Goal: Task Accomplishment & Management: Manage account settings

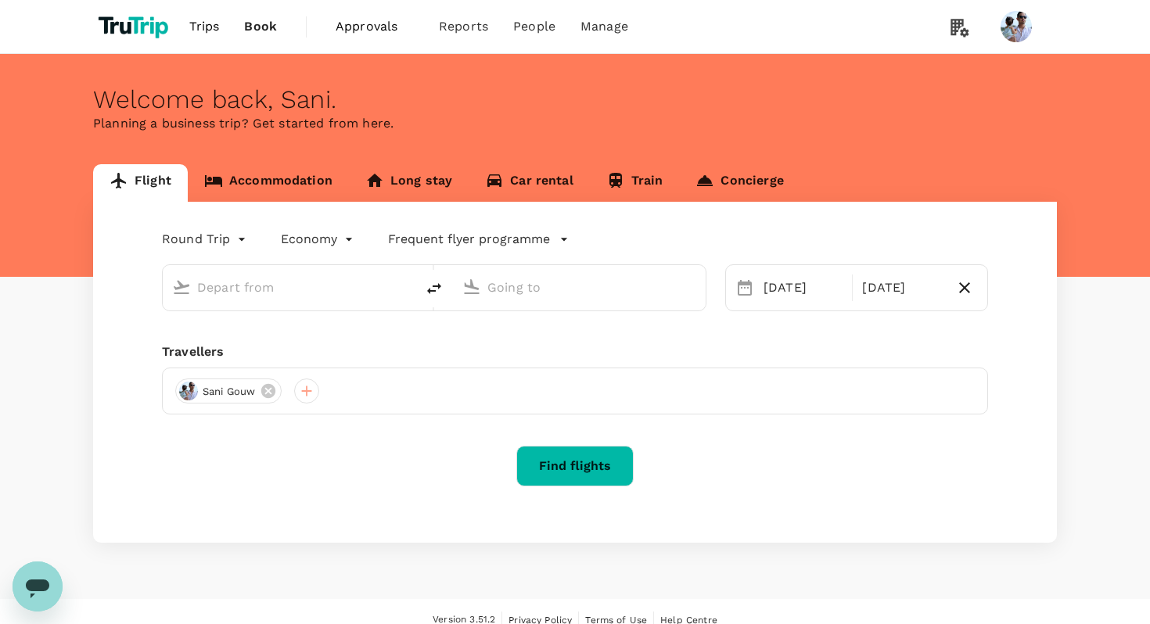
type input "Kuala Lumpur, Malaysia (any)"
type input "Penang, Malaysia (any)"
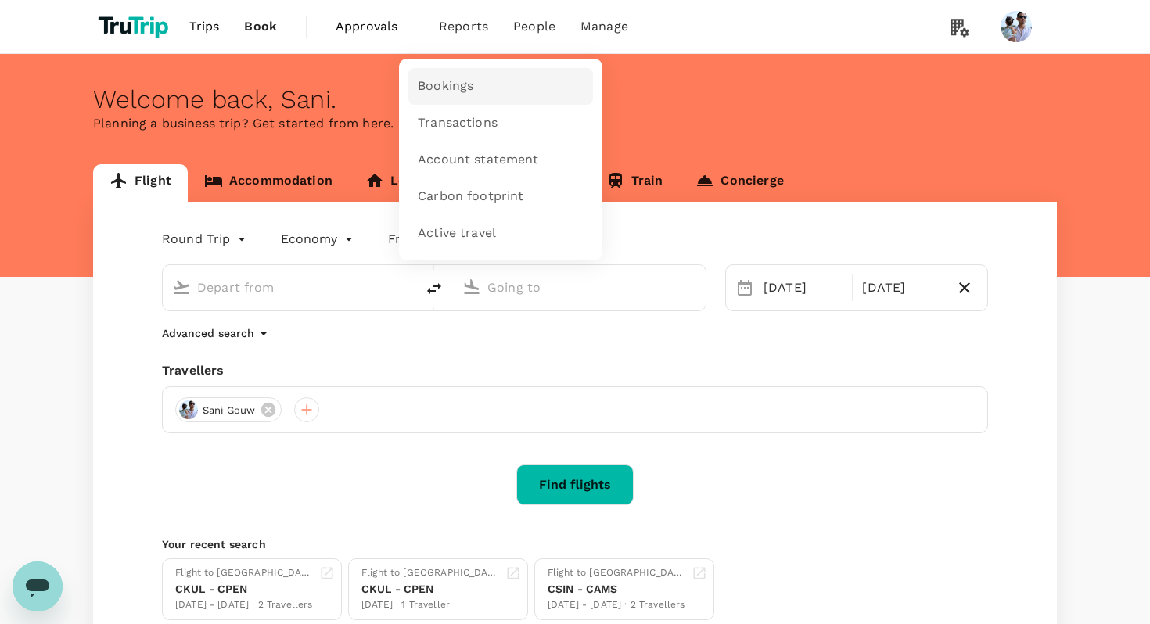
type input "Kuala Lumpur, Malaysia (any)"
type input "Penang, Malaysia (any)"
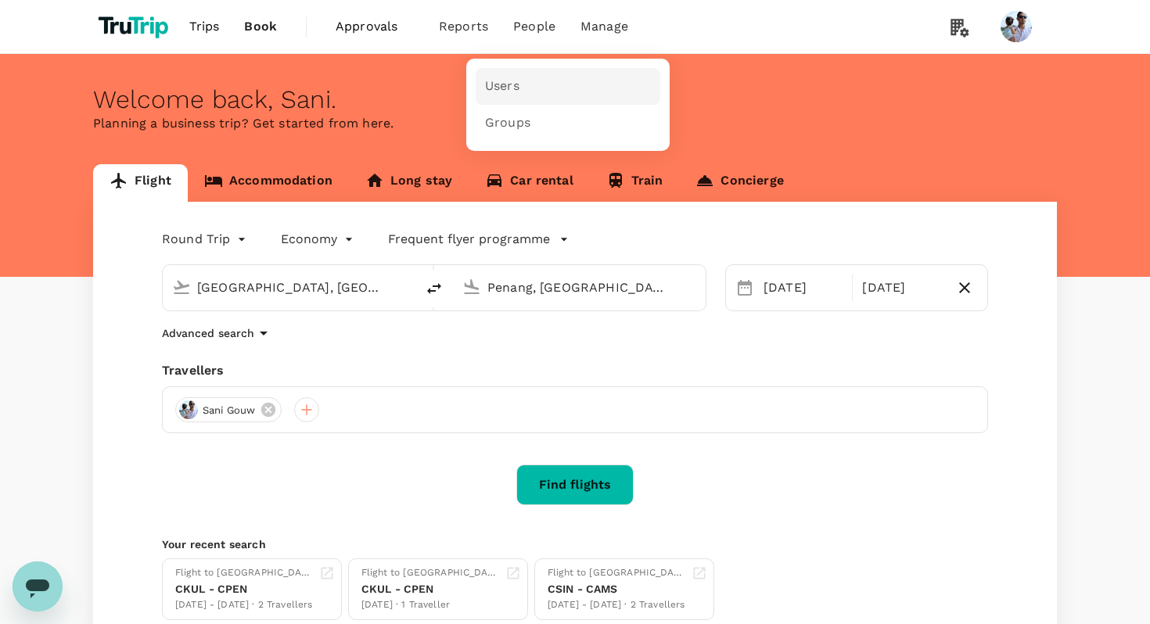
click at [504, 79] on span "Users" at bounding box center [502, 86] width 34 height 18
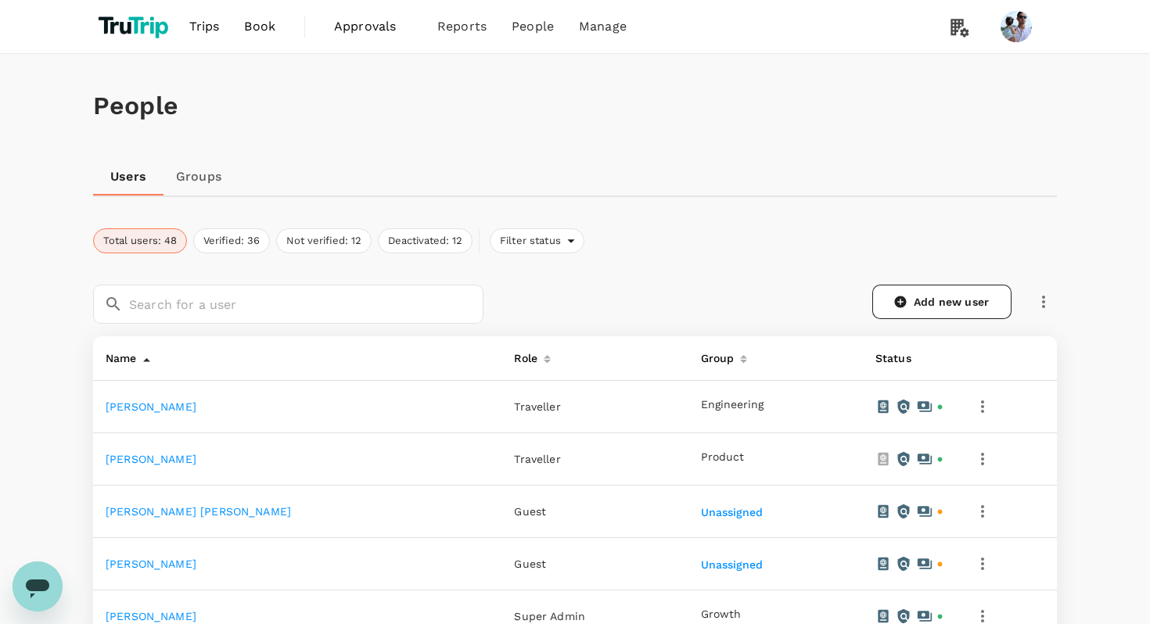
click at [201, 186] on link "Groups" at bounding box center [198, 177] width 70 height 38
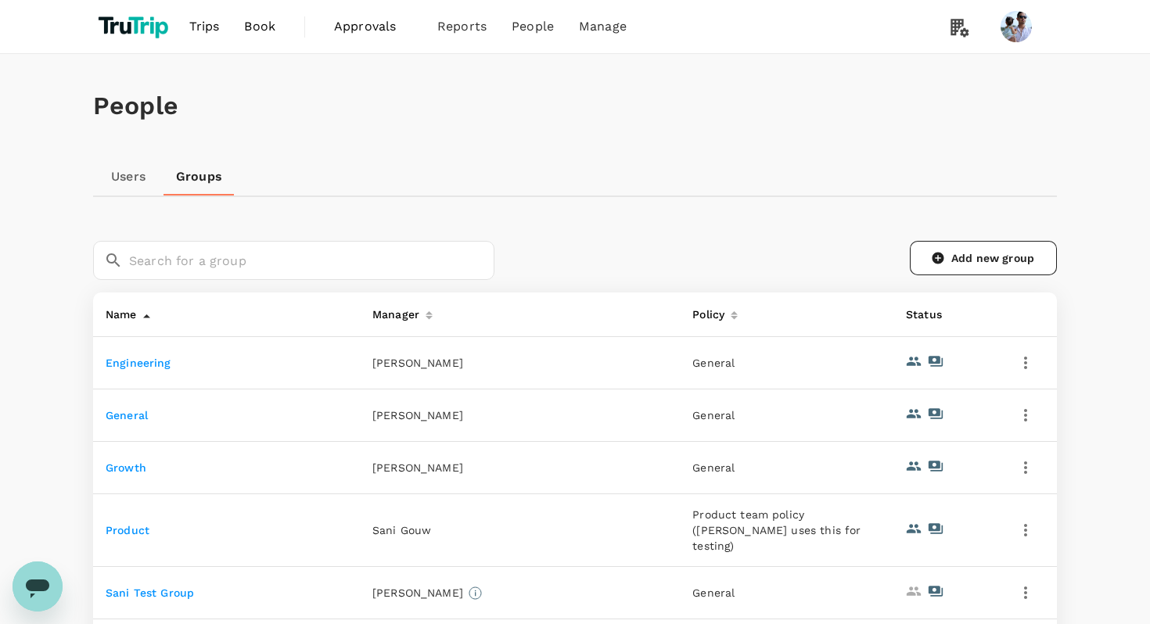
click at [939, 238] on div "​ ​ Add new group" at bounding box center [575, 260] width 964 height 64
click at [945, 248] on link "Add new group" at bounding box center [983, 258] width 147 height 34
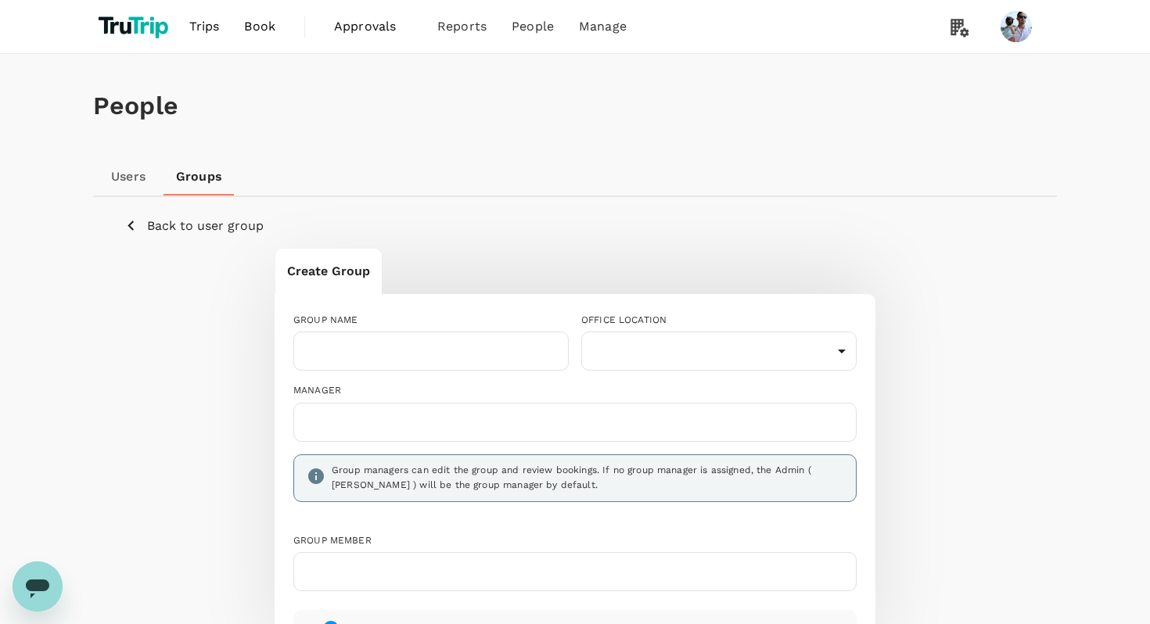
click at [179, 231] on p "Back to user group" at bounding box center [205, 226] width 117 height 19
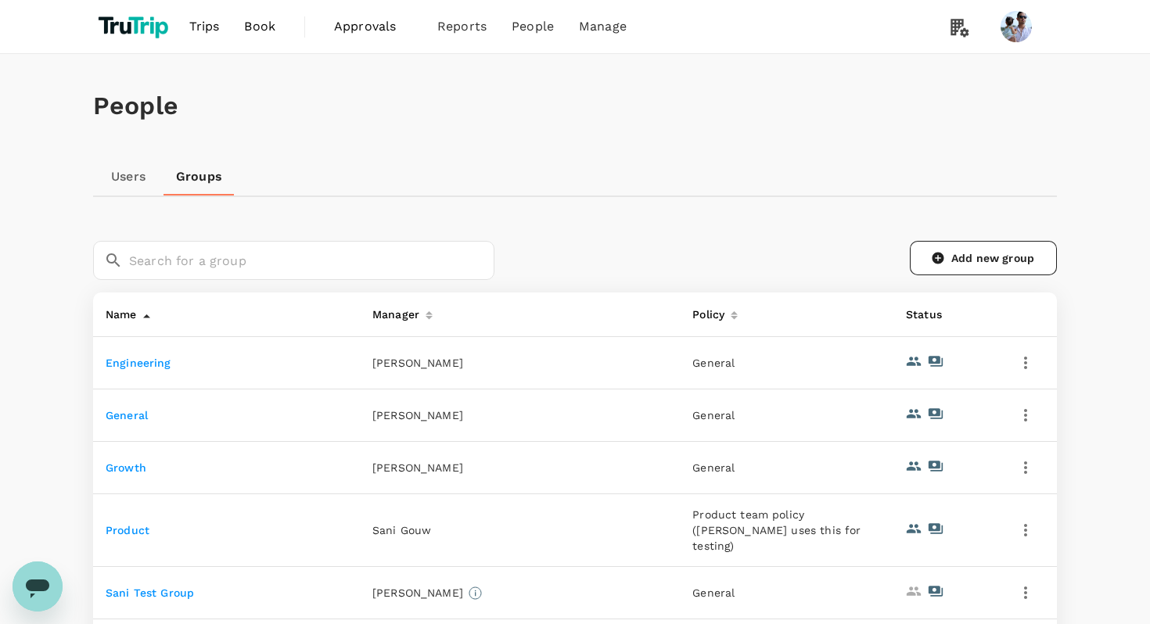
click at [142, 176] on link "Users" at bounding box center [128, 177] width 70 height 38
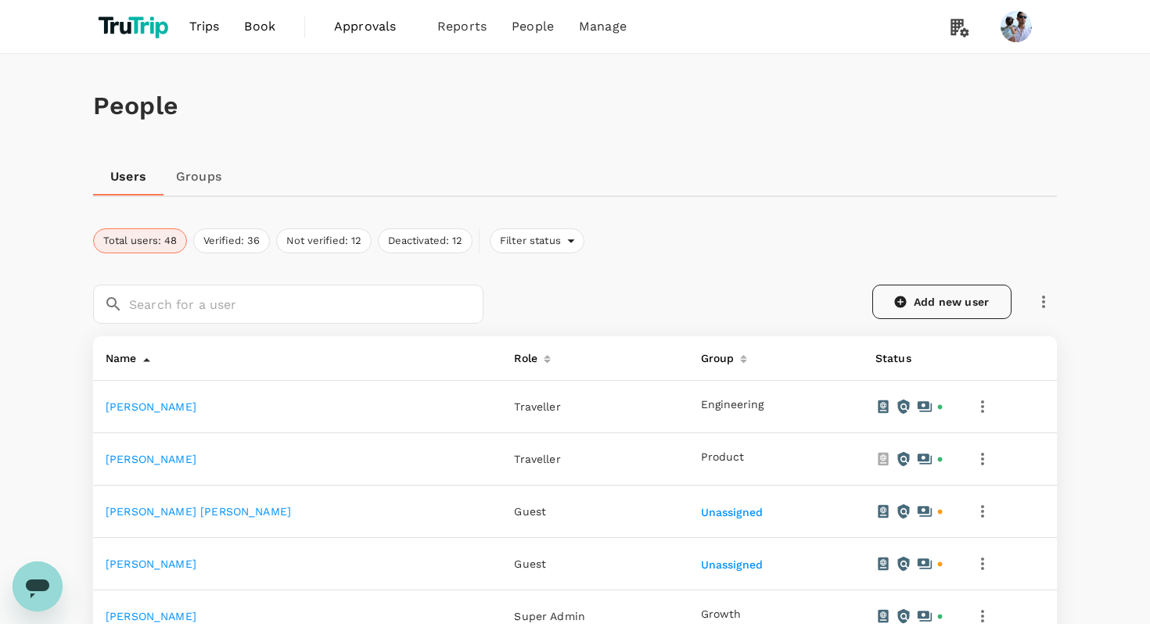
click at [938, 307] on link "Add new user" at bounding box center [941, 302] width 139 height 34
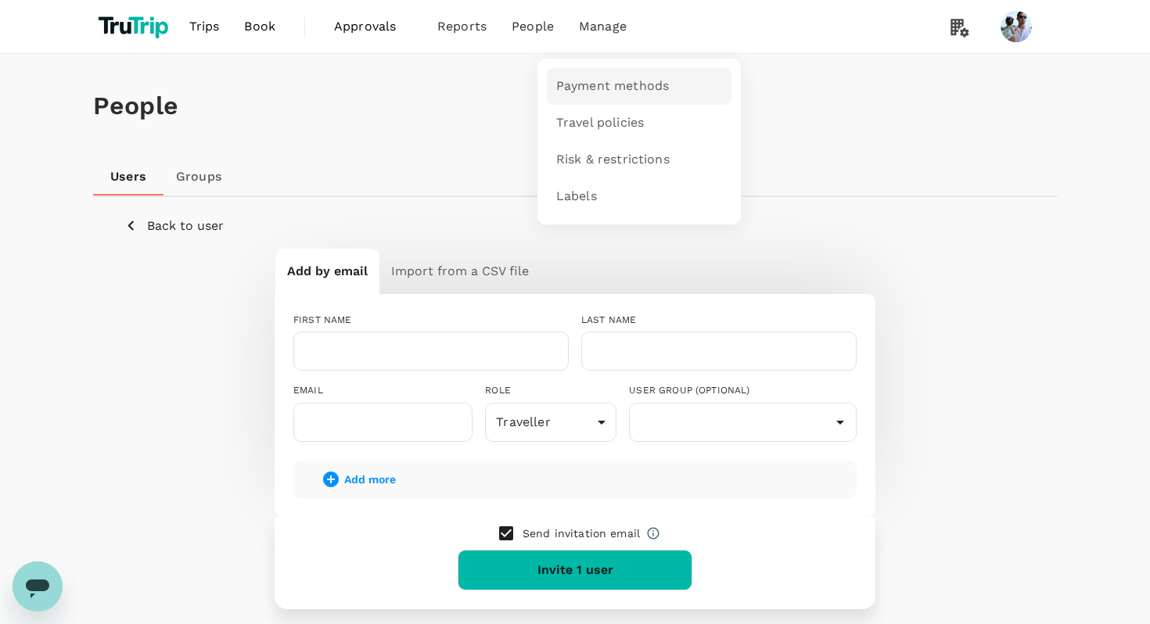
click at [612, 85] on span "Payment methods" at bounding box center [612, 86] width 113 height 18
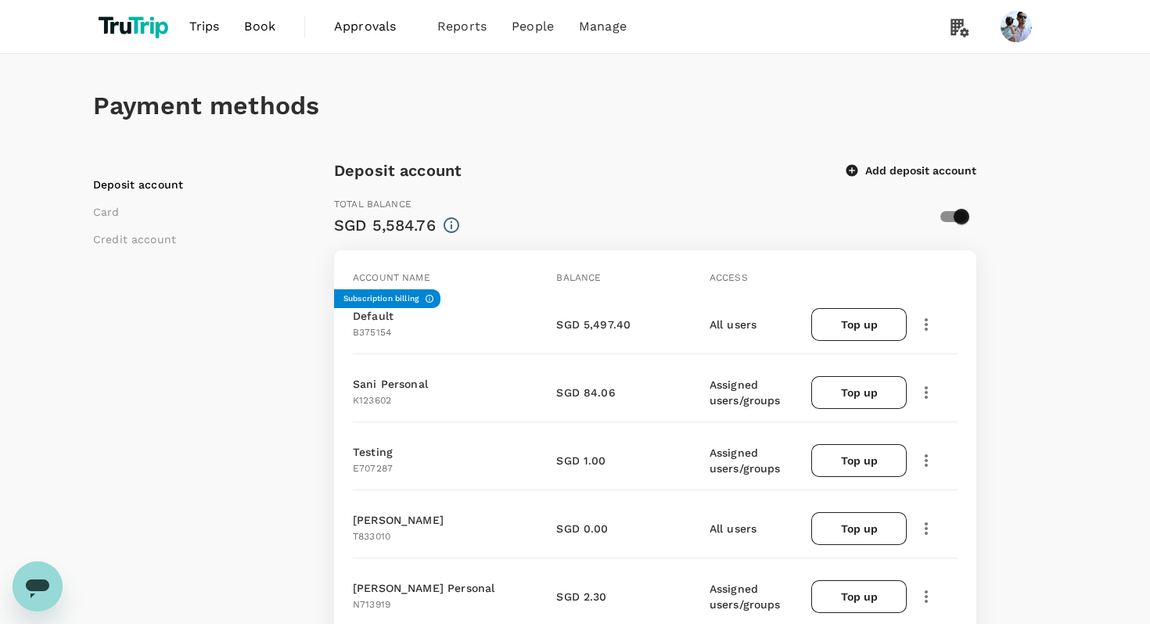
click at [924, 325] on icon "button" at bounding box center [926, 324] width 19 height 19
click at [861, 273] on div at bounding box center [856, 274] width 102 height 23
click at [884, 163] on button "Add deposit account" at bounding box center [911, 170] width 130 height 14
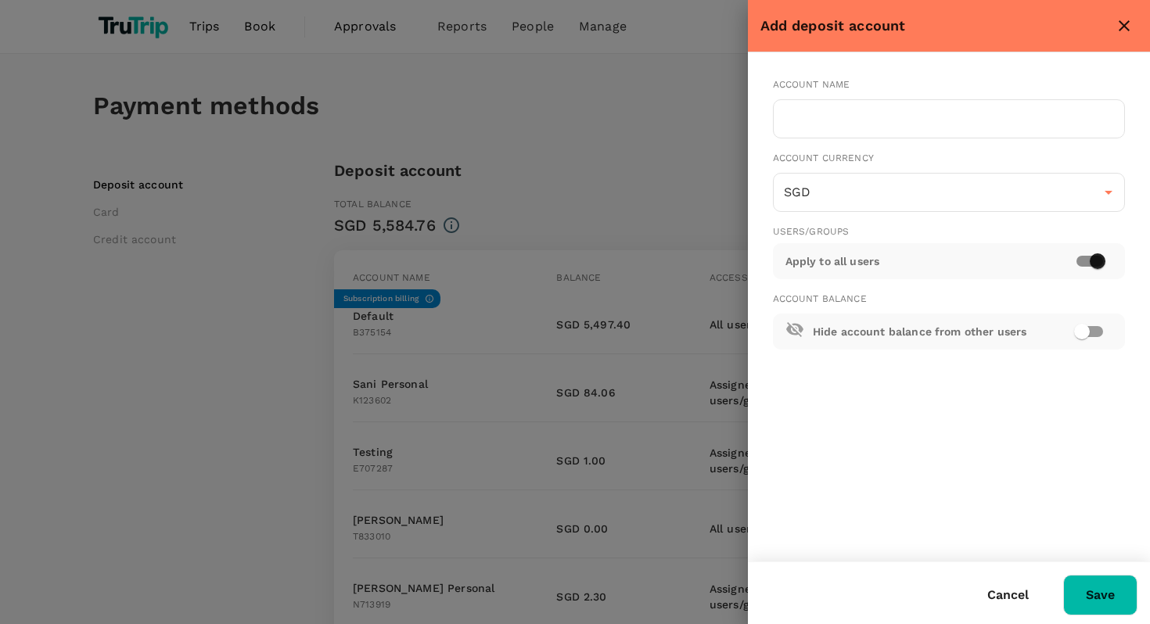
click at [1129, 31] on icon "close" at bounding box center [1123, 25] width 19 height 19
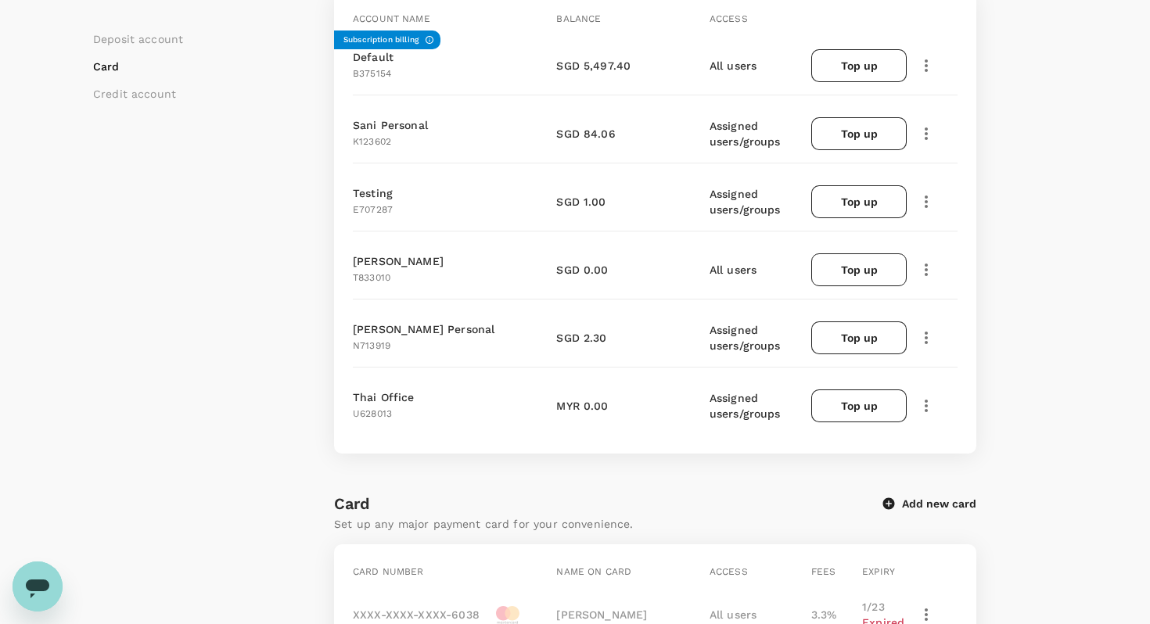
click at [874, 255] on button "Top up" at bounding box center [858, 269] width 95 height 33
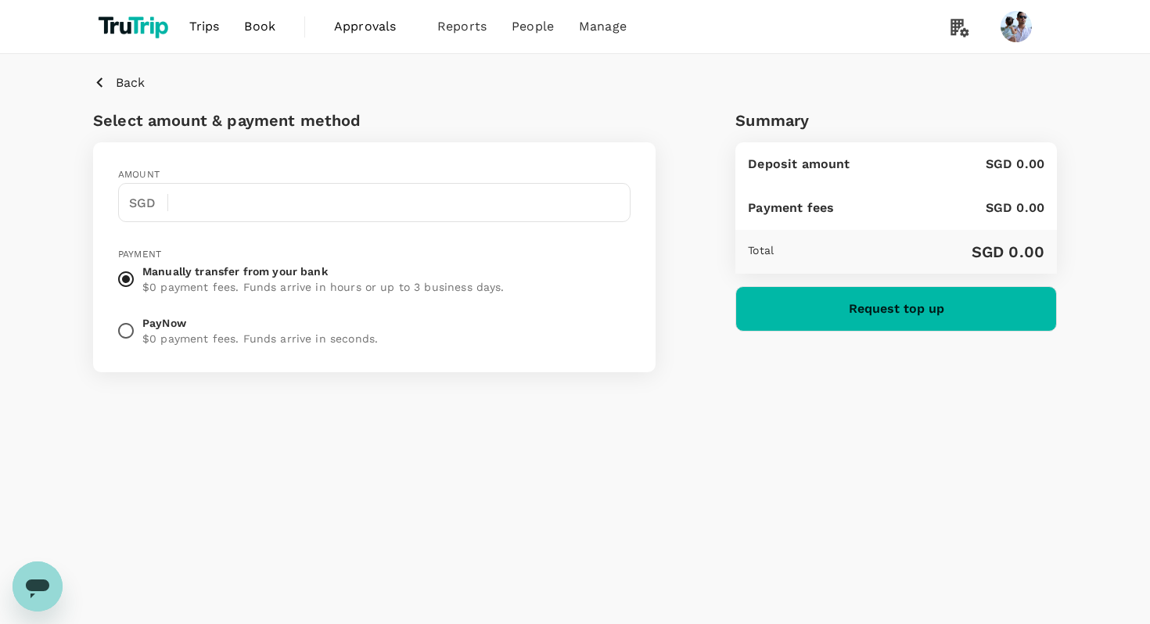
click at [111, 88] on button "Back" at bounding box center [119, 83] width 52 height 20
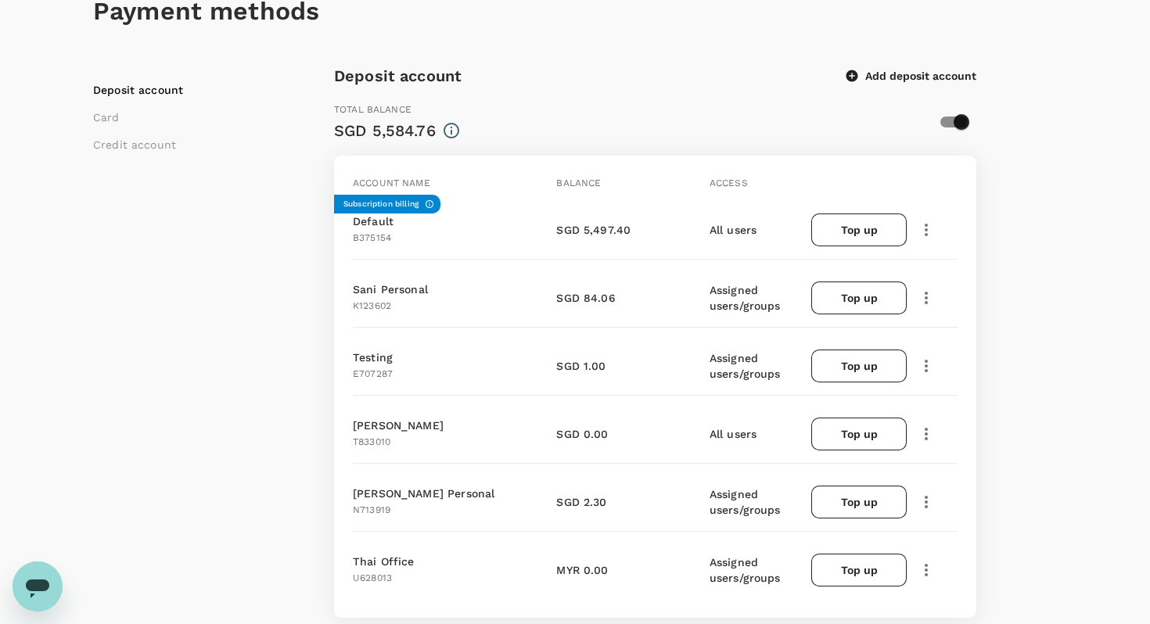
scroll to position [89, 0]
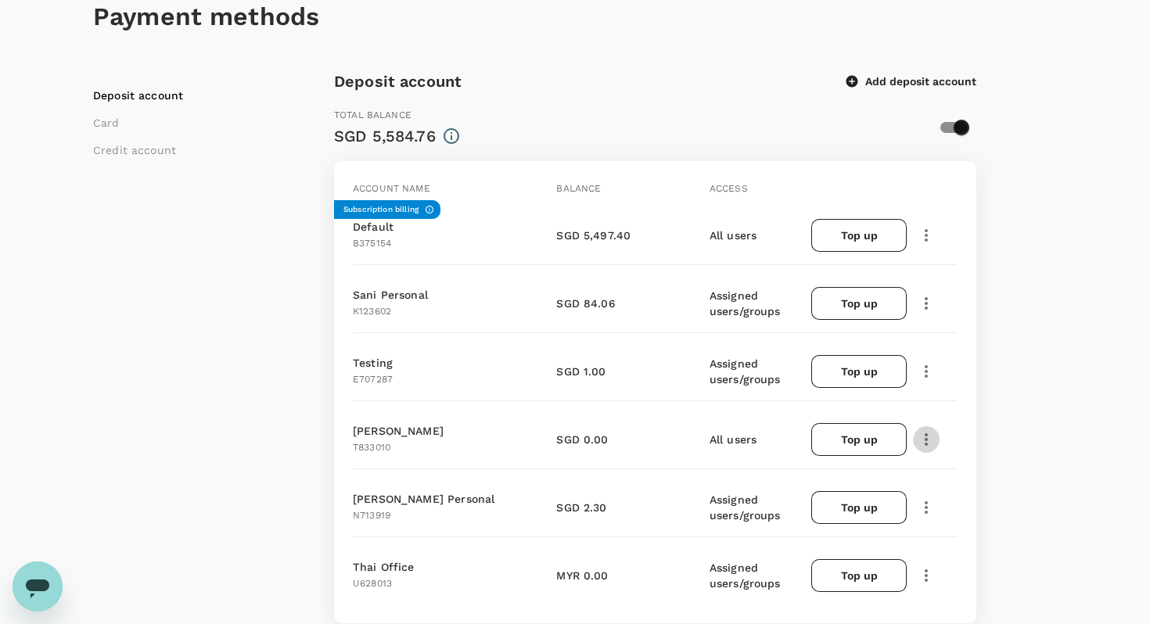
click at [925, 442] on icon "button" at bounding box center [925, 439] width 3 height 13
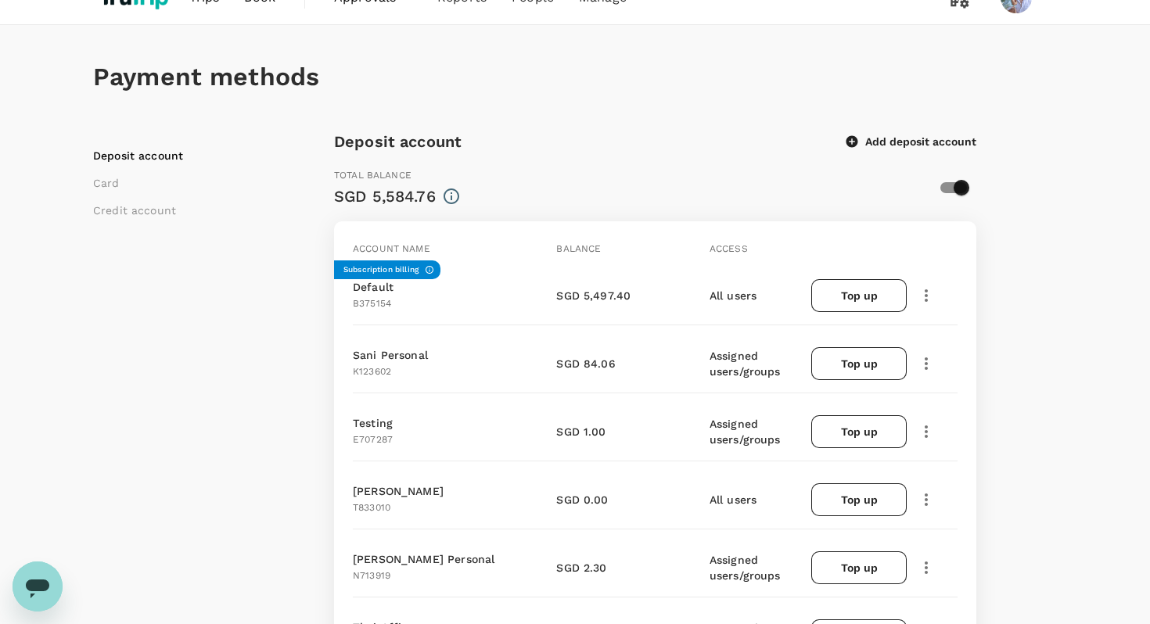
scroll to position [0, 0]
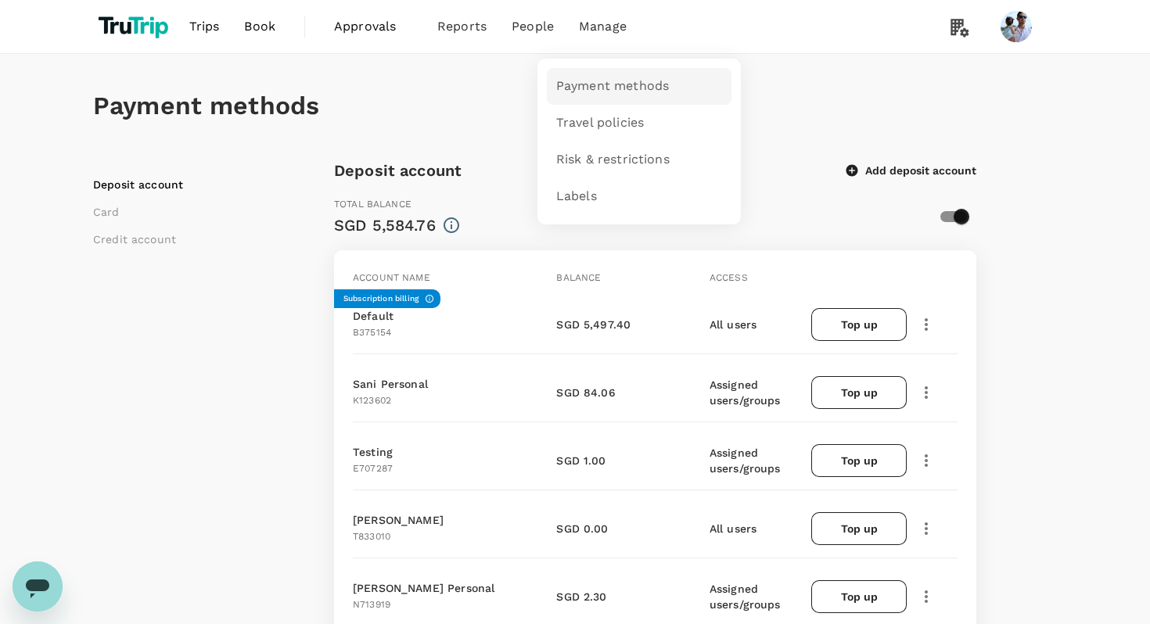
click at [616, 79] on span "Payment methods" at bounding box center [612, 86] width 113 height 18
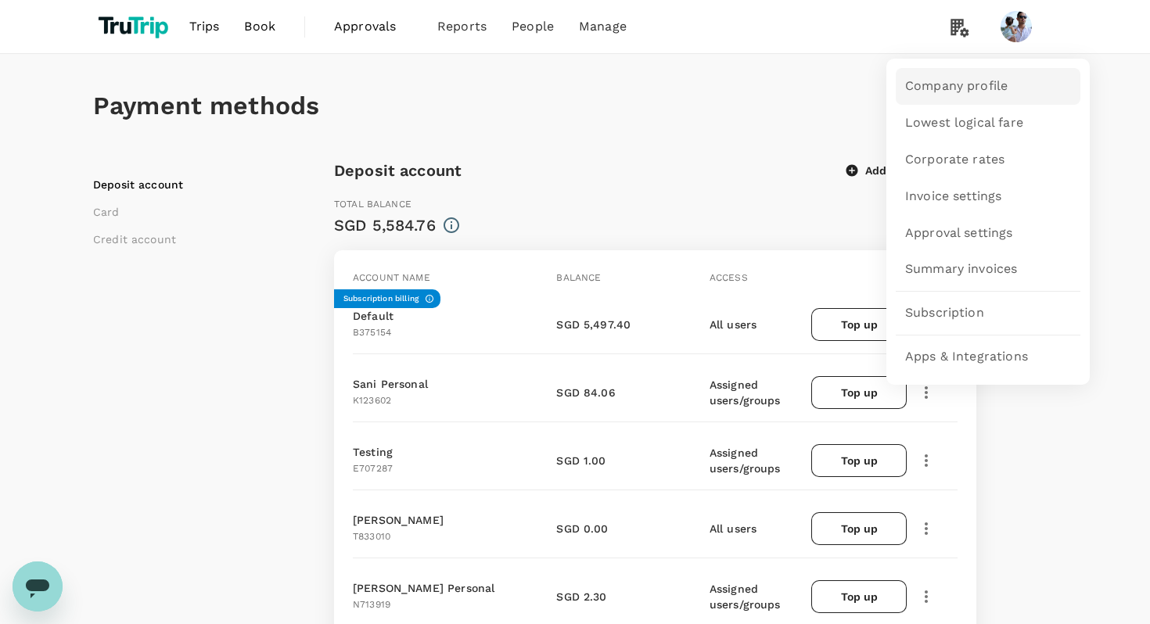
click at [955, 87] on span "Company profile" at bounding box center [956, 86] width 102 height 18
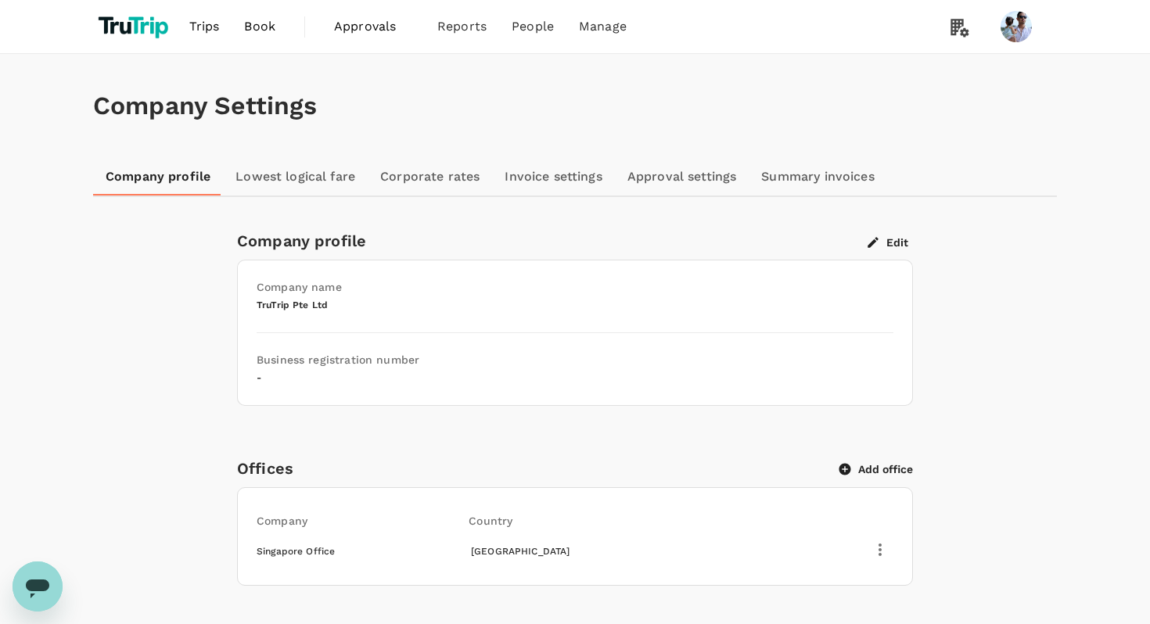
click at [662, 182] on link "Approval settings" at bounding box center [682, 177] width 135 height 38
click at [892, 243] on button "Edit" at bounding box center [888, 242] width 50 height 14
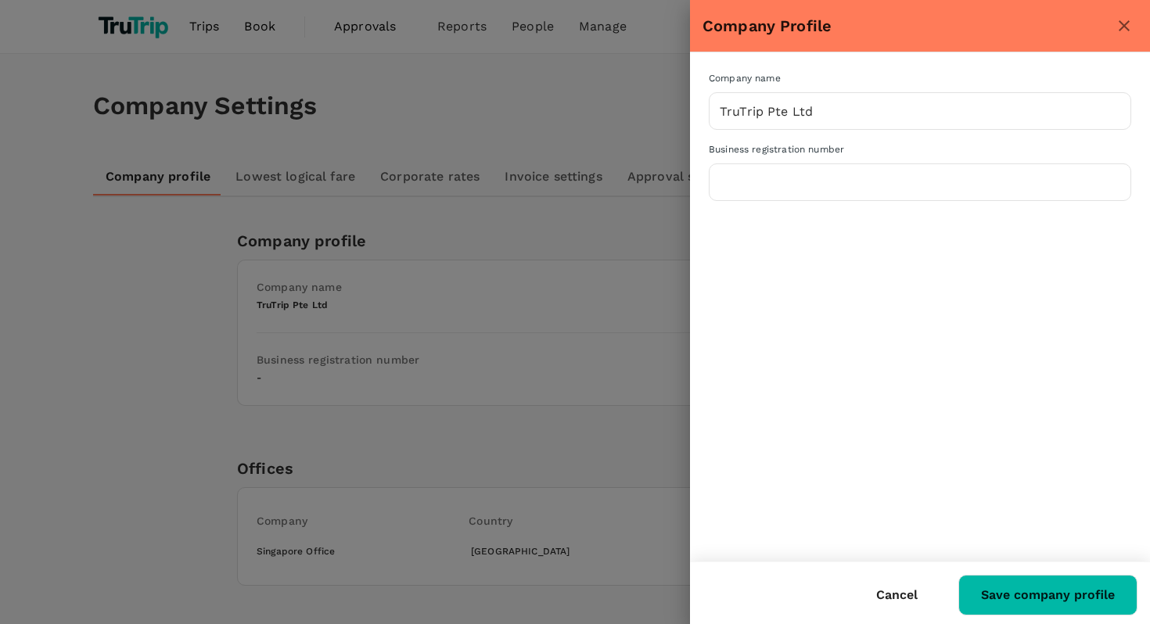
click at [1122, 22] on icon "close" at bounding box center [1123, 25] width 19 height 19
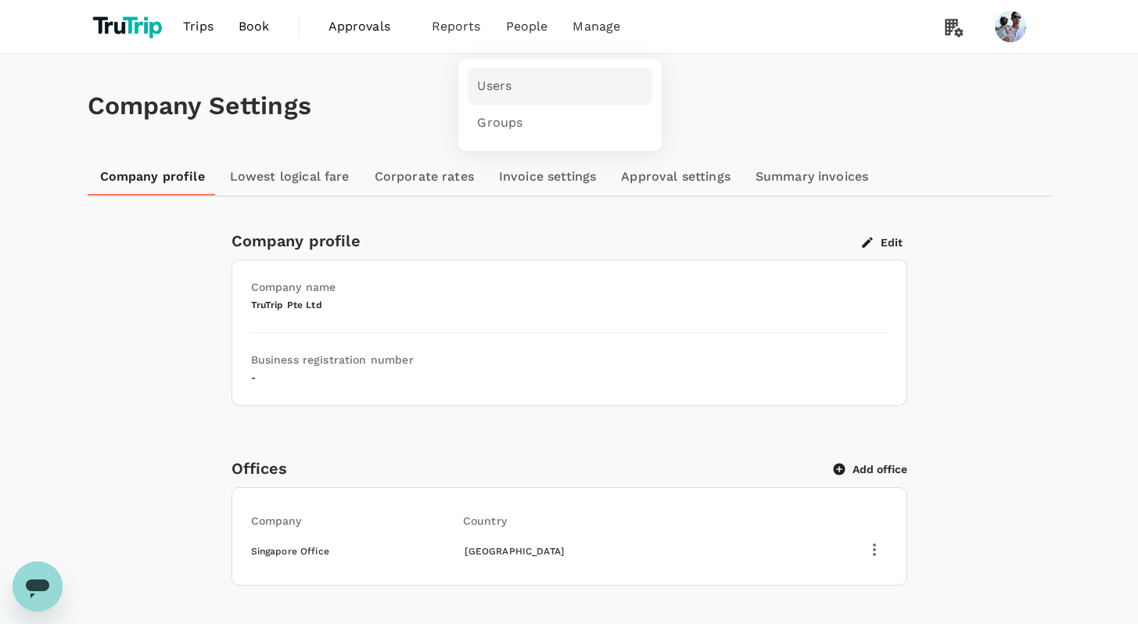
click at [492, 80] on span "Users" at bounding box center [494, 86] width 34 height 18
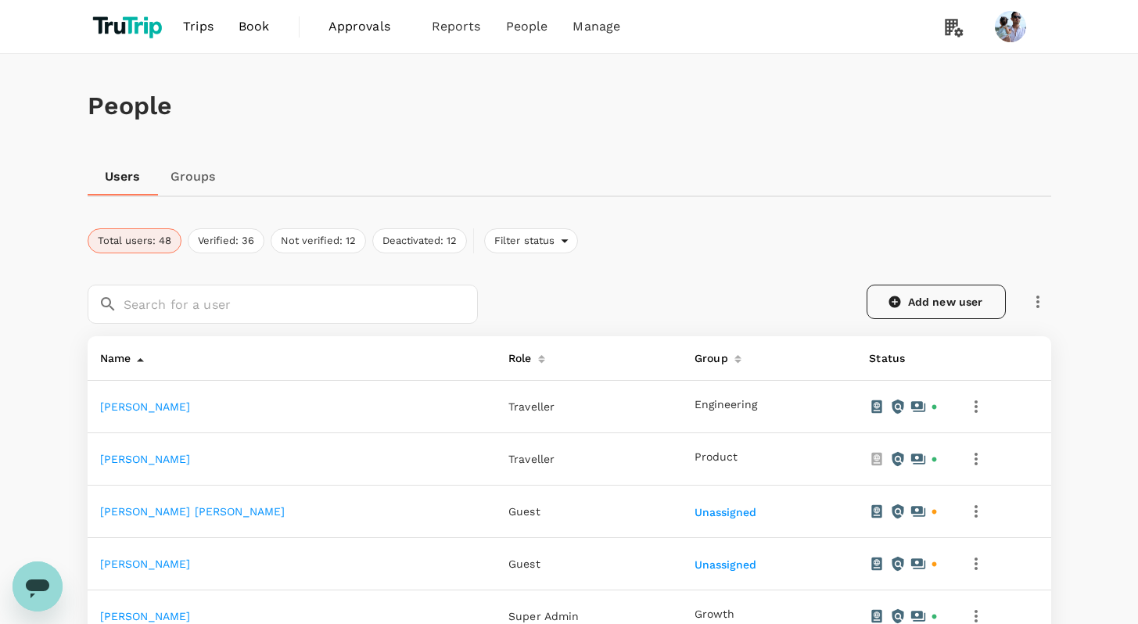
click at [924, 306] on link "Add new user" at bounding box center [936, 302] width 139 height 34
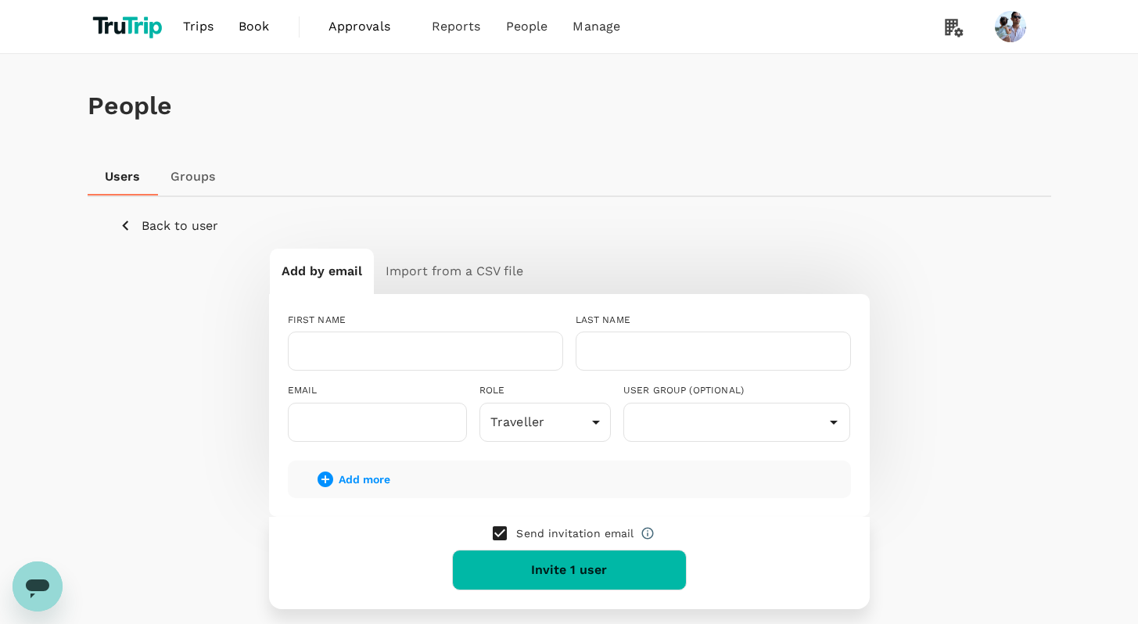
click at [153, 218] on p "Back to user" at bounding box center [180, 226] width 77 height 19
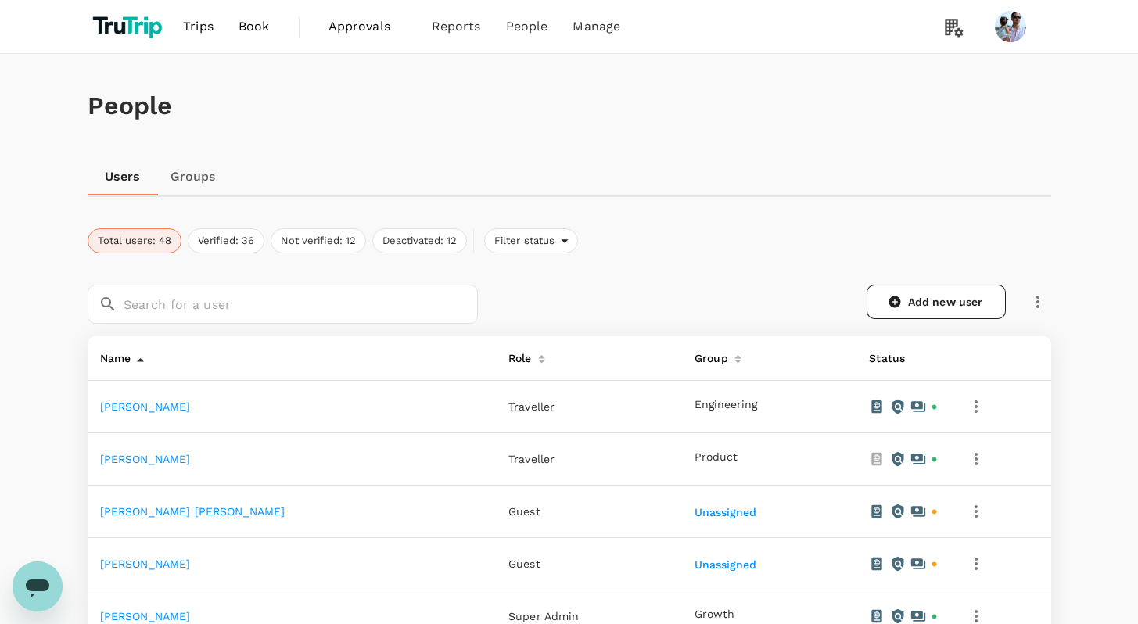
scroll to position [1, 0]
click at [1032, 304] on icon "button" at bounding box center [1037, 301] width 19 height 19
click at [627, 282] on div "Add new user" at bounding box center [764, 294] width 573 height 58
click at [919, 296] on link "Add new user" at bounding box center [936, 301] width 139 height 34
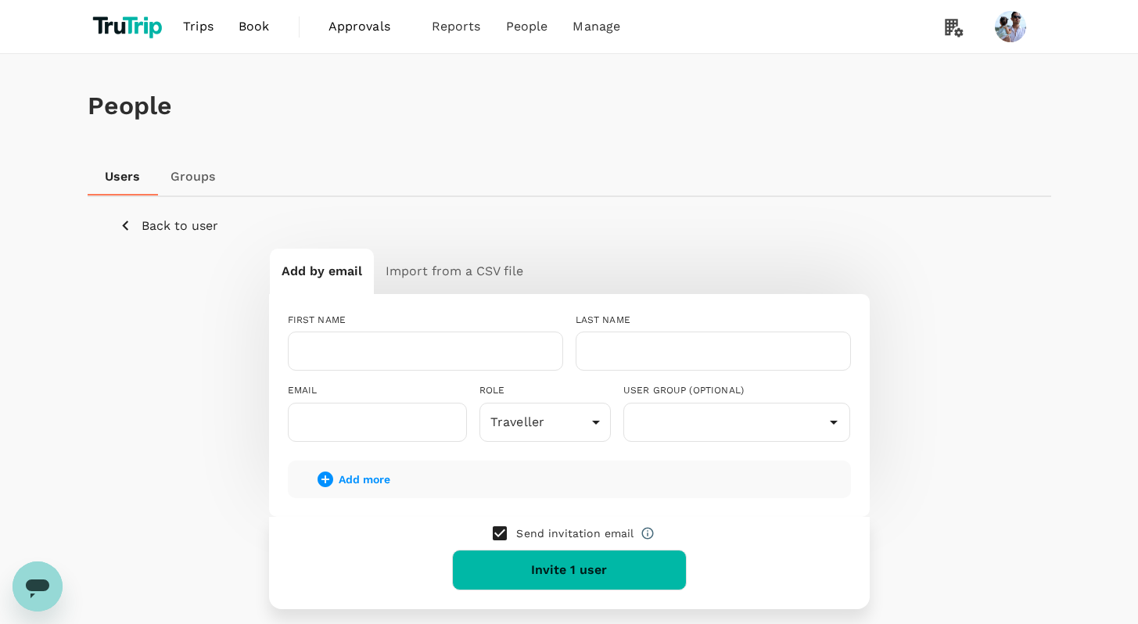
click at [168, 225] on p "Back to user" at bounding box center [180, 226] width 77 height 19
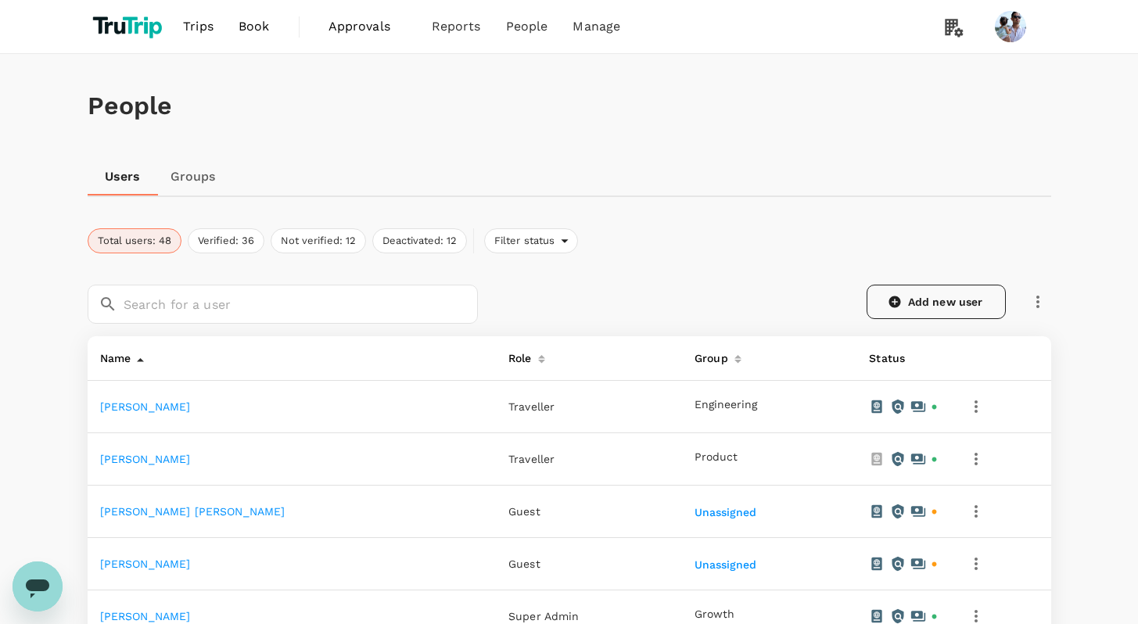
click at [910, 292] on link "Add new user" at bounding box center [936, 302] width 139 height 34
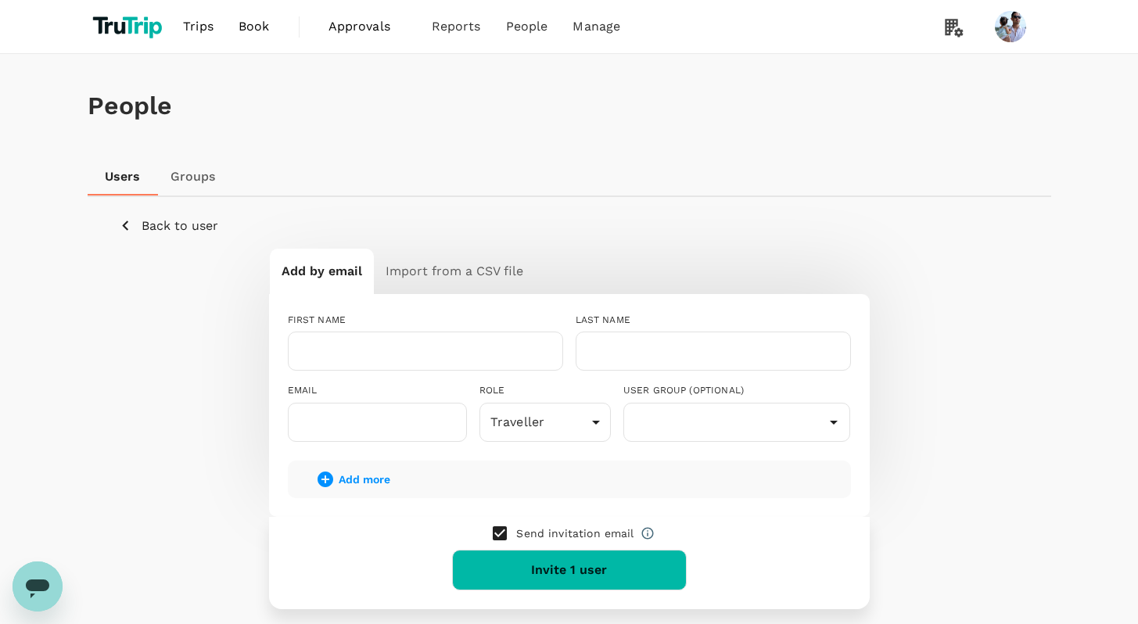
scroll to position [20, 0]
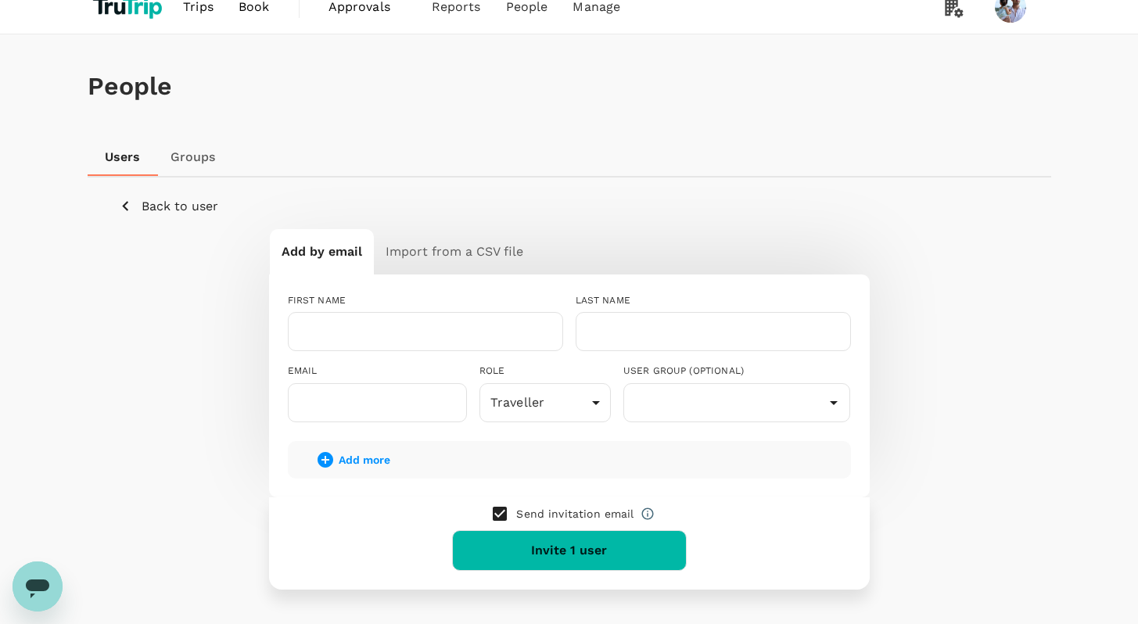
click at [363, 454] on span "Add more" at bounding box center [365, 460] width 52 height 13
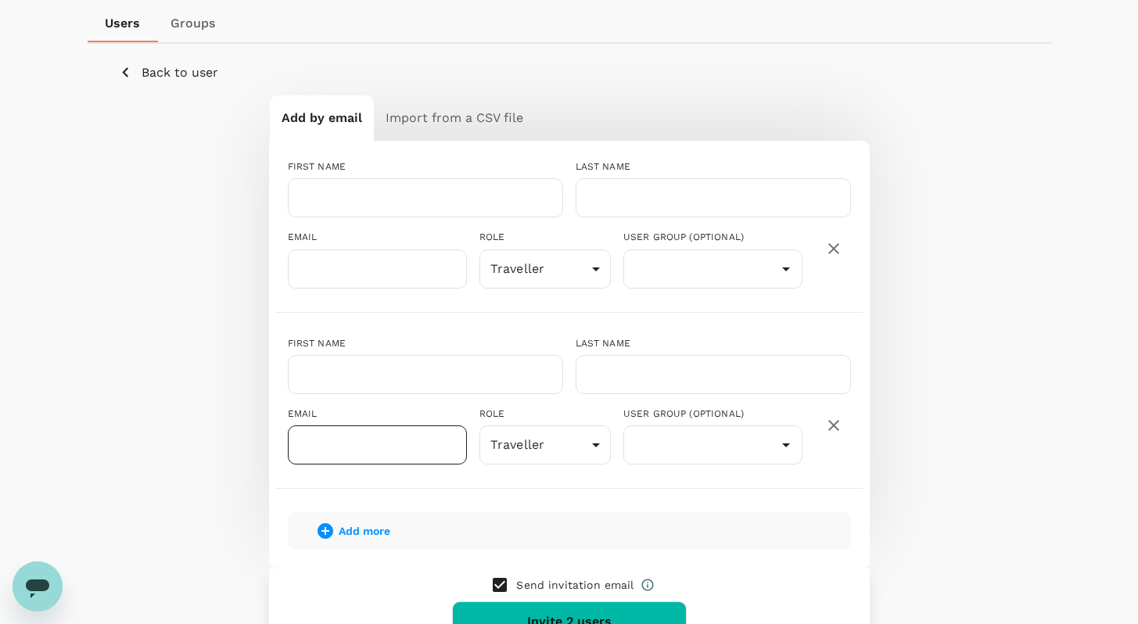
scroll to position [197, 0]
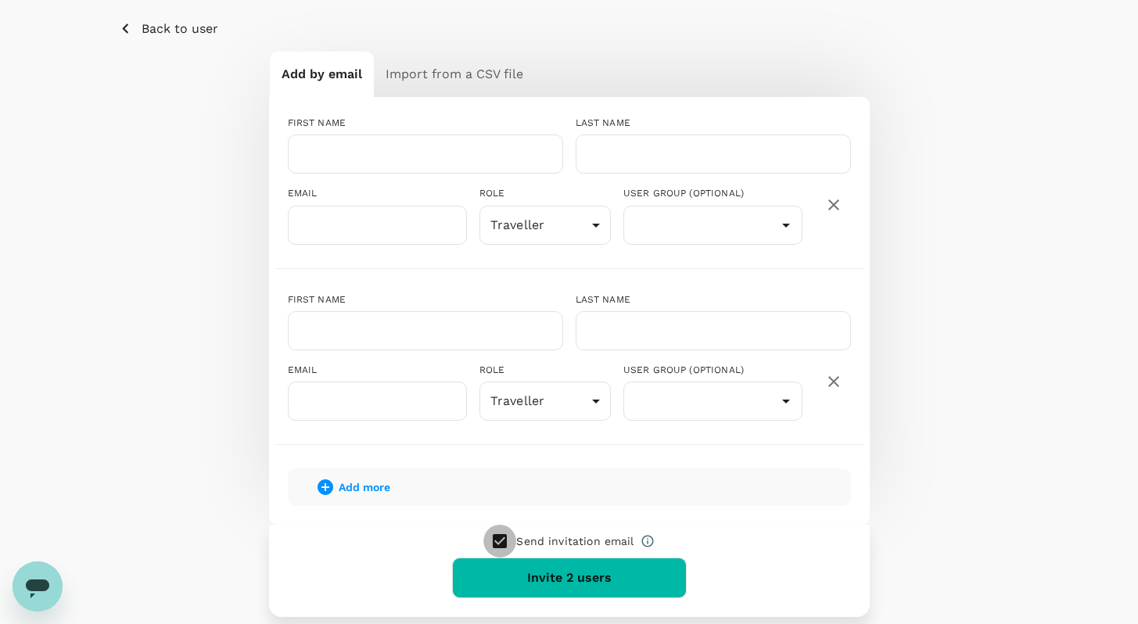
click at [515, 546] on input "checkbox" at bounding box center [499, 541] width 33 height 33
click at [500, 542] on input "checkbox" at bounding box center [499, 541] width 33 height 33
click at [501, 542] on input "checkbox" at bounding box center [499, 541] width 33 height 33
click at [501, 543] on input "checkbox" at bounding box center [499, 541] width 33 height 33
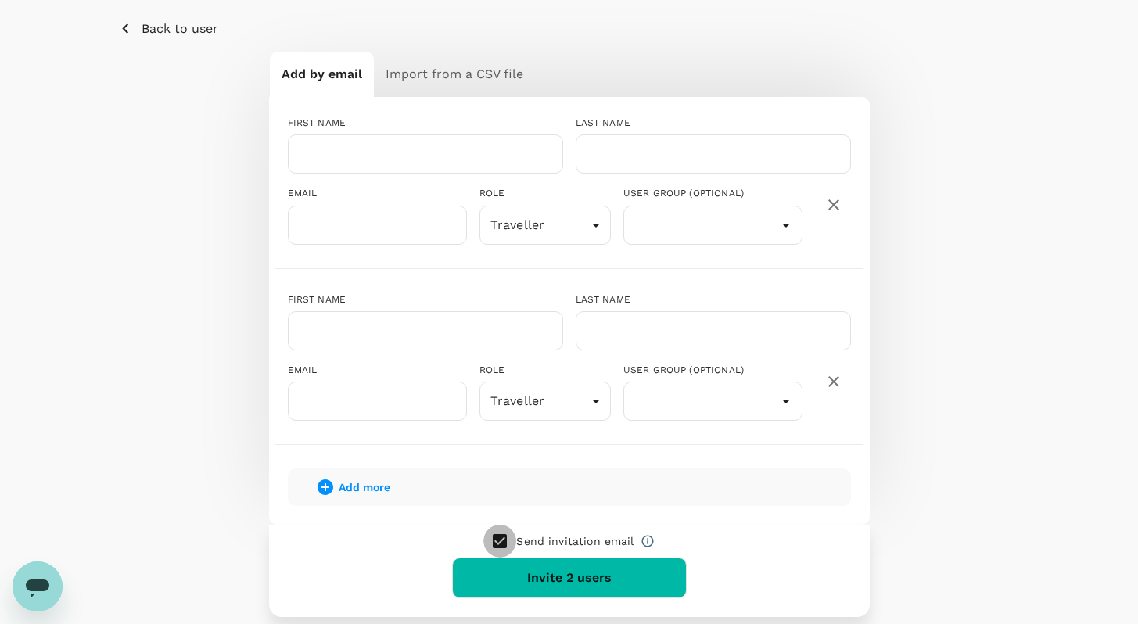
checkbox input "false"
click at [193, 31] on p "Back to user" at bounding box center [180, 29] width 77 height 19
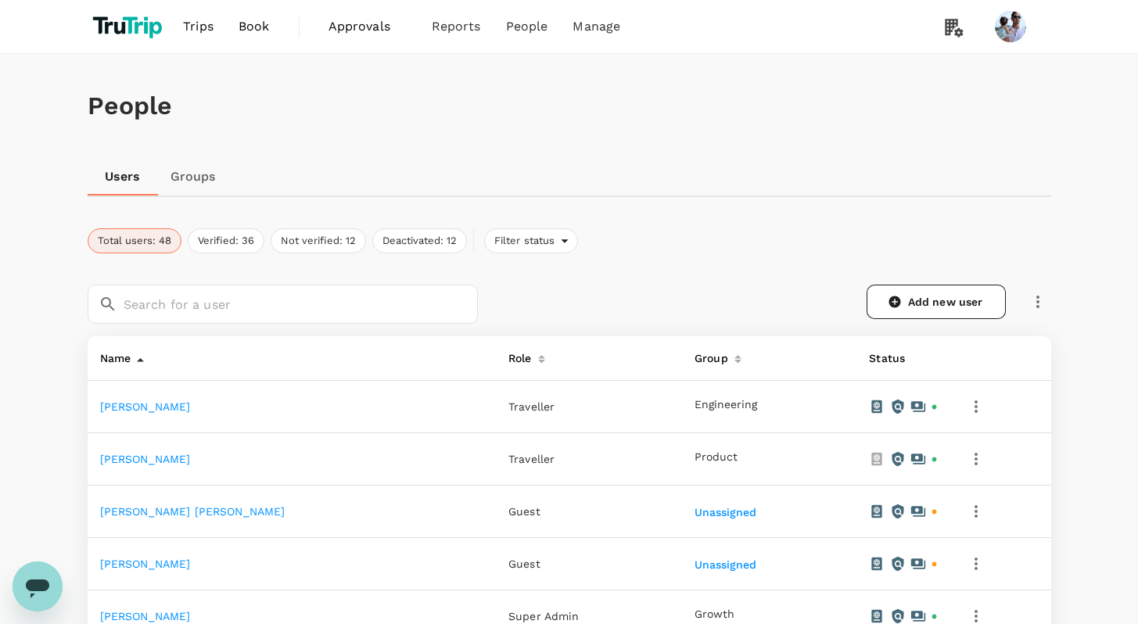
click at [967, 410] on icon "button" at bounding box center [976, 406] width 19 height 19
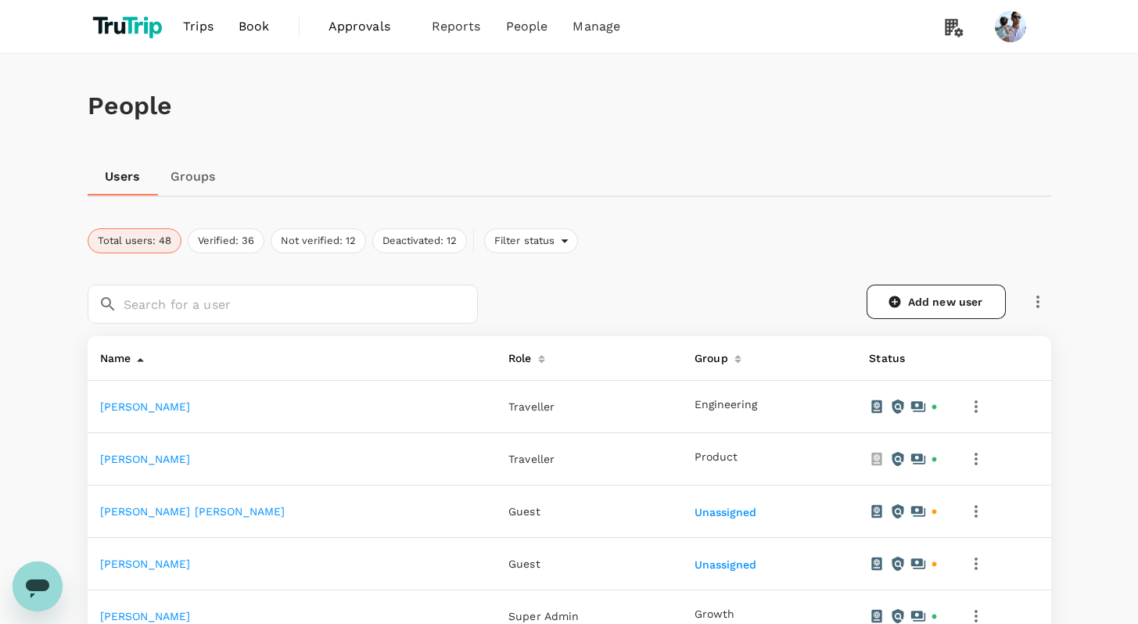
click at [967, 406] on icon "button" at bounding box center [976, 406] width 19 height 19
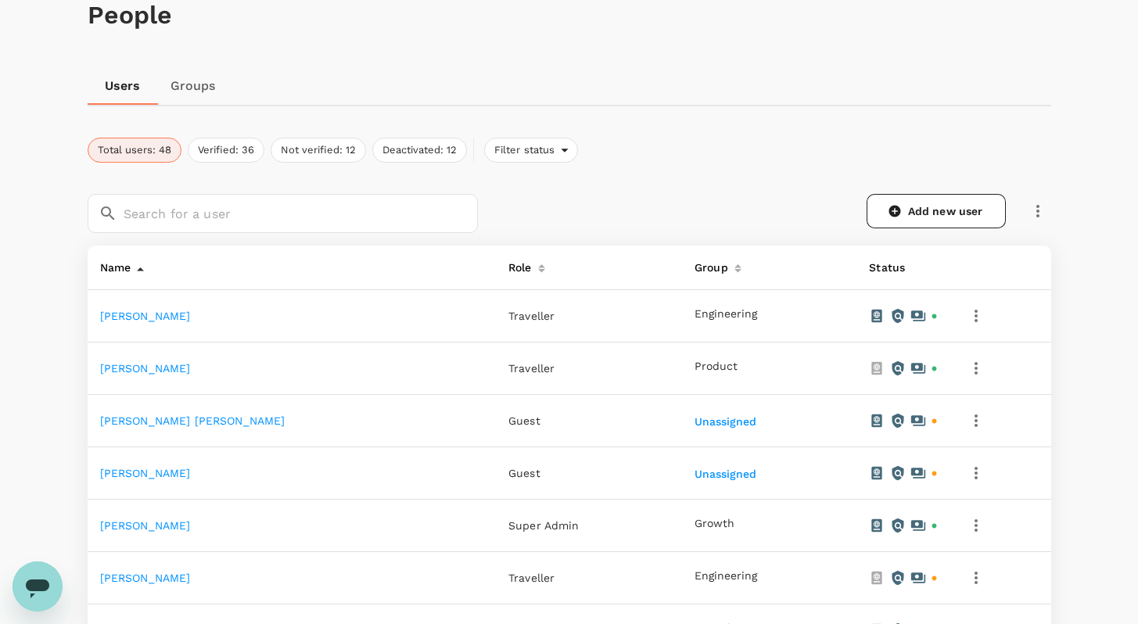
scroll to position [260, 0]
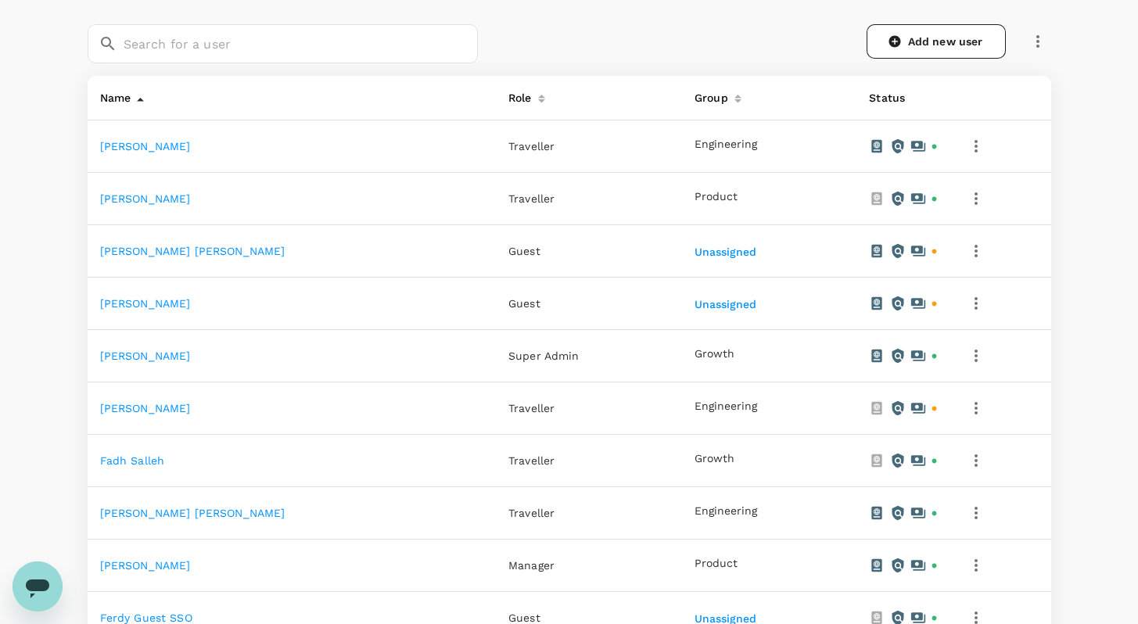
click at [145, 406] on link "[PERSON_NAME]" at bounding box center [145, 408] width 91 height 13
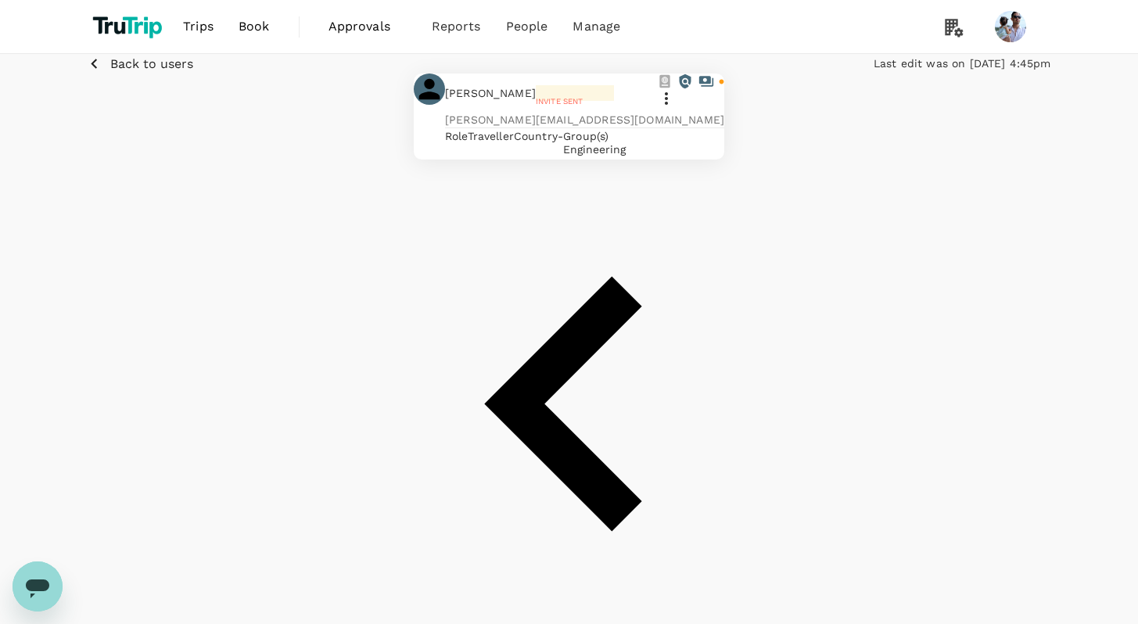
click at [676, 108] on icon at bounding box center [666, 98] width 19 height 19
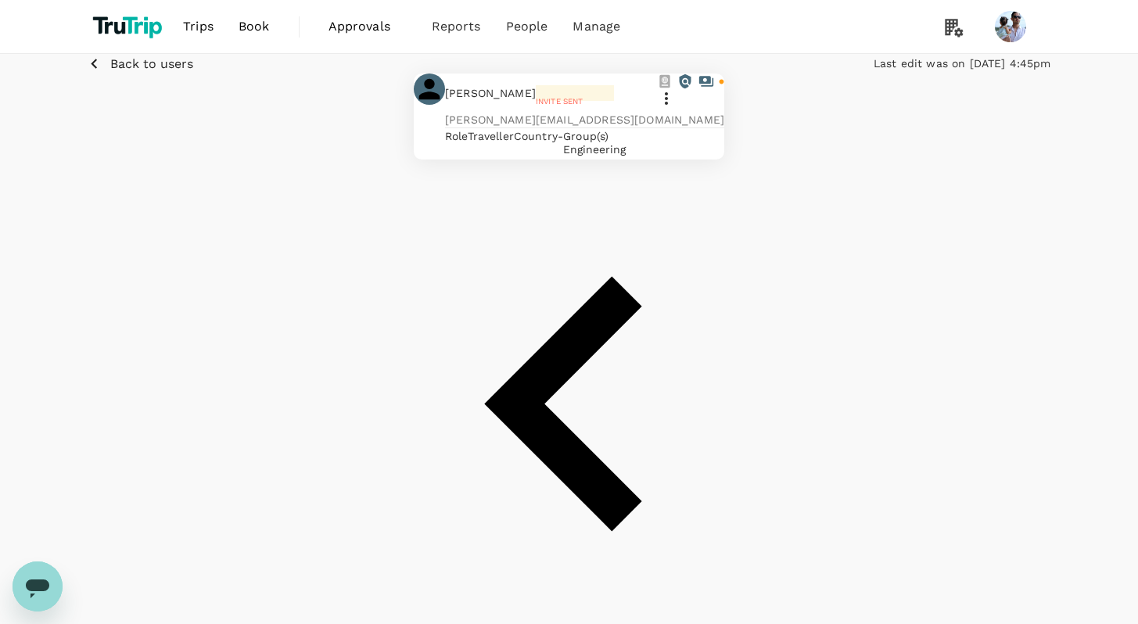
click at [175, 74] on p "Back to users" at bounding box center [151, 64] width 83 height 19
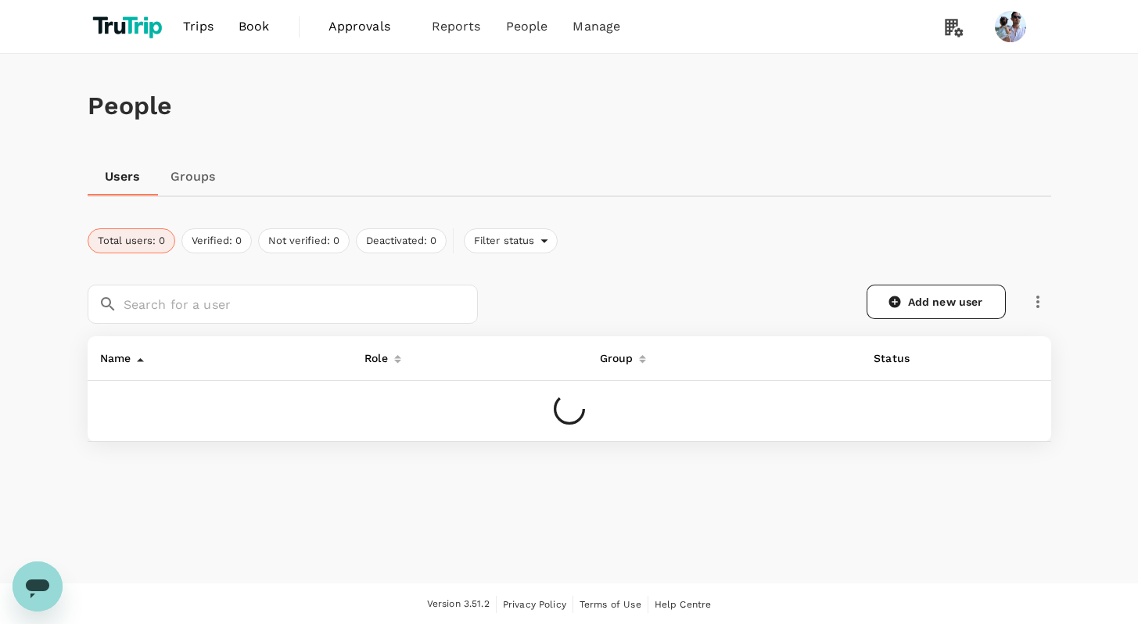
click at [1033, 303] on icon "button" at bounding box center [1037, 302] width 19 height 19
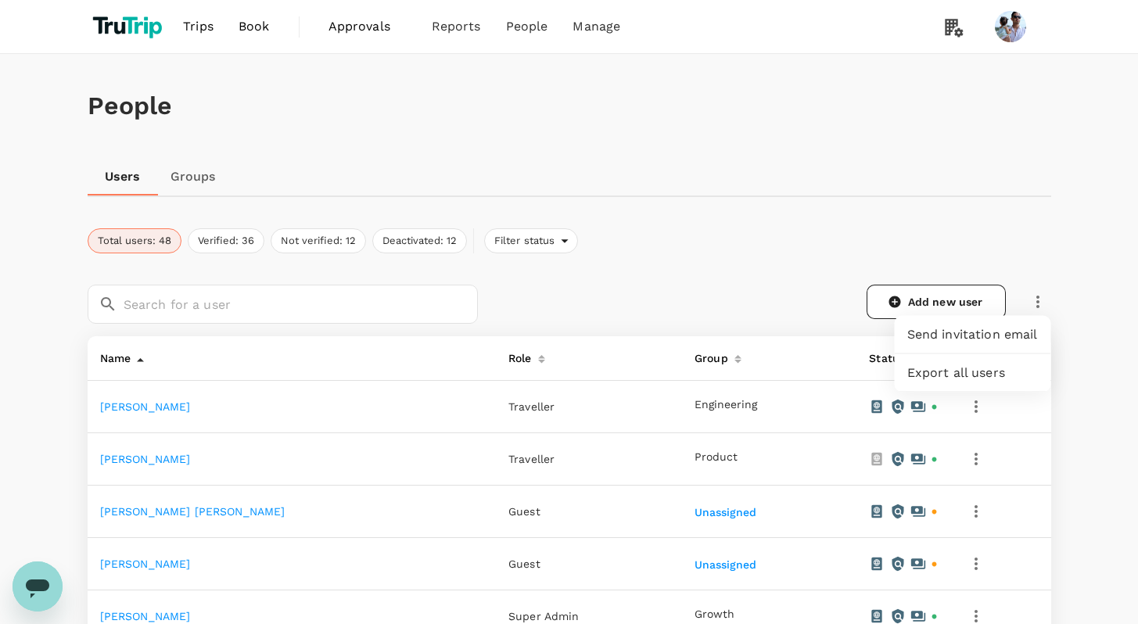
click at [980, 339] on span "Send invitation email" at bounding box center [972, 334] width 131 height 19
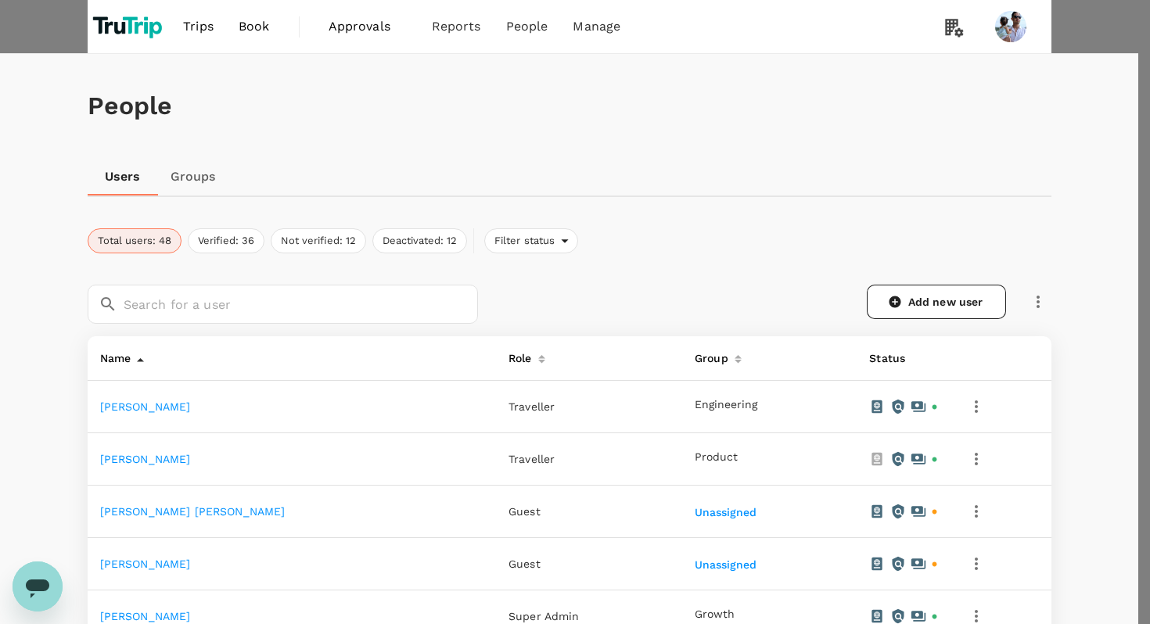
type input "[PERSON_NAME]"
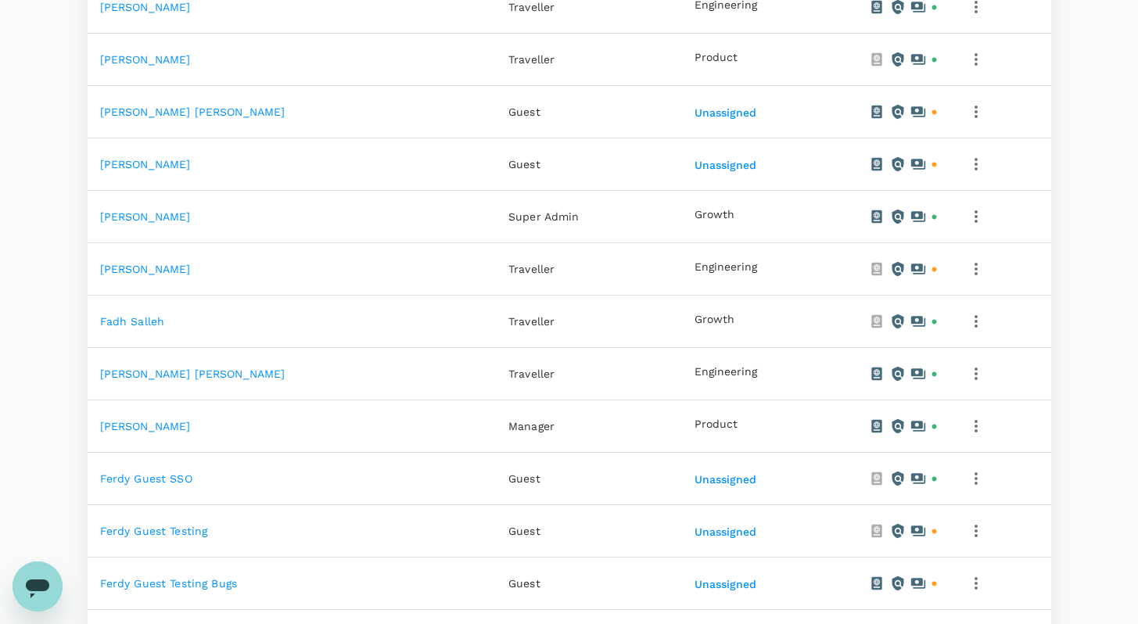
scroll to position [203, 0]
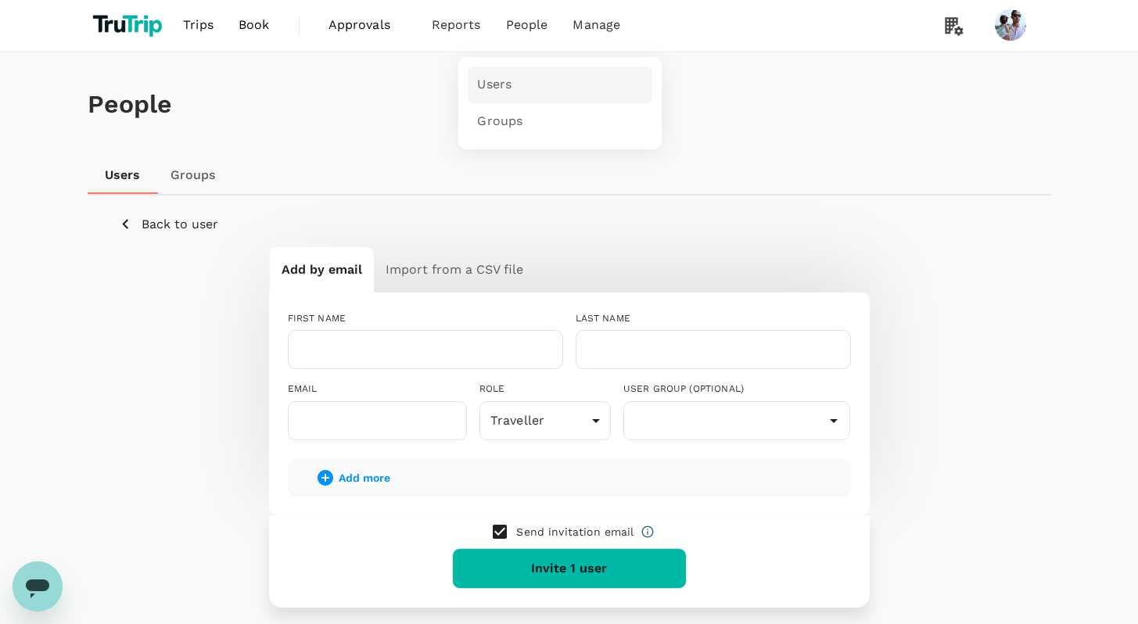
click at [511, 87] on link "Users" at bounding box center [560, 84] width 185 height 37
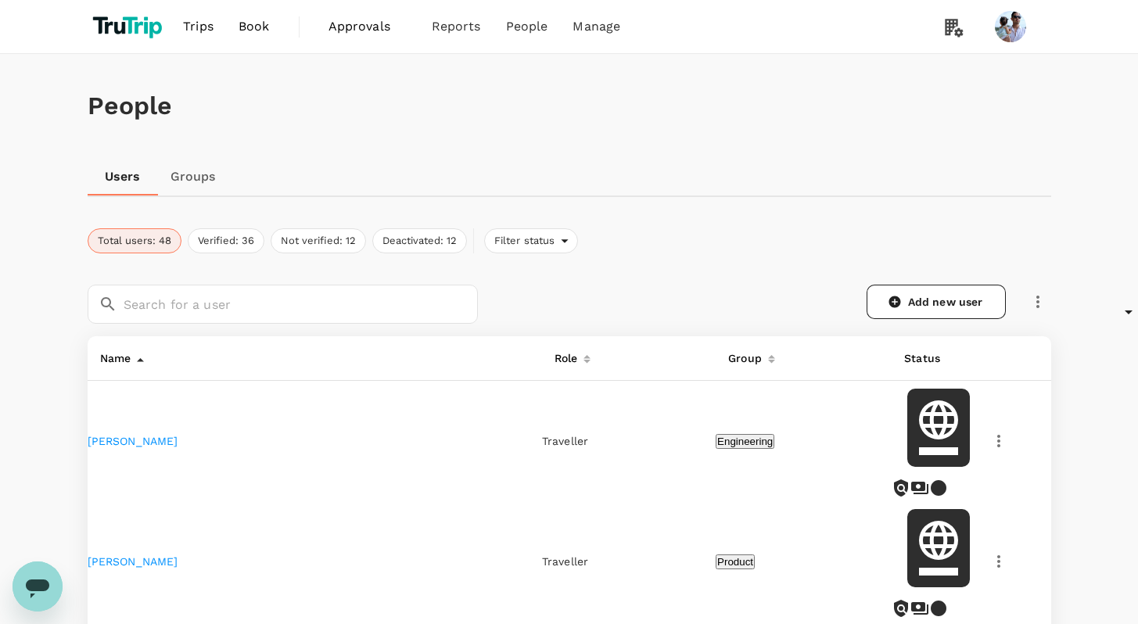
click at [989, 432] on icon "button" at bounding box center [998, 441] width 19 height 19
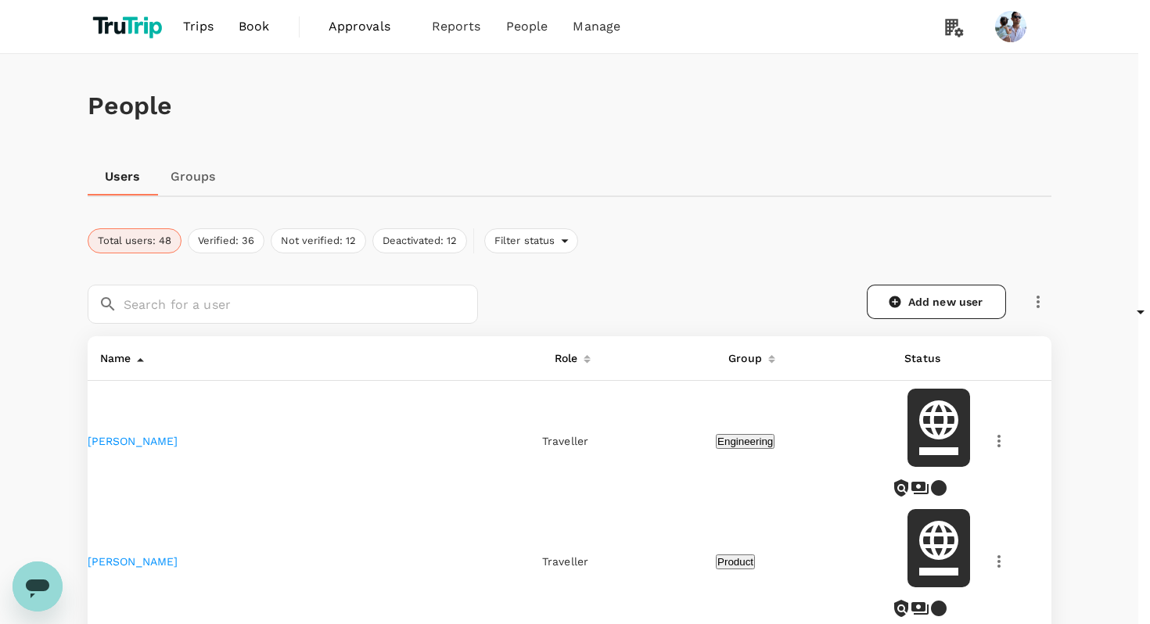
click at [1114, 476] on div at bounding box center [575, 312] width 1150 height 624
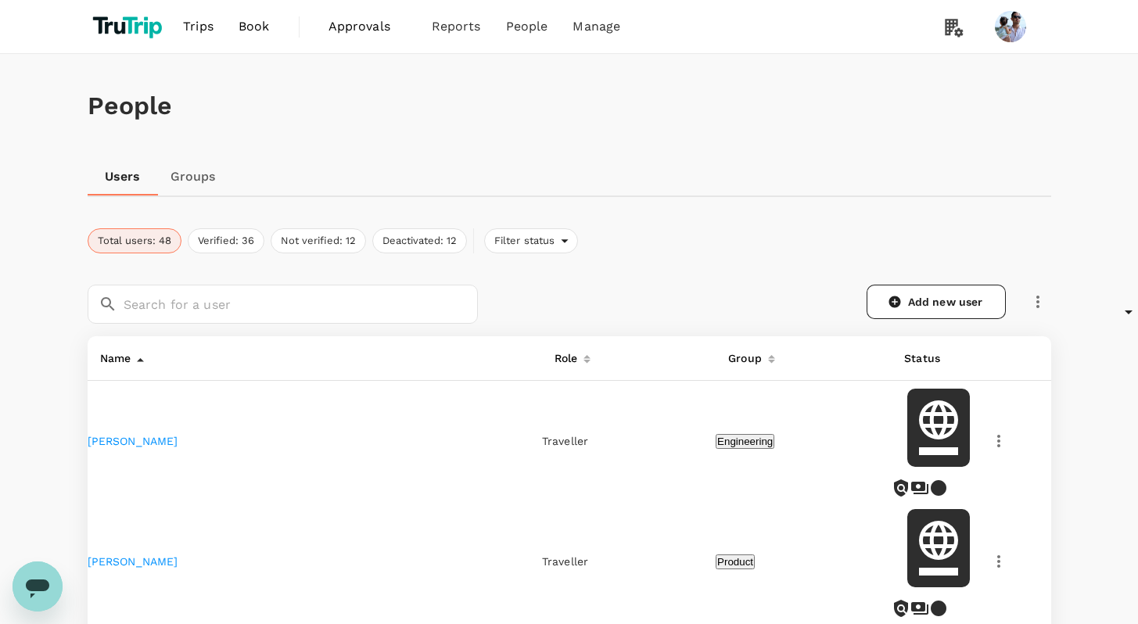
scroll to position [120, 0]
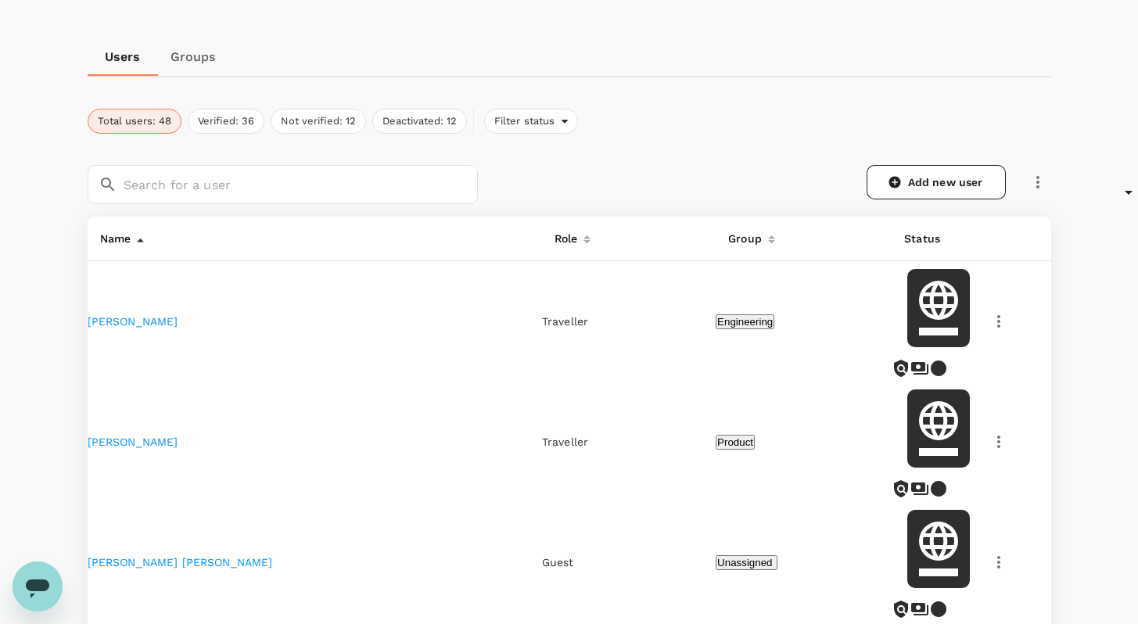
click at [985, 502] on td at bounding box center [1017, 562] width 65 height 120
click at [989, 553] on icon "button" at bounding box center [998, 562] width 19 height 19
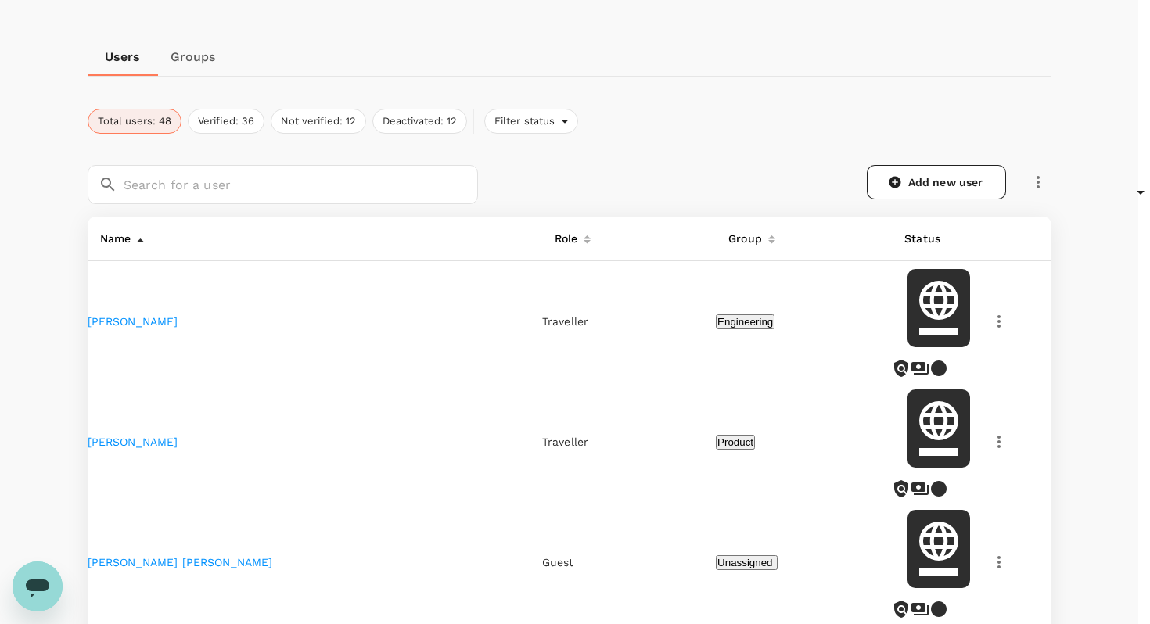
click at [1071, 405] on div at bounding box center [575, 312] width 1150 height 624
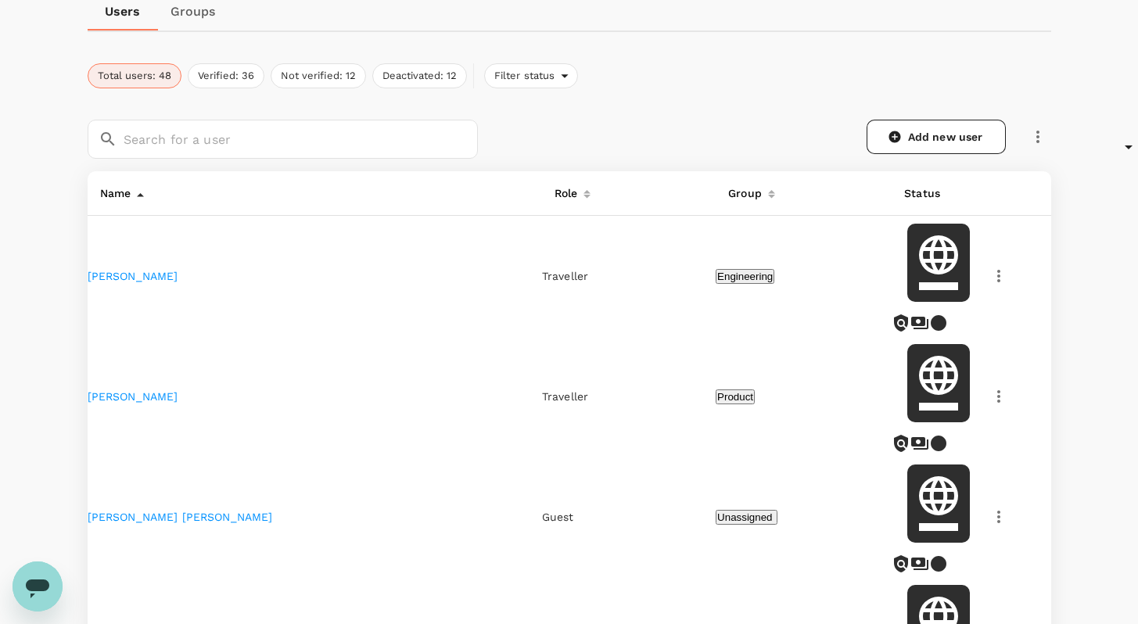
scroll to position [210, 0]
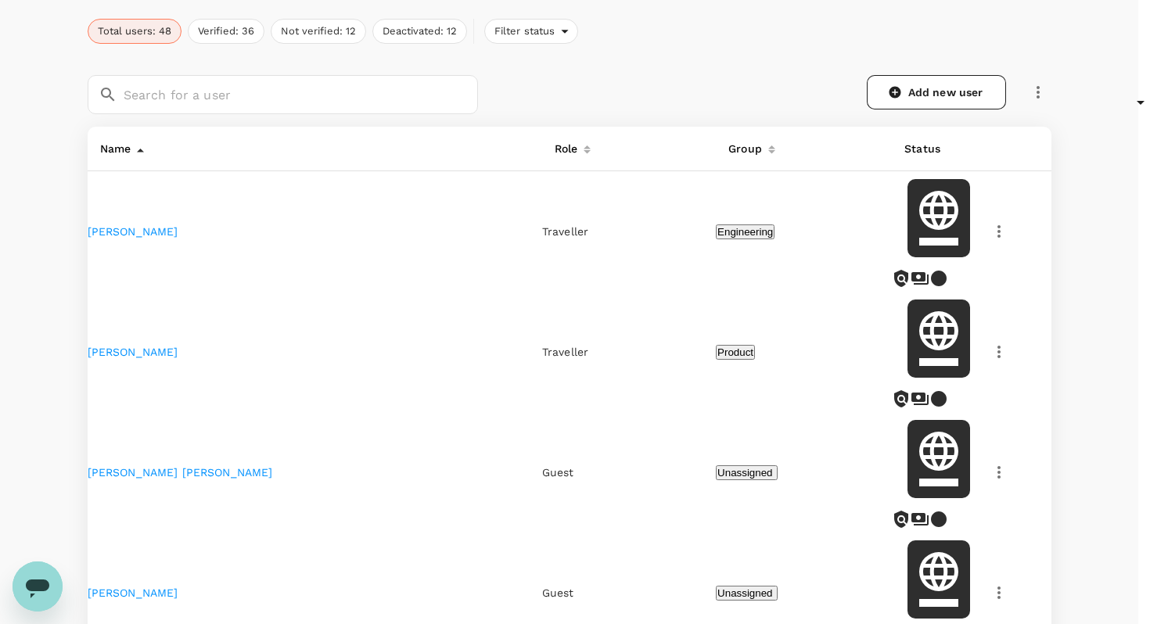
click at [1039, 95] on div at bounding box center [575, 312] width 1150 height 624
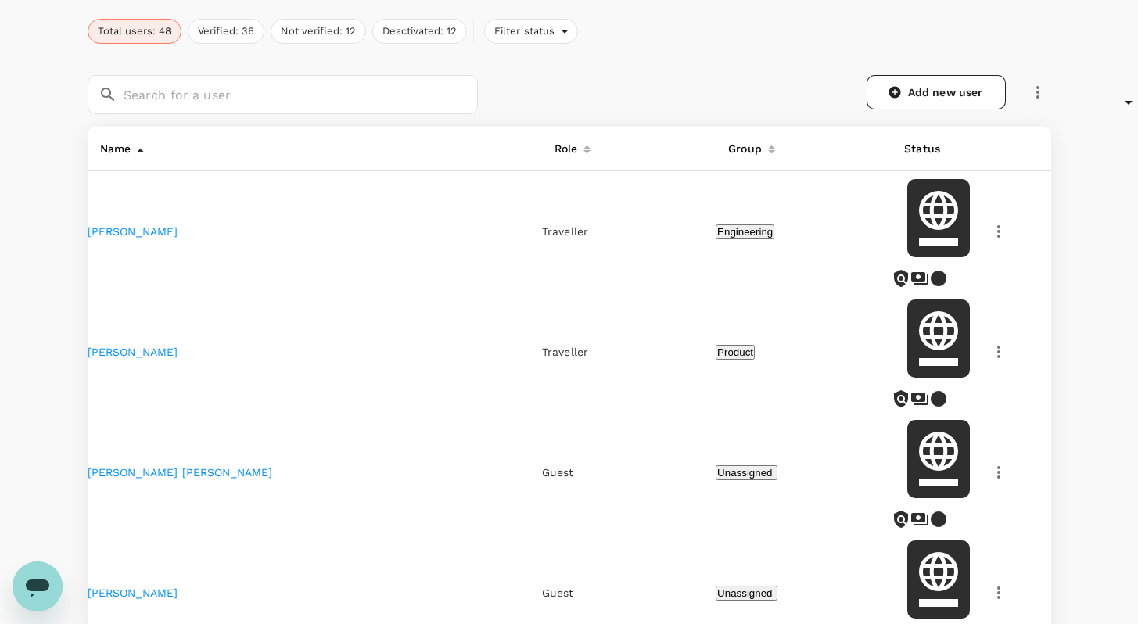
click at [1034, 90] on icon "button" at bounding box center [1037, 92] width 19 height 19
click at [1021, 122] on span "Send invitation email" at bounding box center [973, 118] width 156 height 19
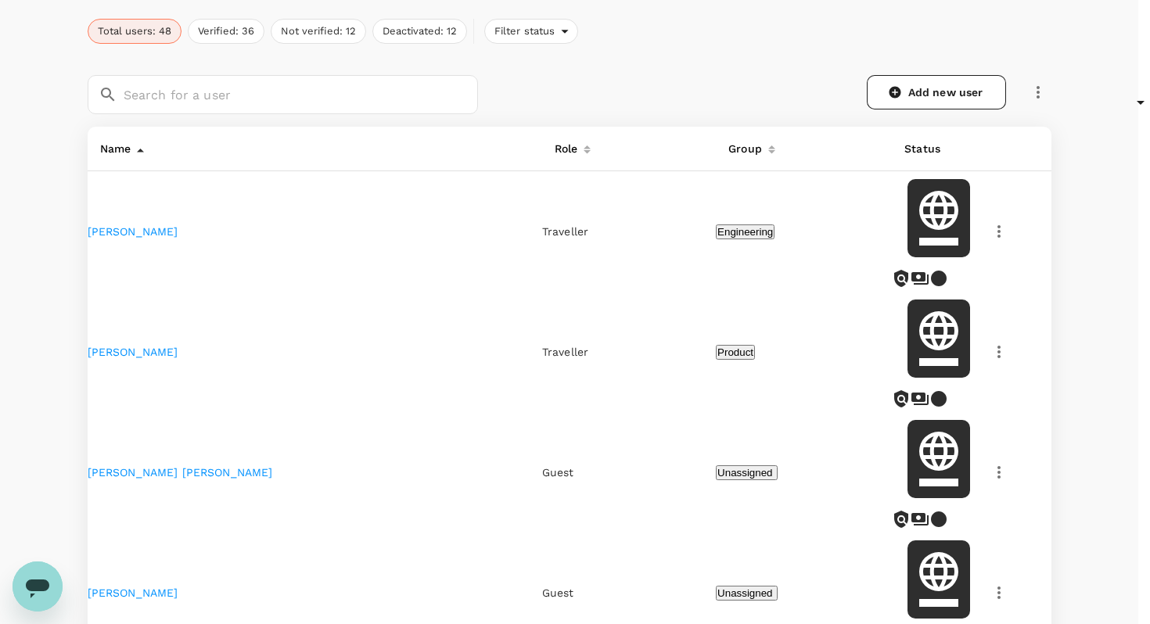
click at [646, 156] on div at bounding box center [575, 312] width 1150 height 624
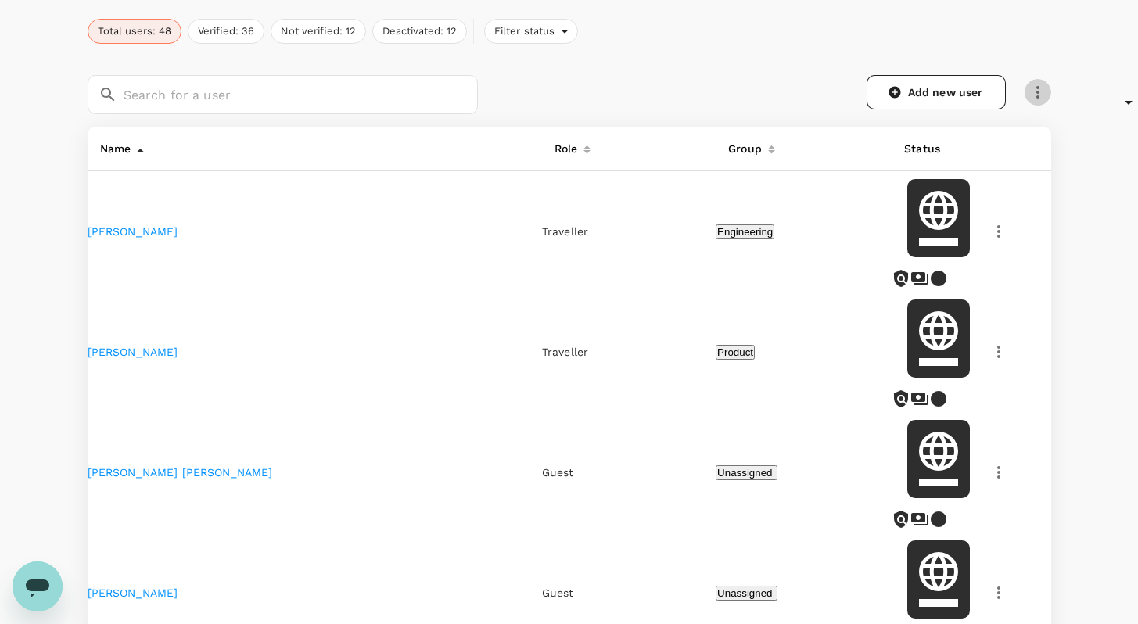
click at [1037, 99] on icon "button" at bounding box center [1037, 92] width 19 height 19
click at [670, 92] on div "Add new user" at bounding box center [774, 92] width 555 height 34
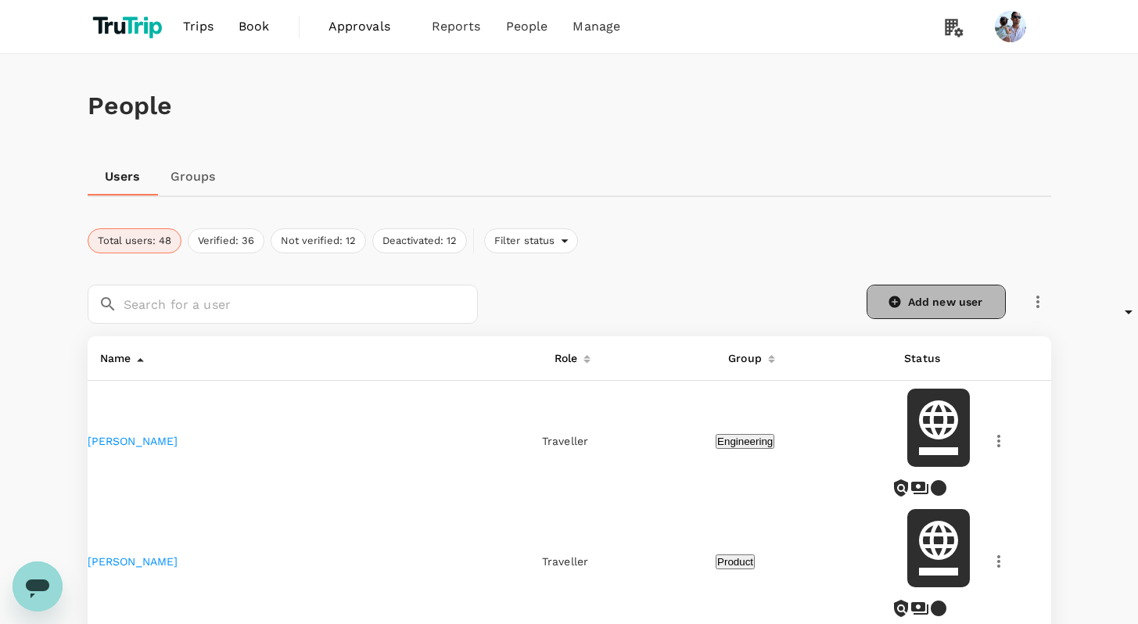
click at [964, 293] on link "Add new user" at bounding box center [936, 302] width 139 height 34
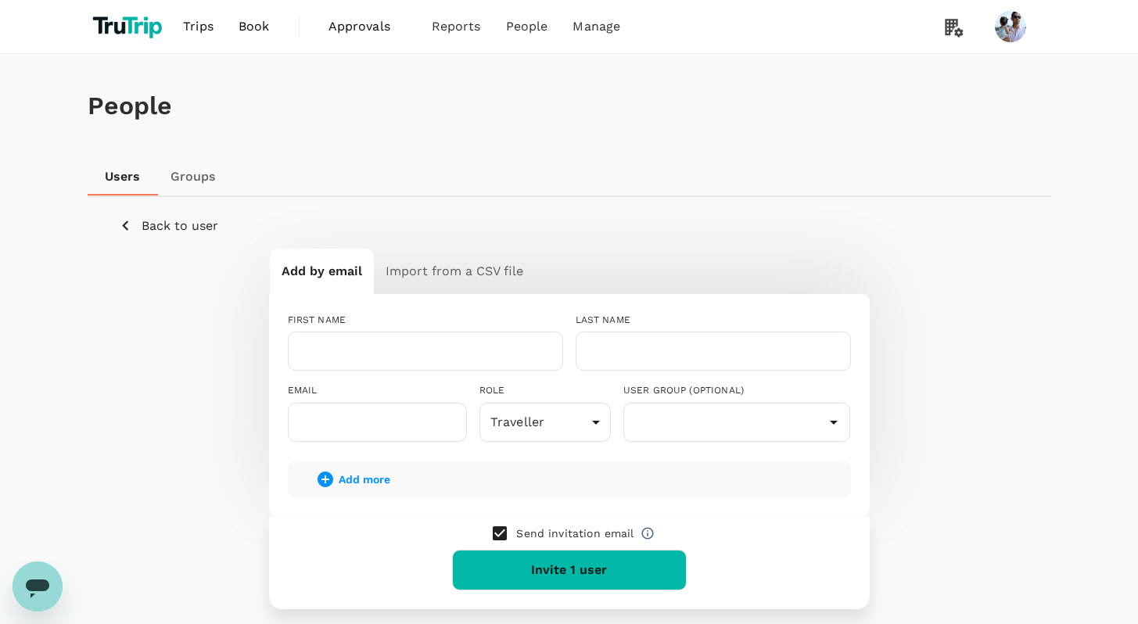
click at [180, 224] on p "Back to user" at bounding box center [180, 226] width 77 height 19
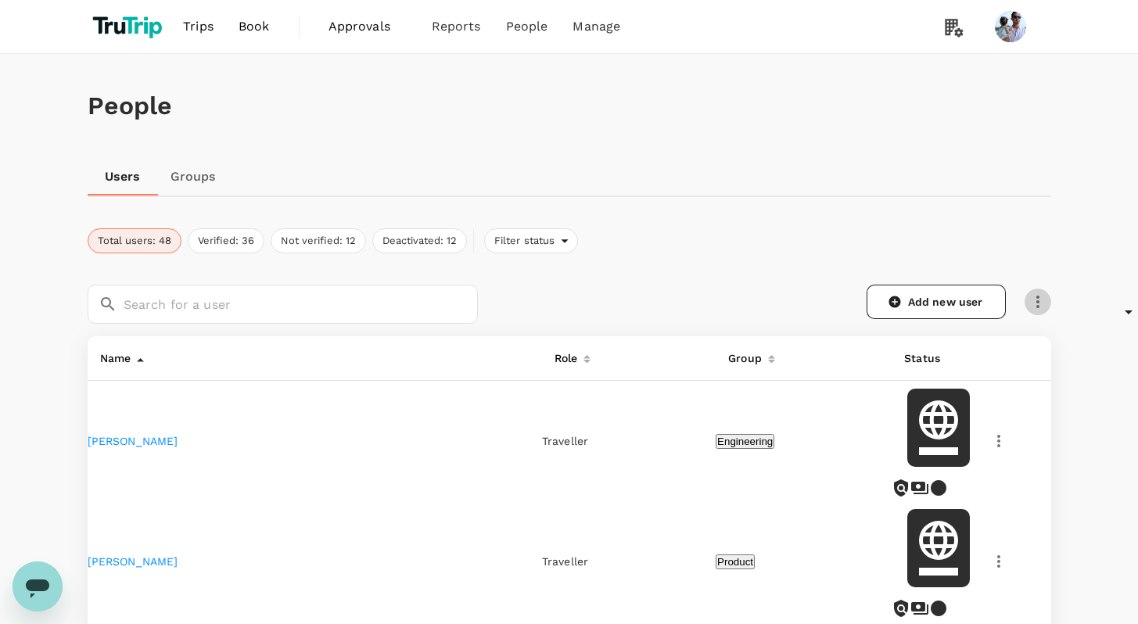
click at [1039, 297] on icon "button" at bounding box center [1037, 302] width 3 height 13
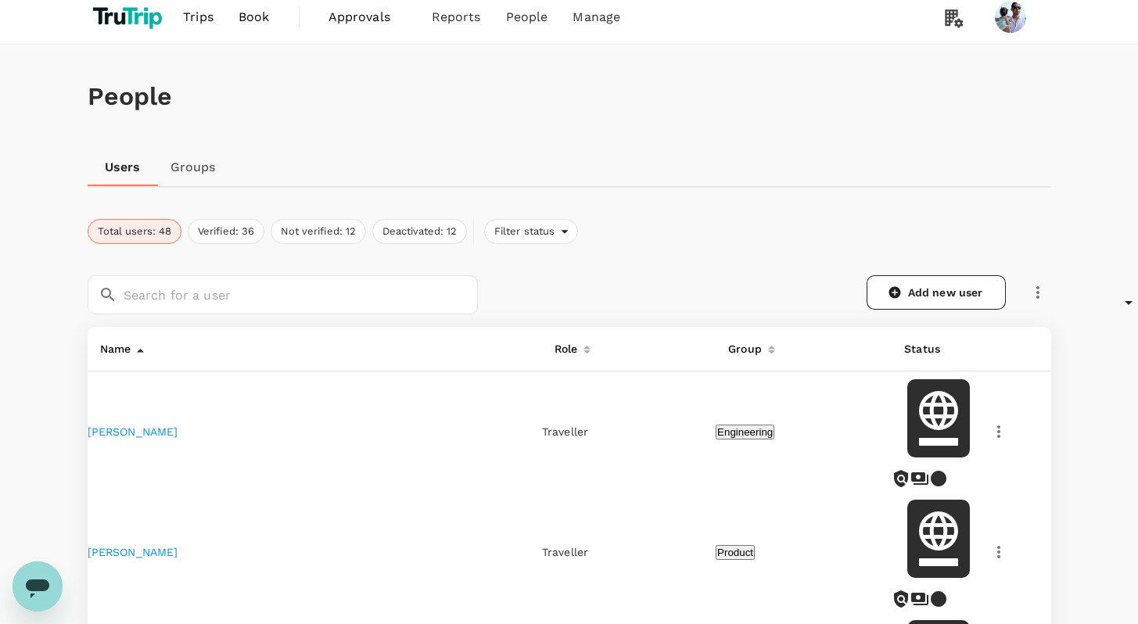
scroll to position [20, 0]
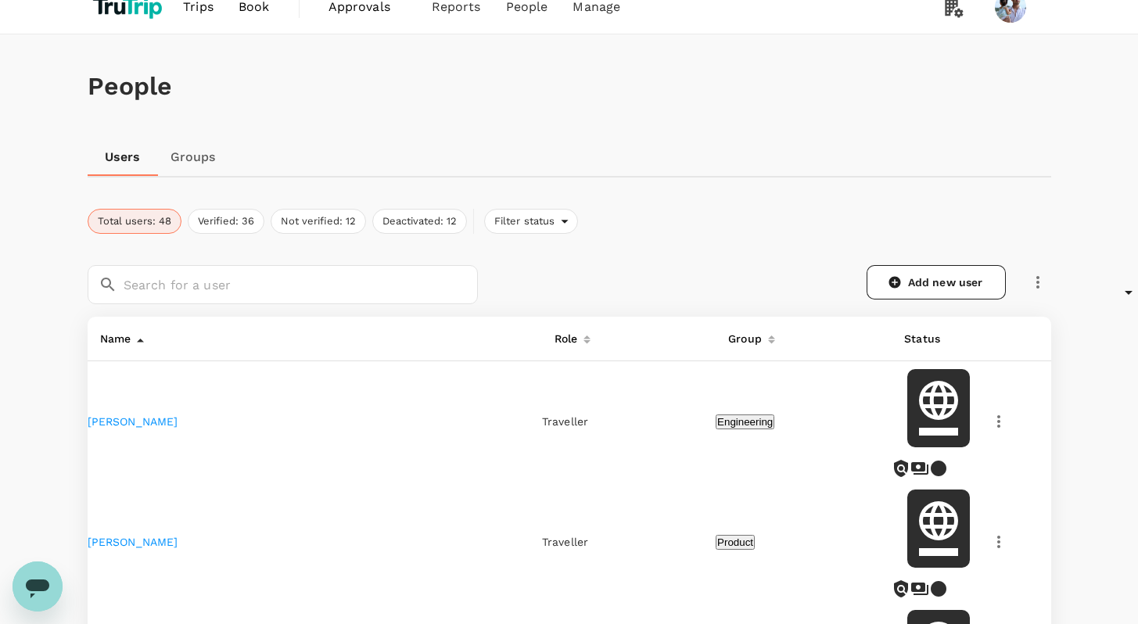
click at [133, 415] on link "[PERSON_NAME]" at bounding box center [133, 421] width 91 height 13
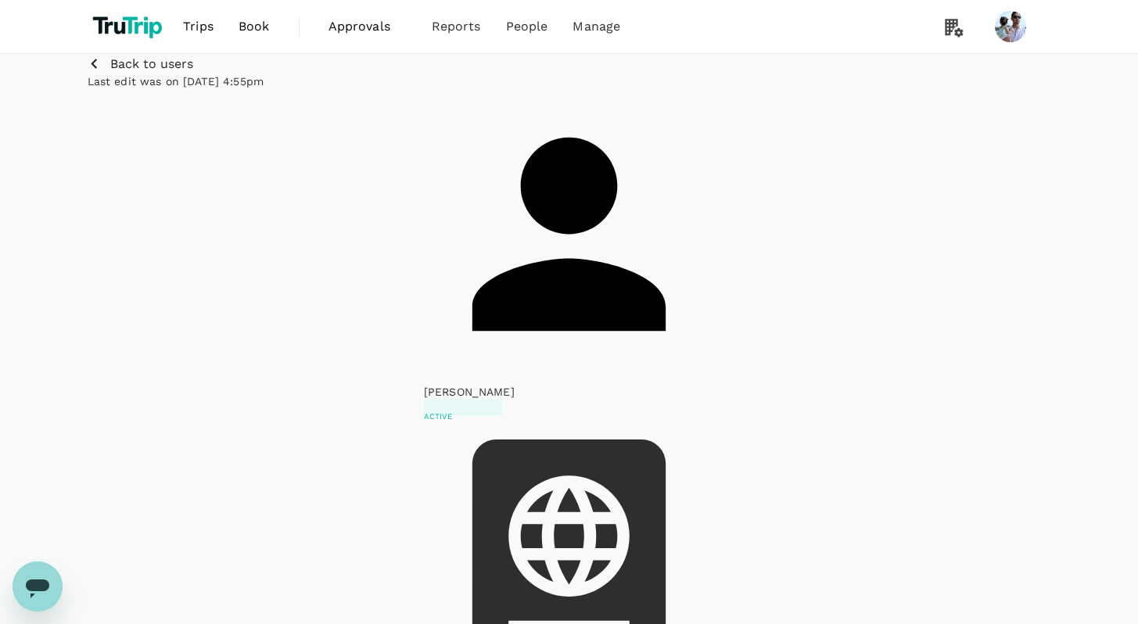
click at [126, 74] on p "Back to users" at bounding box center [151, 64] width 83 height 19
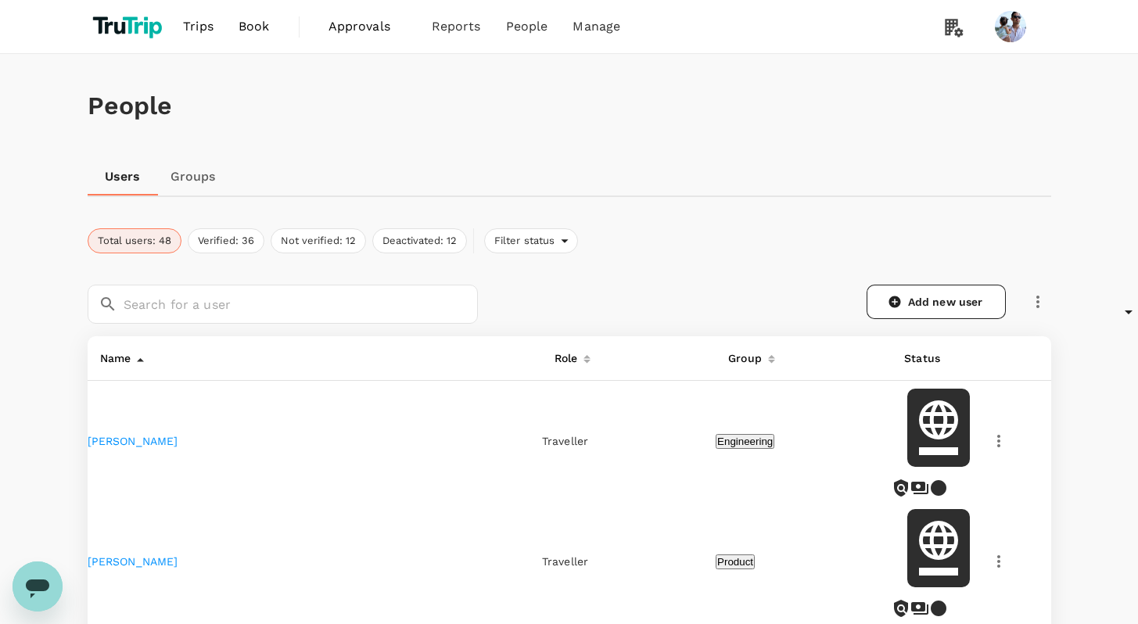
click at [135, 435] on link "[PERSON_NAME]" at bounding box center [133, 441] width 91 height 13
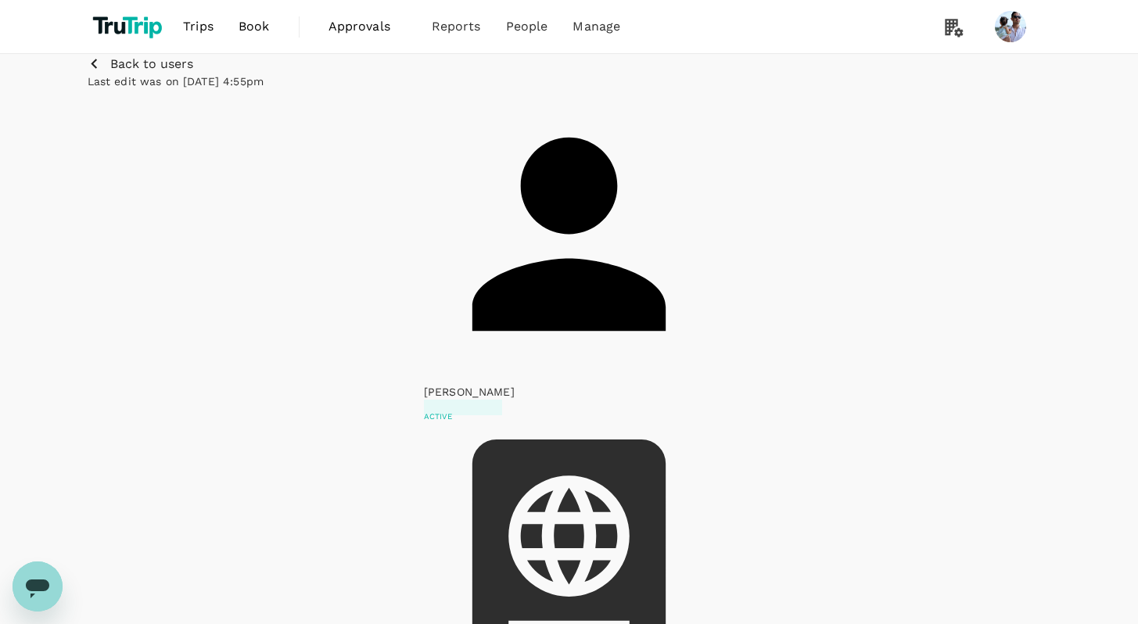
click at [113, 74] on p "Back to users" at bounding box center [151, 64] width 83 height 19
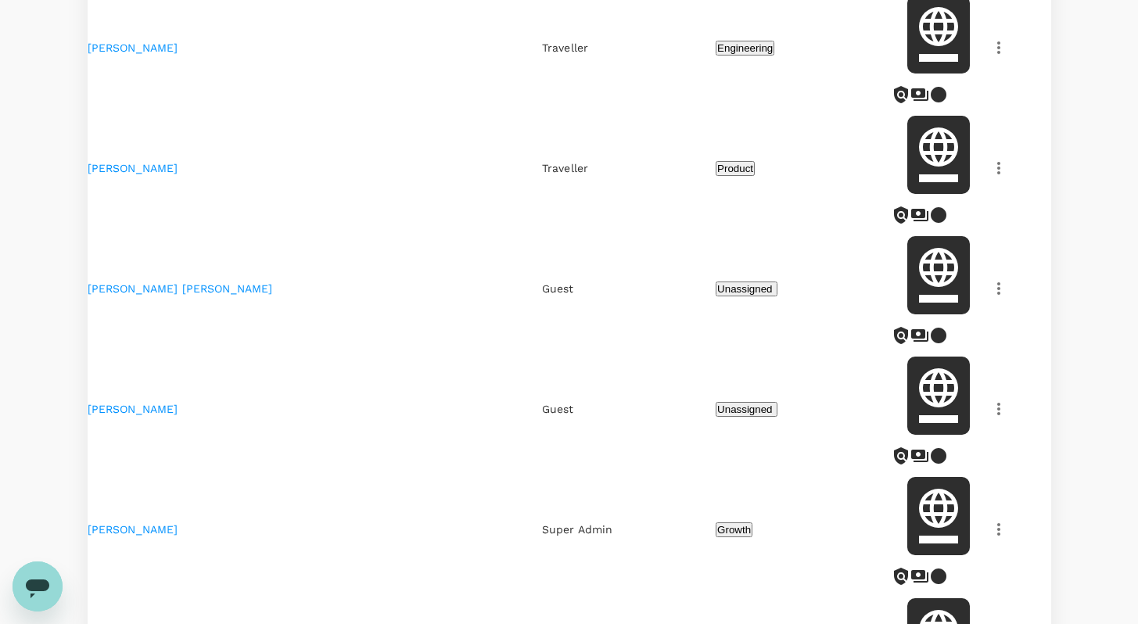
scroll to position [414, 0]
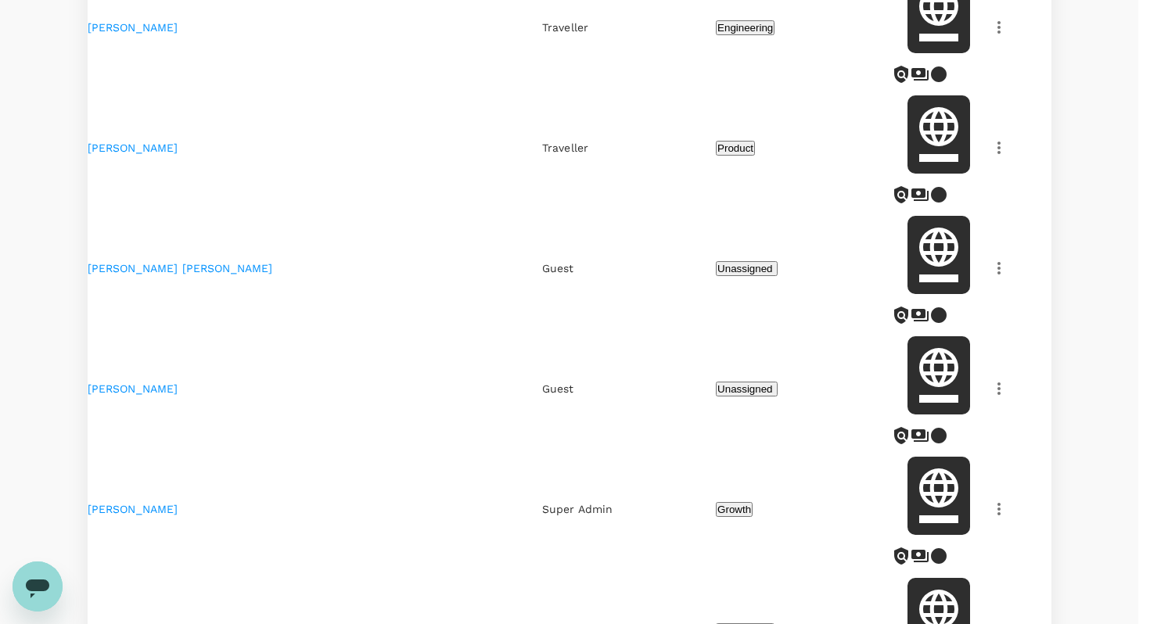
drag, startPoint x: 515, startPoint y: 533, endPoint x: 502, endPoint y: 534, distance: 12.5
click at [516, 533] on div at bounding box center [575, 312] width 1150 height 624
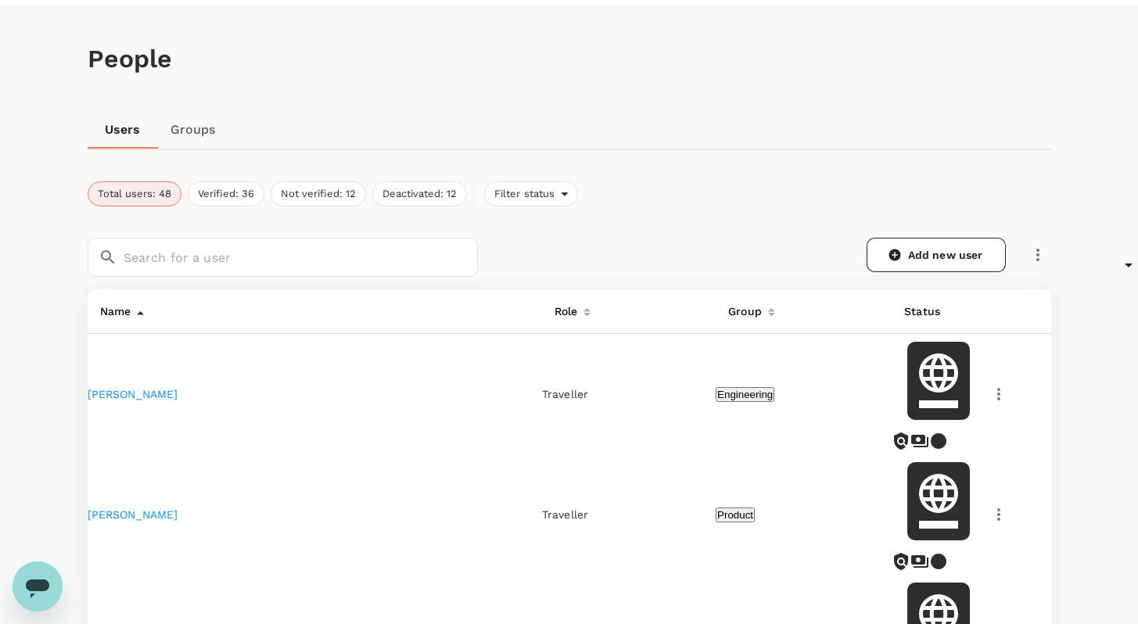
scroll to position [0, 0]
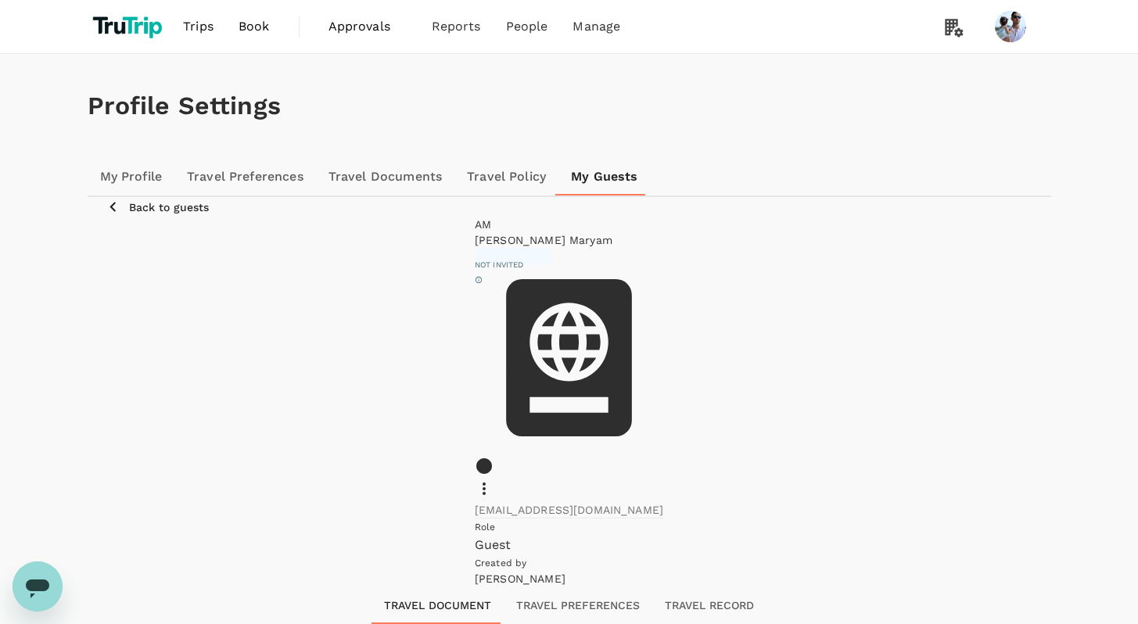
click at [493, 479] on icon at bounding box center [484, 488] width 19 height 19
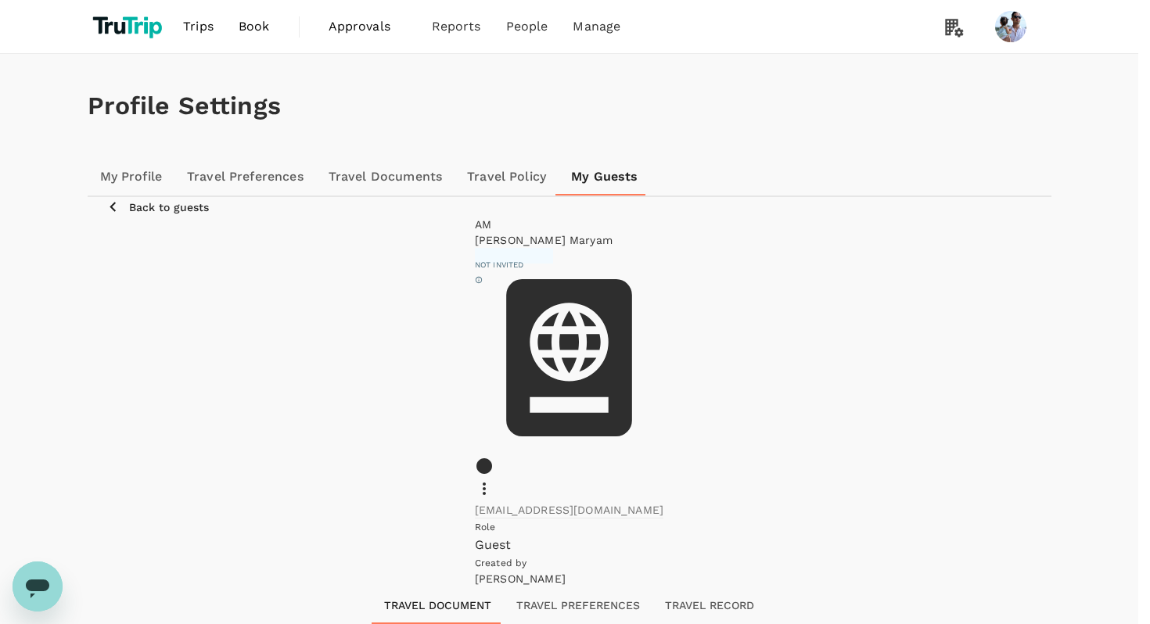
drag, startPoint x: 908, startPoint y: 425, endPoint x: 839, endPoint y: 423, distance: 68.8
click at [908, 425] on div at bounding box center [575, 312] width 1150 height 624
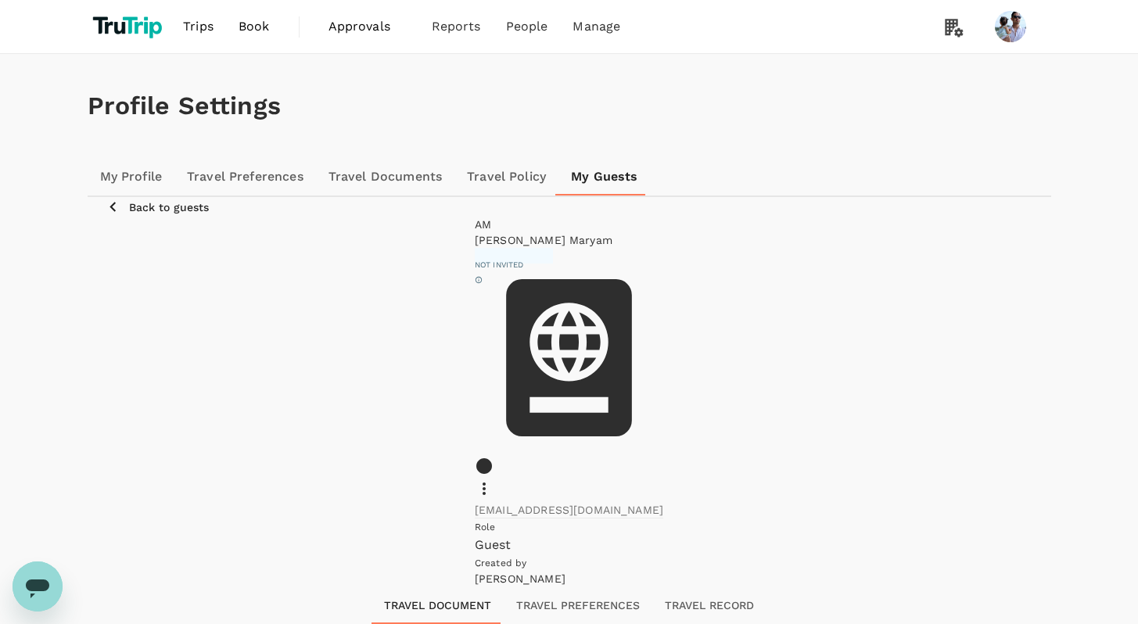
scroll to position [52, 0]
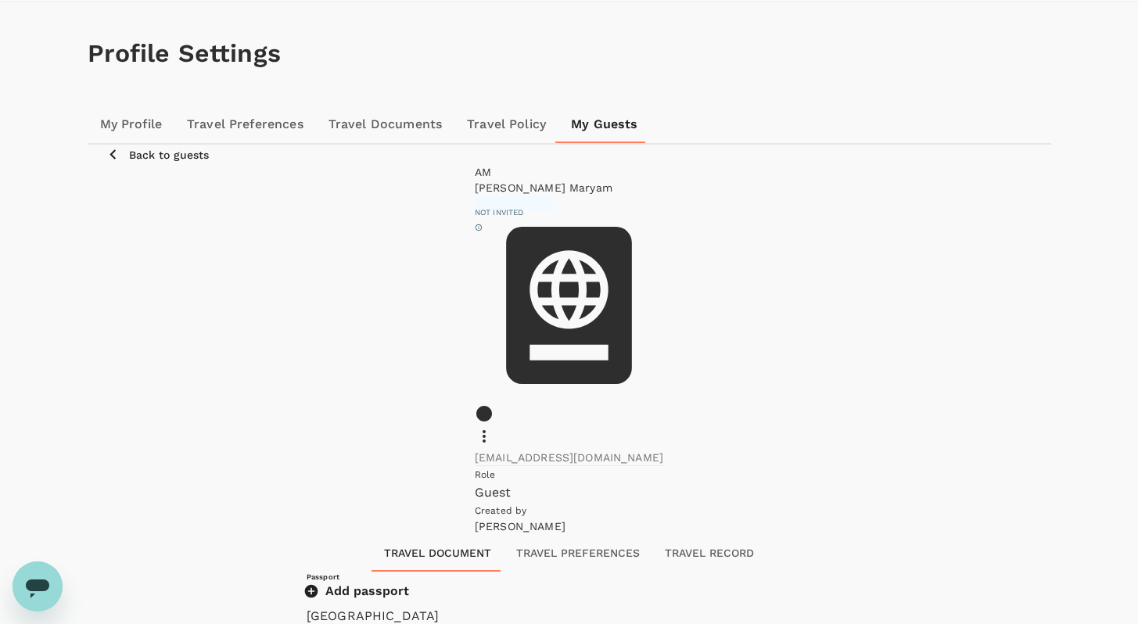
click at [157, 163] on p "Back to guests" at bounding box center [169, 155] width 80 height 16
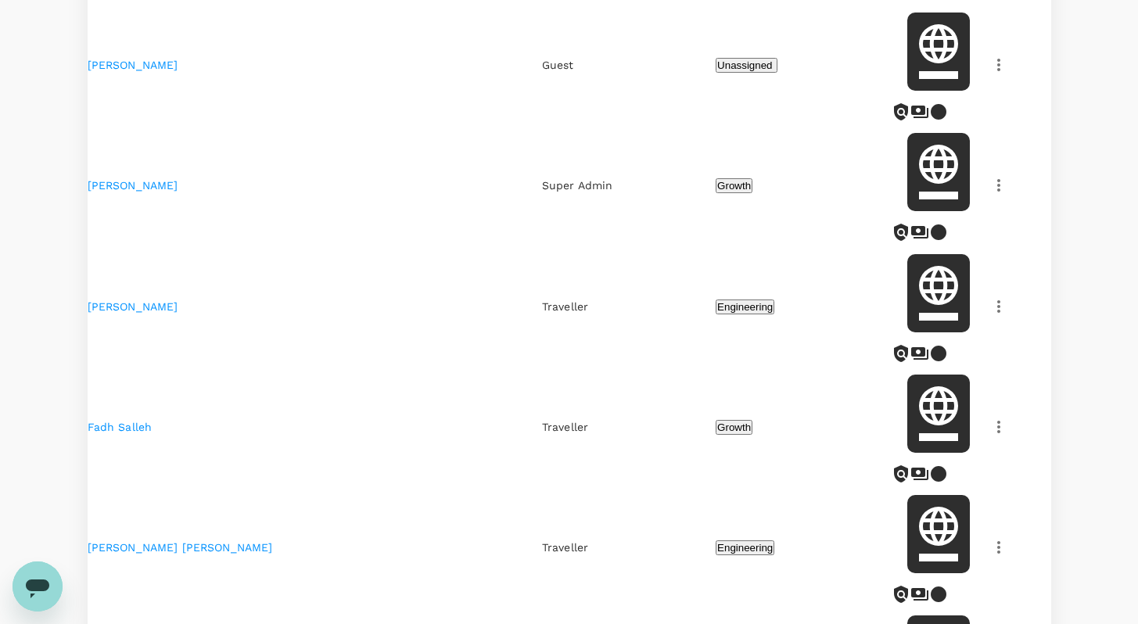
scroll to position [824, 0]
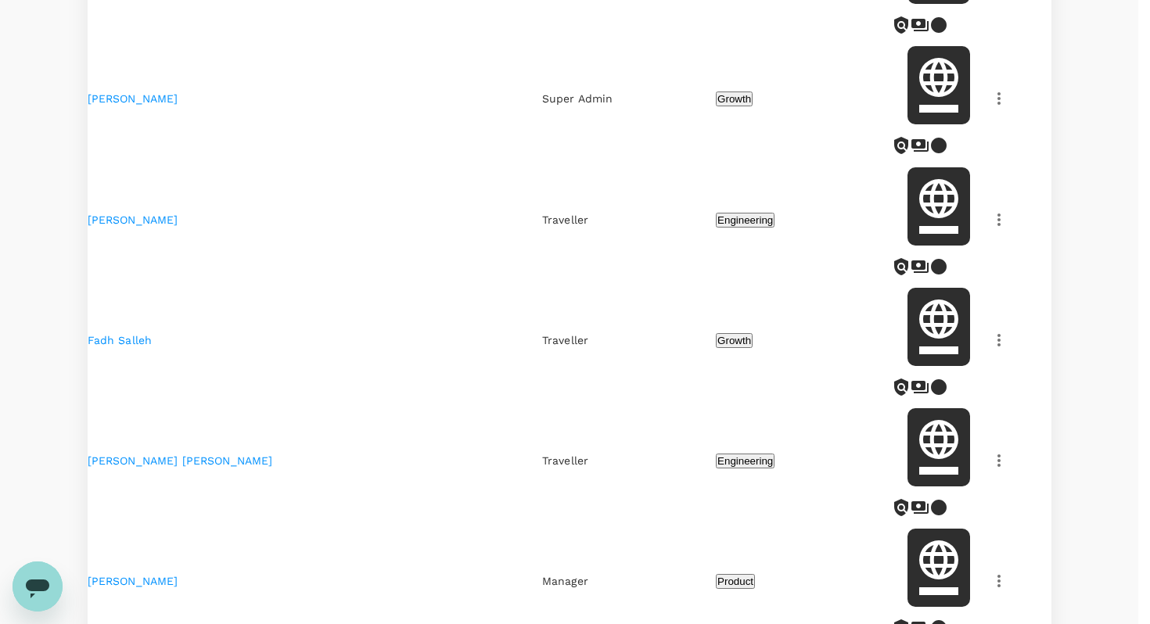
click at [1055, 418] on div at bounding box center [575, 312] width 1150 height 624
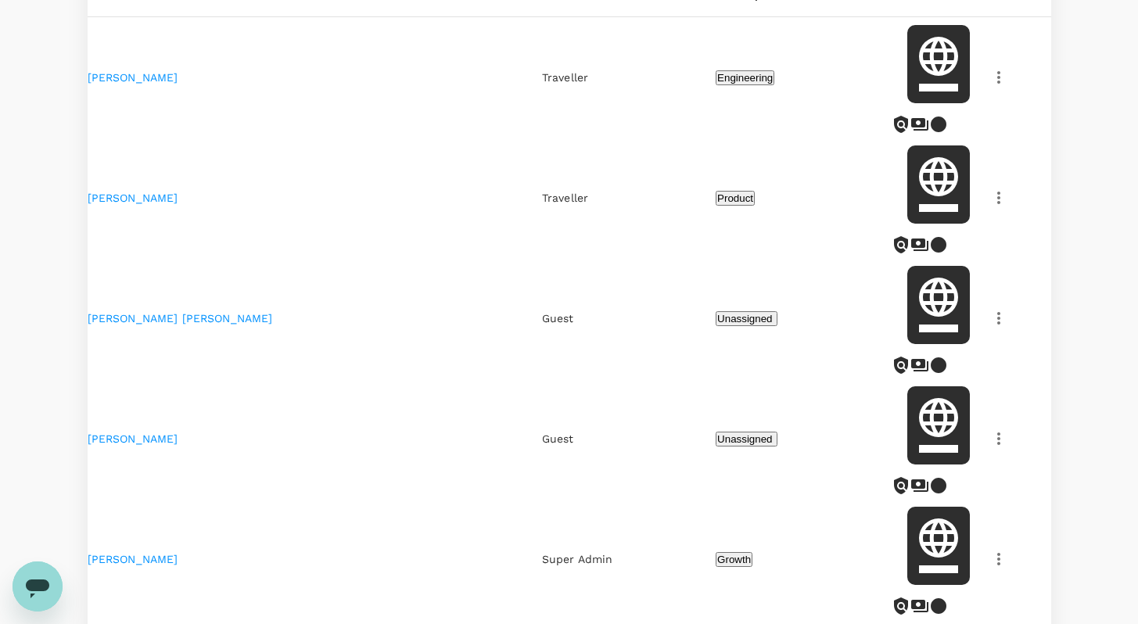
scroll to position [333, 0]
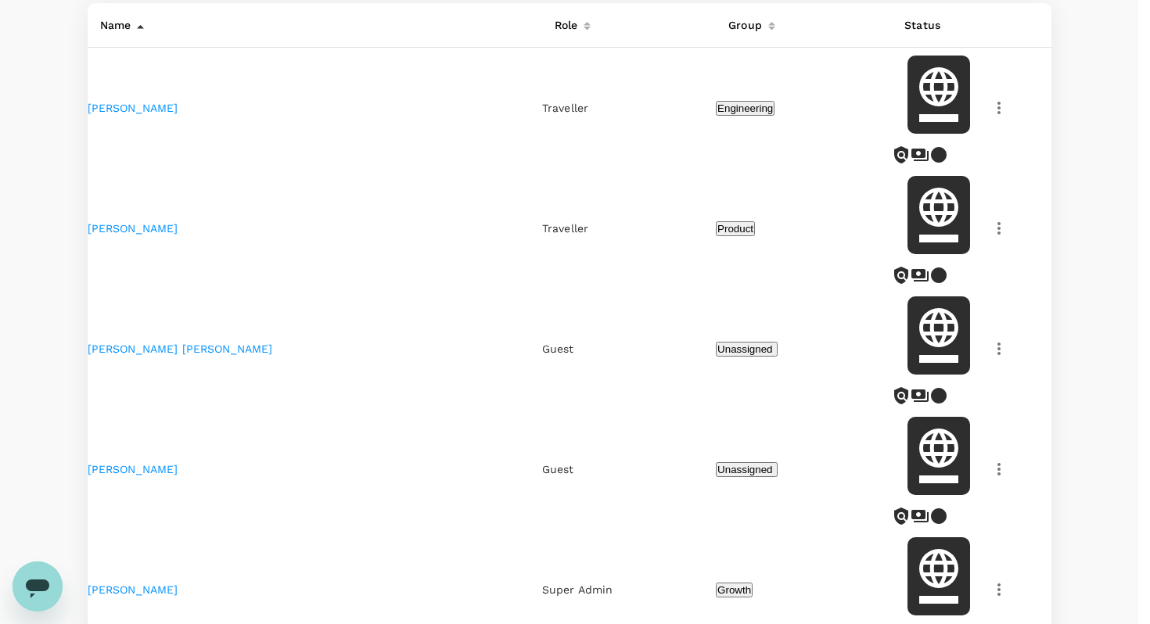
click at [1050, 285] on div at bounding box center [575, 312] width 1150 height 624
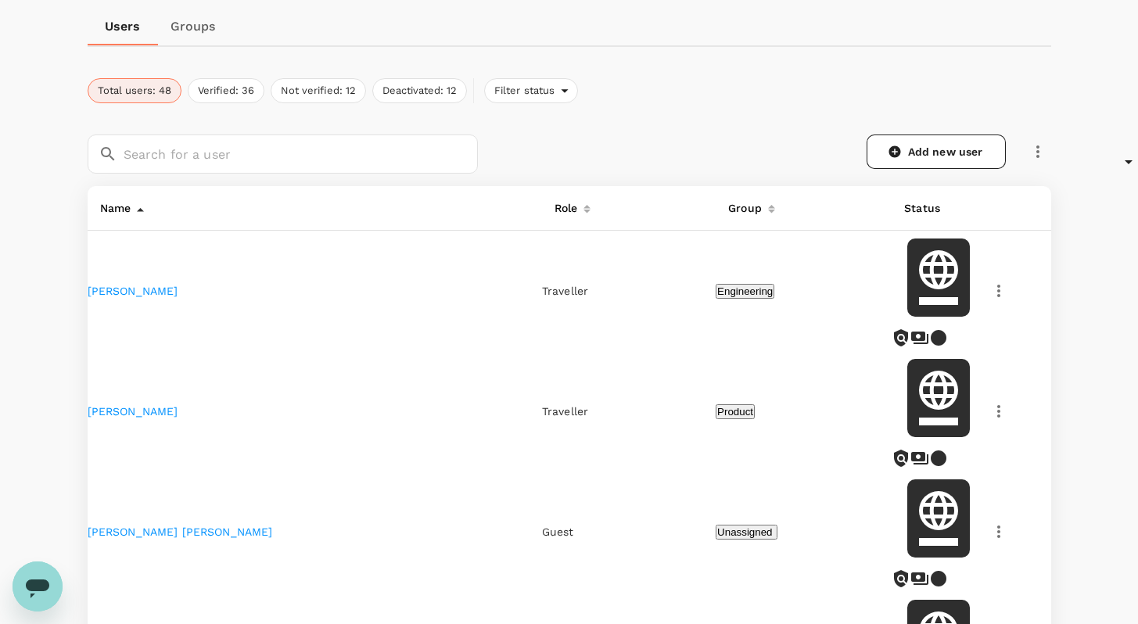
scroll to position [0, 0]
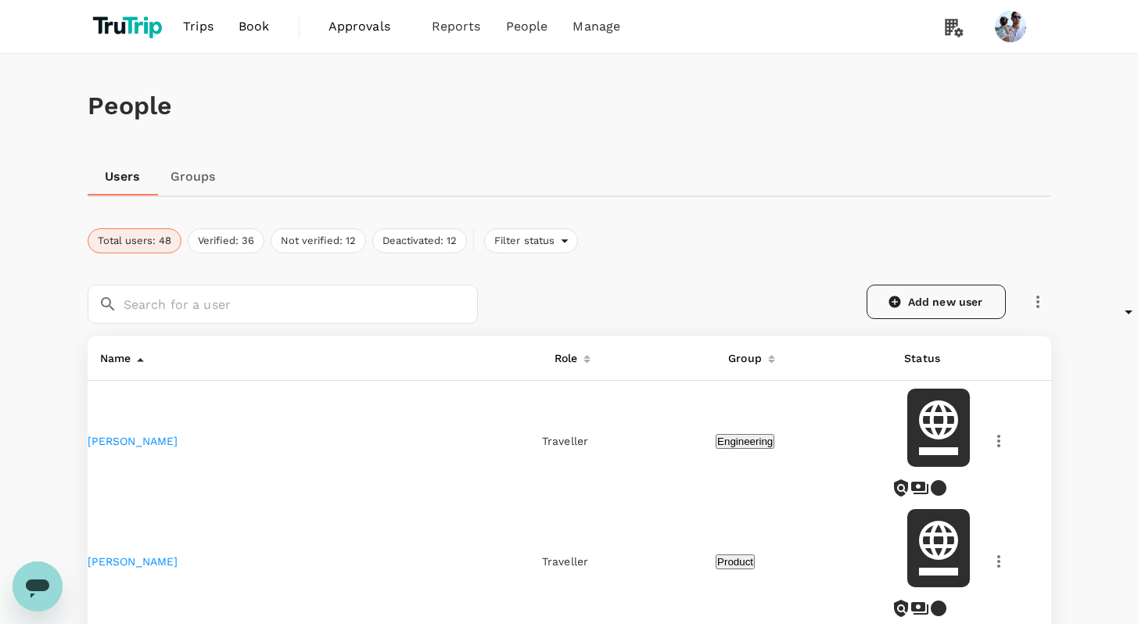
click at [919, 313] on link "Add new user" at bounding box center [936, 302] width 139 height 34
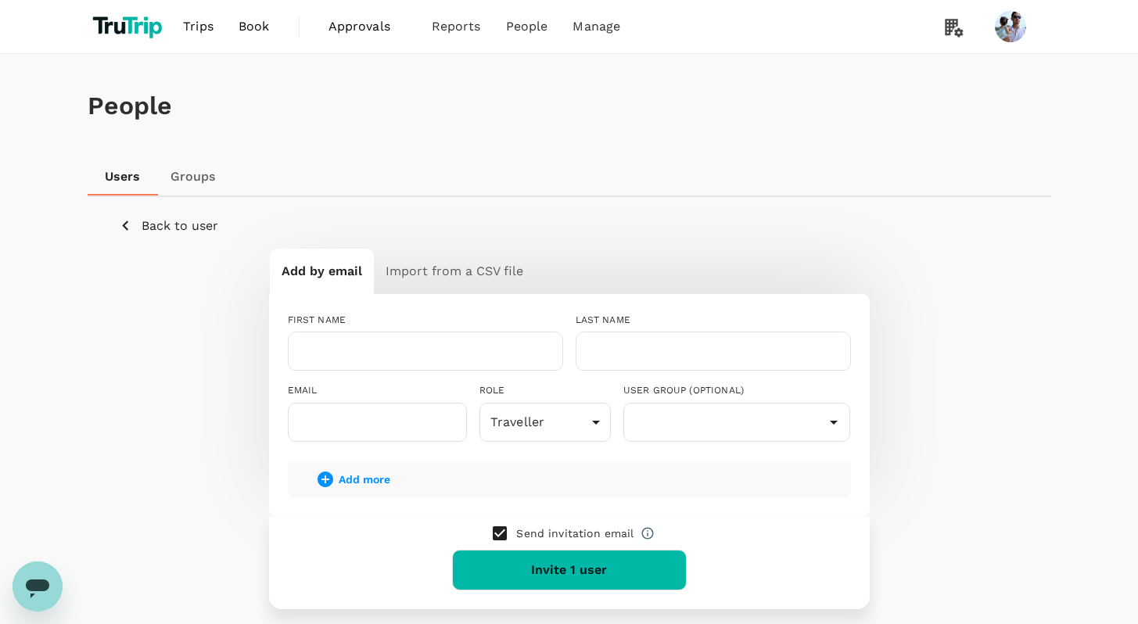
click at [179, 235] on button "Back to user" at bounding box center [168, 226] width 99 height 20
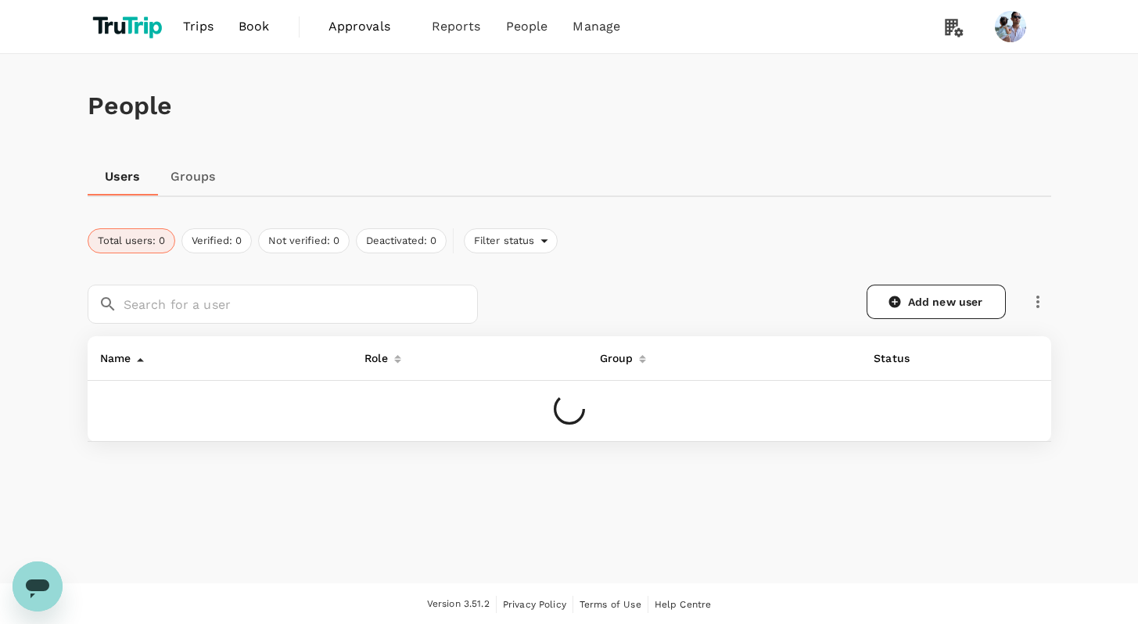
click at [1039, 300] on icon "button" at bounding box center [1037, 302] width 19 height 19
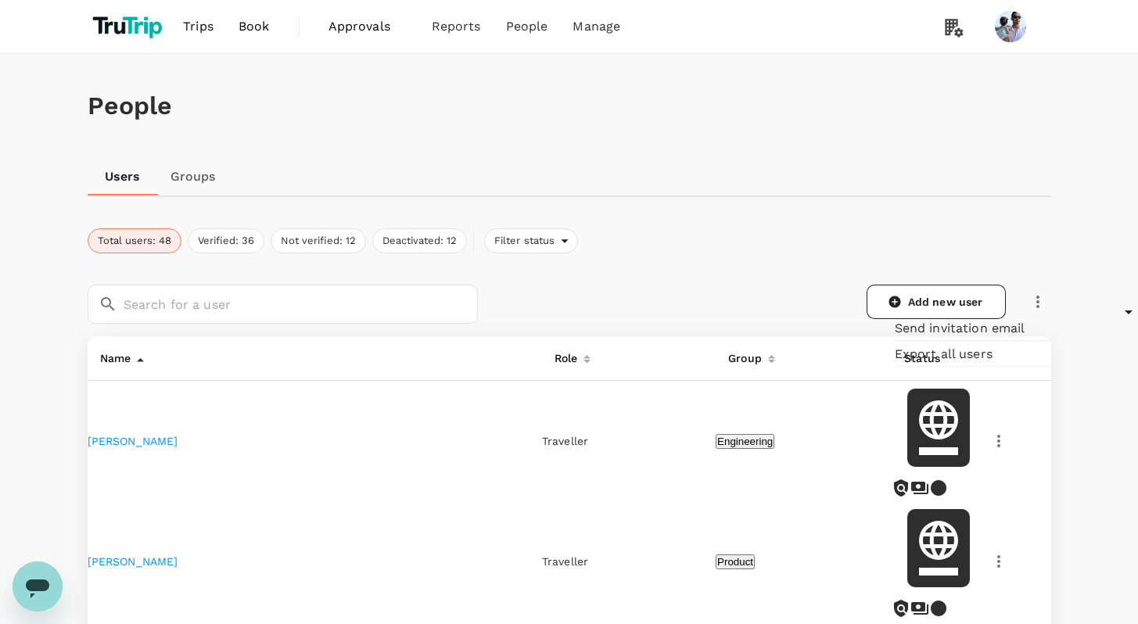
click at [973, 338] on span "Send invitation email" at bounding box center [973, 328] width 156 height 19
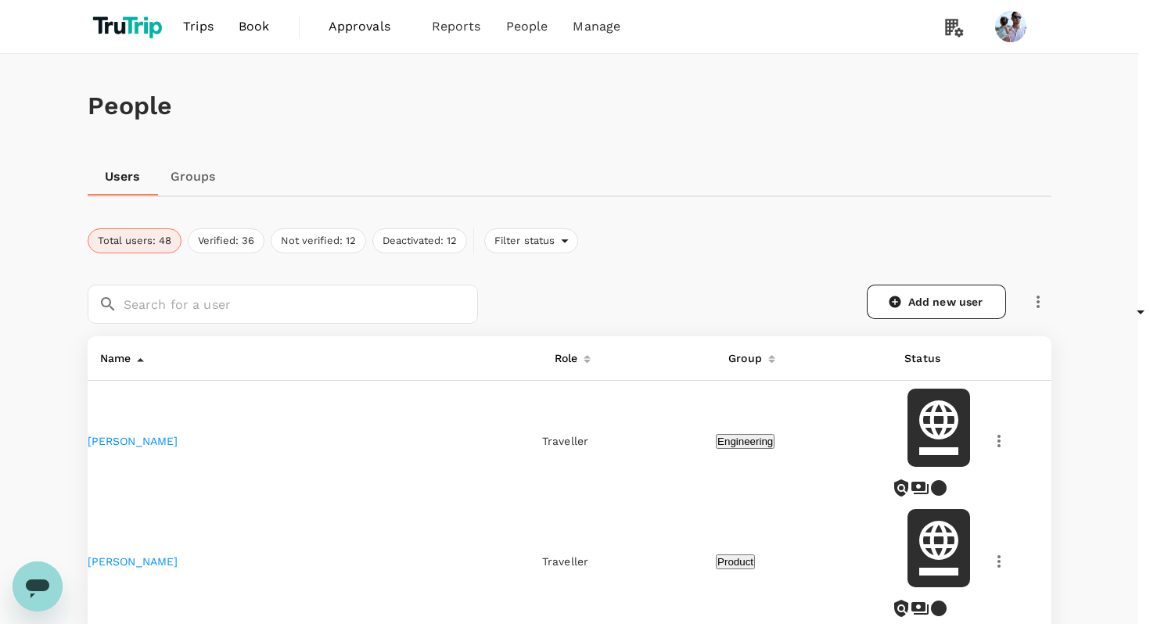
type input "e"
type input "Denis"
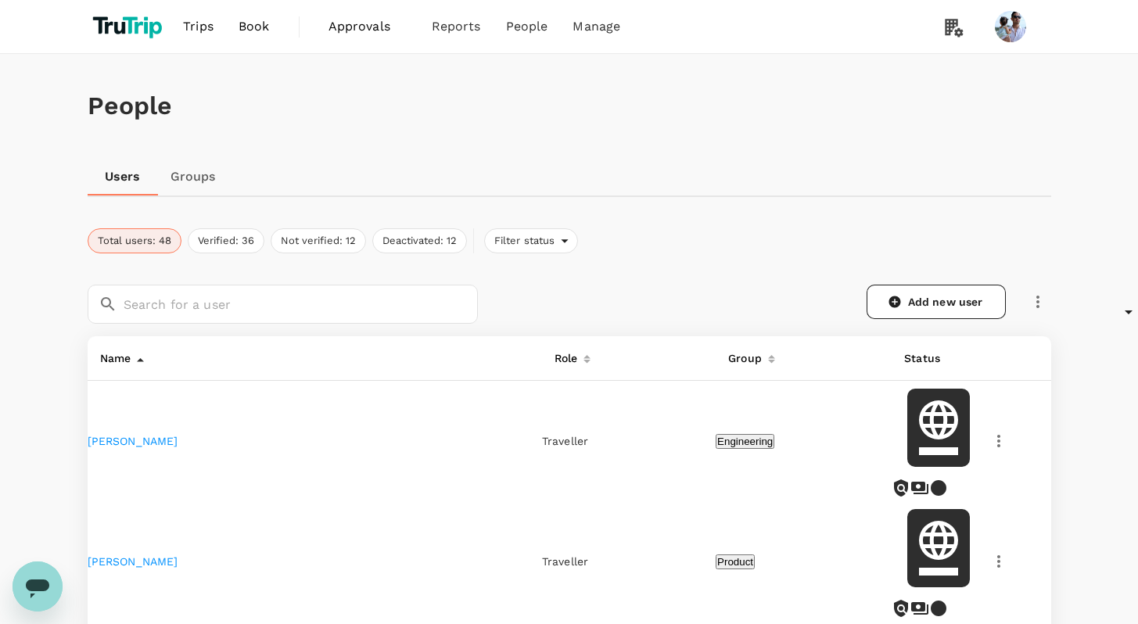
click at [328, 358] on div "Name" at bounding box center [312, 355] width 436 height 25
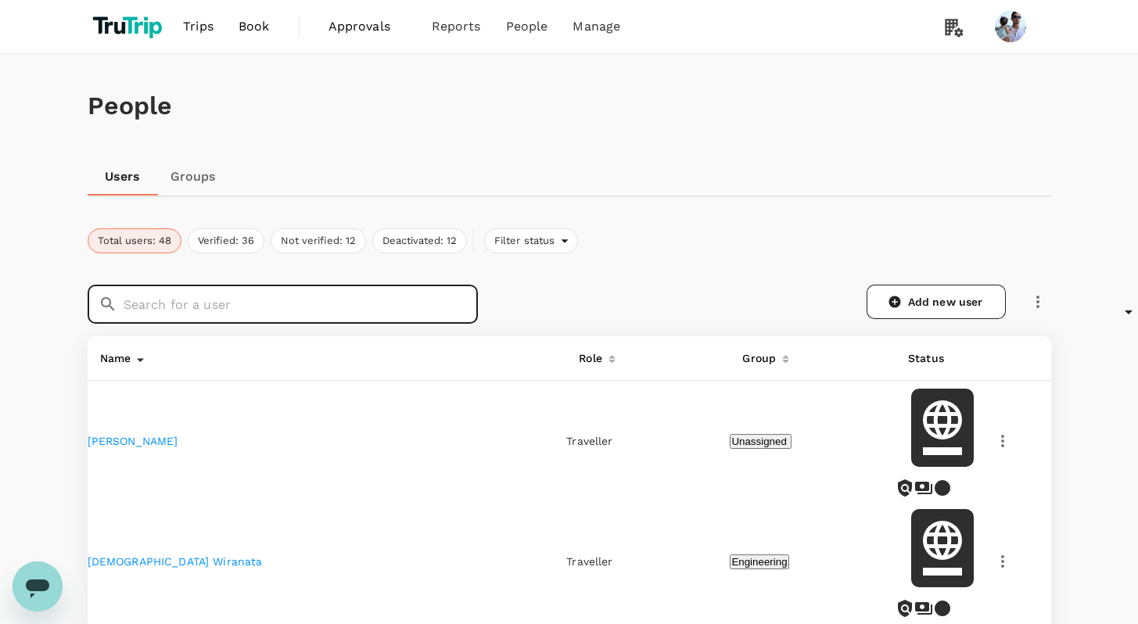
click at [210, 313] on input "text" at bounding box center [301, 304] width 354 height 39
type input "Denis"
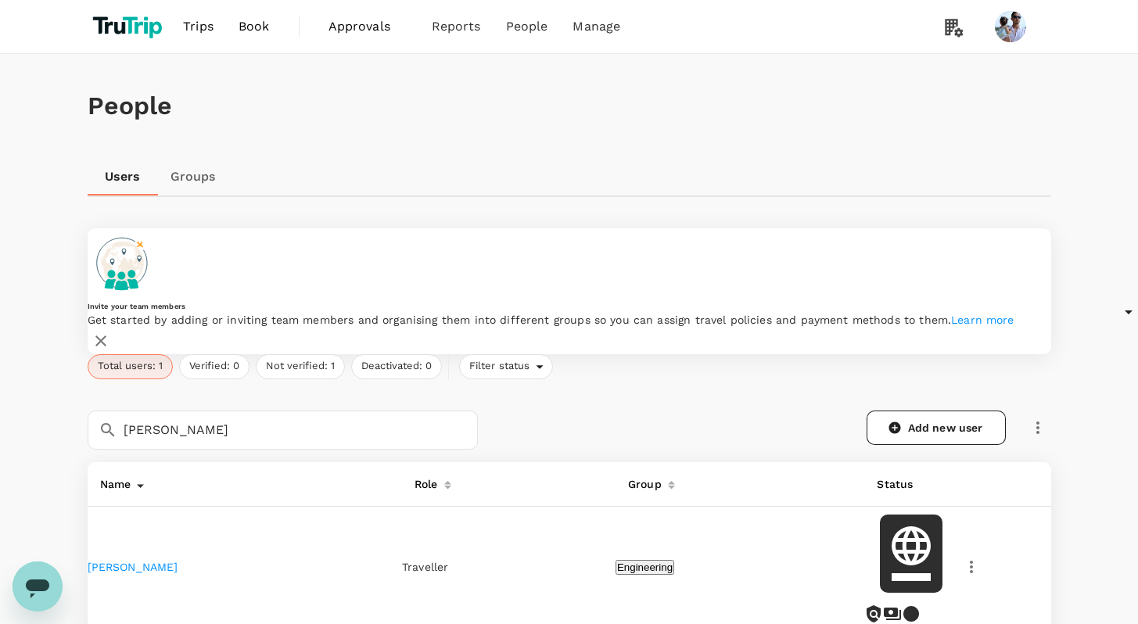
click at [623, 392] on div "Add new user" at bounding box center [764, 421] width 573 height 58
click at [721, 392] on div "Add new user" at bounding box center [764, 421] width 573 height 58
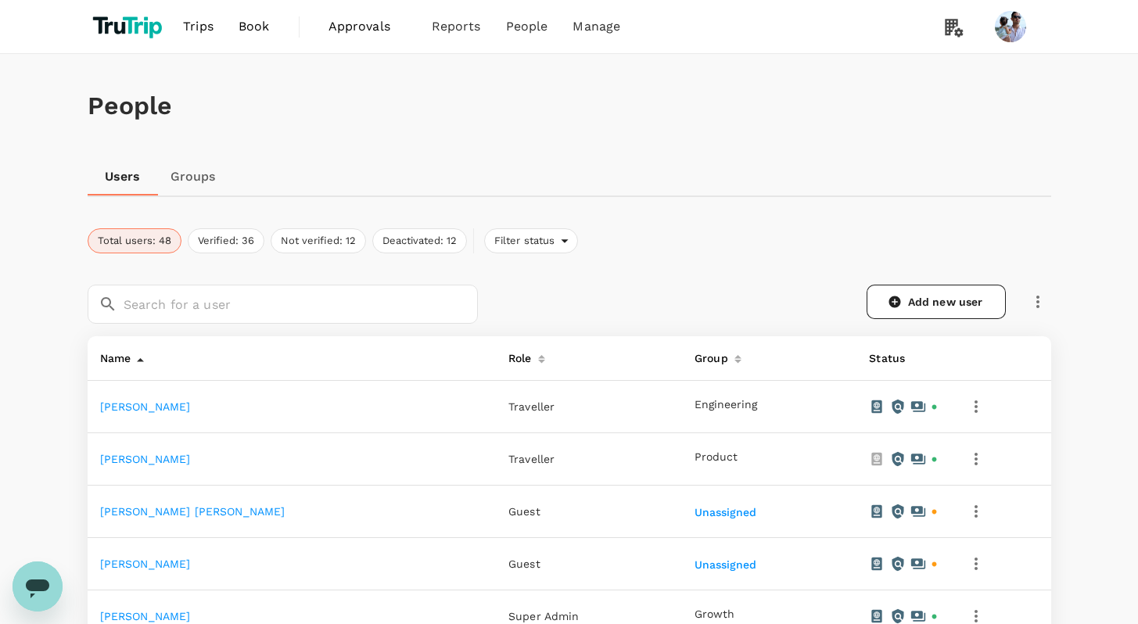
click at [1039, 311] on button "button" at bounding box center [1038, 302] width 27 height 27
click at [1006, 340] on span "Send invitation email" at bounding box center [972, 334] width 131 height 19
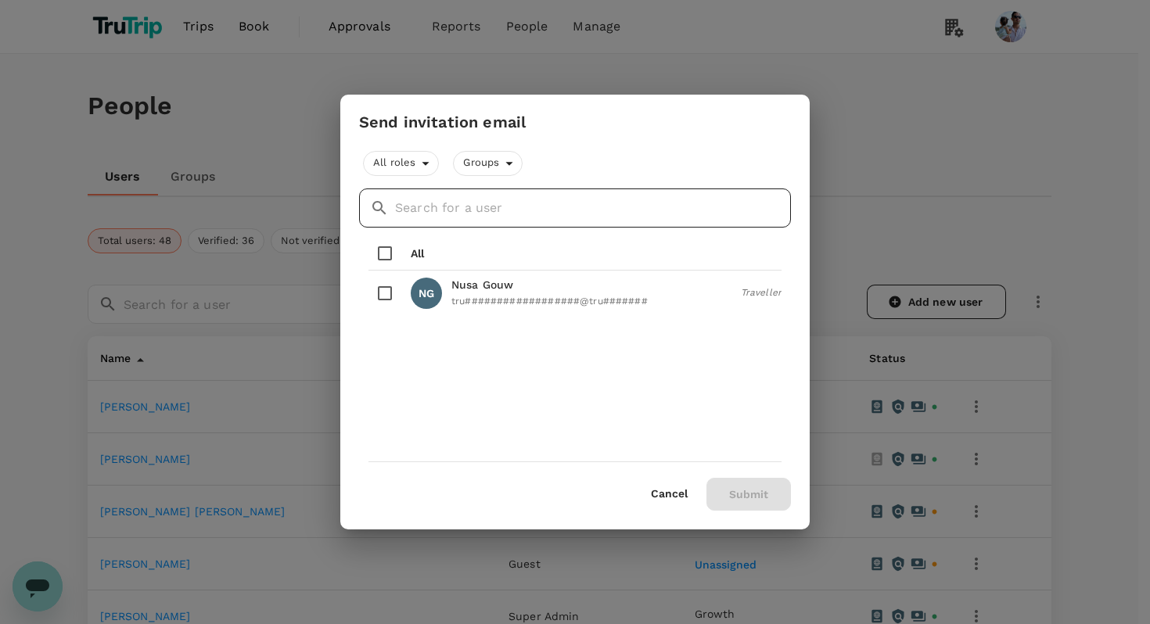
click at [472, 209] on input "text" at bounding box center [593, 207] width 396 height 39
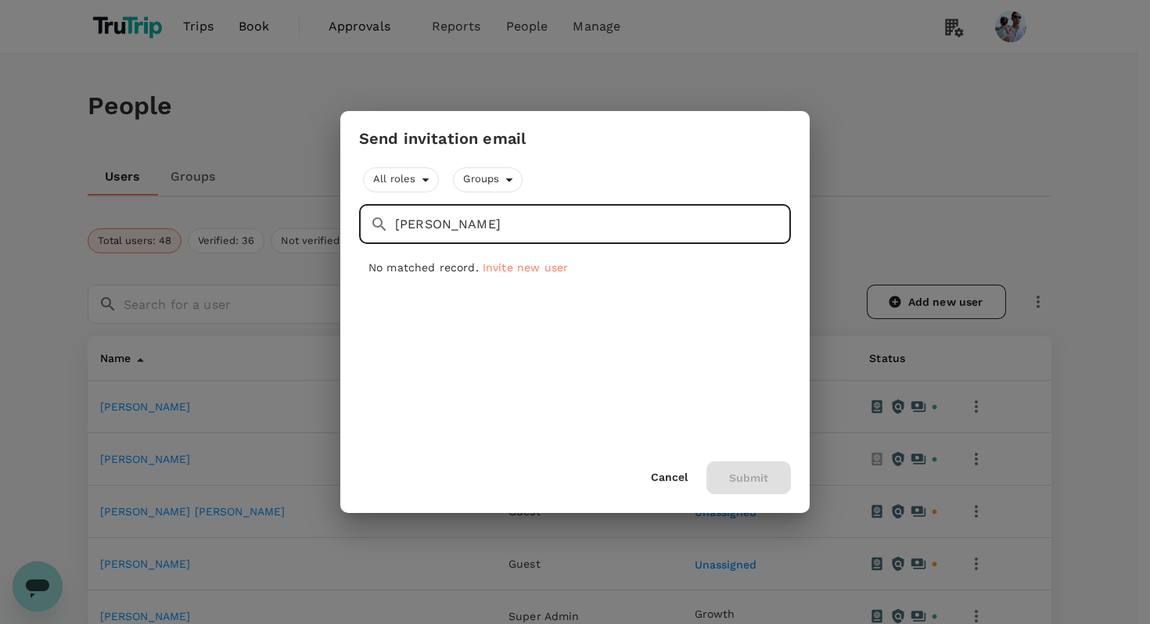
type input "Denis"
click at [272, 271] on div "Send invitation email All roles Groups ​ Denis ​ No matched record. Invite new …" at bounding box center [575, 312] width 1150 height 624
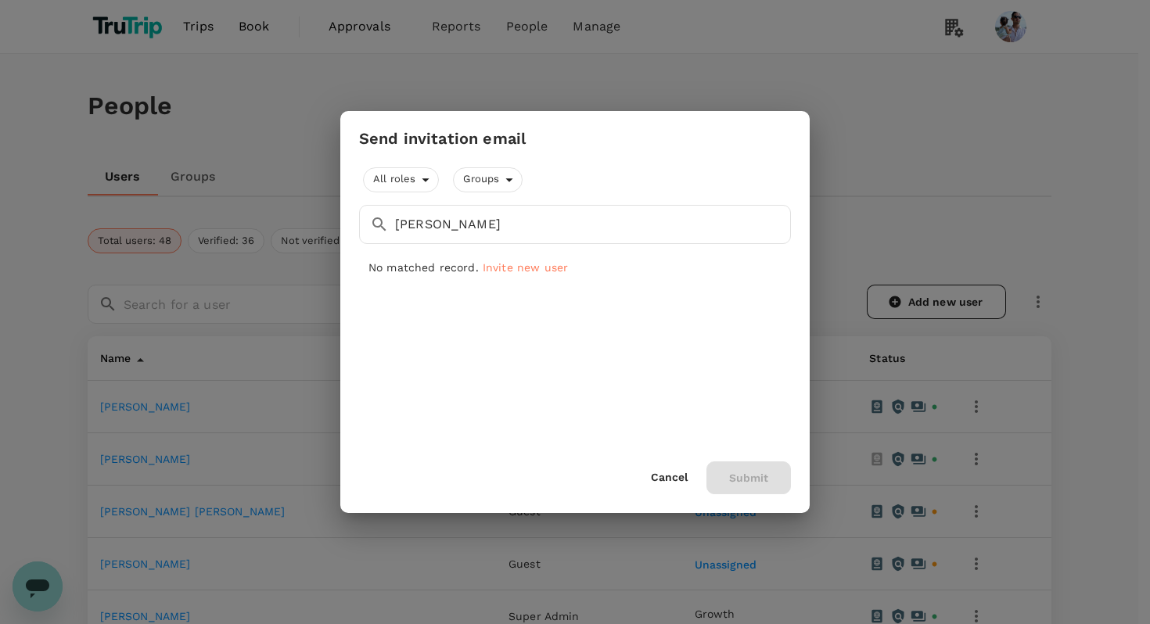
click at [661, 475] on button "Cancel" at bounding box center [669, 478] width 37 height 13
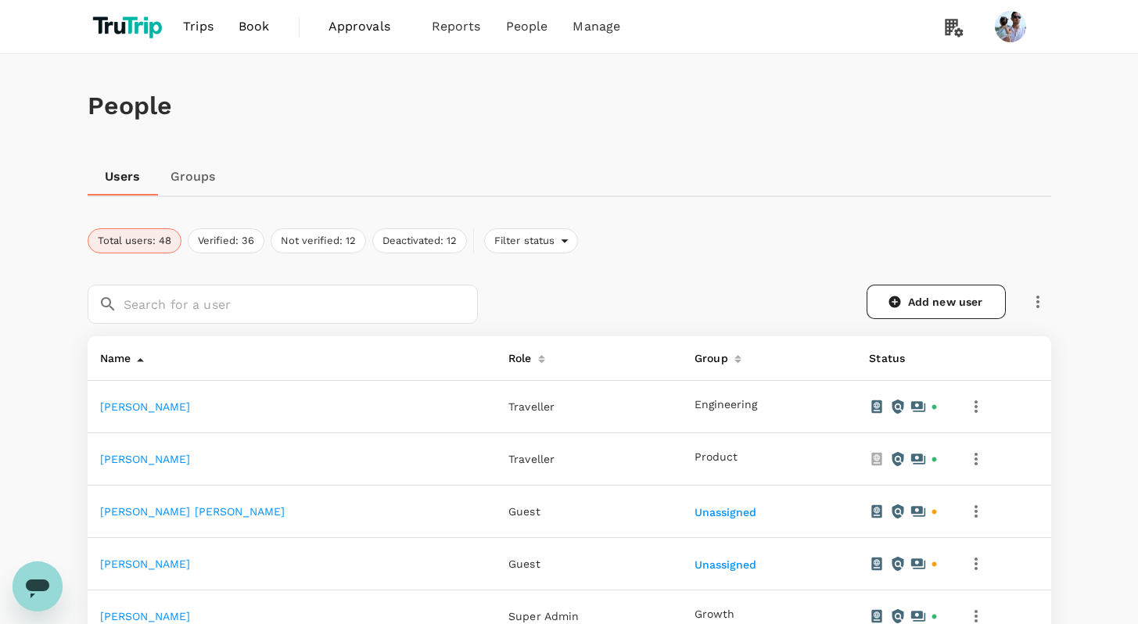
scroll to position [174, 0]
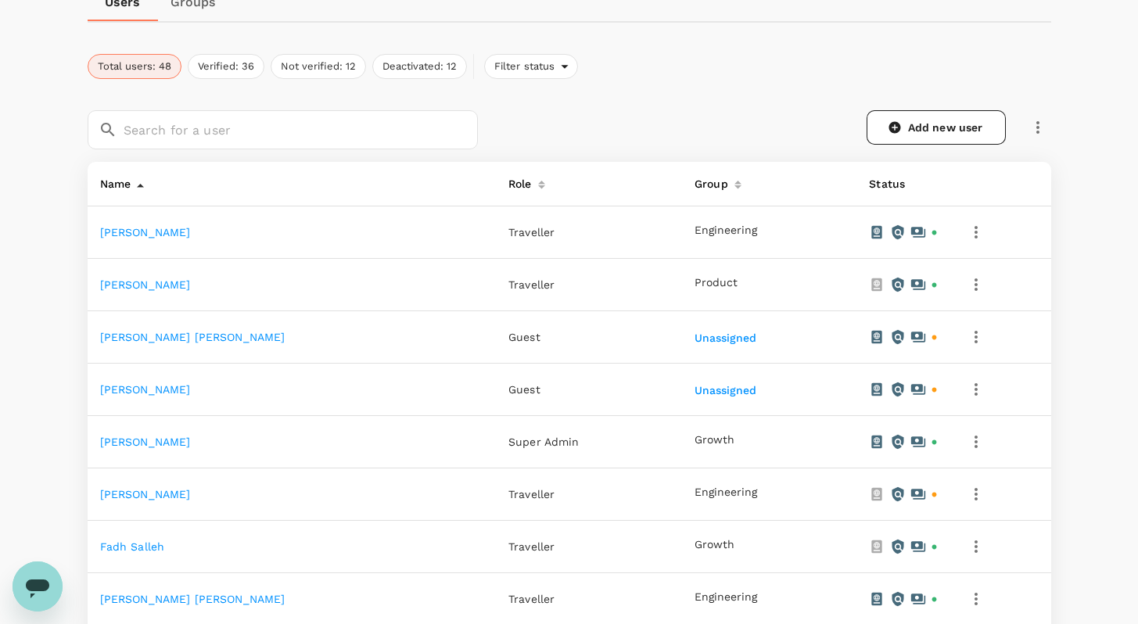
click at [137, 496] on link "[PERSON_NAME]" at bounding box center [145, 494] width 91 height 13
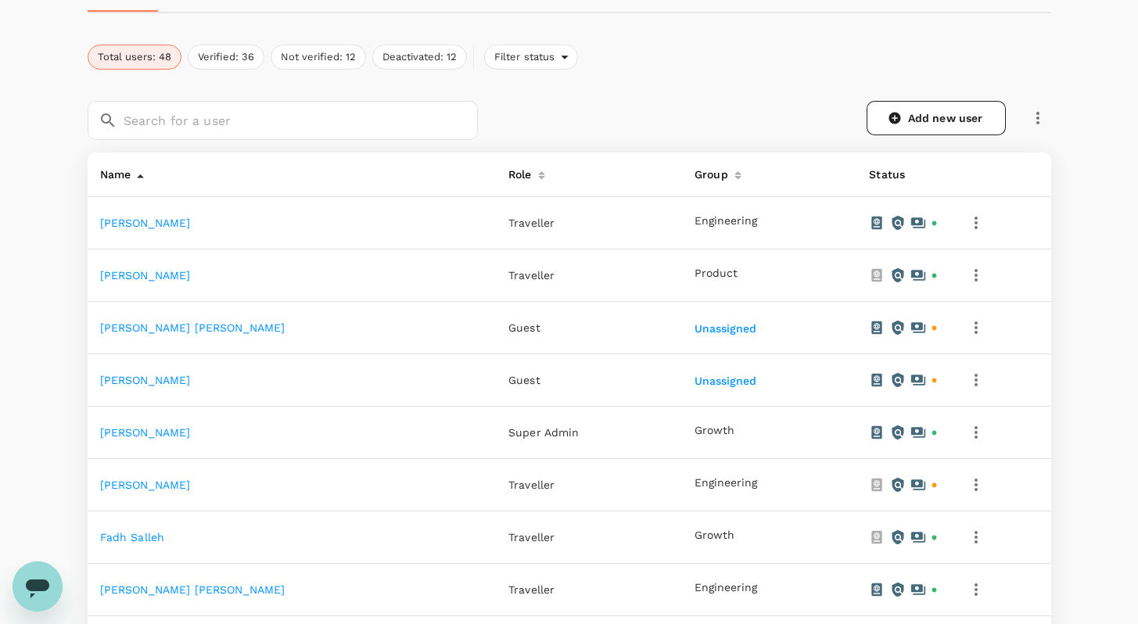
click at [824, 497] on td "Engineering" at bounding box center [769, 485] width 174 height 52
click at [967, 486] on icon "button" at bounding box center [976, 485] width 19 height 19
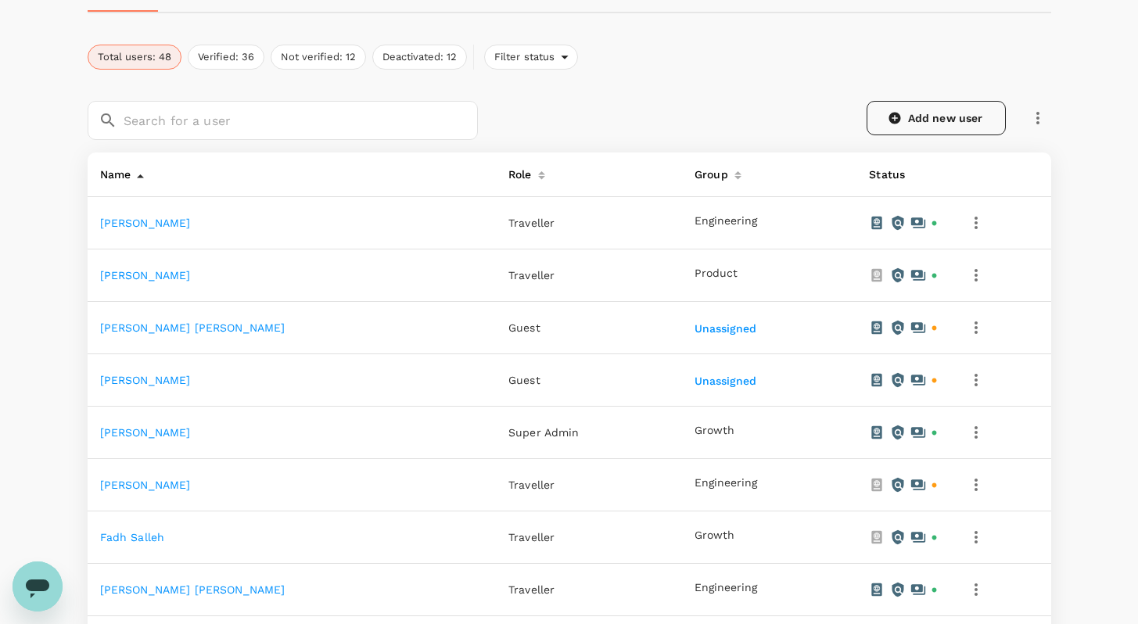
click at [933, 123] on link "Add new user" at bounding box center [936, 118] width 139 height 34
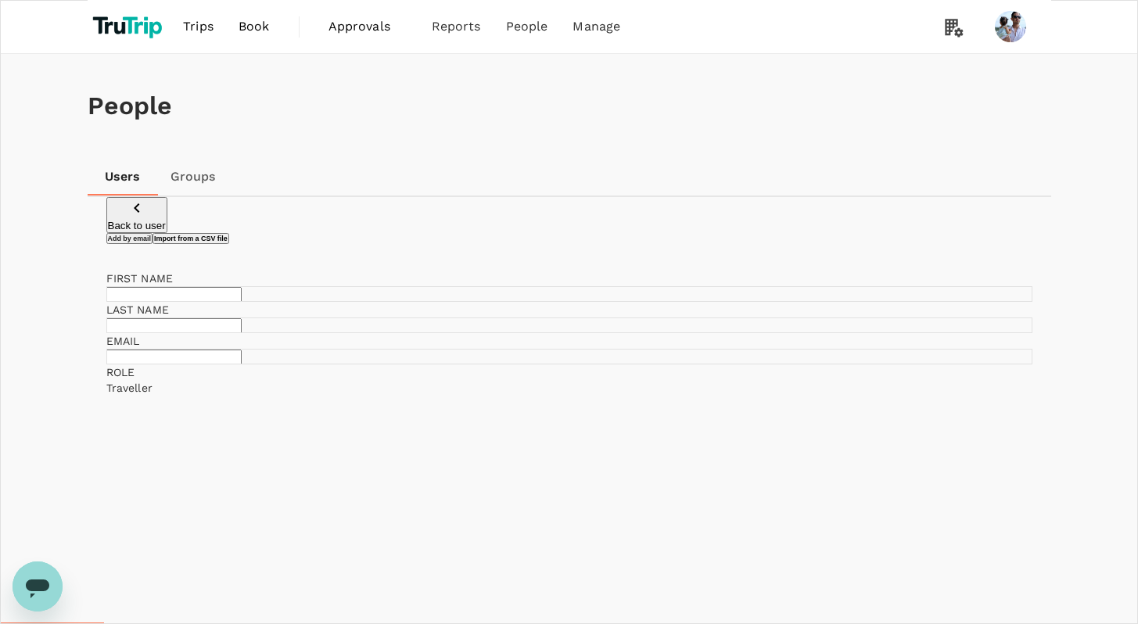
click at [142, 229] on p "Back to user" at bounding box center [137, 226] width 58 height 12
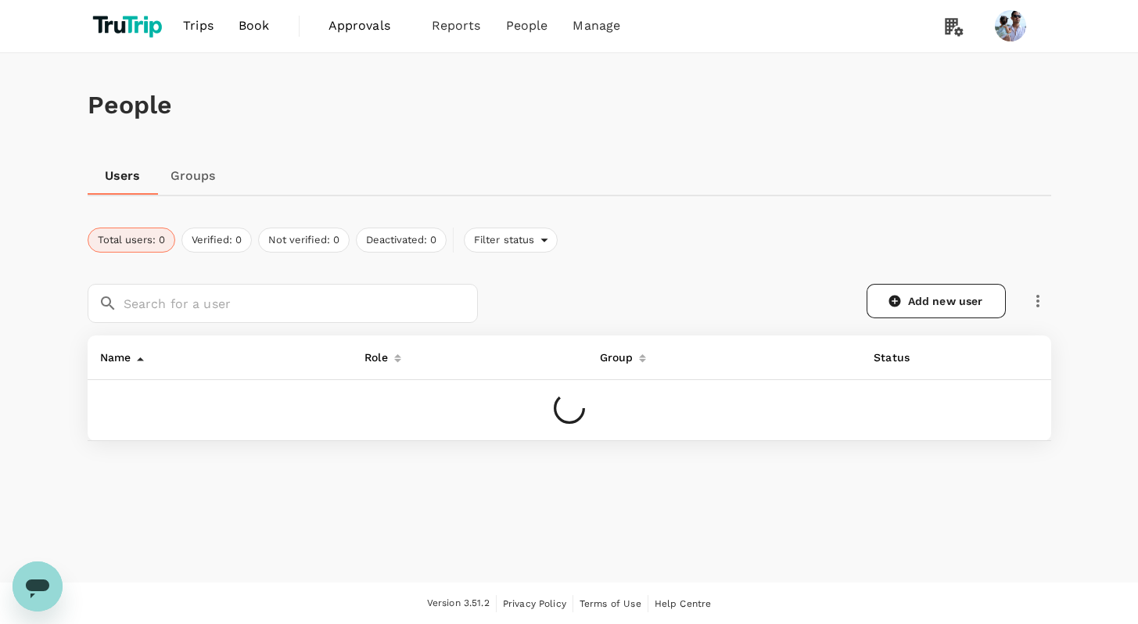
click at [1059, 298] on div "People Users Groups Total users: 0 Verified: 0 Not verified: 0 Deactivated: 0 F…" at bounding box center [569, 284] width 1001 height 463
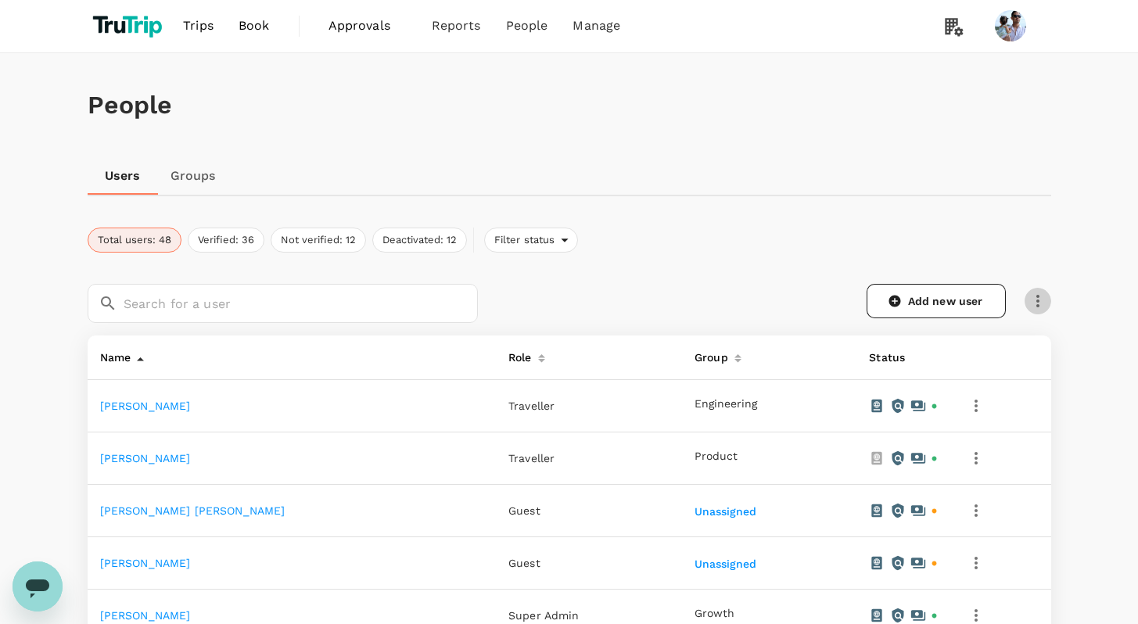
click at [1043, 300] on icon "button" at bounding box center [1037, 301] width 19 height 19
click at [995, 335] on span "Send invitation email" at bounding box center [972, 334] width 131 height 19
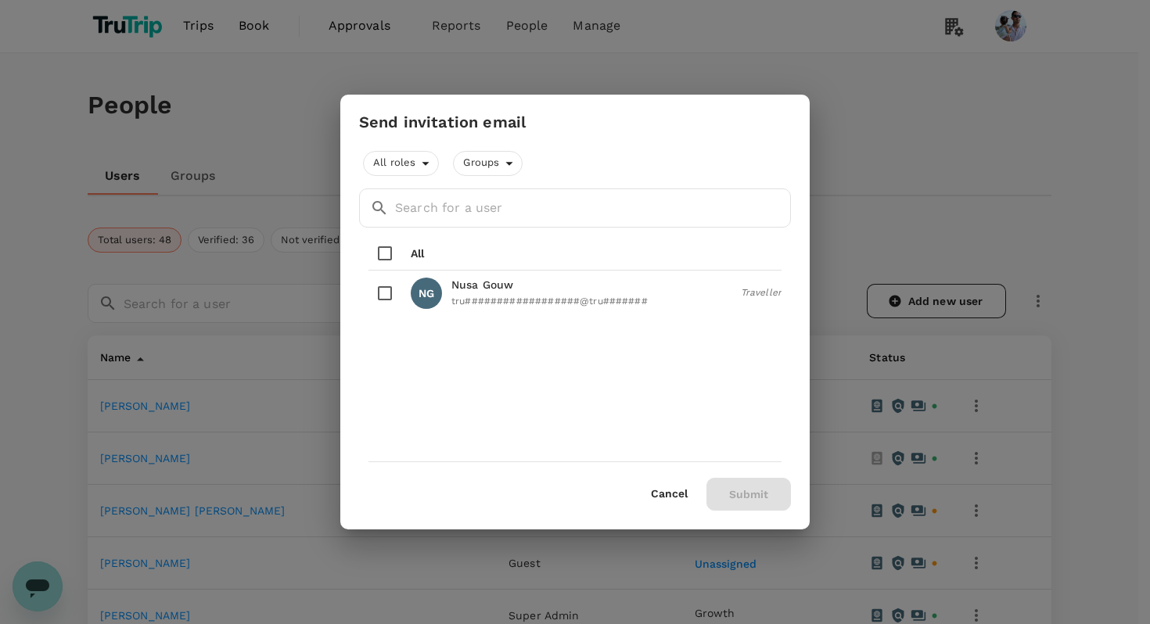
drag, startPoint x: 430, startPoint y: 249, endPoint x: 422, endPoint y: 251, distance: 8.0
click at [430, 249] on div "All" at bounding box center [574, 253] width 413 height 33
click at [409, 253] on div "All" at bounding box center [574, 253] width 413 height 33
click at [393, 250] on input "checkbox" at bounding box center [384, 253] width 33 height 33
checkbox input "true"
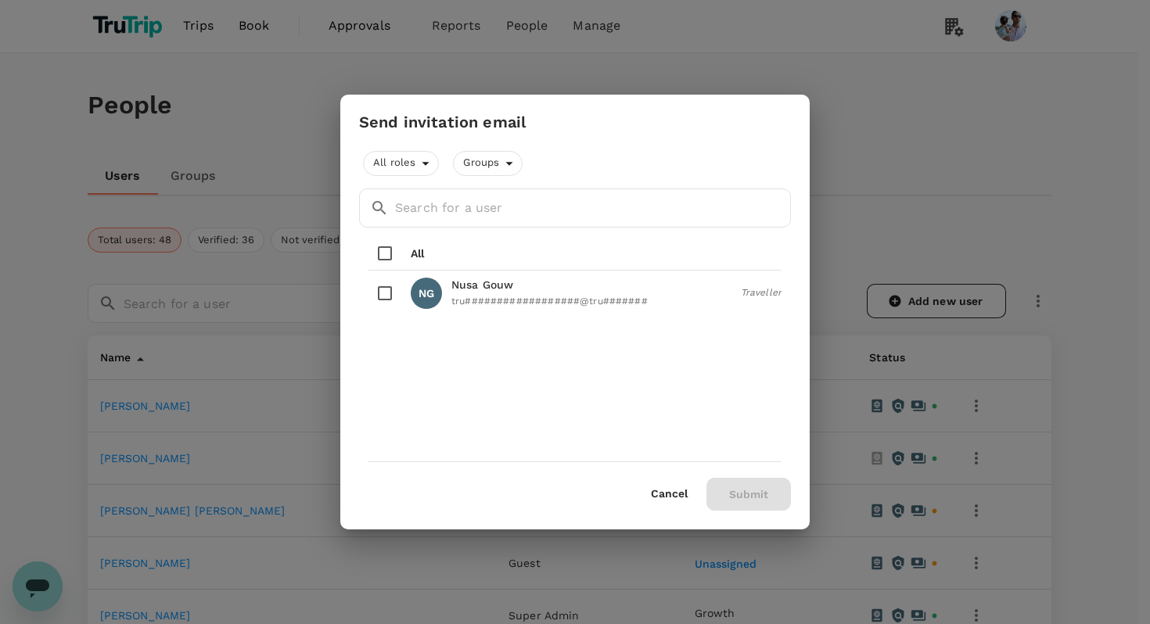
checkbox input "true"
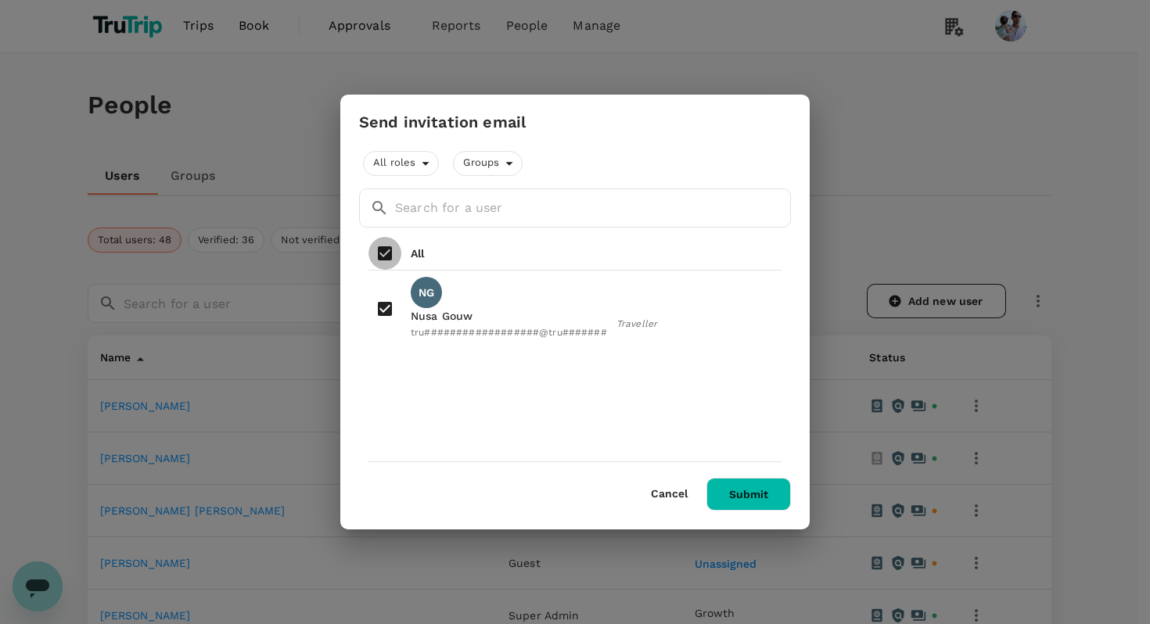
click at [389, 250] on input "checkbox" at bounding box center [384, 253] width 33 height 33
checkbox input "false"
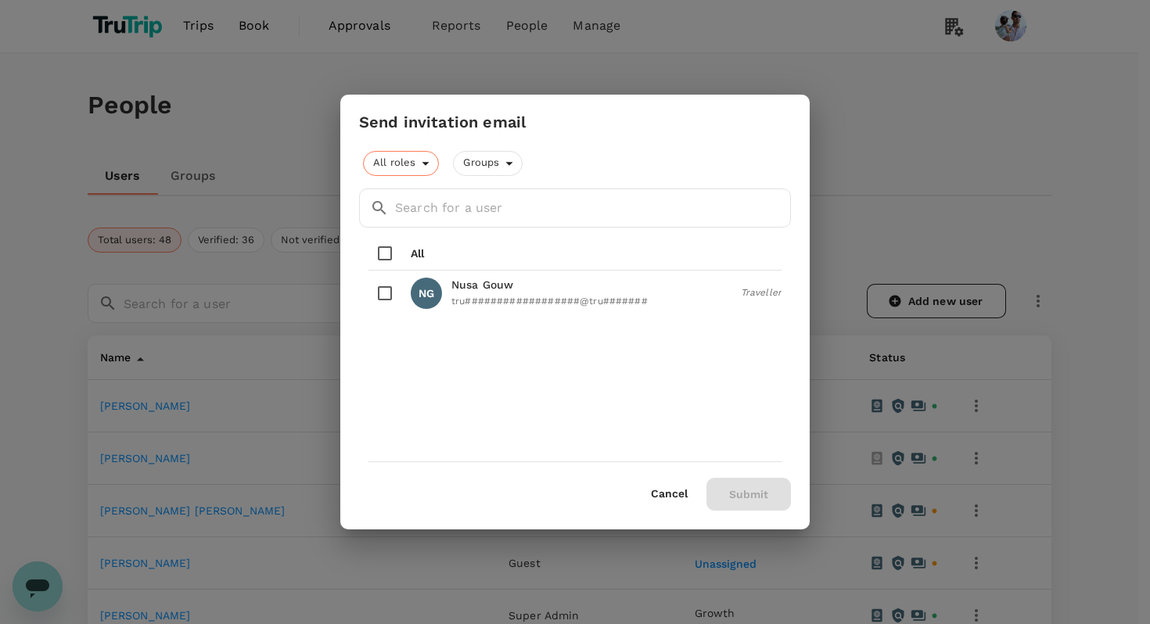
click at [418, 160] on span "All roles" at bounding box center [393, 163] width 58 height 15
checkbox input "true"
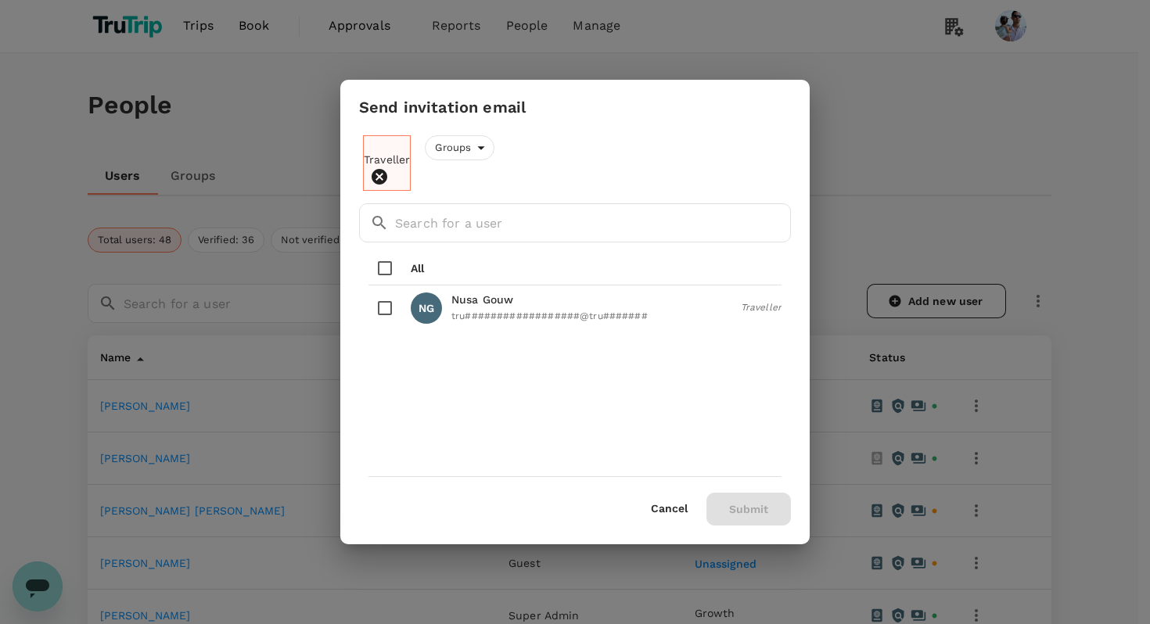
click at [379, 297] on input "checkbox" at bounding box center [384, 308] width 33 height 33
checkbox input "true"
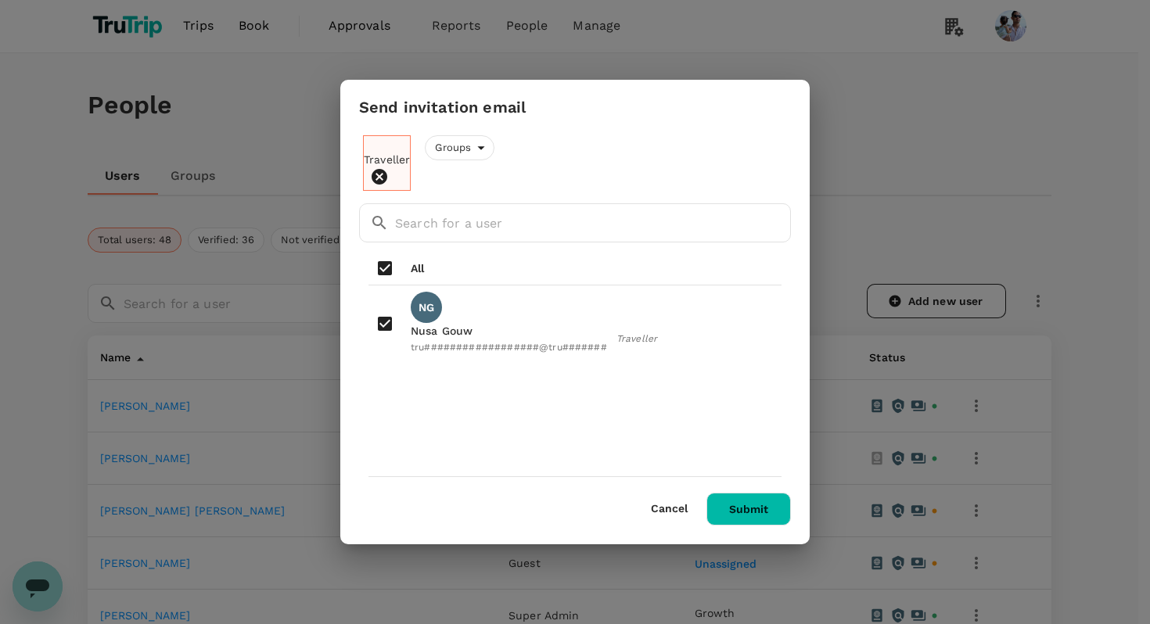
click at [765, 493] on button "Submit" at bounding box center [748, 509] width 84 height 33
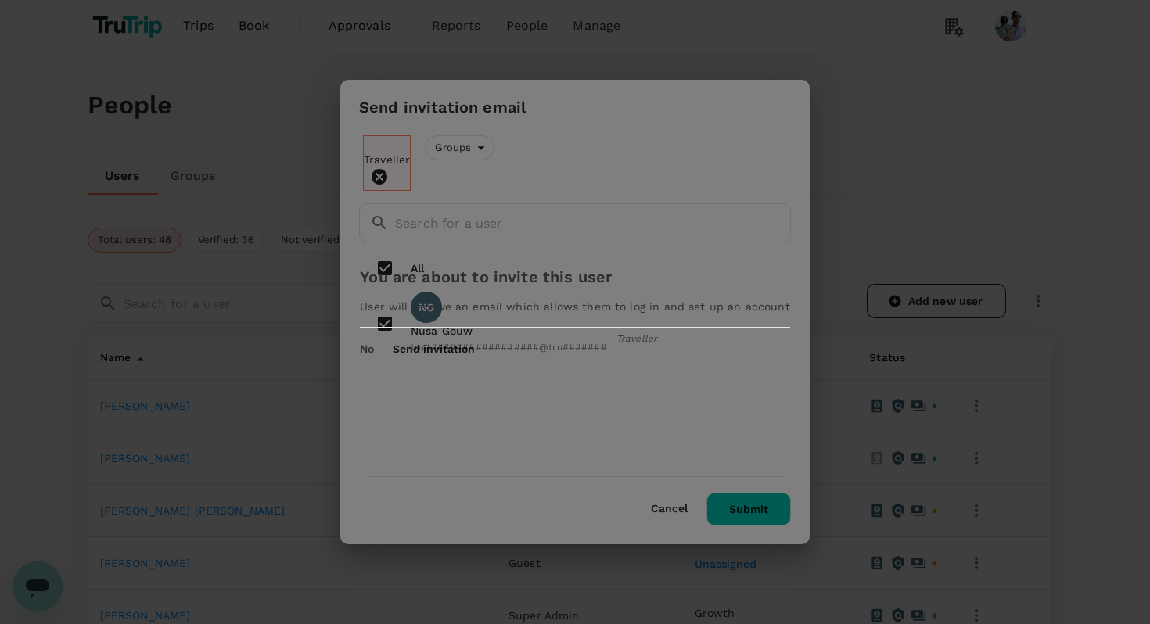
click at [374, 356] on button "No" at bounding box center [367, 349] width 14 height 13
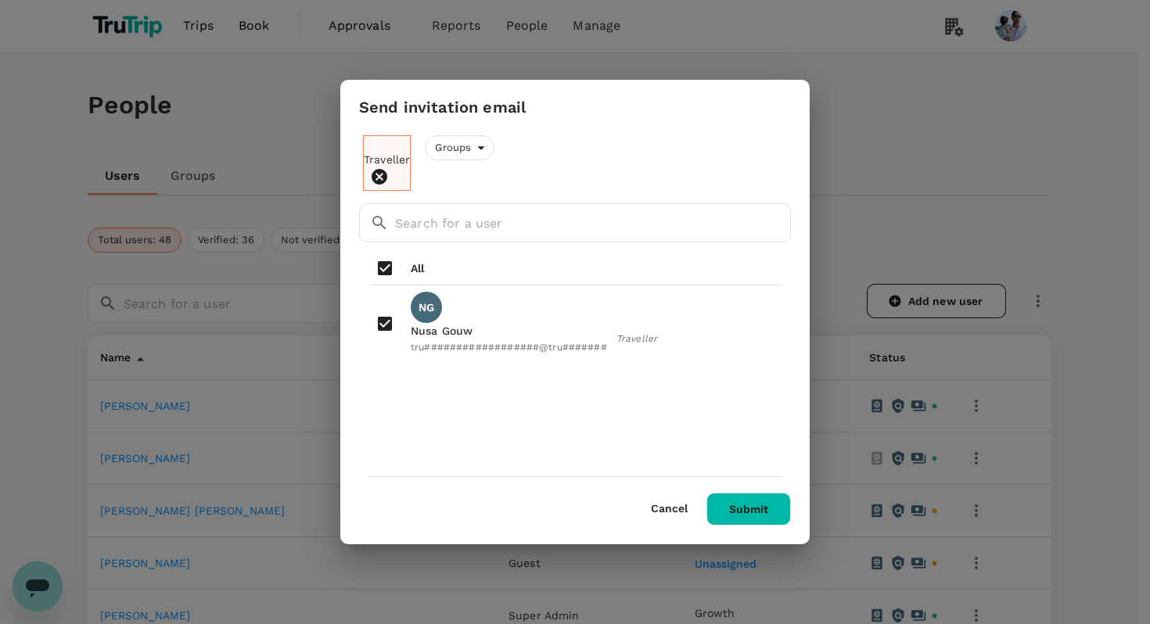
click at [684, 503] on button "Cancel" at bounding box center [669, 509] width 37 height 13
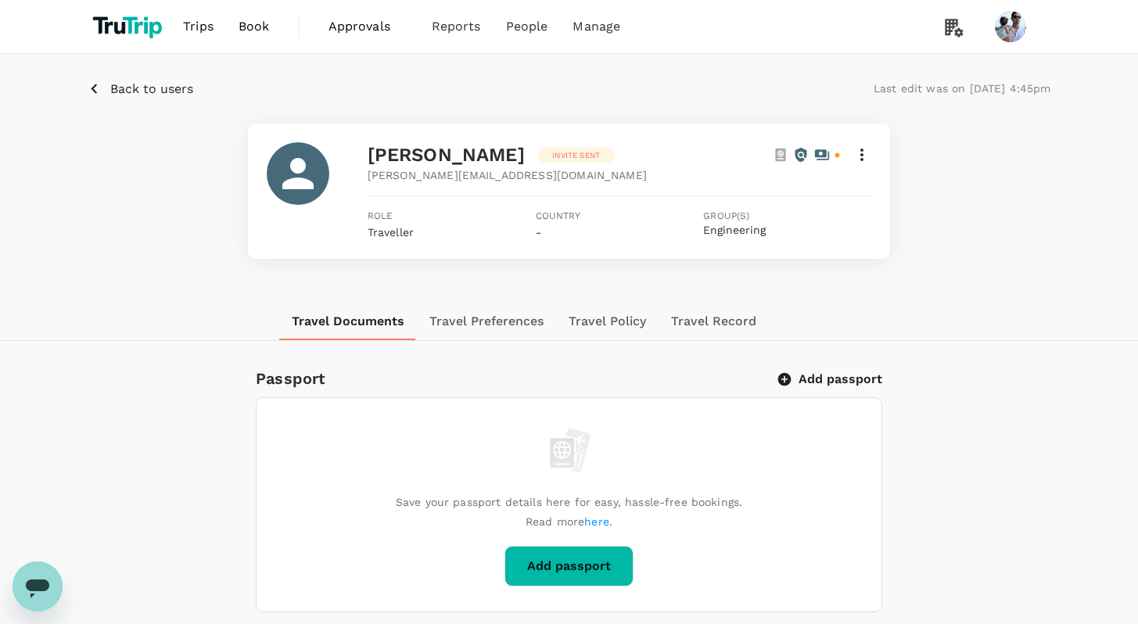
click at [565, 153] on p "Invite sent" at bounding box center [576, 155] width 48 height 12
click at [564, 153] on p "Invite sent" at bounding box center [576, 155] width 48 height 12
click at [563, 153] on p "Invite sent" at bounding box center [576, 155] width 48 height 12
click at [856, 161] on icon at bounding box center [861, 154] width 19 height 19
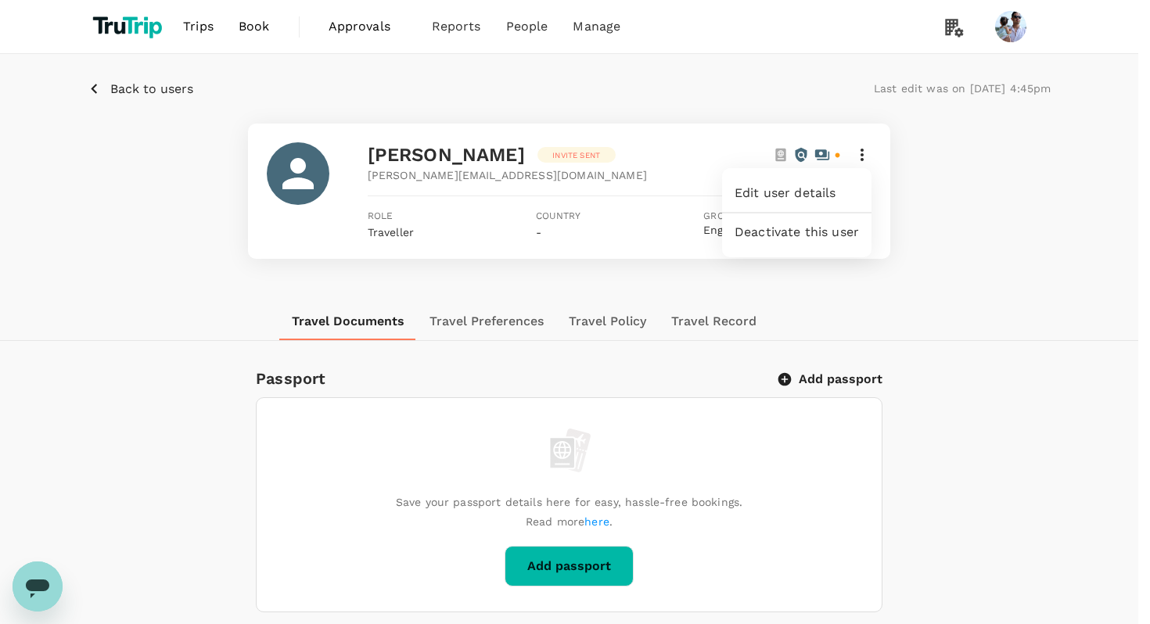
drag, startPoint x: 1036, startPoint y: 296, endPoint x: 1021, endPoint y: 288, distance: 17.9
click at [1034, 296] on div at bounding box center [575, 312] width 1150 height 624
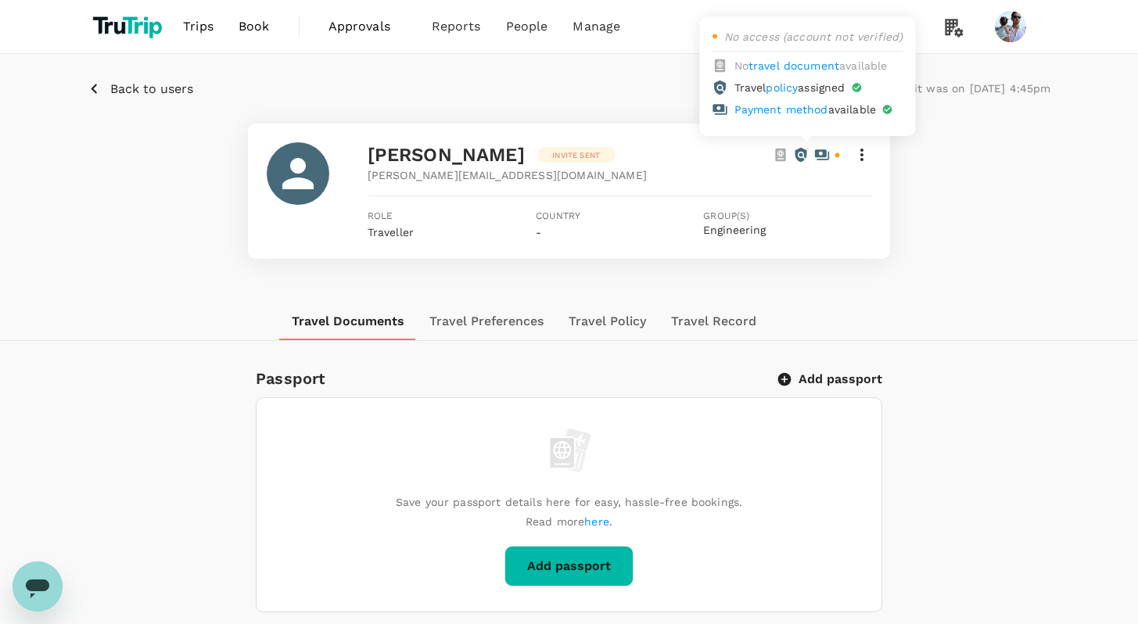
click at [824, 153] on icon at bounding box center [822, 154] width 14 height 10
click at [639, 172] on div "[PERSON_NAME][EMAIL_ADDRESS][DOMAIN_NAME]" at bounding box center [620, 175] width 504 height 16
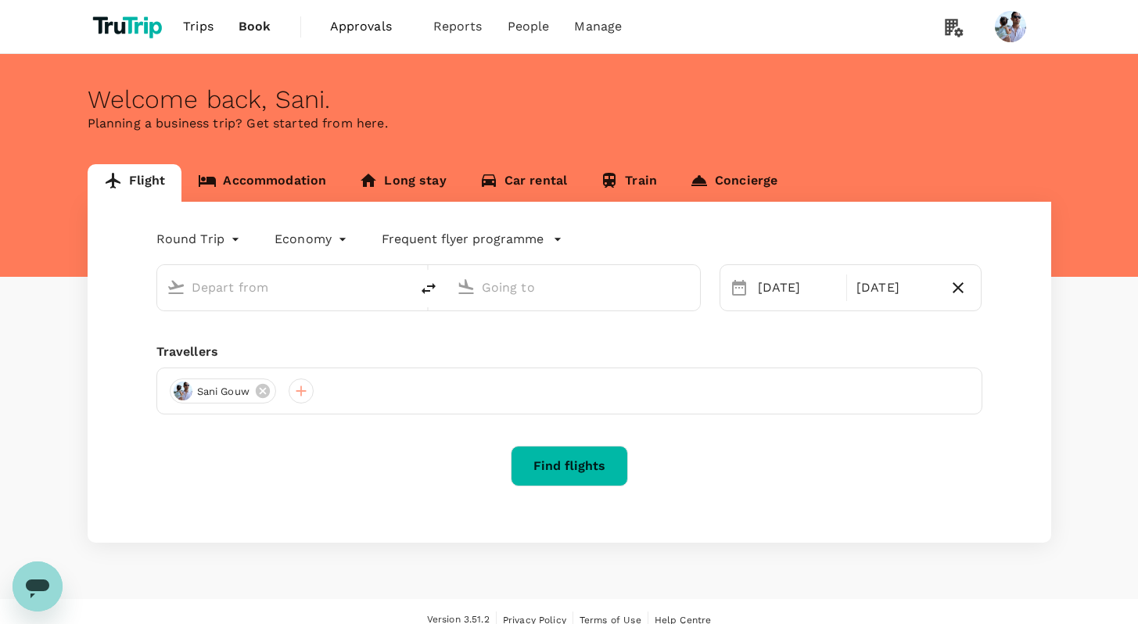
type input "Kuala Lumpur, Malaysia (any)"
type input "Penang, Malaysia (any)"
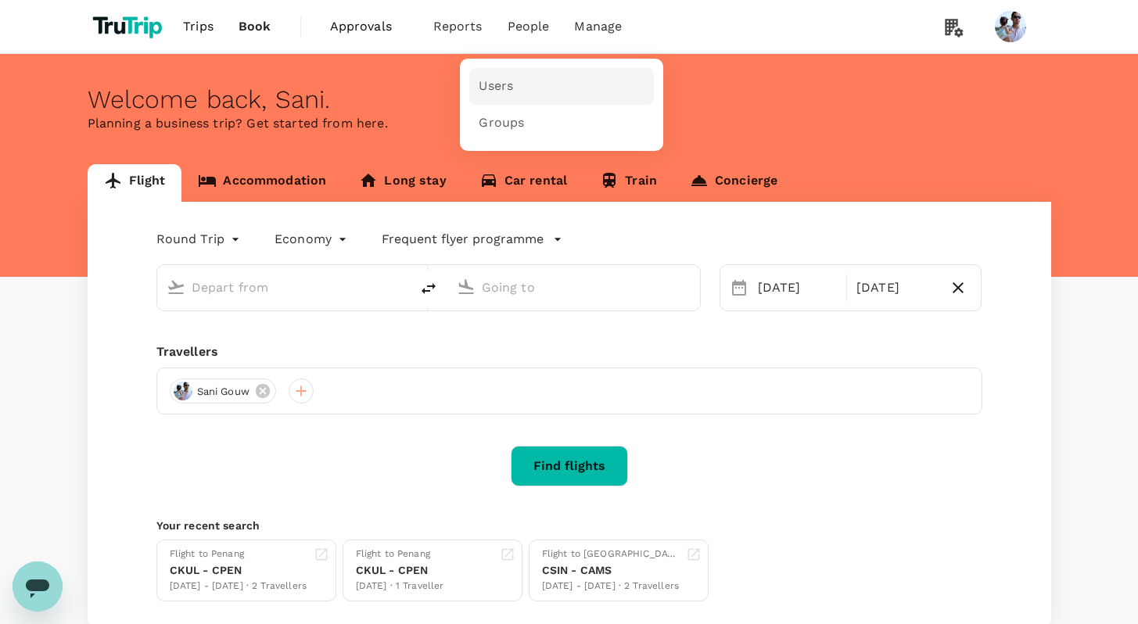
type input "Kuala Lumpur, Malaysia (any)"
type input "Penang, Malaysia (any)"
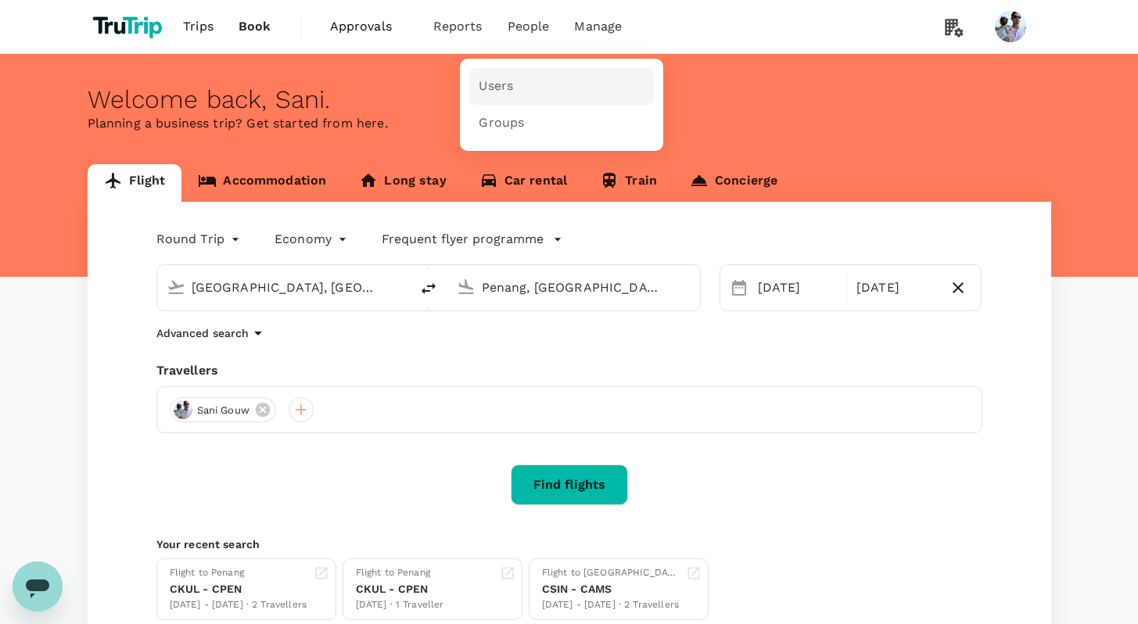
click at [529, 90] on link "Users" at bounding box center [561, 86] width 185 height 37
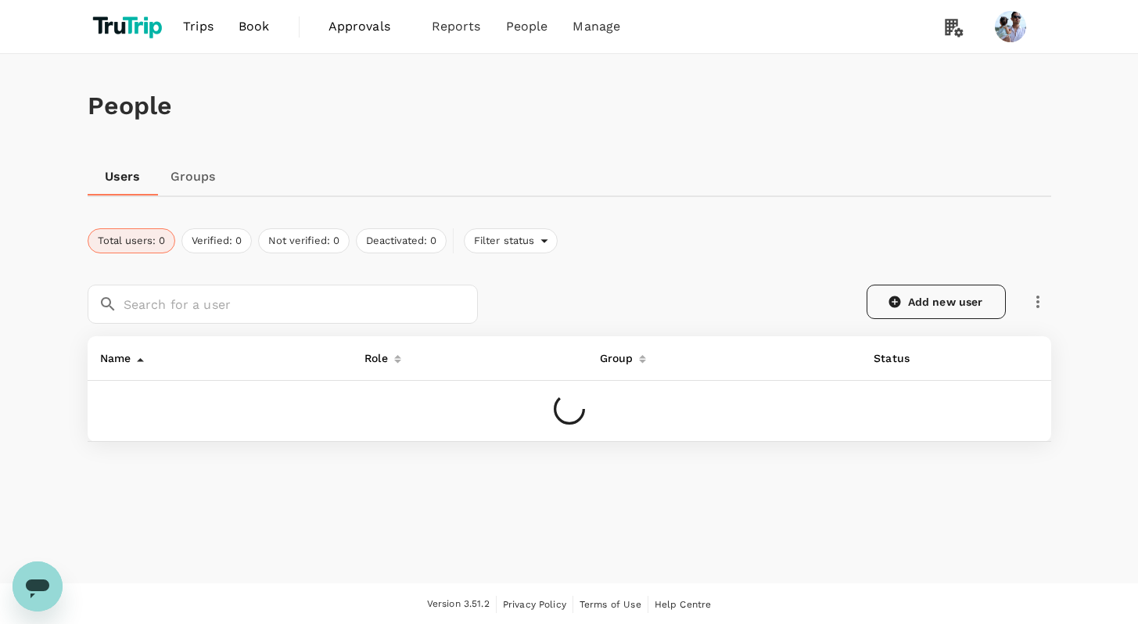
click at [922, 312] on link "Add new user" at bounding box center [936, 302] width 139 height 34
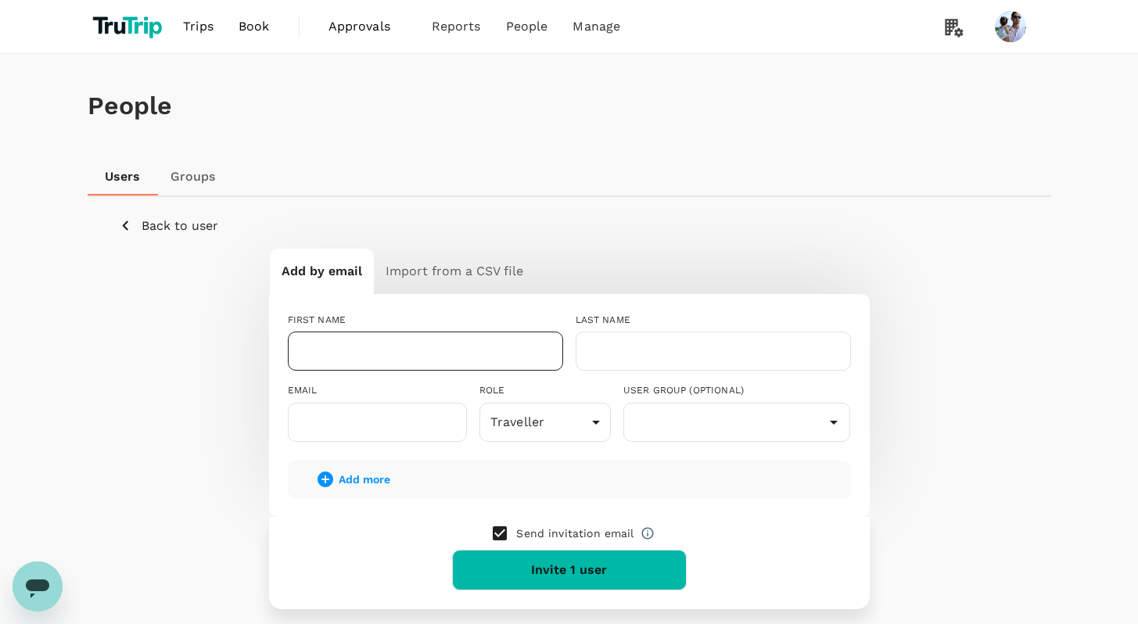
click at [476, 355] on input "text" at bounding box center [425, 351] width 275 height 39
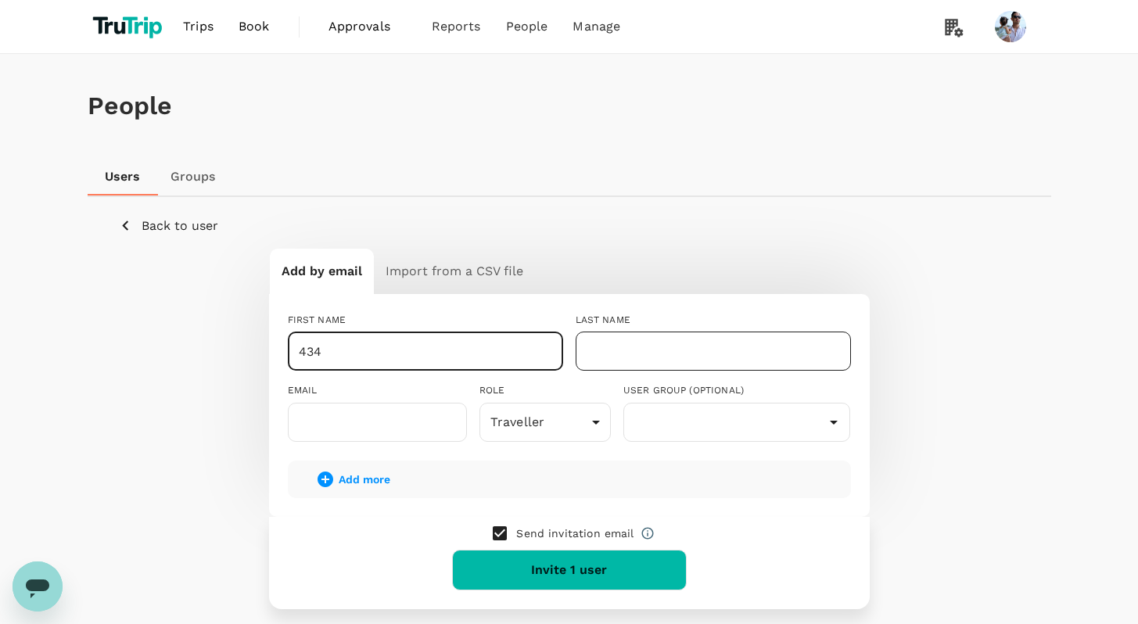
click at [686, 346] on input "text" at bounding box center [713, 351] width 275 height 39
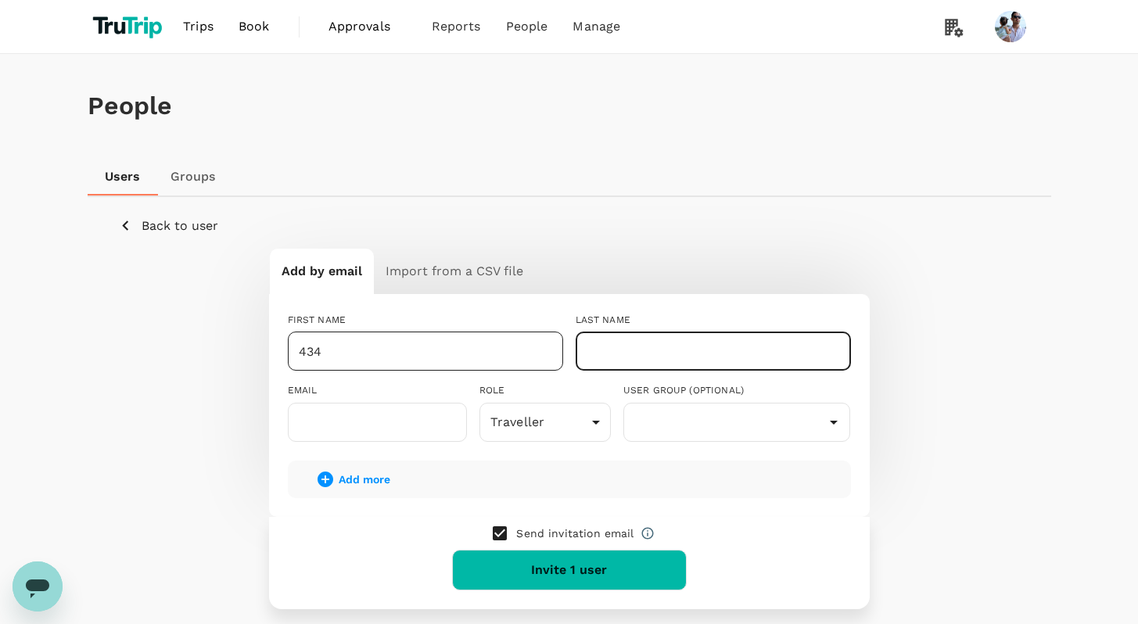
click at [378, 348] on input "434" at bounding box center [425, 351] width 275 height 39
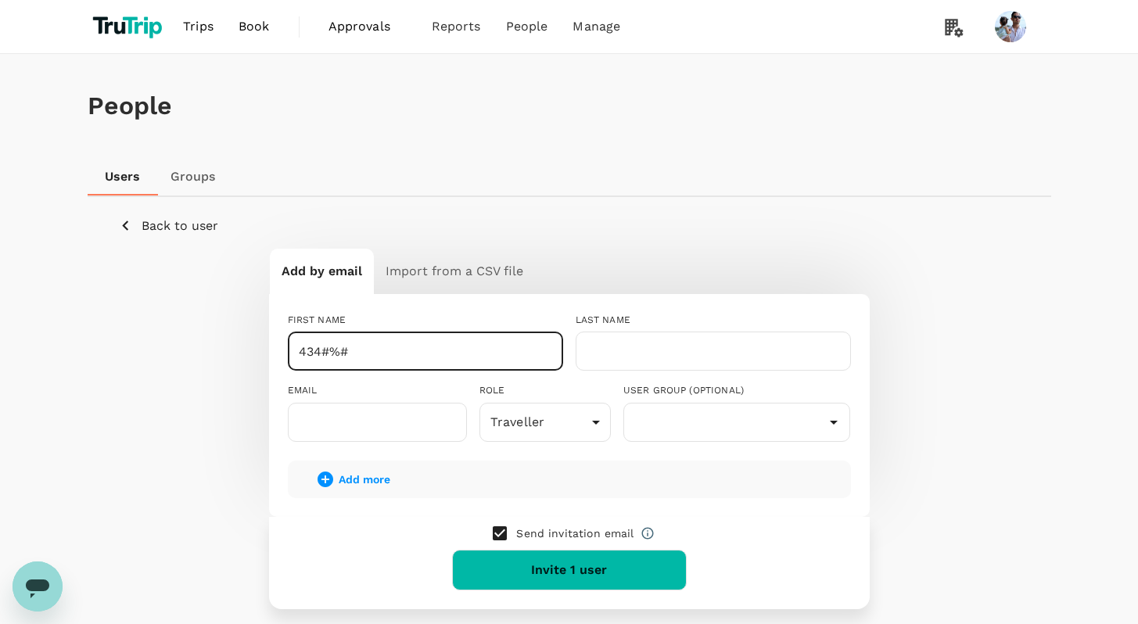
drag, startPoint x: 431, startPoint y: 348, endPoint x: 223, endPoint y: 334, distance: 208.5
click at [222, 336] on div "Add by email Import from a CSV file FIRST NAME 434#%# ​ LAST NAME ​ EMAIL ​ ROL…" at bounding box center [569, 428] width 901 height 361
type input "434#%#"
click at [659, 350] on input "text" at bounding box center [713, 351] width 275 height 39
paste input "434#%#"
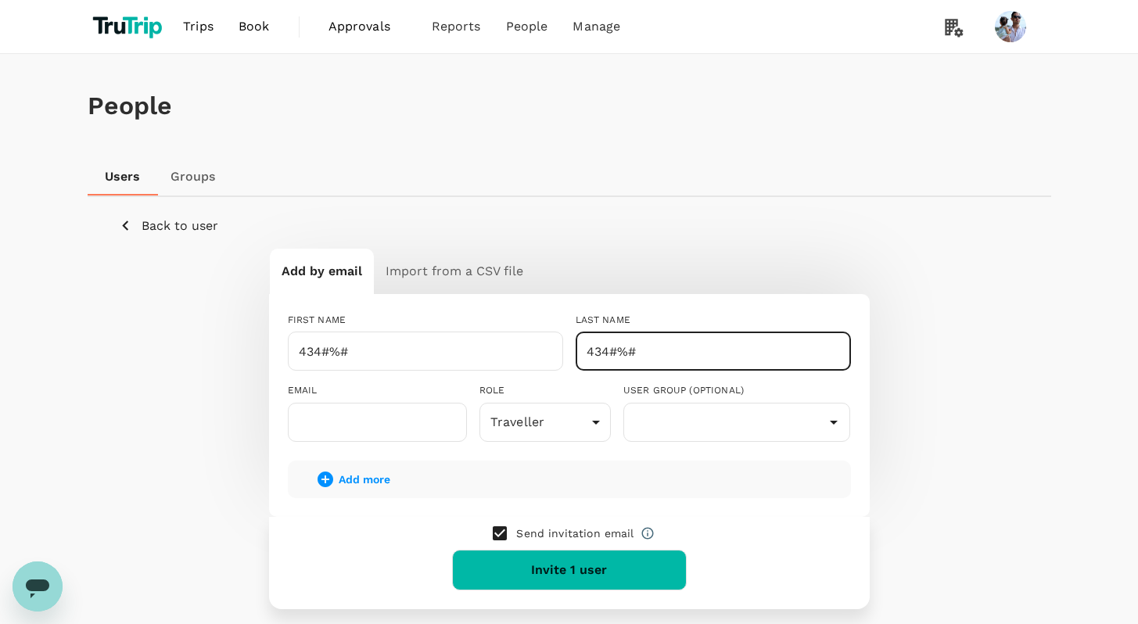
type input "434#%#"
click at [537, 533] on p "Send invitation email" at bounding box center [574, 534] width 117 height 16
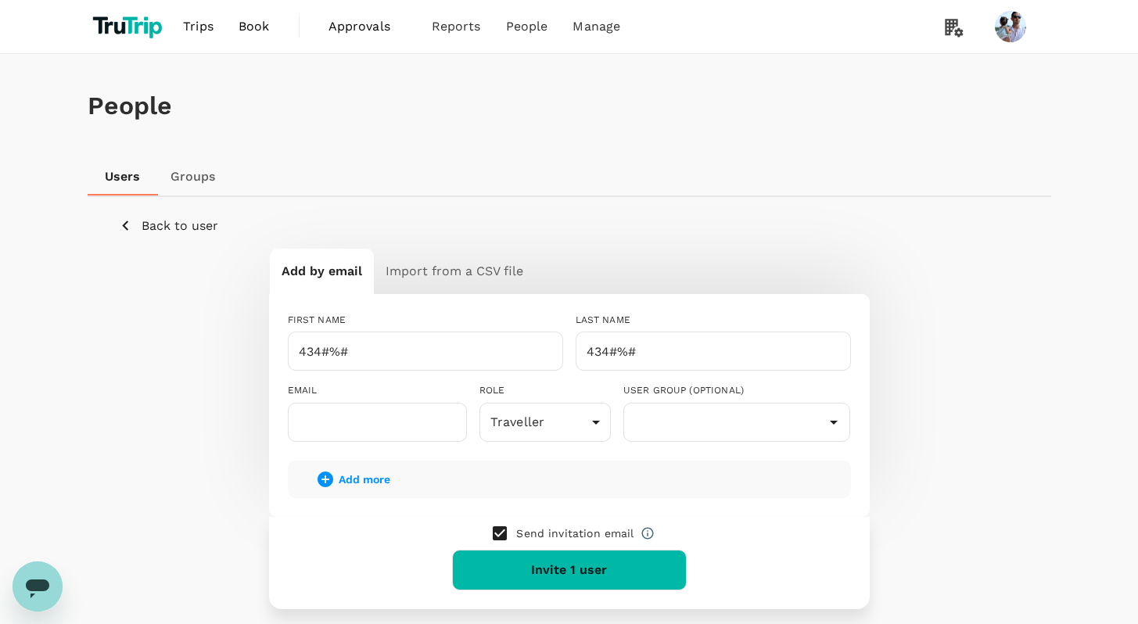
click at [513, 537] on input "checkbox" at bounding box center [499, 533] width 33 height 33
checkbox input "false"
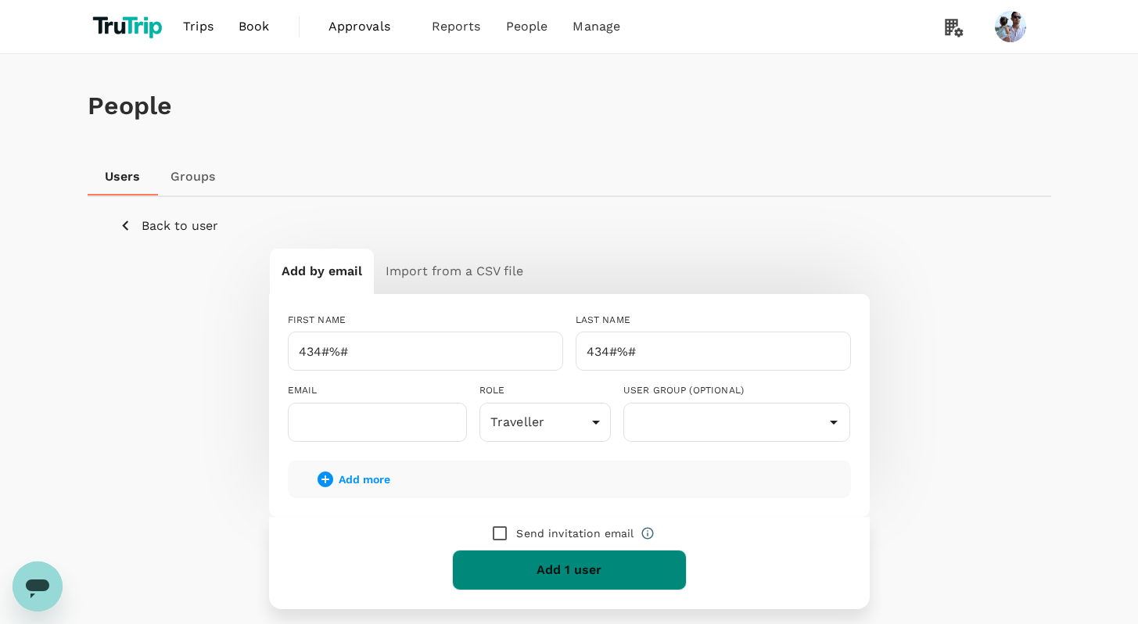
click at [558, 567] on button "Add 1 user" at bounding box center [569, 570] width 235 height 41
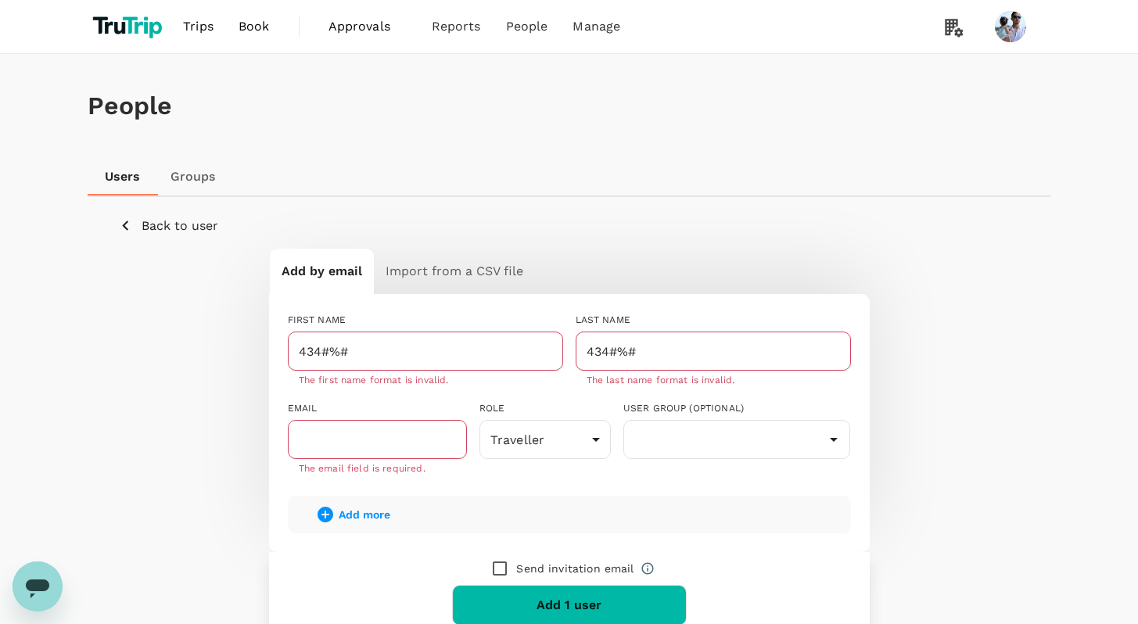
click at [346, 476] on p "The email field is required." at bounding box center [377, 469] width 157 height 16
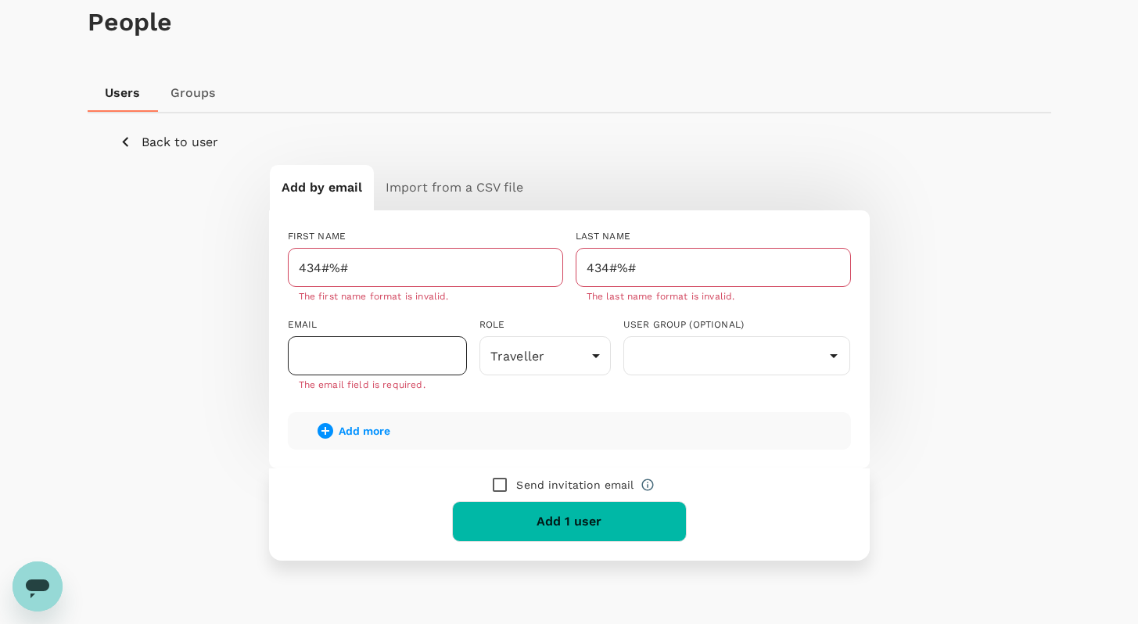
click at [350, 351] on input "text" at bounding box center [377, 355] width 179 height 39
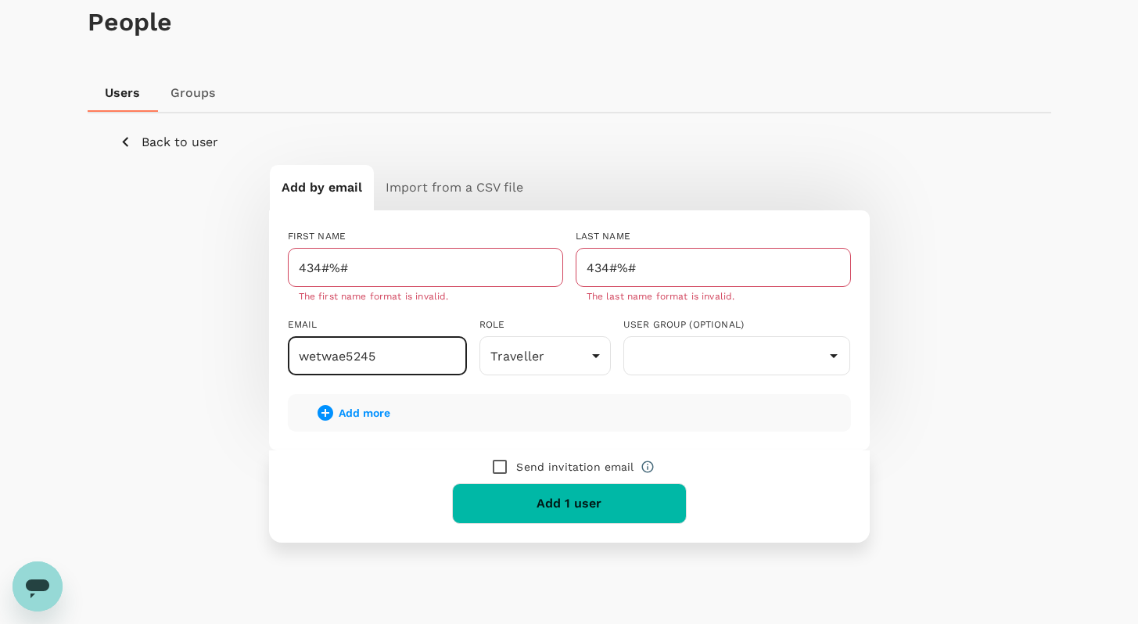
type input "wetwae5245"
drag, startPoint x: 1072, startPoint y: 482, endPoint x: 1057, endPoint y: 488, distance: 16.8
click at [1057, 488] on div "People Users Groups Back to user Add by email Import from a CSV file FIRST NAME…" at bounding box center [569, 308] width 1138 height 676
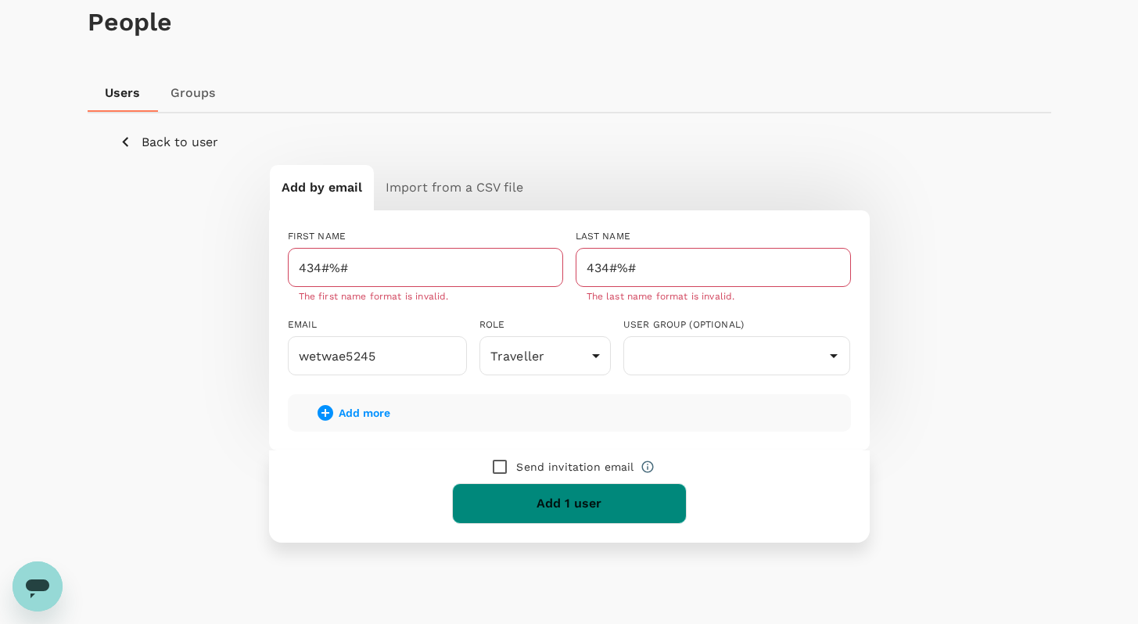
click at [586, 507] on button "Add 1 user" at bounding box center [569, 503] width 235 height 41
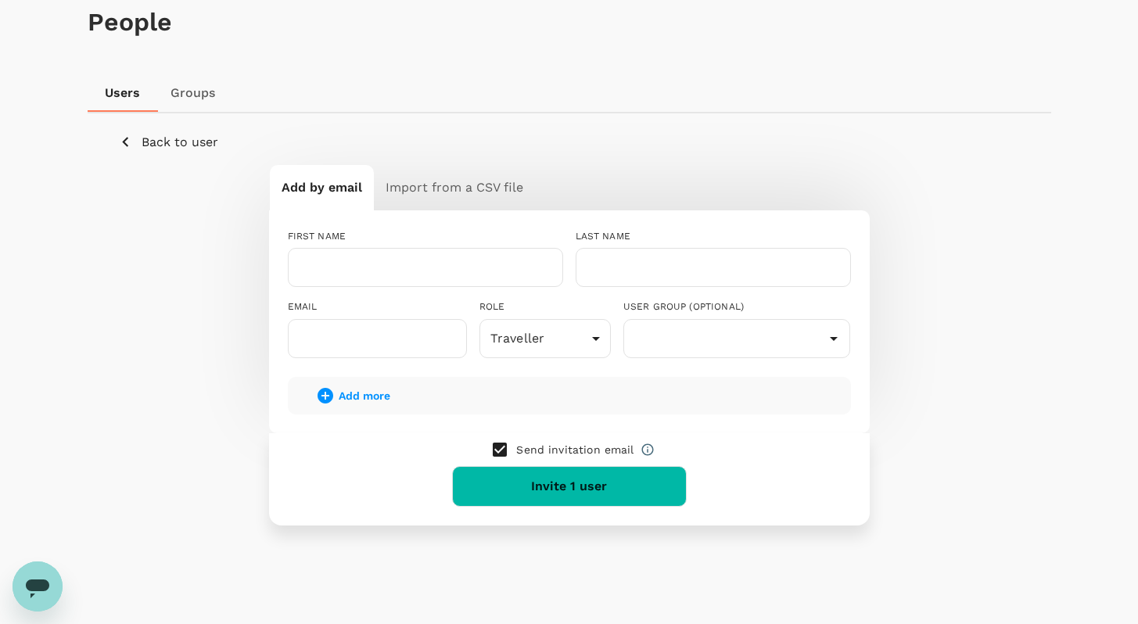
click at [142, 147] on p "Back to user" at bounding box center [180, 142] width 77 height 19
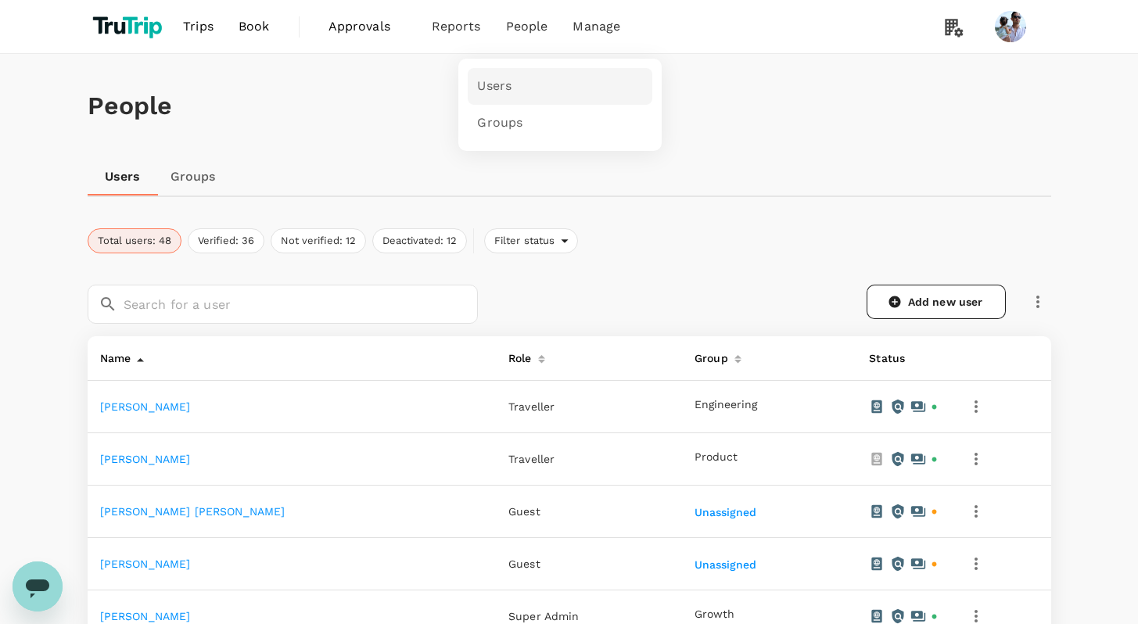
click at [515, 84] on link "Users" at bounding box center [560, 86] width 185 height 37
click at [974, 407] on icon "button" at bounding box center [975, 406] width 3 height 13
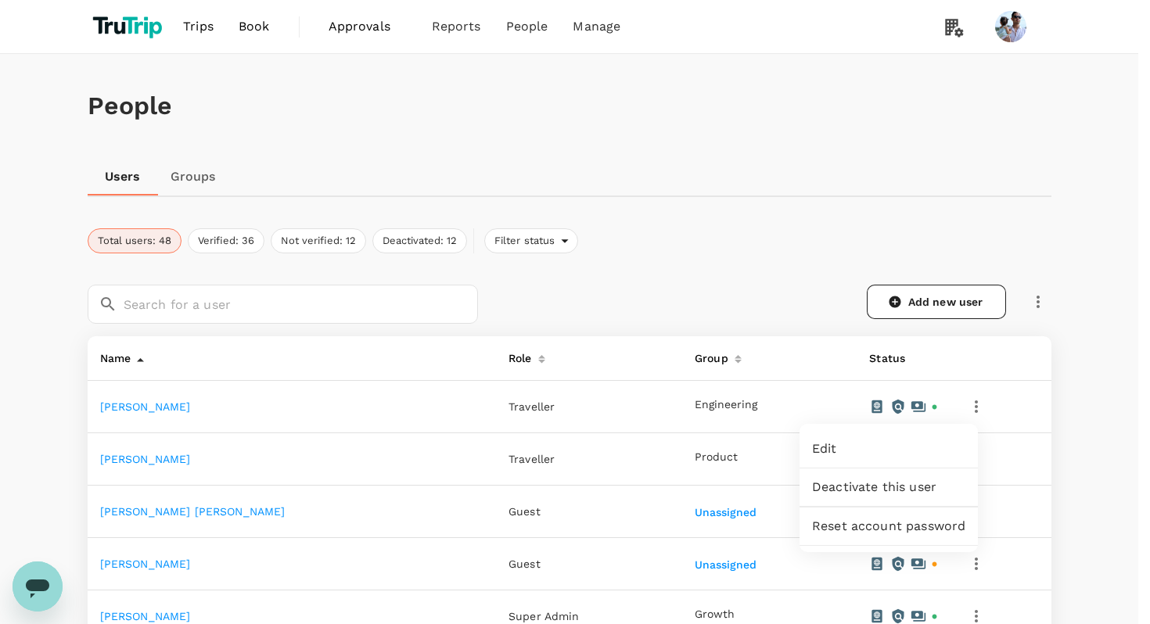
click at [885, 441] on span "Edit" at bounding box center [888, 449] width 153 height 19
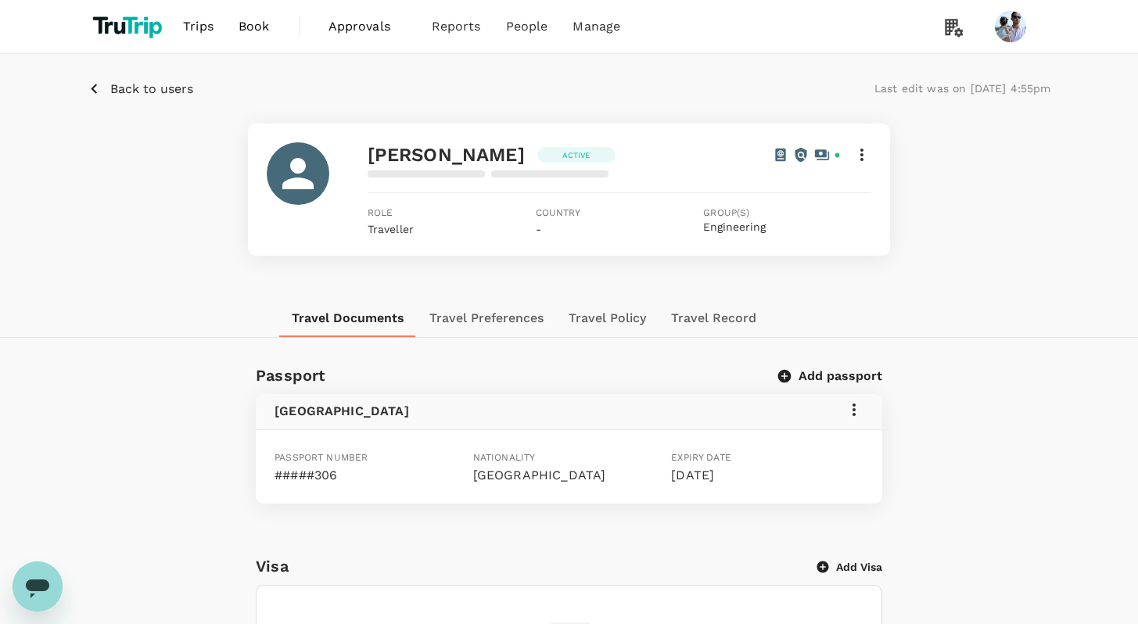
click at [810, 369] on button "Add passport" at bounding box center [831, 376] width 102 height 16
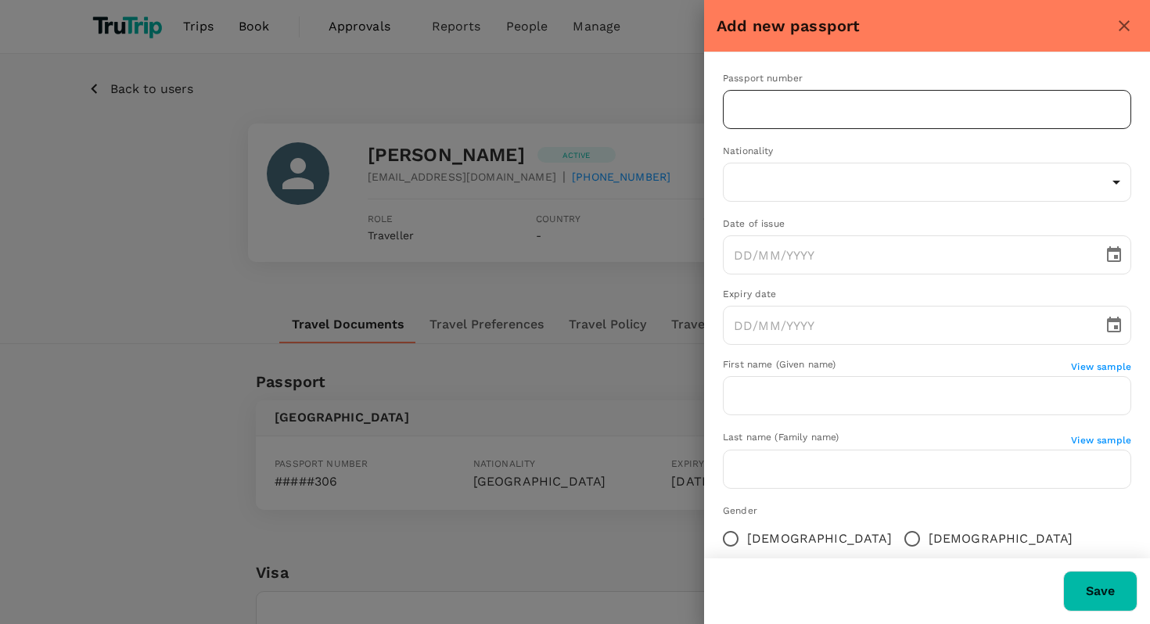
click at [787, 113] on input "text" at bounding box center [927, 109] width 408 height 39
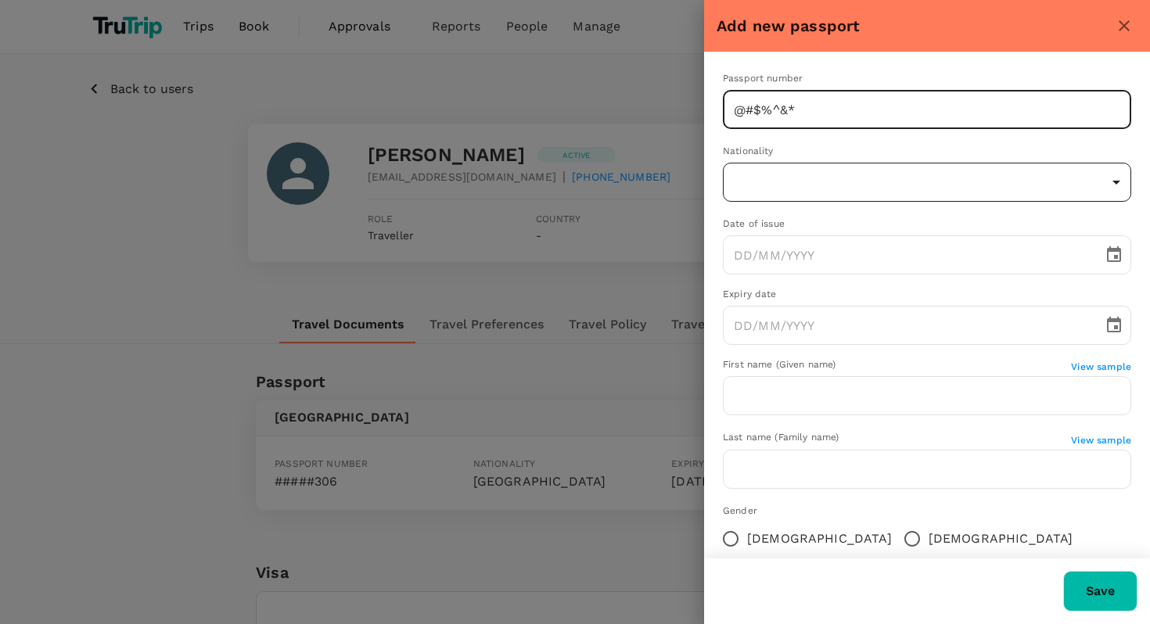
type input "@#$%^&*"
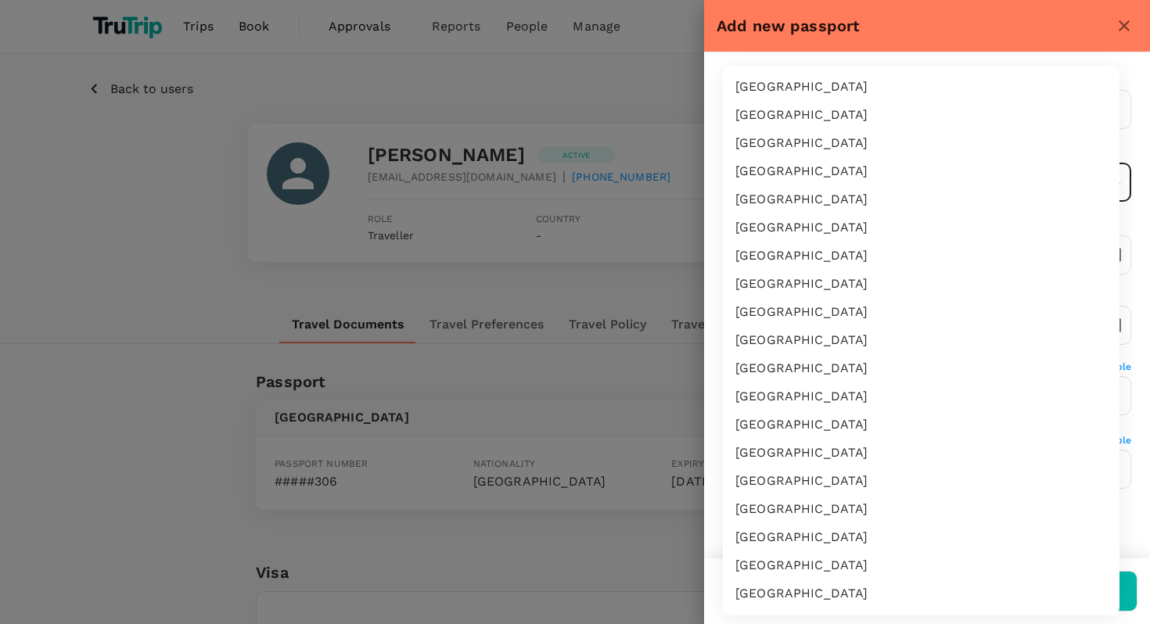
click at [716, 162] on div at bounding box center [575, 312] width 1150 height 624
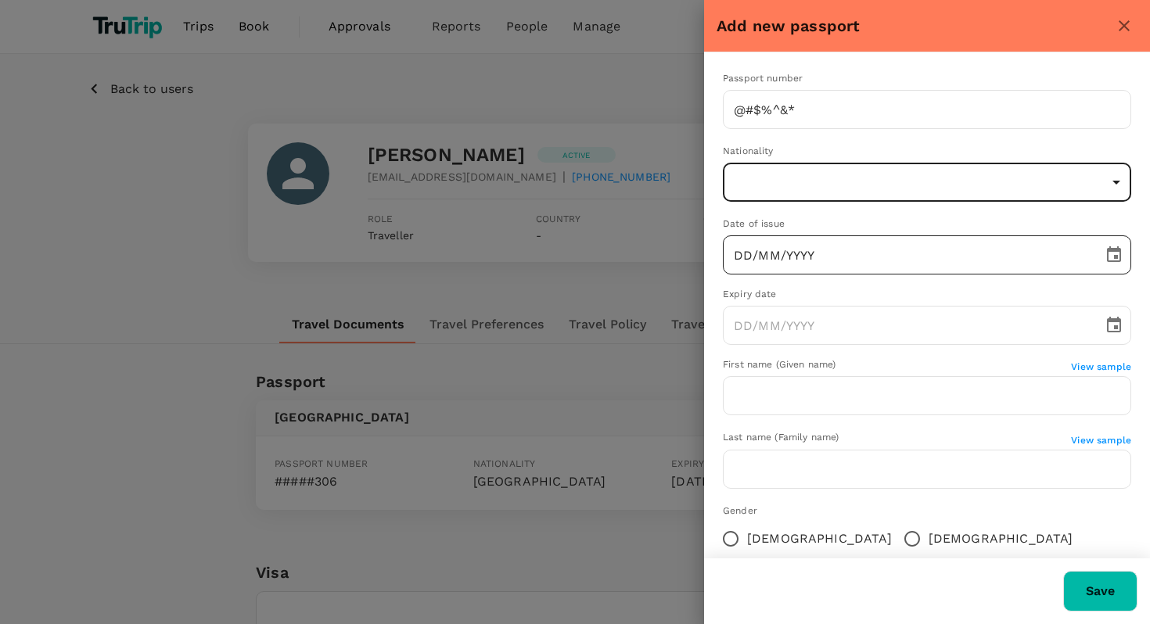
click at [790, 267] on input "DD/MM/YYYY" at bounding box center [907, 254] width 369 height 39
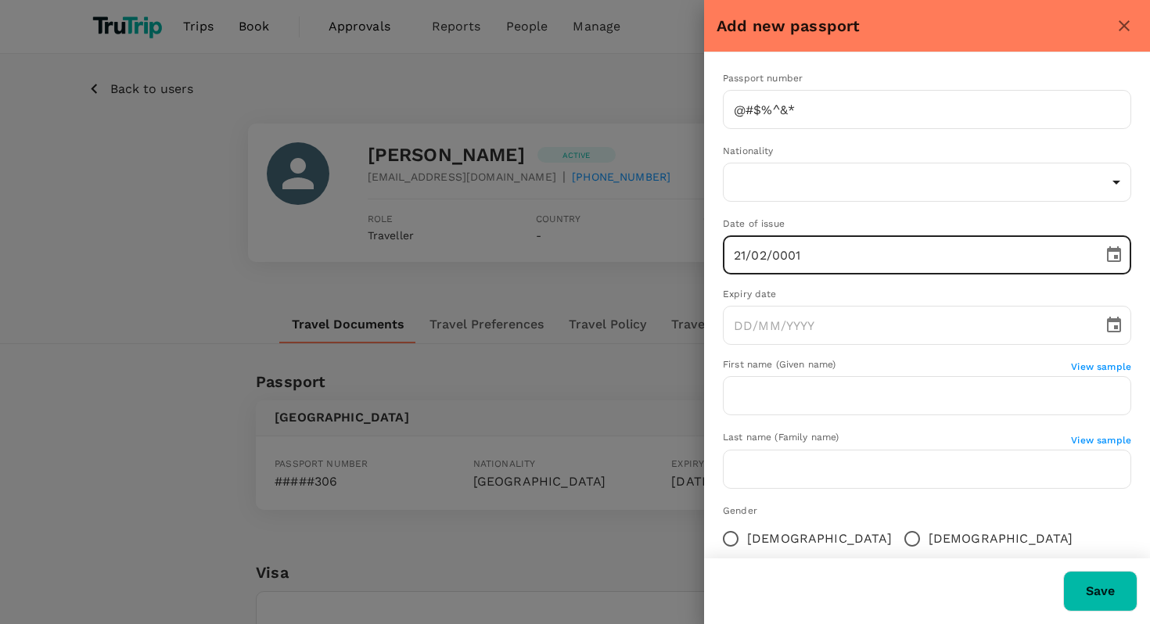
type input "21/02/0001"
click at [814, 287] on div "Expiry date" at bounding box center [927, 295] width 408 height 16
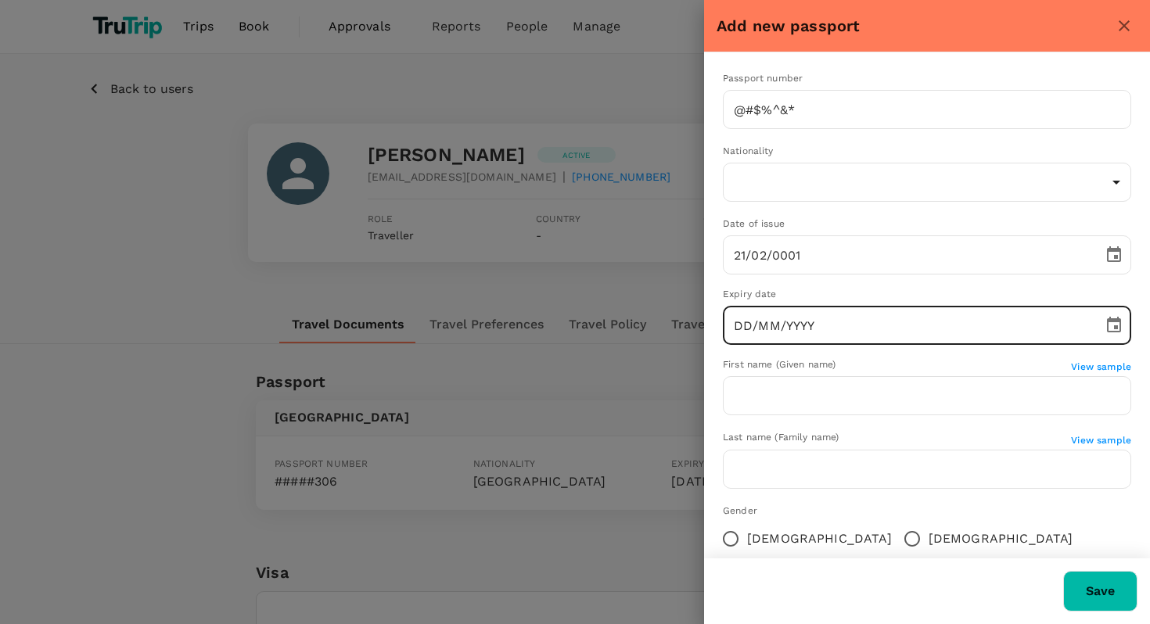
click at [824, 313] on input "DD/MM/YYYY" at bounding box center [907, 325] width 369 height 39
click at [1106, 325] on icon "Choose date, selected date is Feb 12, 0002" at bounding box center [1113, 325] width 19 height 19
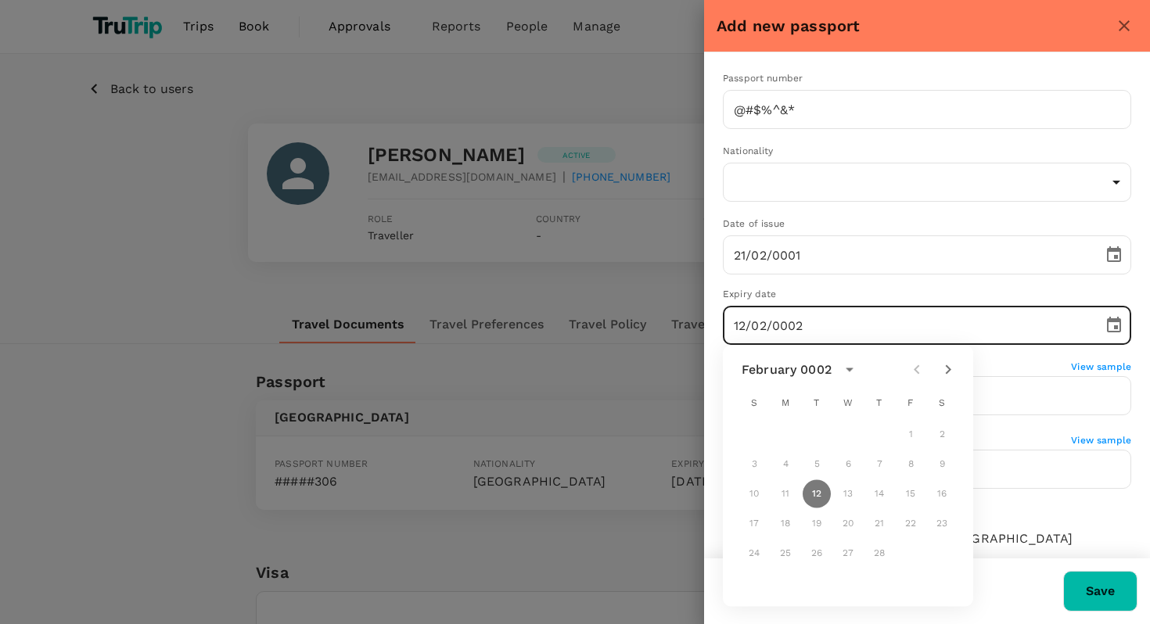
click at [825, 378] on div "February 0002" at bounding box center [786, 370] width 90 height 19
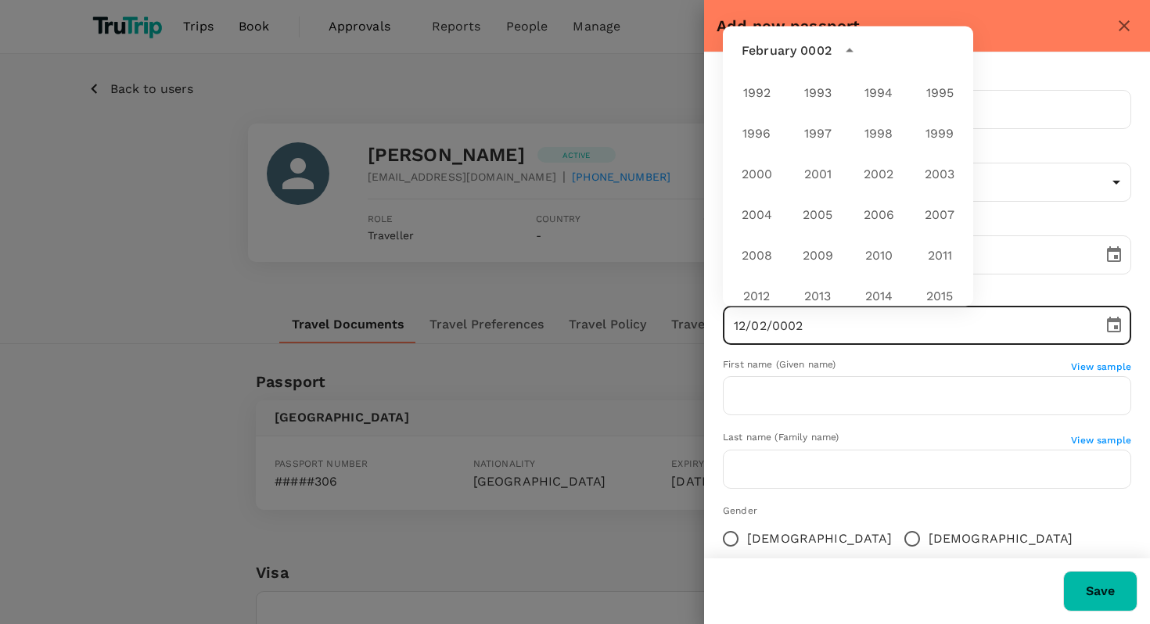
scroll to position [961, 0]
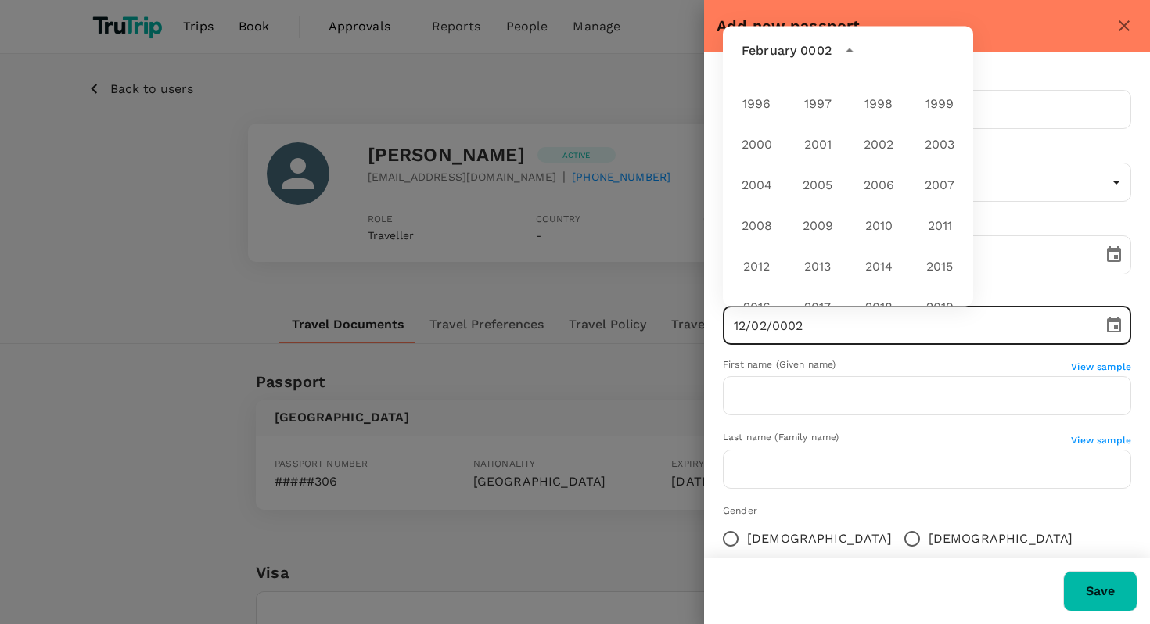
click at [930, 256] on div "2015" at bounding box center [939, 266] width 61 height 41
click at [935, 263] on div "2015" at bounding box center [939, 266] width 61 height 41
click at [928, 255] on div "2015" at bounding box center [939, 266] width 61 height 41
click at [935, 265] on div "2015" at bounding box center [939, 266] width 61 height 41
click at [848, 273] on div "2014" at bounding box center [878, 266] width 61 height 41
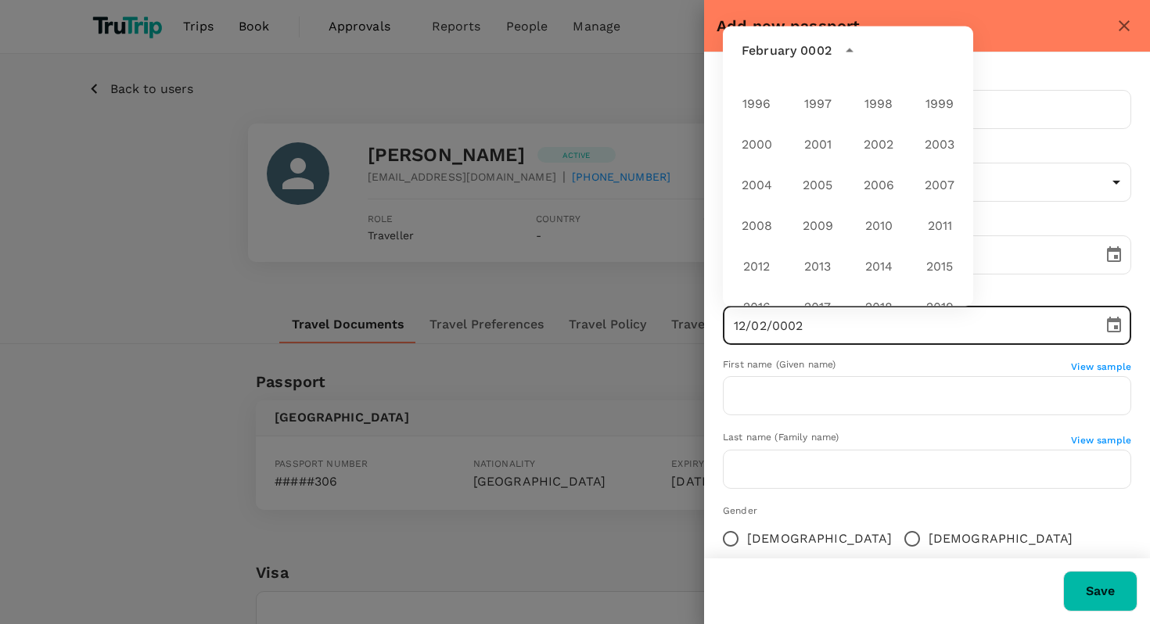
click at [790, 247] on div "2013" at bounding box center [817, 266] width 61 height 41
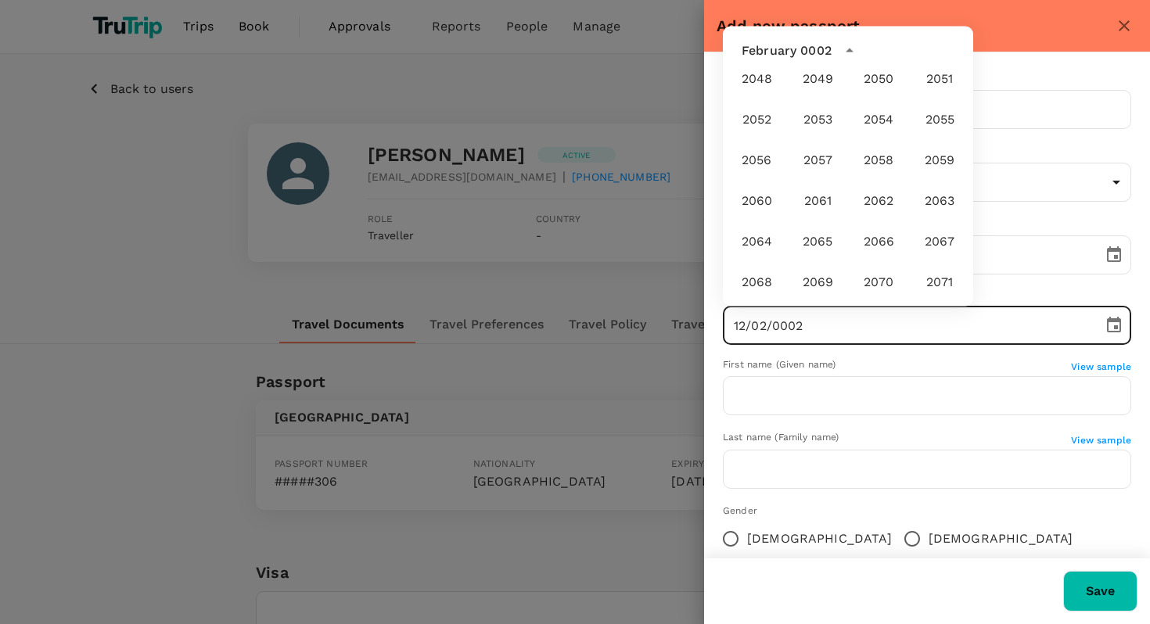
scroll to position [1224, 0]
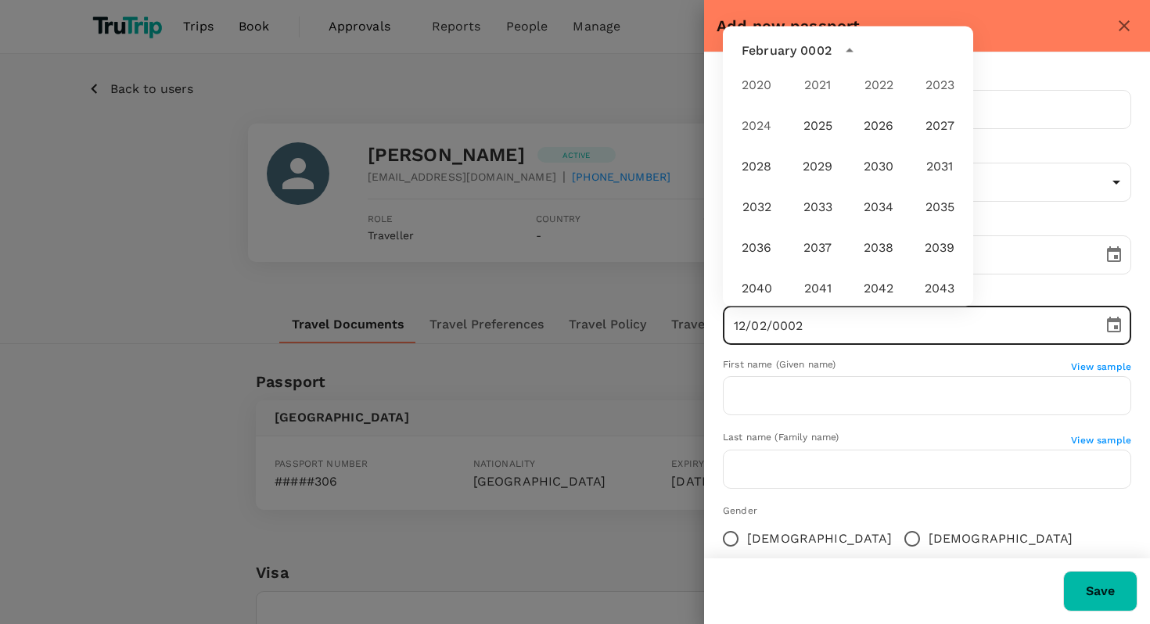
click at [848, 154] on div "2030" at bounding box center [878, 166] width 61 height 41
click at [799, 174] on button "2029" at bounding box center [817, 167] width 56 height 28
type input "[DATE]"
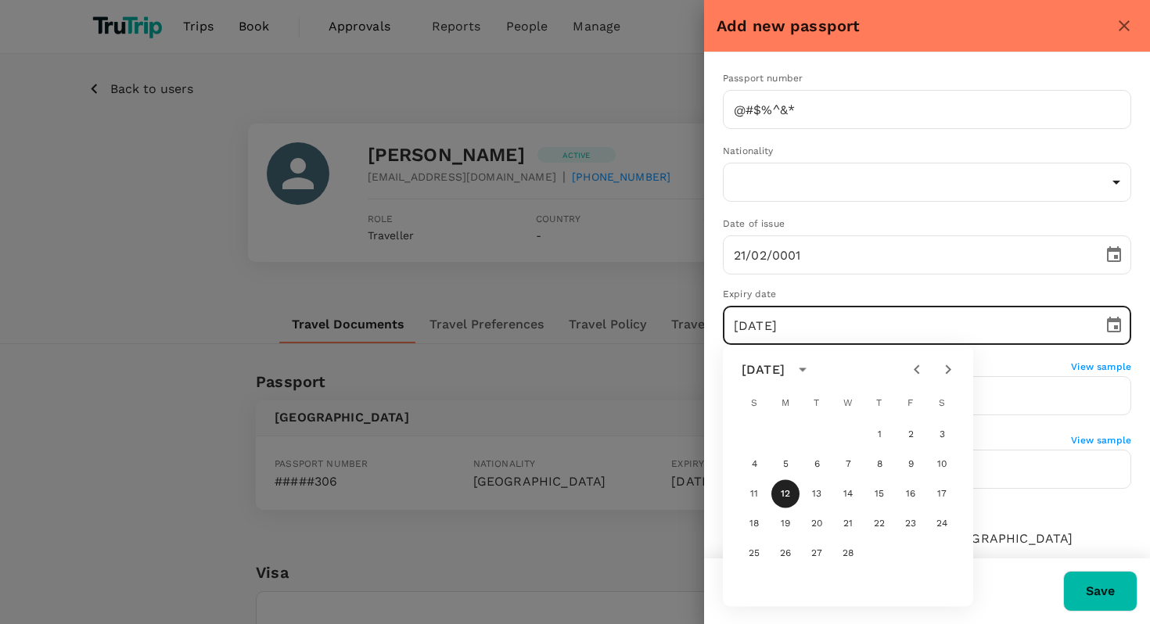
click at [1071, 286] on div "Passport number @#$%^&* ​ Nationality ​ ​ Date of issue 21/02/0001 ​ Expiry dat…" at bounding box center [927, 354] width 446 height 605
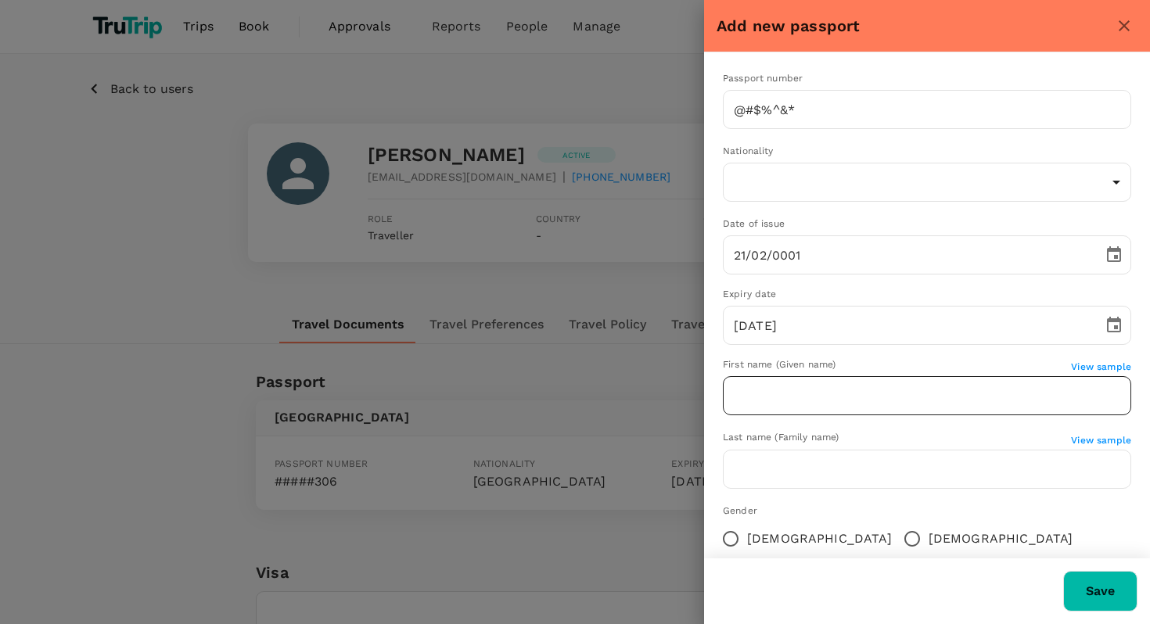
click at [790, 392] on input "text" at bounding box center [927, 395] width 408 height 39
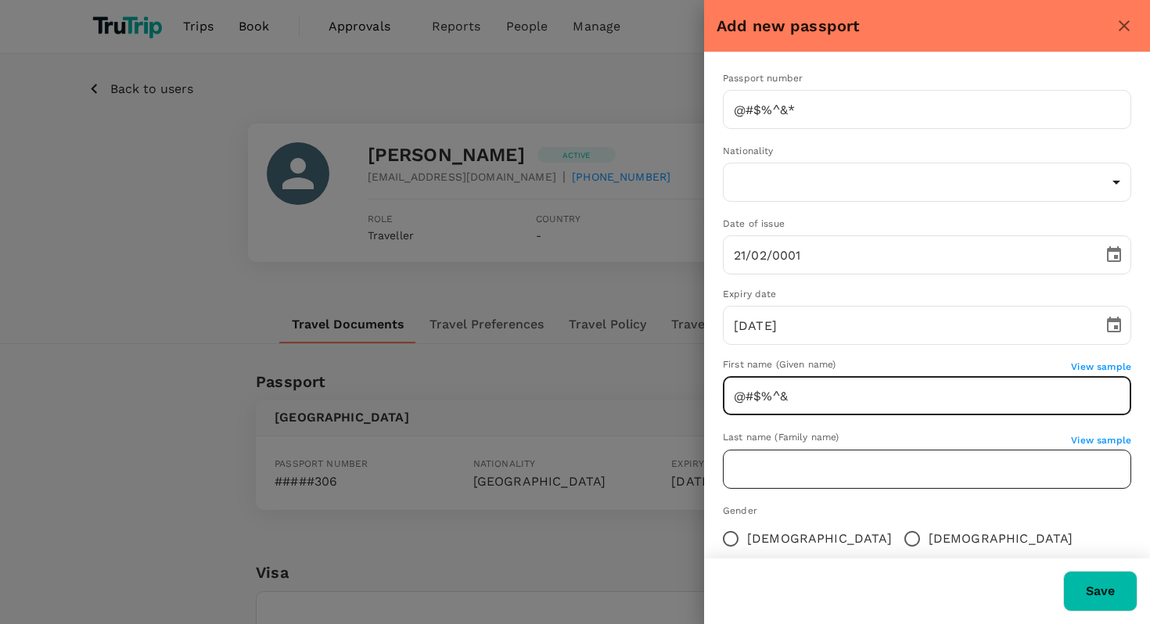
type input "@#$%^&"
click at [807, 464] on input "text" at bounding box center [927, 469] width 408 height 39
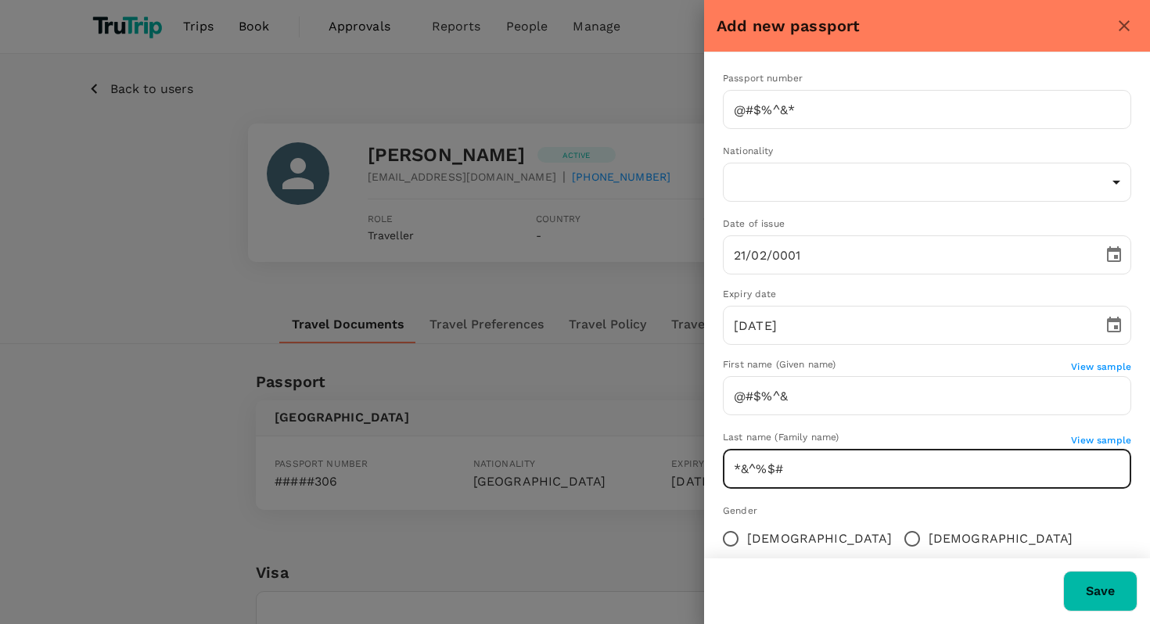
scroll to position [99, 0]
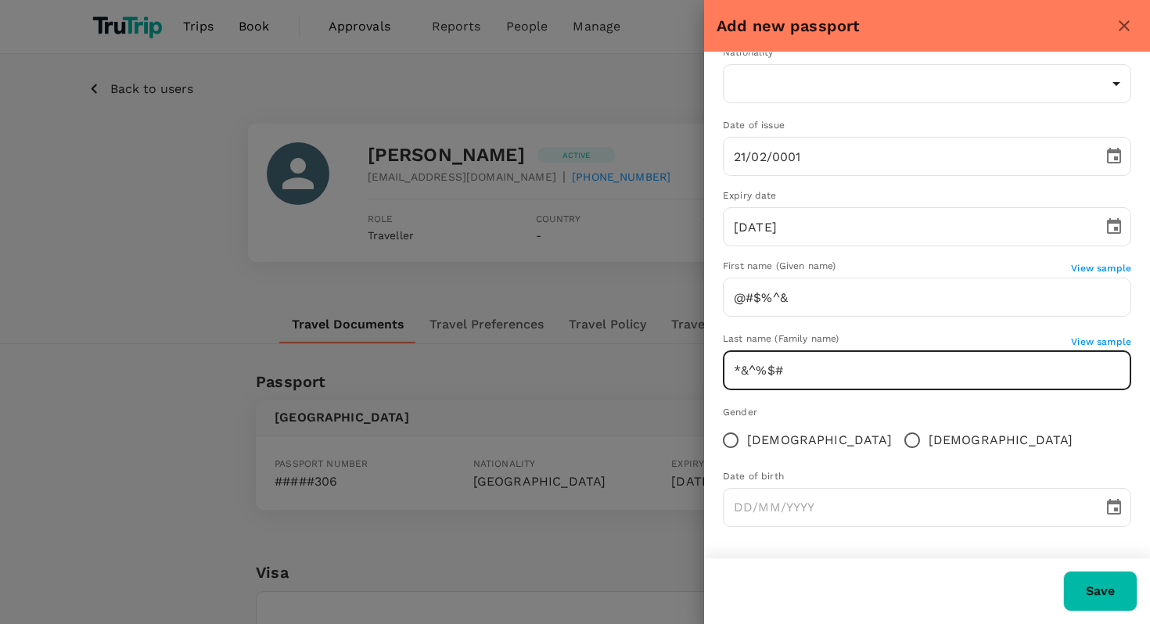
type input "*&^%$#"
click at [1091, 595] on button "Save" at bounding box center [1100, 591] width 74 height 41
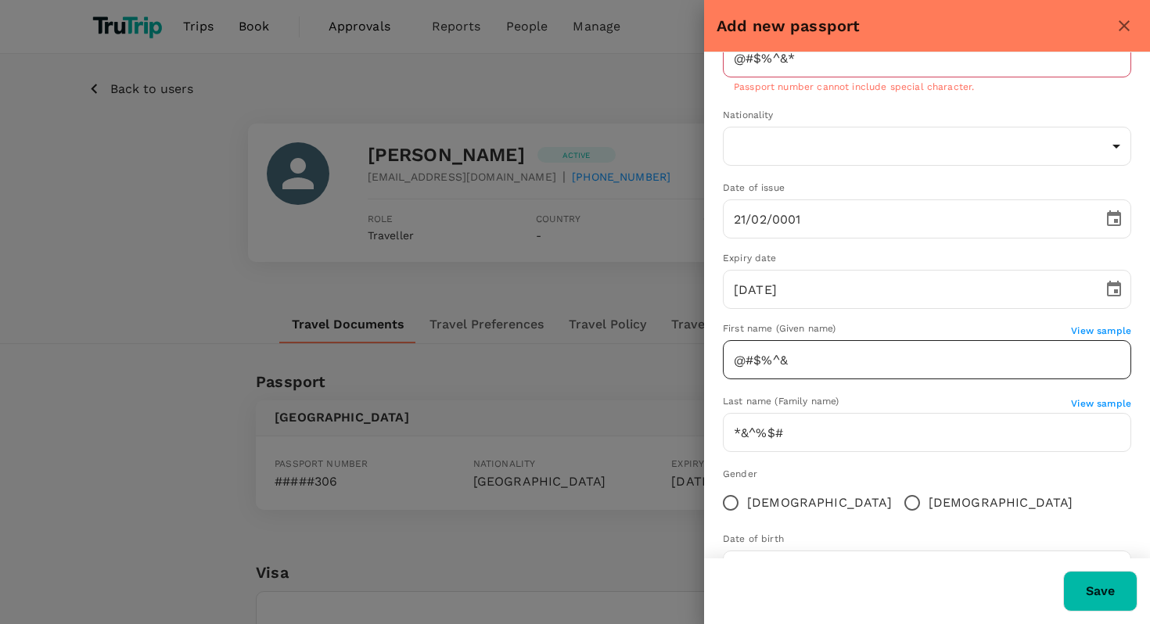
scroll to position [0, 0]
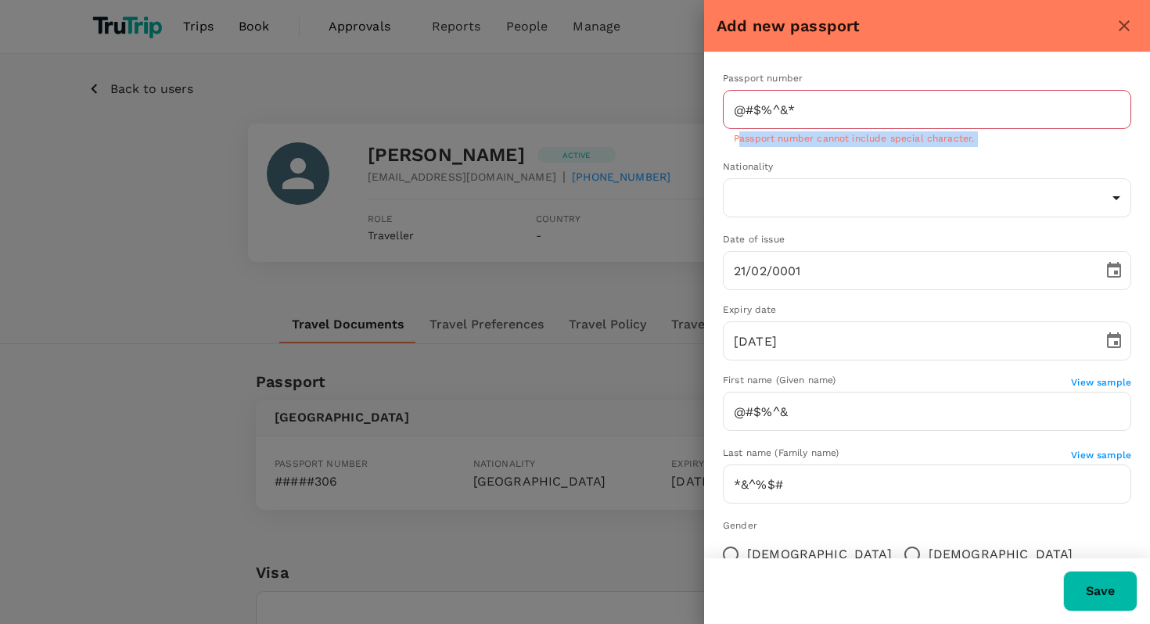
drag, startPoint x: 738, startPoint y: 138, endPoint x: 1003, endPoint y: 150, distance: 264.6
click at [1003, 150] on div "Passport number @#$%^&* ​ Passport number cannot include special character. Nat…" at bounding box center [927, 362] width 446 height 620
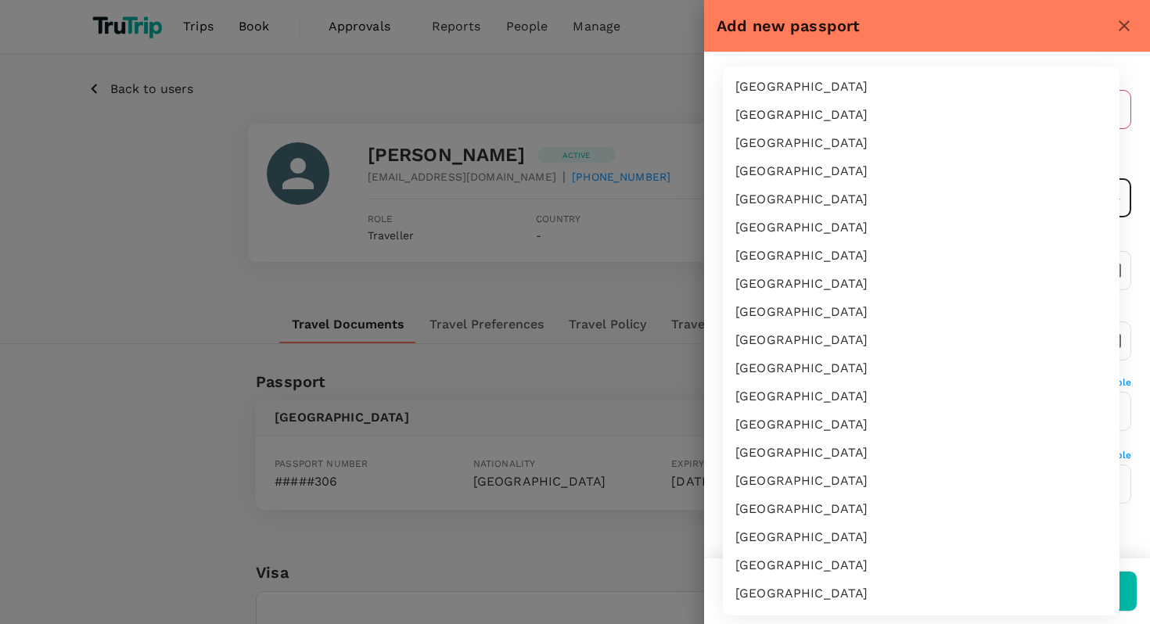
click at [711, 160] on div at bounding box center [575, 312] width 1150 height 624
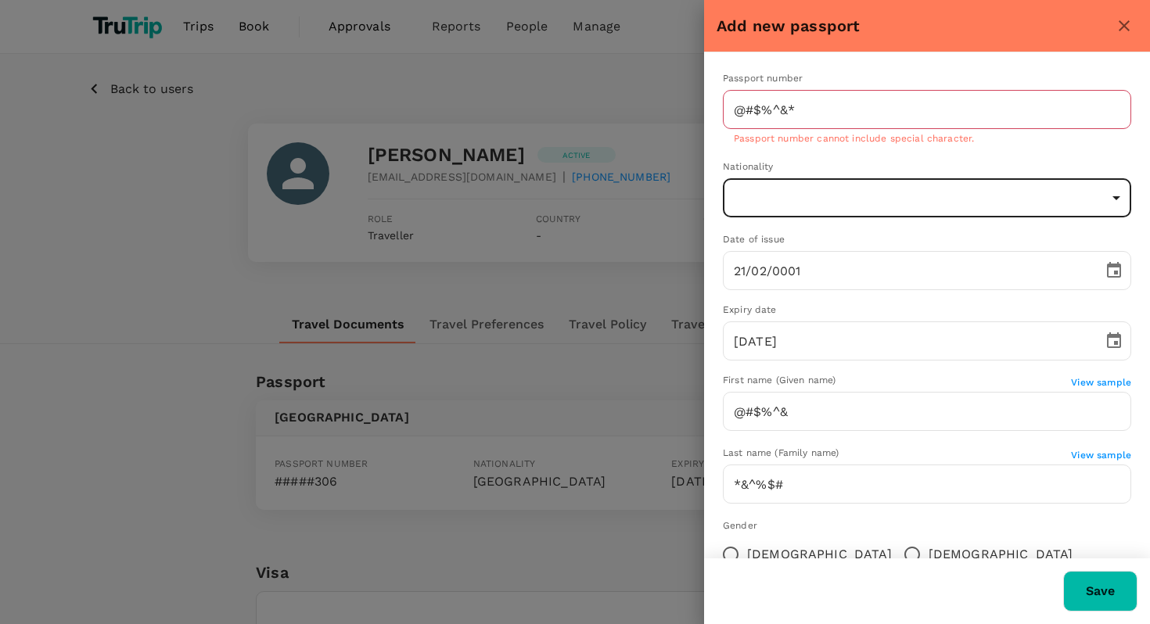
click at [812, 143] on span "Passport number cannot include special character." at bounding box center [854, 138] width 240 height 11
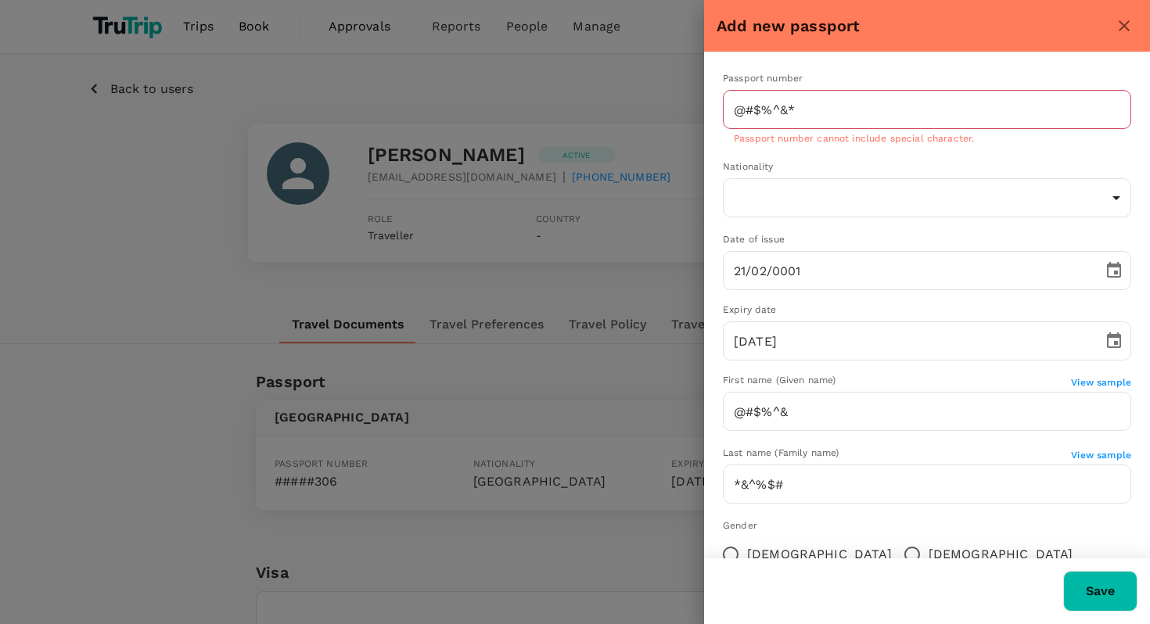
click at [812, 140] on span "Passport number cannot include special character." at bounding box center [854, 138] width 240 height 11
click at [813, 140] on span "Passport number cannot include special character." at bounding box center [854, 138] width 240 height 11
click at [814, 140] on span "Passport number cannot include special character." at bounding box center [854, 138] width 240 height 11
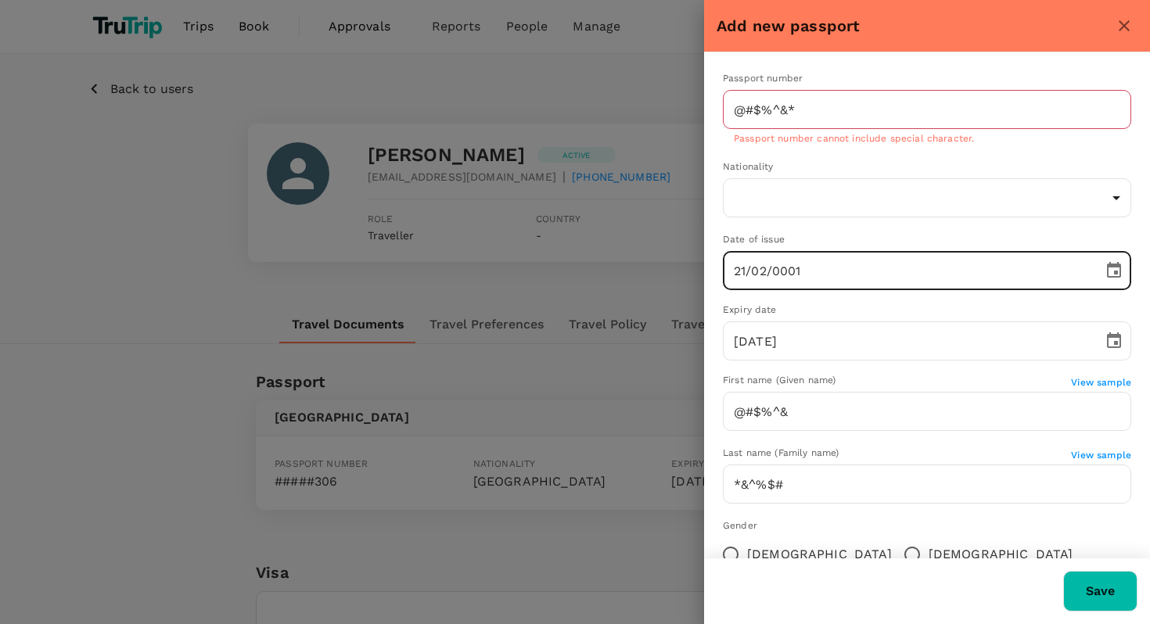
click at [808, 255] on input "21/02/0001" at bounding box center [907, 270] width 369 height 39
click at [826, 280] on input "21/02/0001" at bounding box center [907, 270] width 369 height 39
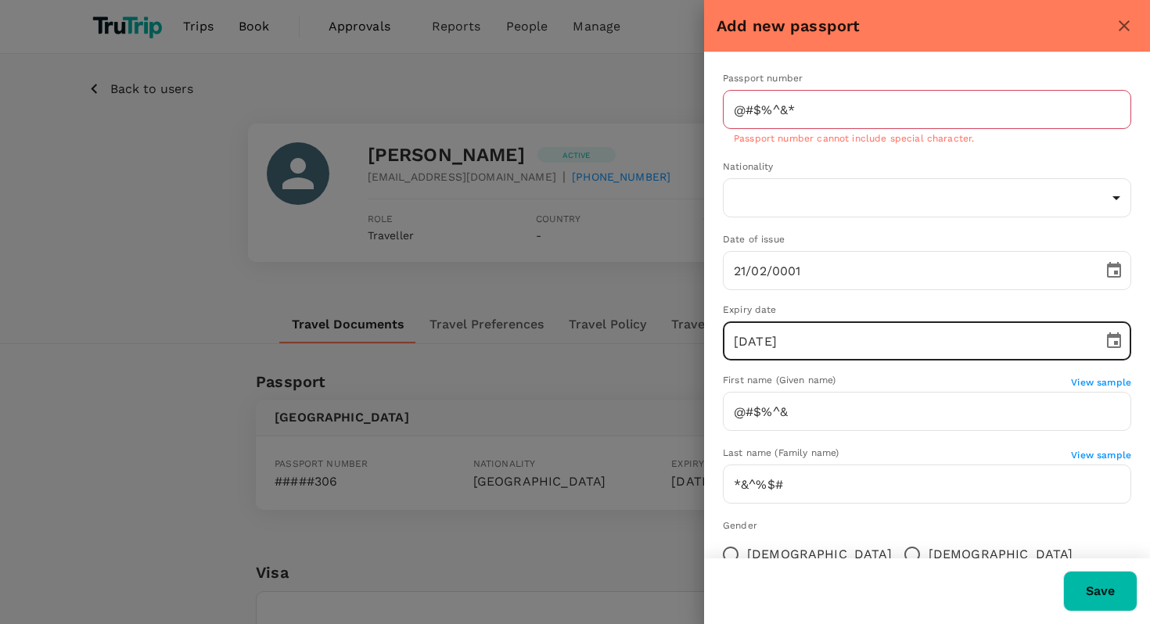
click at [824, 335] on input "[DATE]" at bounding box center [907, 340] width 369 height 39
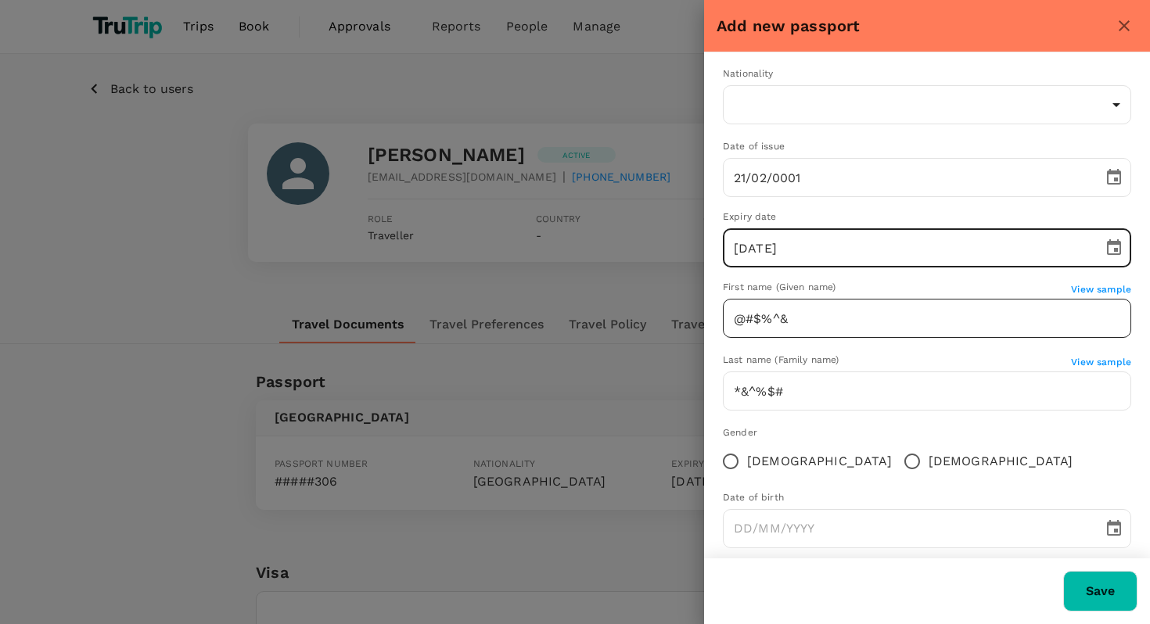
click at [834, 321] on input "@#$%^&" at bounding box center [927, 318] width 408 height 39
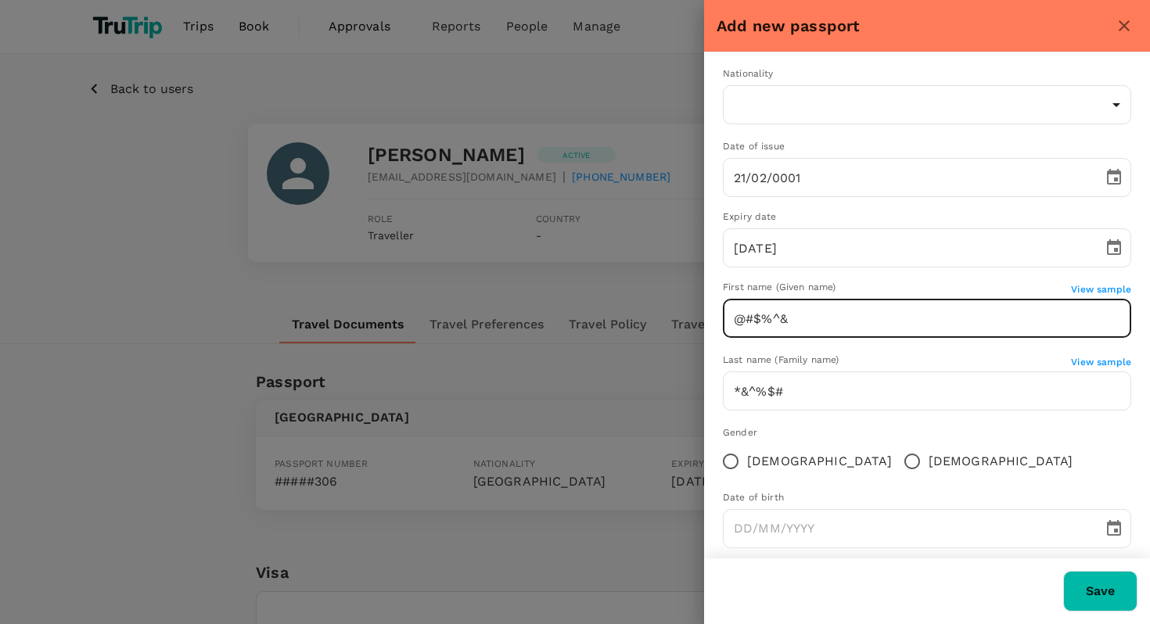
click at [881, 293] on div "First name (Given name)" at bounding box center [897, 288] width 348 height 16
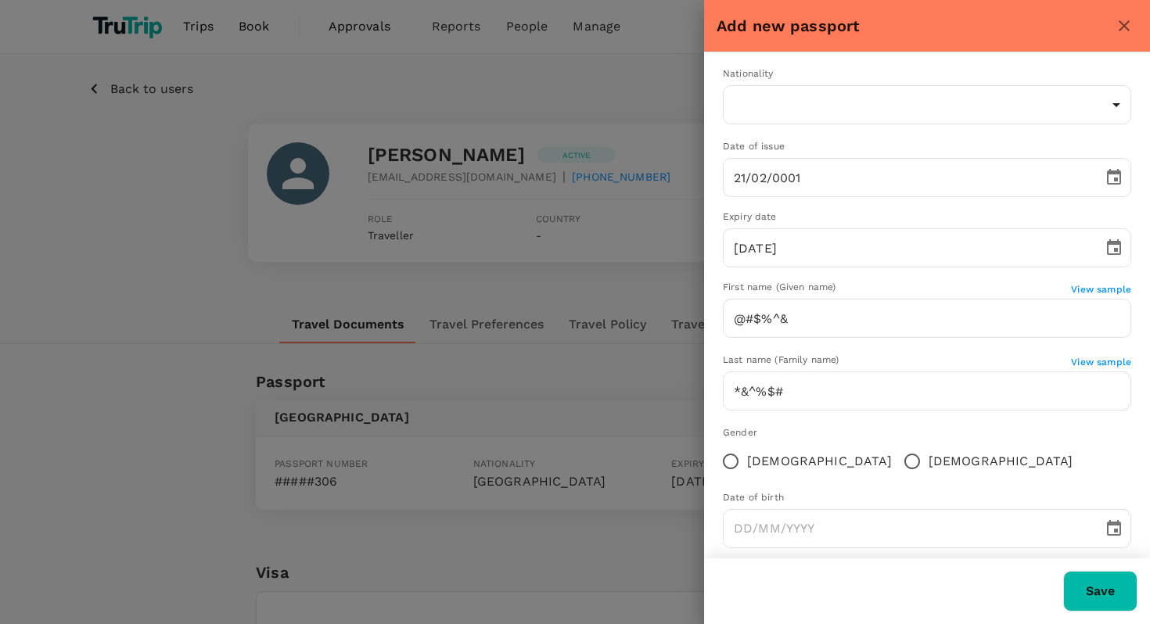
scroll to position [114, 0]
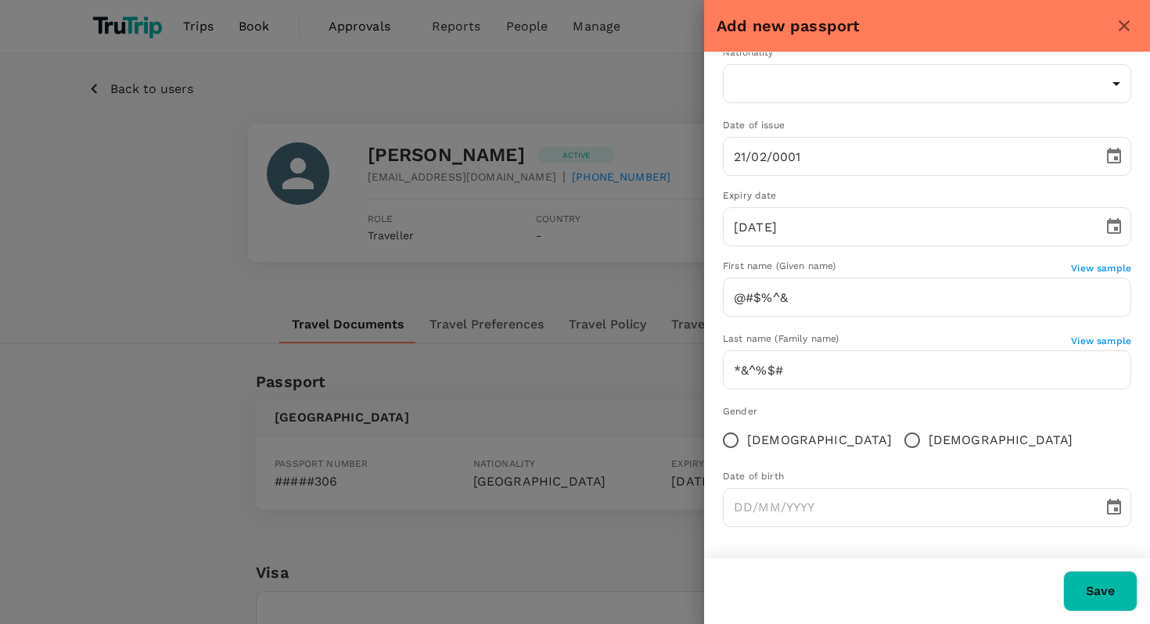
click at [913, 431] on div "Gender [DEMOGRAPHIC_DATA] [DEMOGRAPHIC_DATA]" at bounding box center [927, 430] width 408 height 52
click at [1111, 603] on button "Save" at bounding box center [1100, 591] width 74 height 41
click at [1084, 591] on button "Save" at bounding box center [1100, 591] width 74 height 41
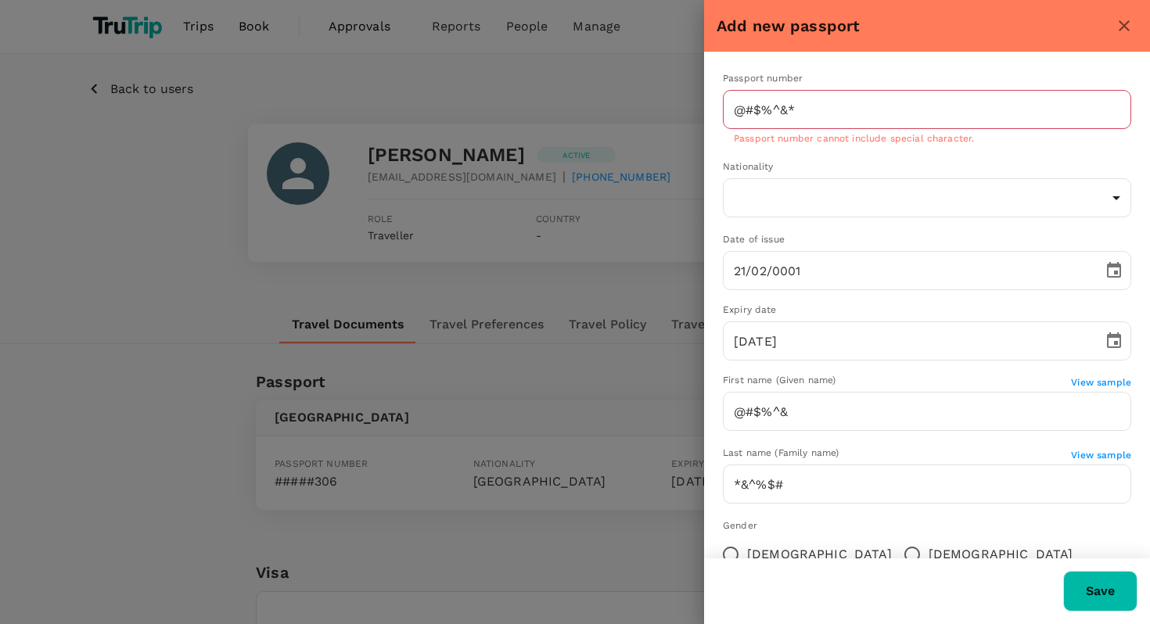
click at [797, 138] on span "Passport number cannot include special character." at bounding box center [854, 138] width 240 height 11
click at [795, 169] on div "Nationality" at bounding box center [927, 168] width 408 height 16
click at [821, 117] on input "@#$%^&*" at bounding box center [927, 109] width 408 height 39
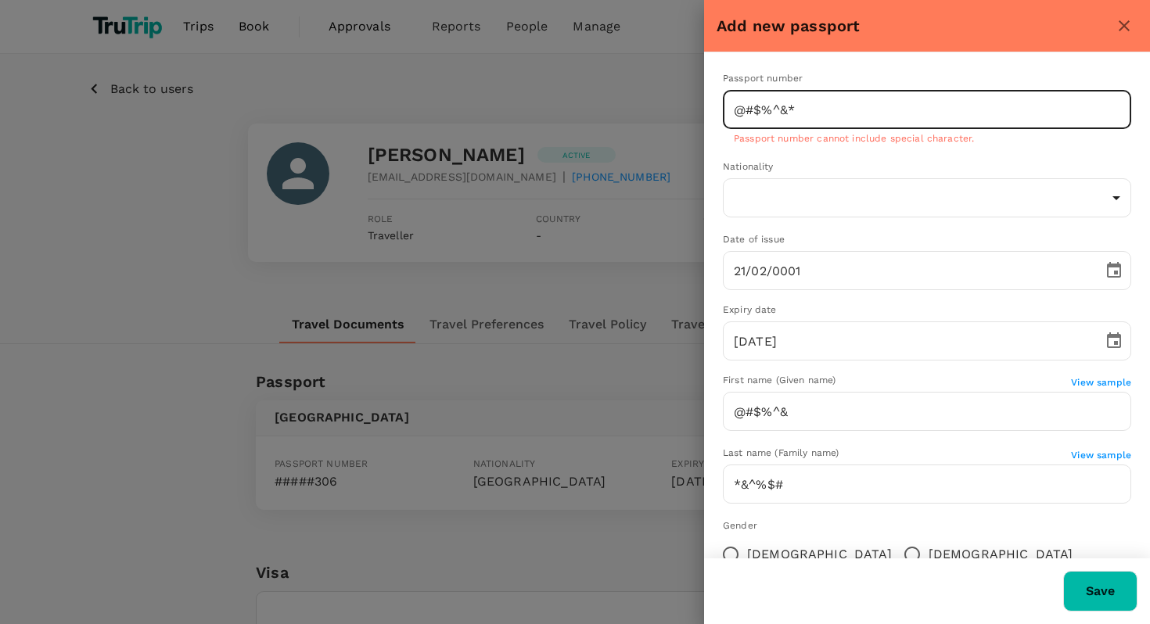
click at [145, 306] on div at bounding box center [575, 312] width 1150 height 624
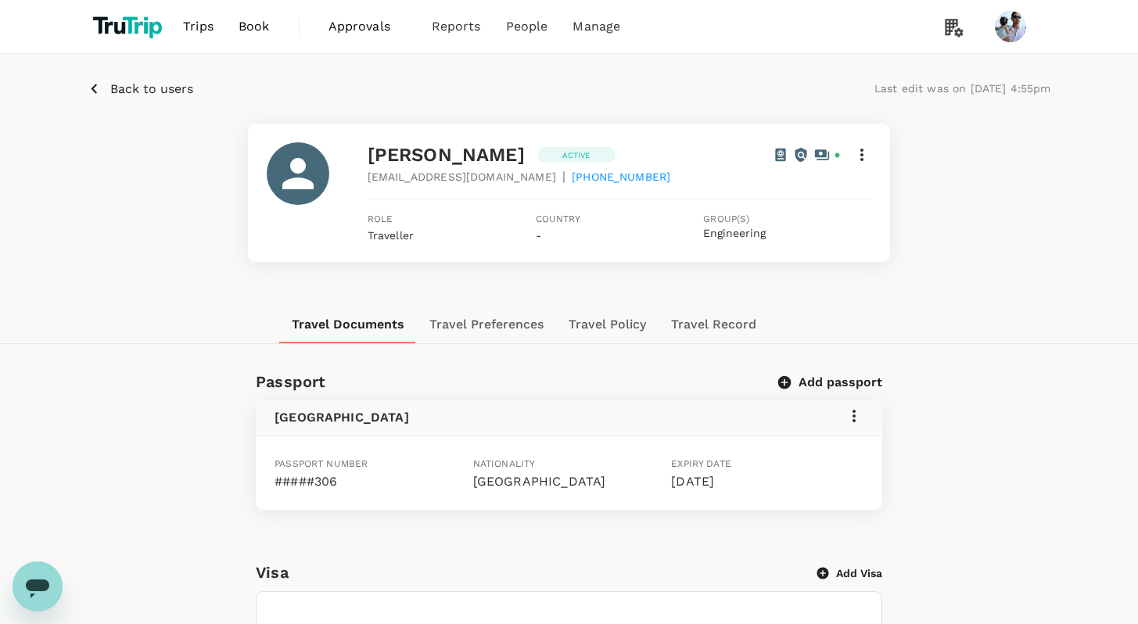
click at [836, 375] on button "Add passport" at bounding box center [831, 383] width 102 height 16
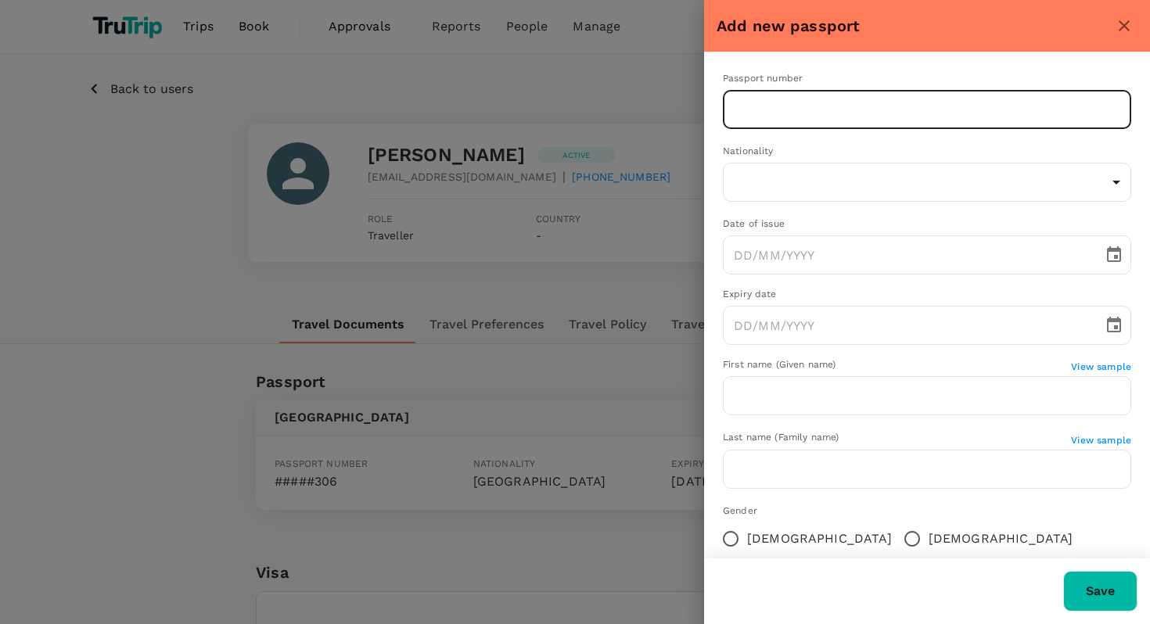
click at [831, 120] on input "text" at bounding box center [927, 109] width 408 height 39
type input "12345678$$"
click at [1092, 582] on button "Save" at bounding box center [1100, 591] width 74 height 41
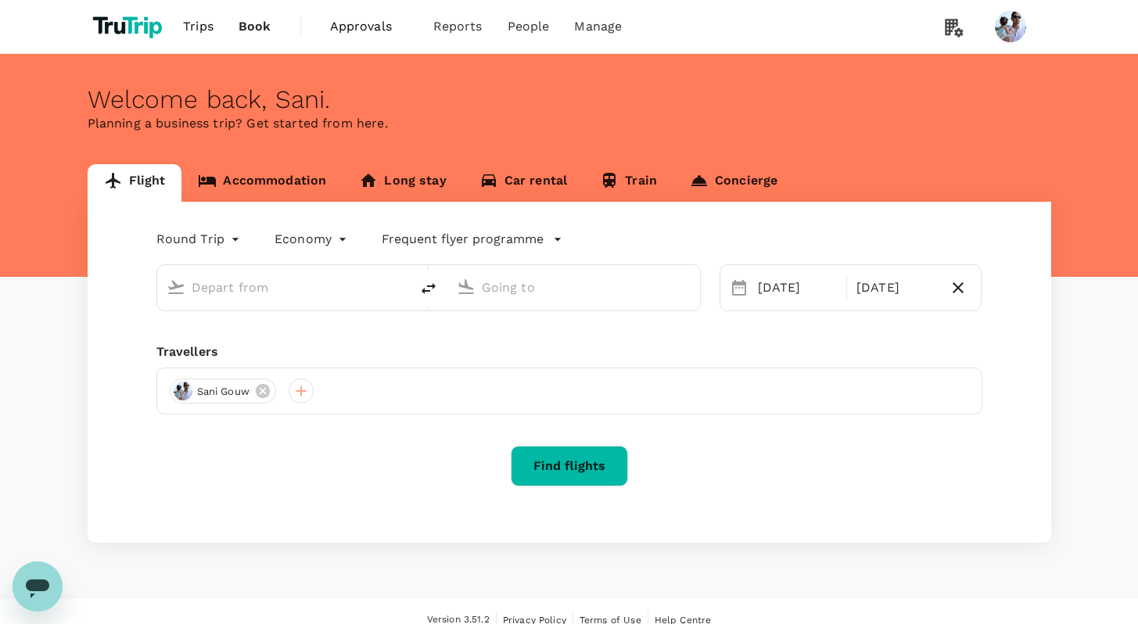
type input "[GEOGRAPHIC_DATA], [GEOGRAPHIC_DATA] (any)"
type input "Penang, [GEOGRAPHIC_DATA] (any)"
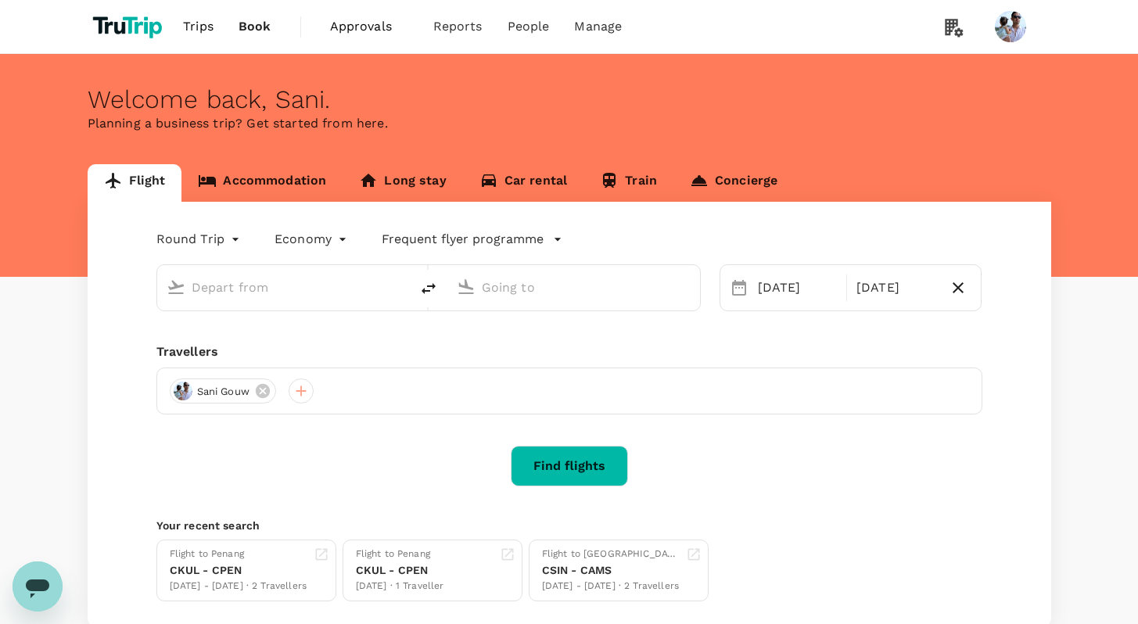
type input "[GEOGRAPHIC_DATA], [GEOGRAPHIC_DATA] (any)"
type input "Penang, [GEOGRAPHIC_DATA] (any)"
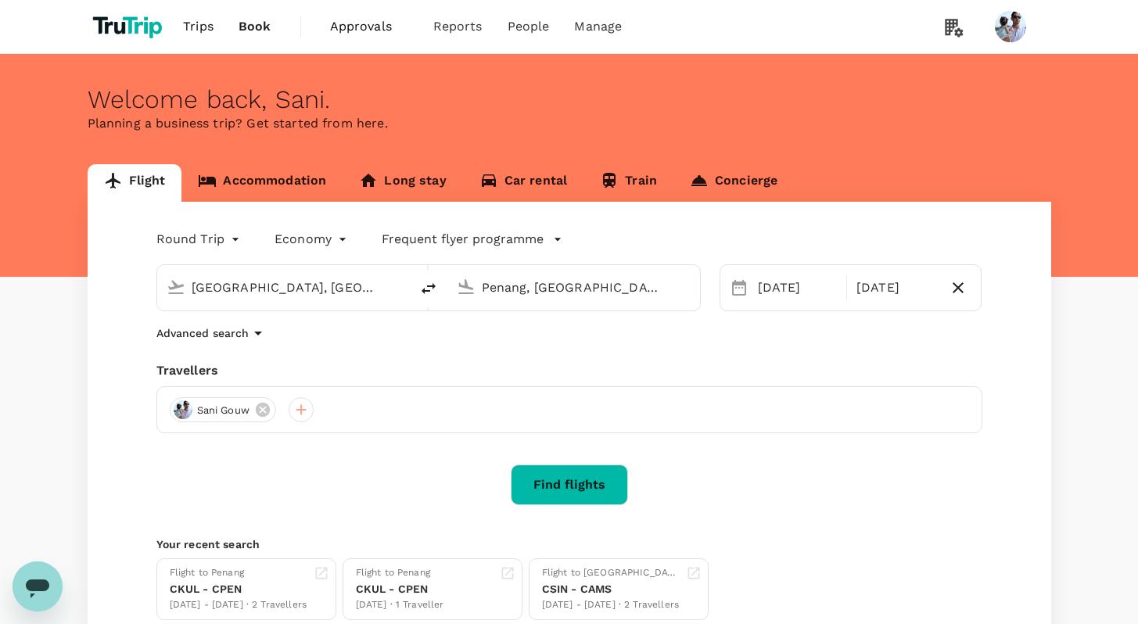
click at [552, 479] on button "Find flights" at bounding box center [569, 485] width 117 height 41
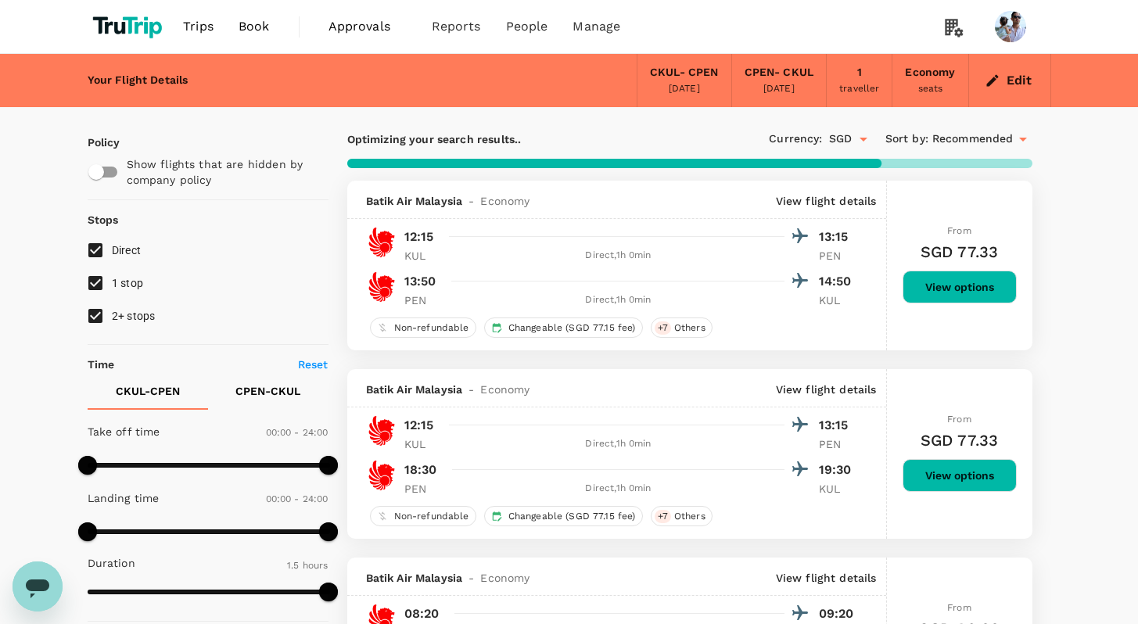
type input "205"
click at [965, 292] on button "View options" at bounding box center [960, 287] width 114 height 33
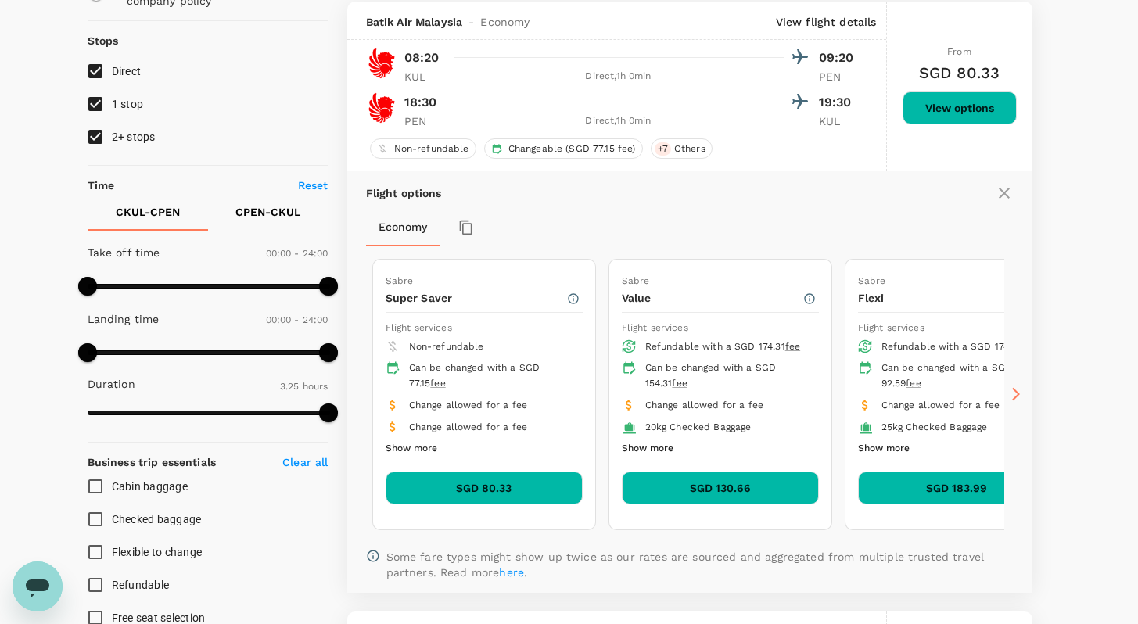
scroll to position [310, 0]
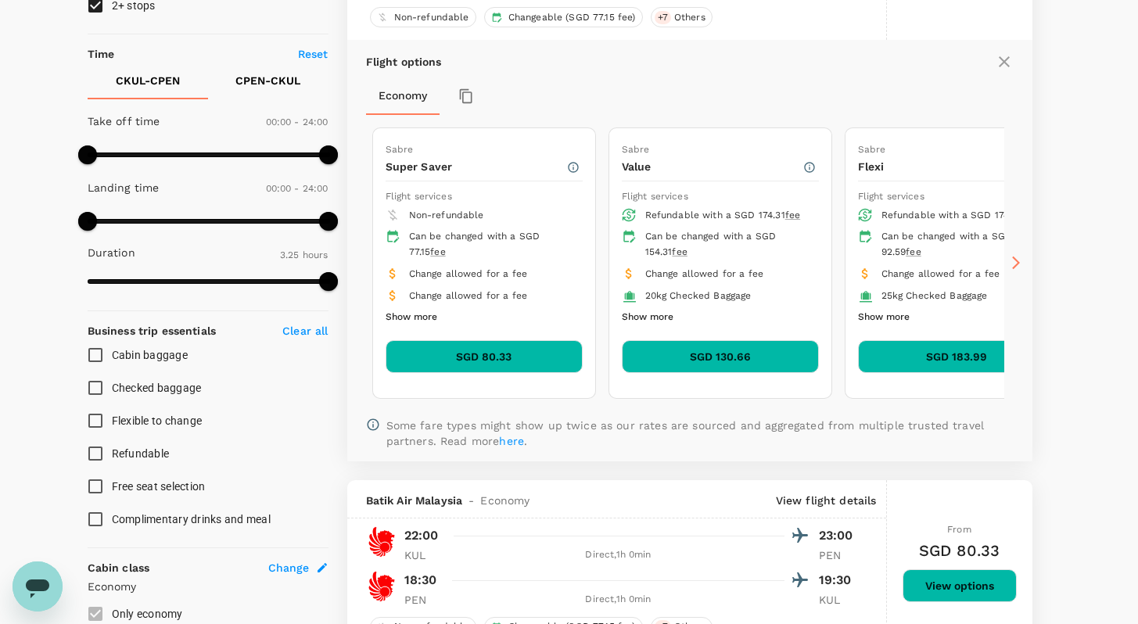
click at [487, 357] on button "SGD 80.33" at bounding box center [484, 356] width 197 height 33
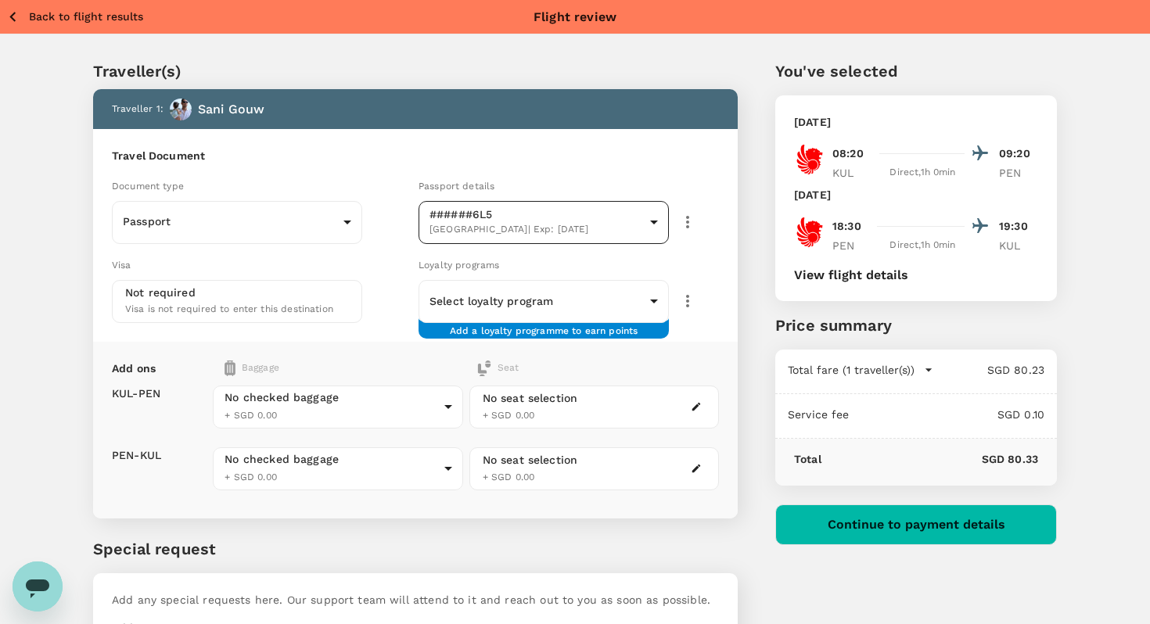
click at [598, 207] on body "Back to flight results Flight review Traveller(s) Traveller 1 : [PERSON_NAME] T…" at bounding box center [575, 359] width 1150 height 719
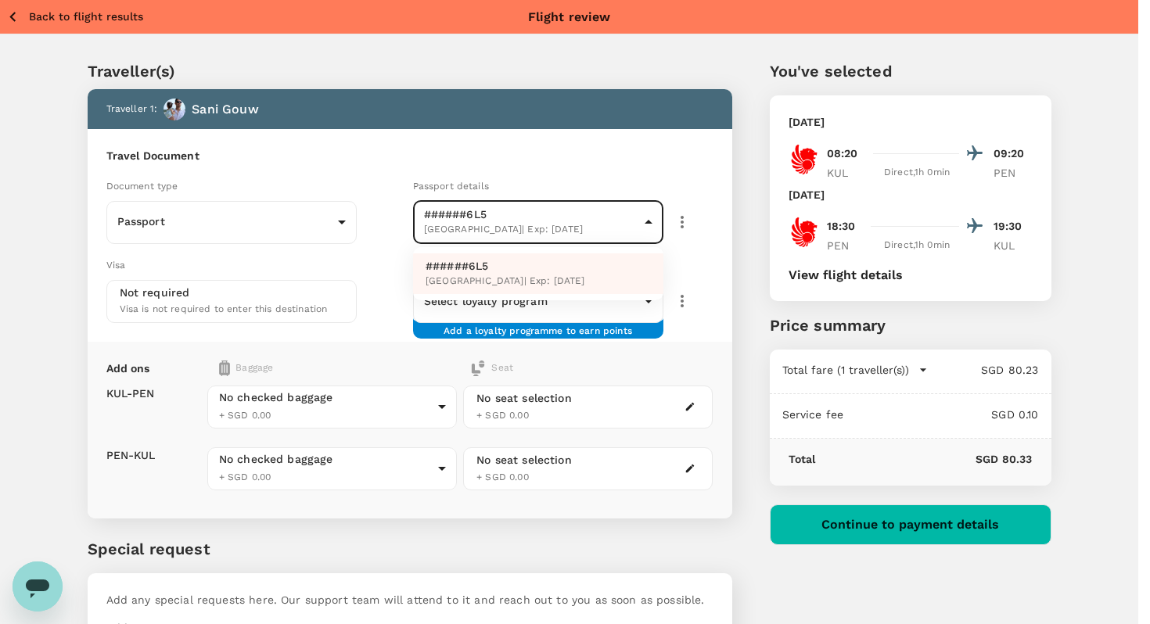
click at [677, 200] on div at bounding box center [575, 312] width 1150 height 624
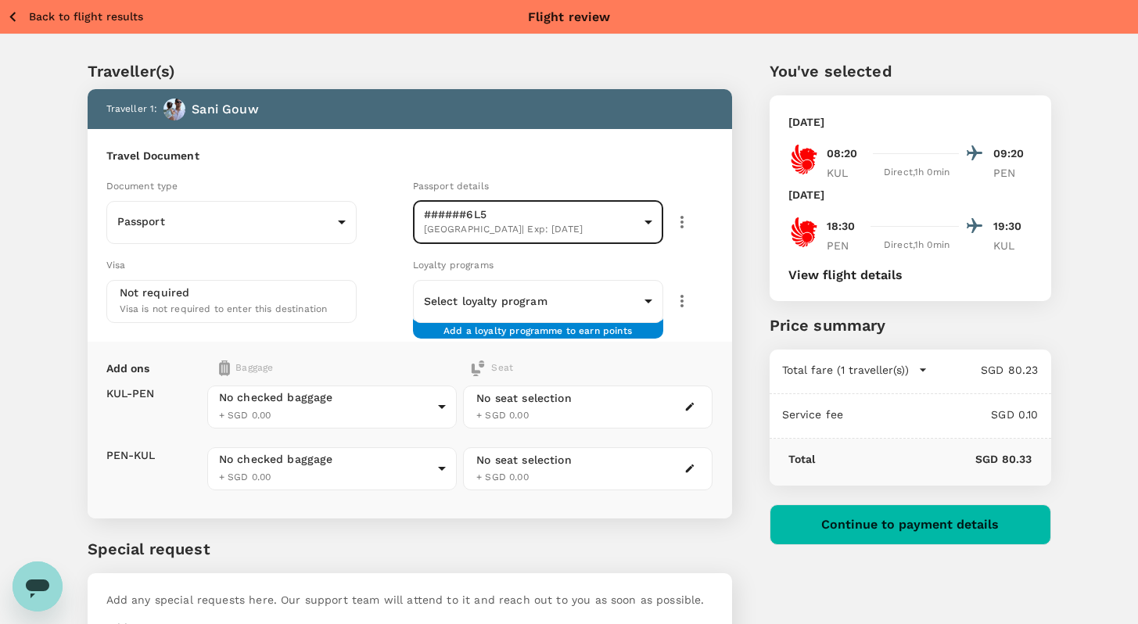
click at [680, 221] on icon "button" at bounding box center [682, 222] width 19 height 19
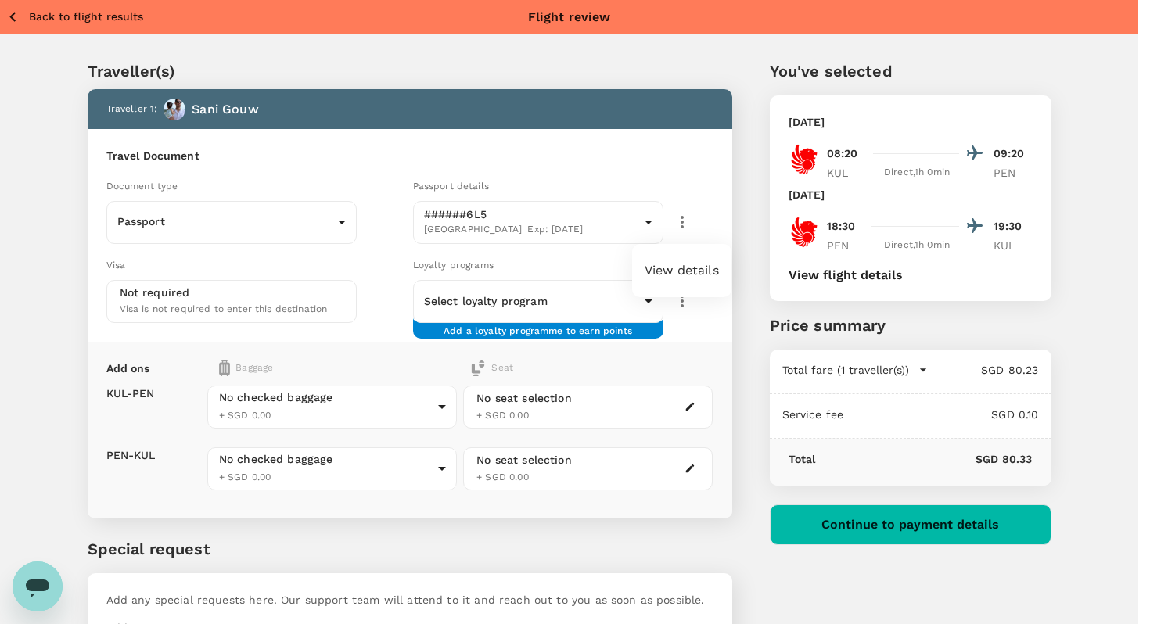
click at [701, 204] on div at bounding box center [575, 312] width 1150 height 624
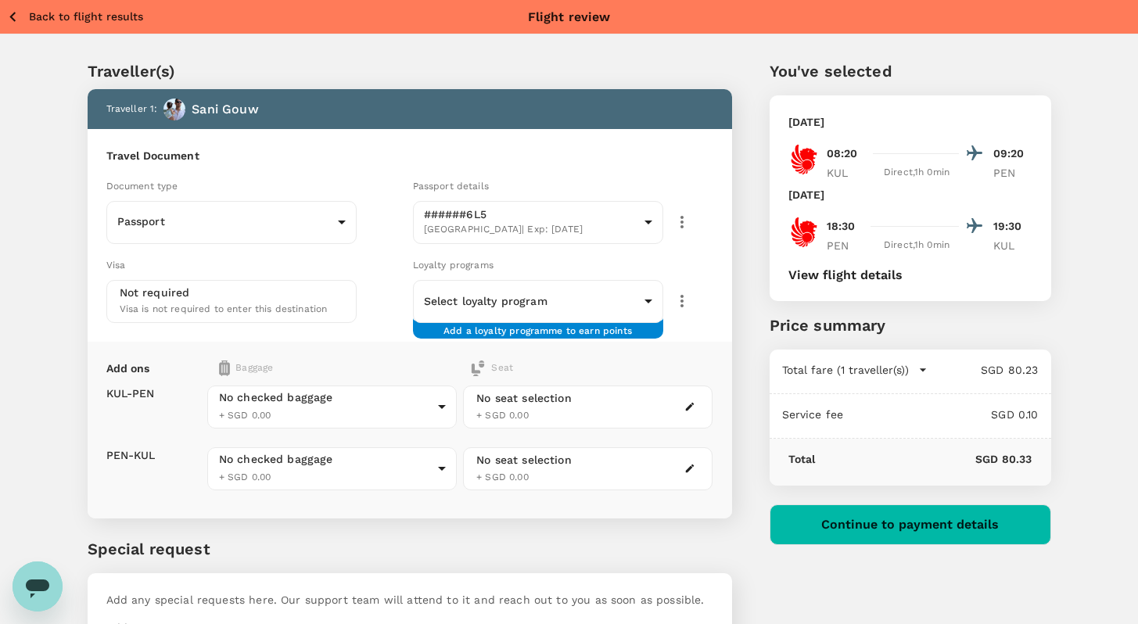
click at [597, 219] on body "Back to flight results Flight review Traveller(s) Traveller 1 : [PERSON_NAME] T…" at bounding box center [569, 359] width 1138 height 719
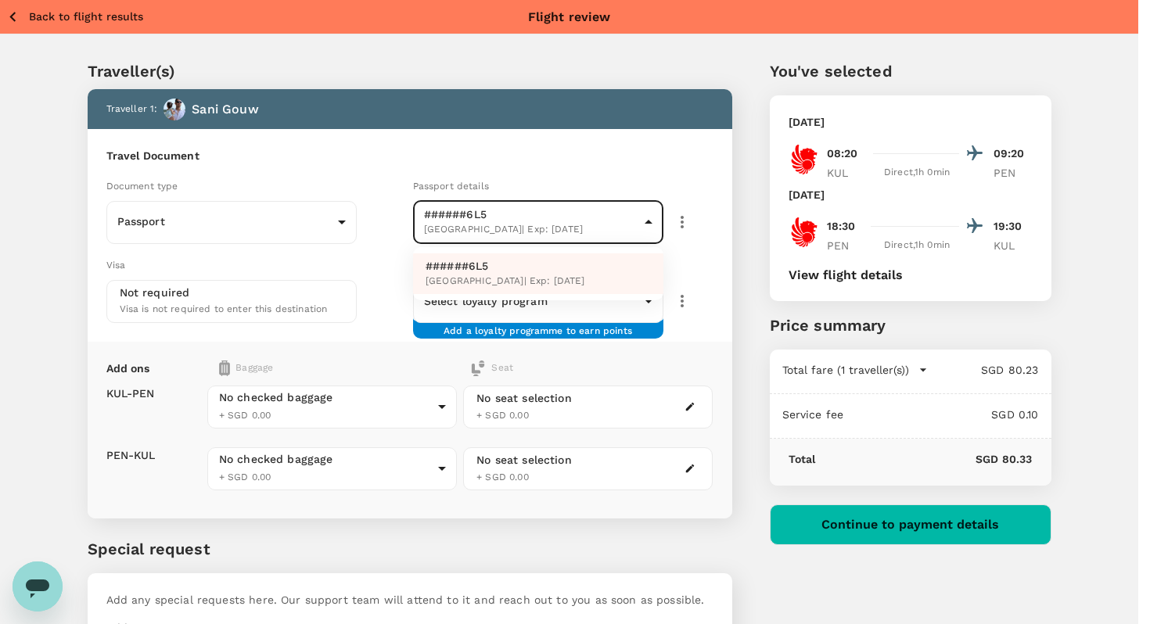
click at [537, 199] on div at bounding box center [575, 312] width 1150 height 624
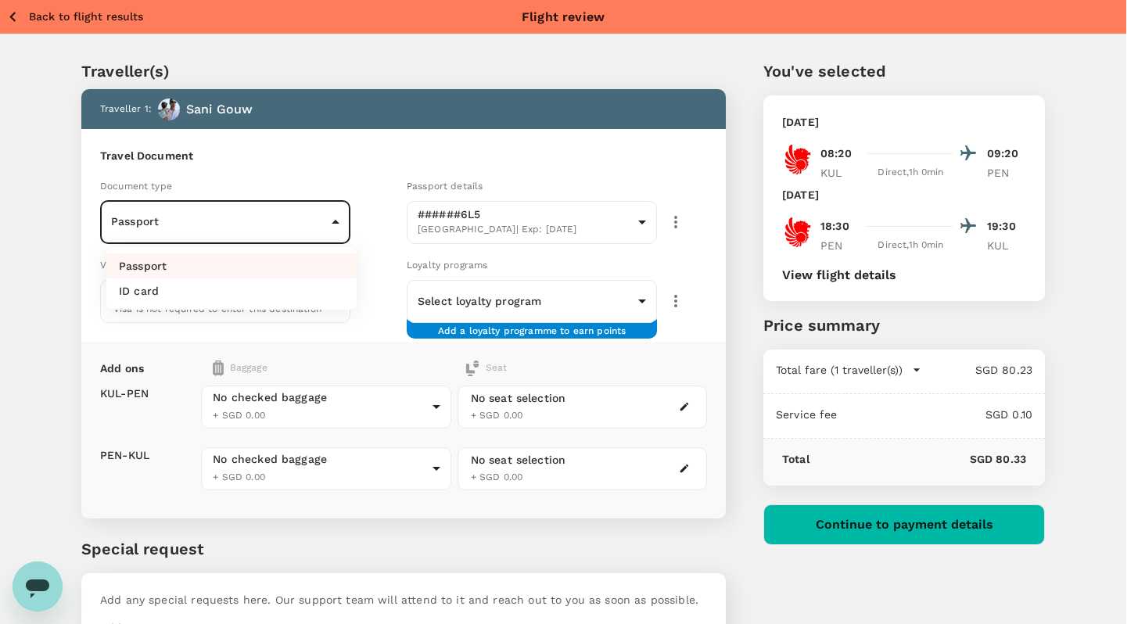
click at [257, 228] on body "Back to flight results Flight review Traveller(s) Traveller 1 : [PERSON_NAME] T…" at bounding box center [569, 359] width 1138 height 719
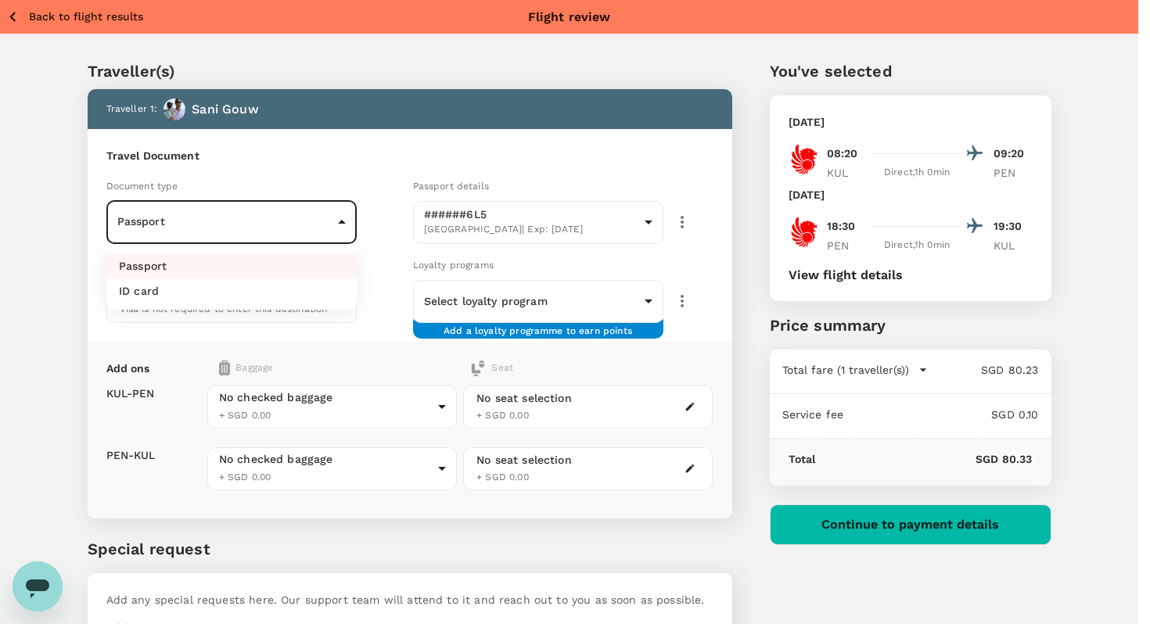
click at [211, 290] on li "ID card" at bounding box center [231, 290] width 250 height 25
type input "Id card"
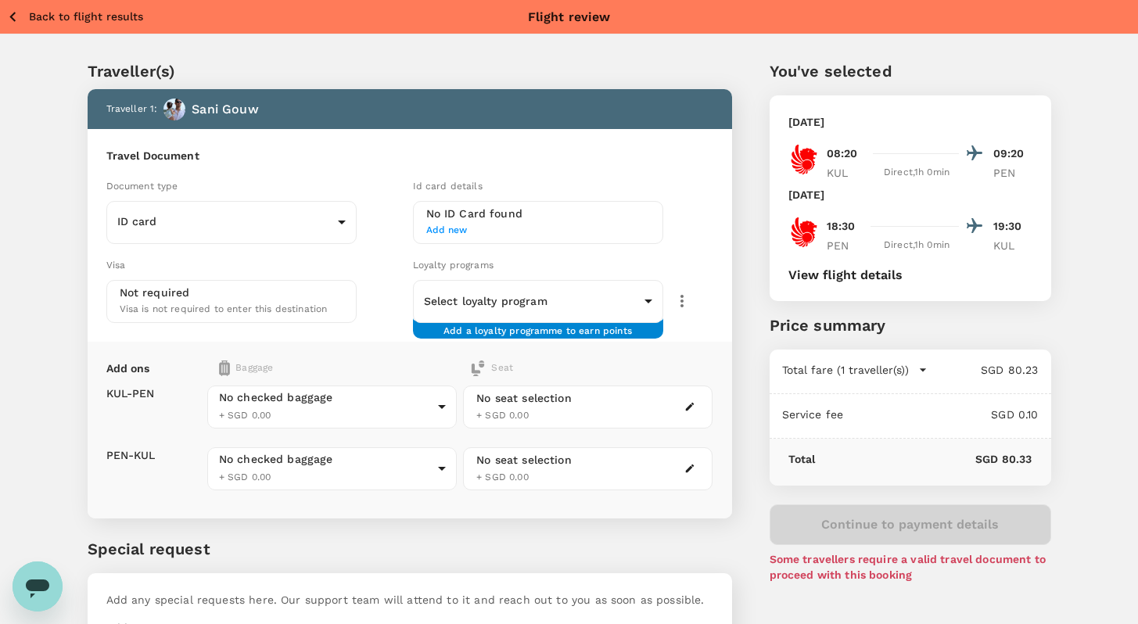
drag, startPoint x: 637, startPoint y: 187, endPoint x: 479, endPoint y: 252, distance: 170.8
click at [636, 187] on div "Id card details" at bounding box center [563, 186] width 300 height 17
click at [452, 231] on span "Add new" at bounding box center [538, 231] width 224 height 16
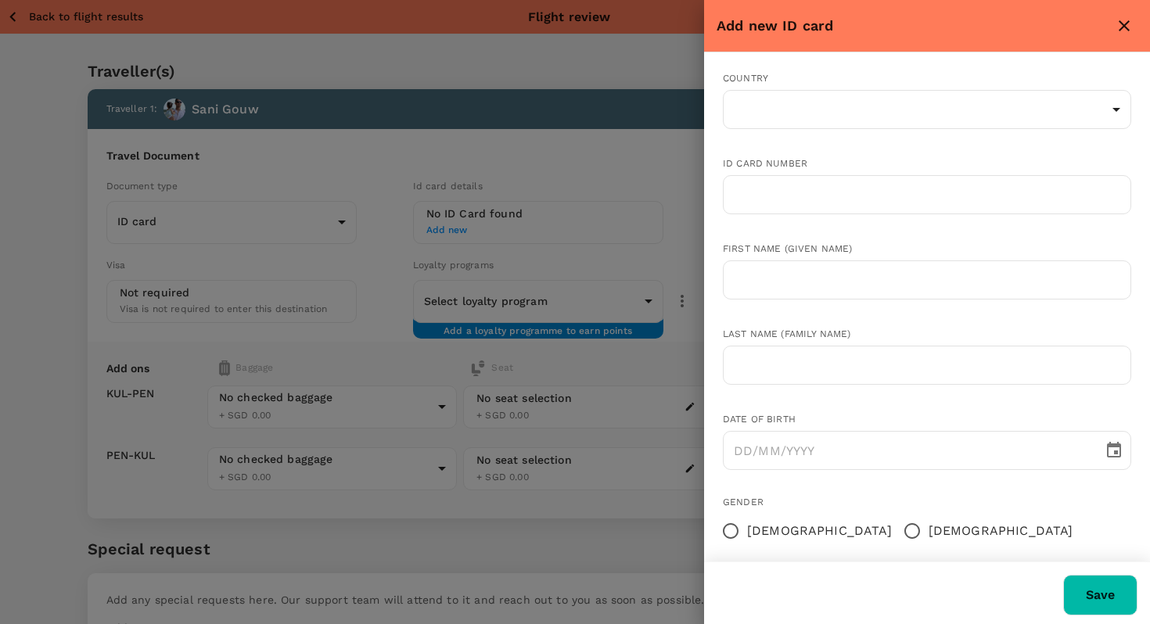
click at [1123, 27] on icon "close" at bounding box center [1123, 25] width 19 height 19
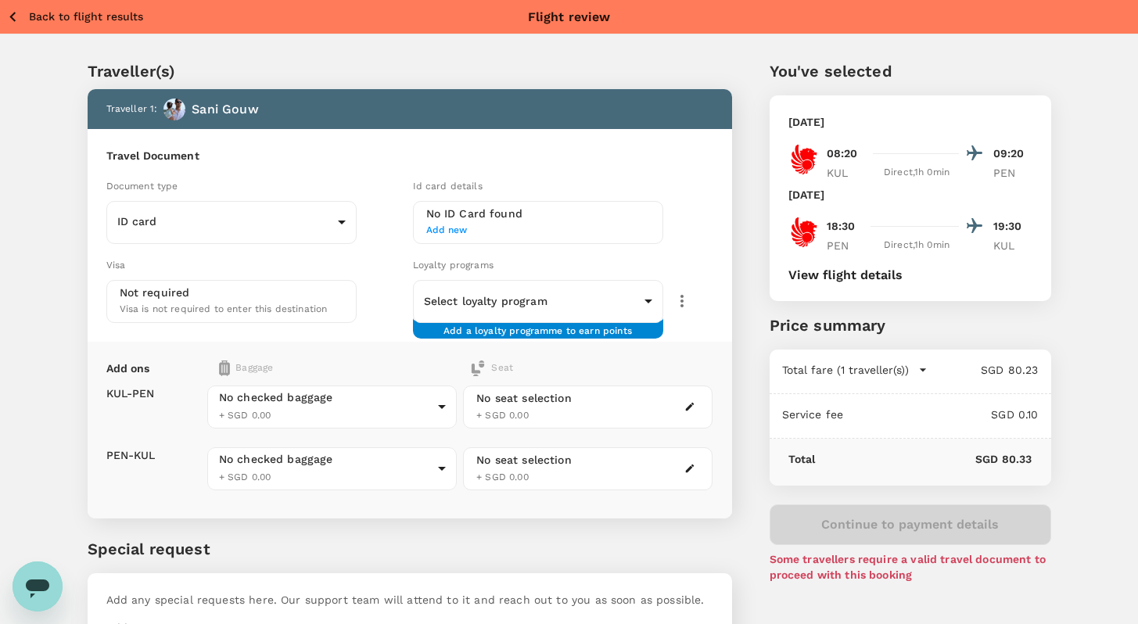
click at [64, 16] on p "Back to flight results" at bounding box center [86, 17] width 114 height 16
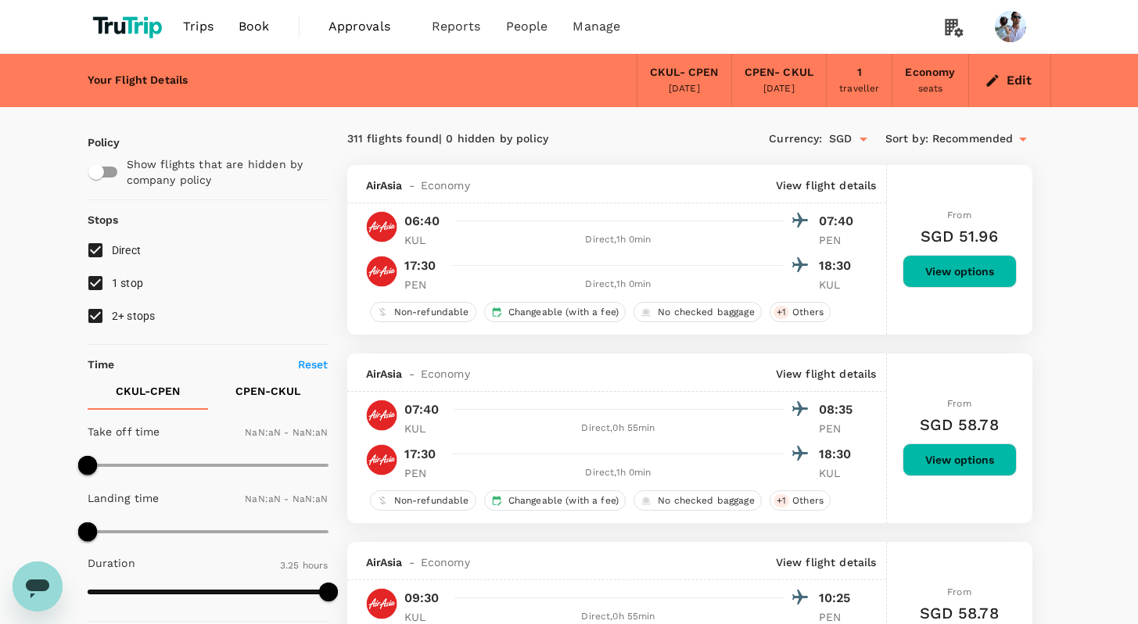
type input "1440"
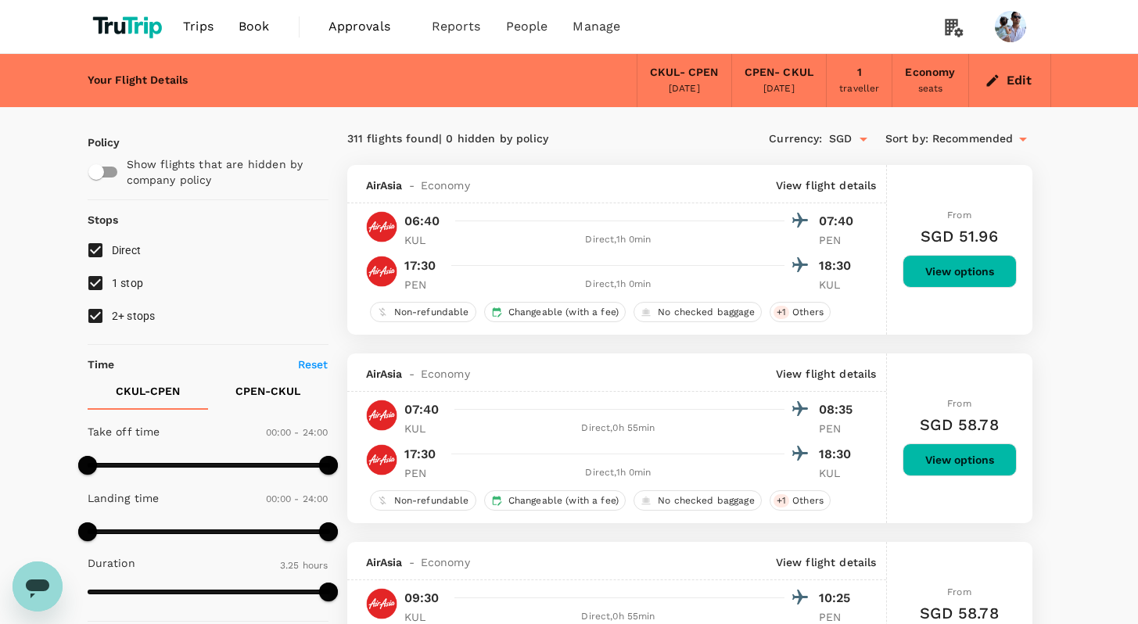
click at [257, 21] on span "Book" at bounding box center [254, 26] width 31 height 19
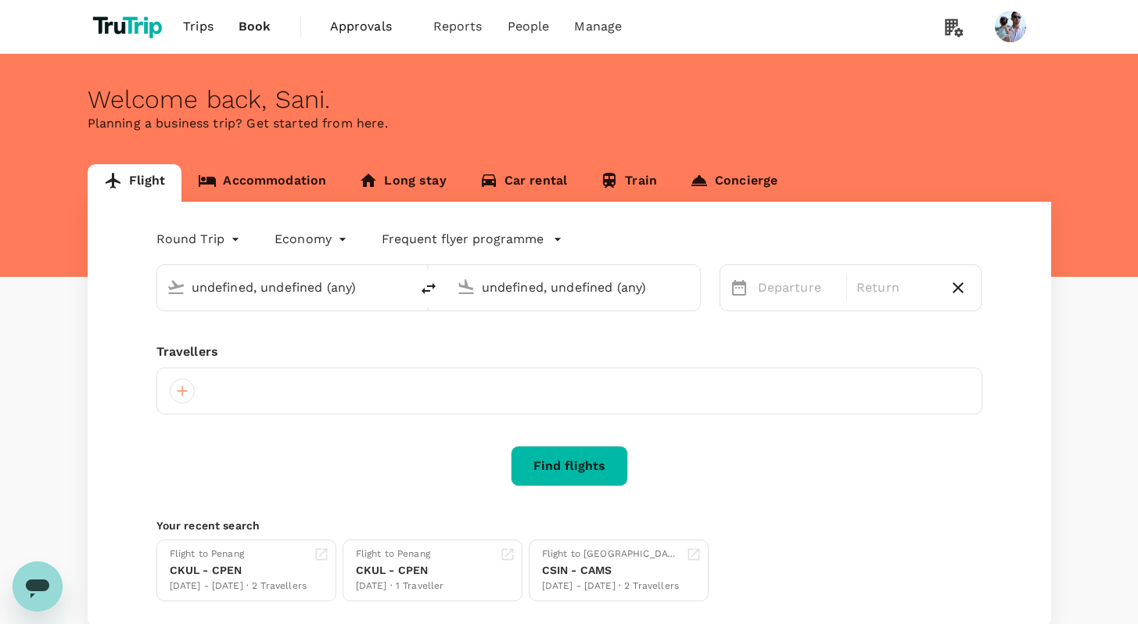
type input "[GEOGRAPHIC_DATA], [GEOGRAPHIC_DATA] (any)"
type input "Penang, [GEOGRAPHIC_DATA] (any)"
type input "[GEOGRAPHIC_DATA], [GEOGRAPHIC_DATA] (any)"
type input "Penang, [GEOGRAPHIC_DATA] (any)"
type input "[GEOGRAPHIC_DATA], [GEOGRAPHIC_DATA] (any)"
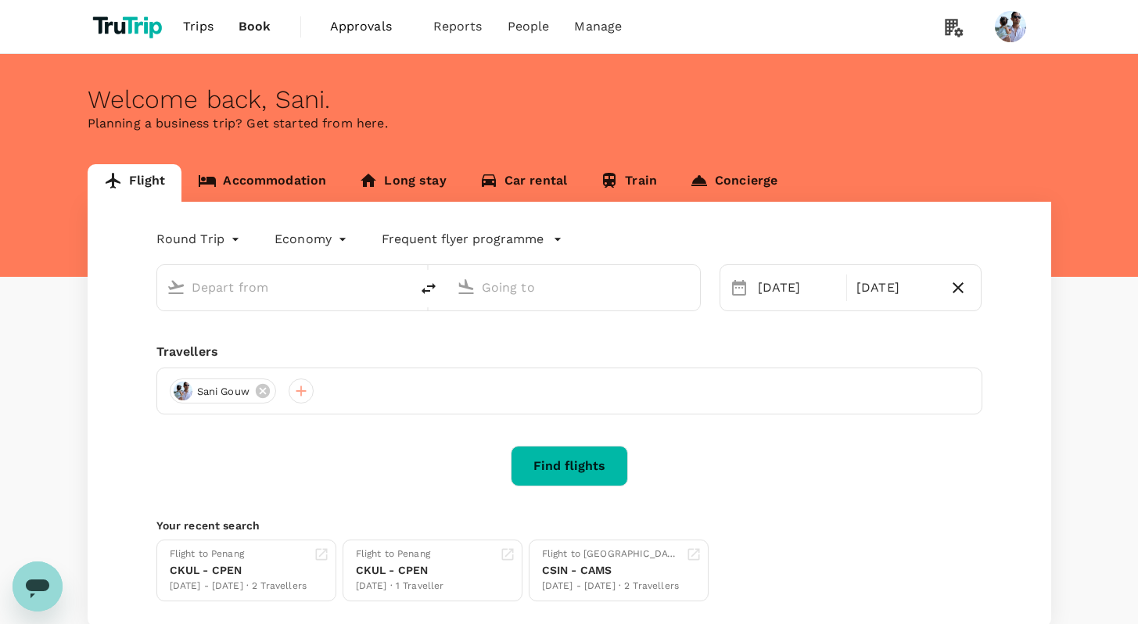
type input "Penang, [GEOGRAPHIC_DATA] (any)"
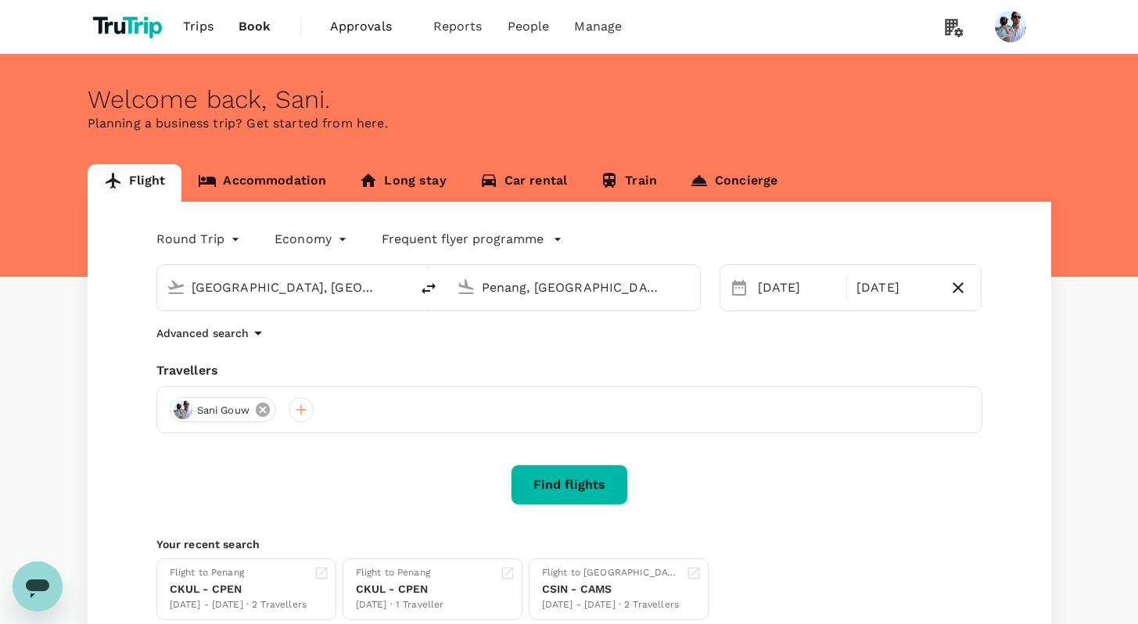
click at [264, 408] on icon at bounding box center [262, 409] width 17 height 17
click at [180, 415] on div at bounding box center [182, 409] width 25 height 25
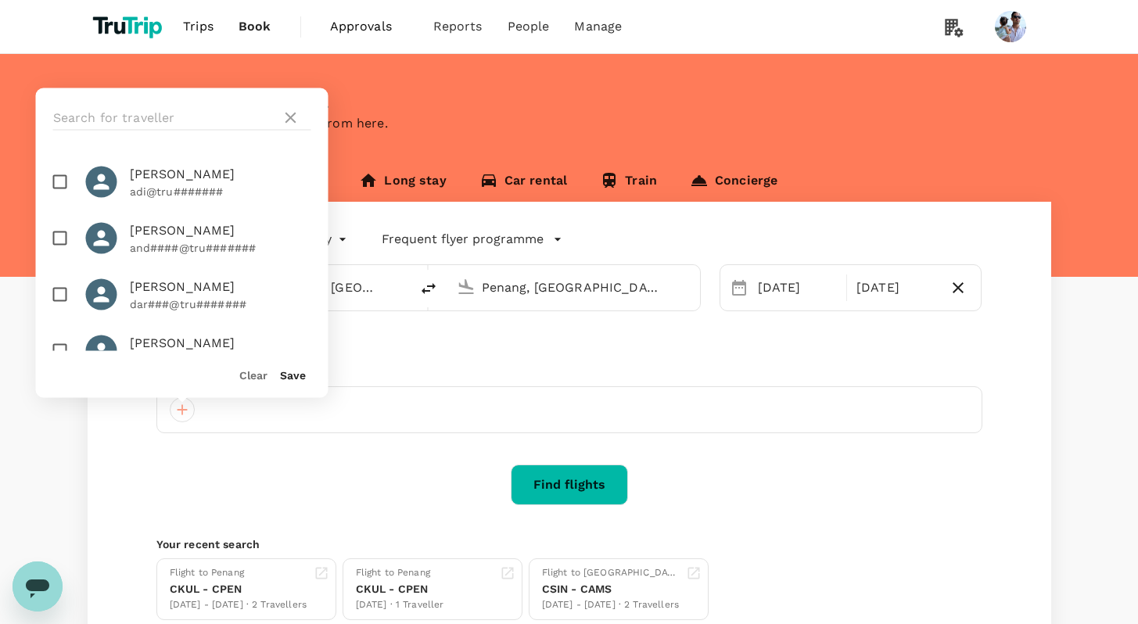
click at [59, 240] on input "checkbox" at bounding box center [60, 238] width 33 height 33
click at [62, 239] on input "checkbox" at bounding box center [60, 238] width 33 height 33
checkbox input "true"
click at [56, 346] on input "checkbox" at bounding box center [60, 351] width 33 height 33
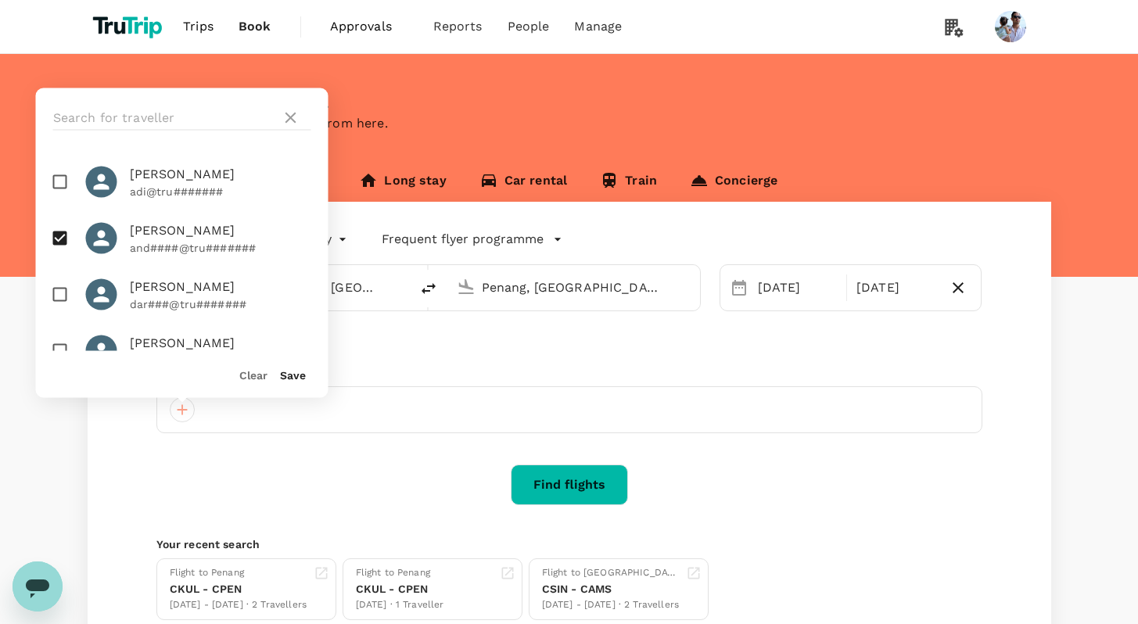
checkbox input "true"
click at [298, 373] on button "Save" at bounding box center [293, 375] width 26 height 13
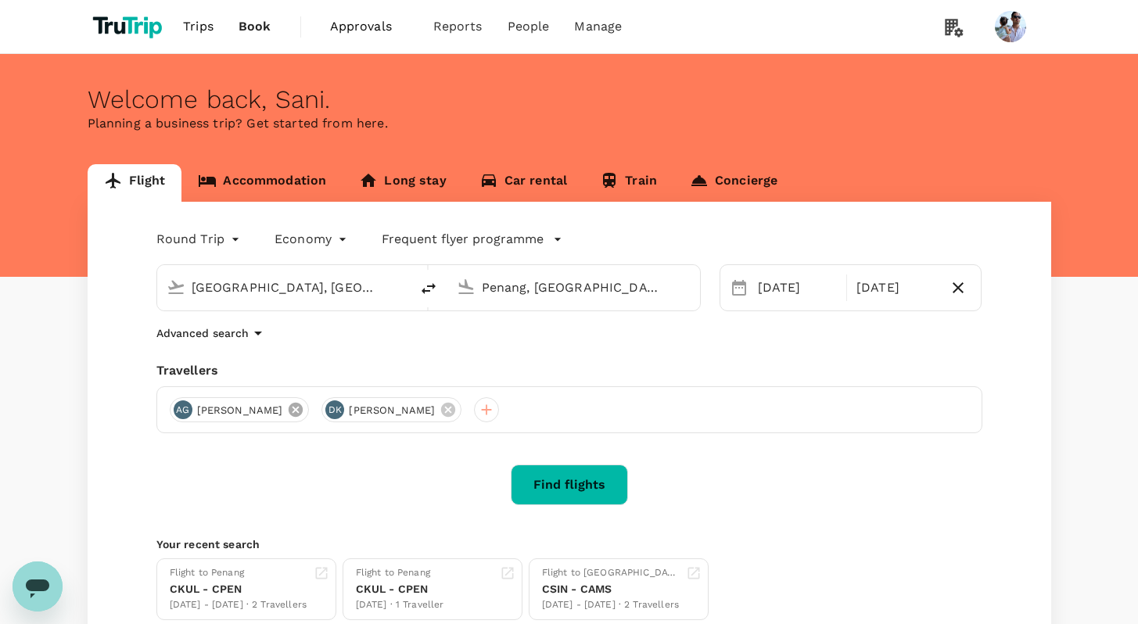
click at [287, 407] on icon at bounding box center [295, 409] width 17 height 17
click at [577, 479] on button "Find flights" at bounding box center [569, 485] width 117 height 41
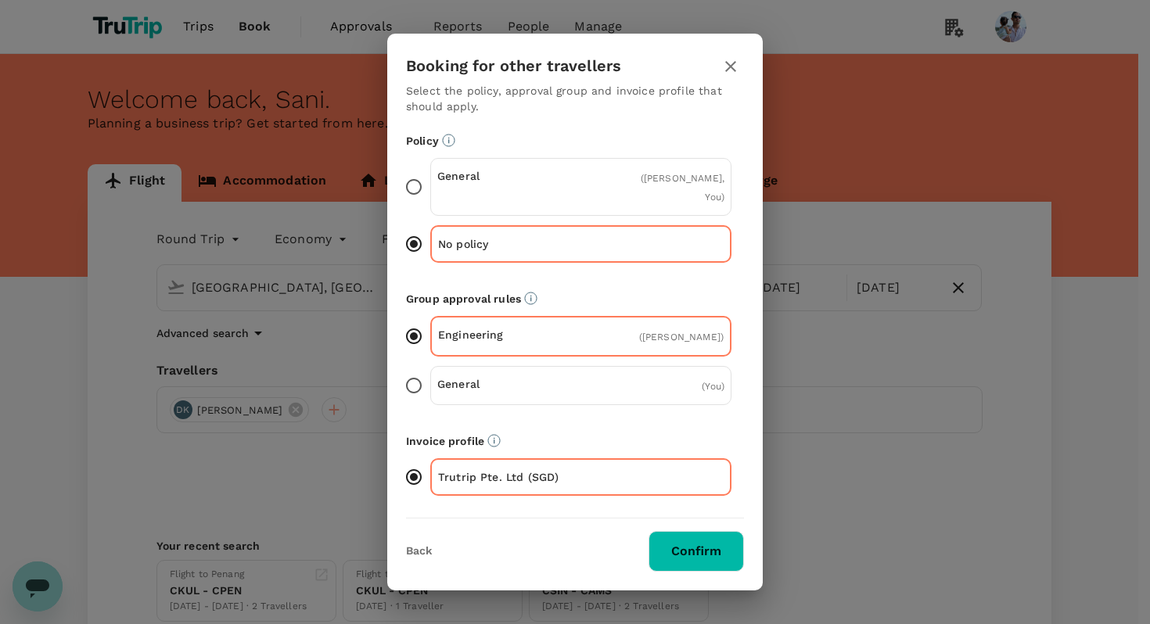
click at [677, 549] on button "Confirm" at bounding box center [695, 551] width 95 height 41
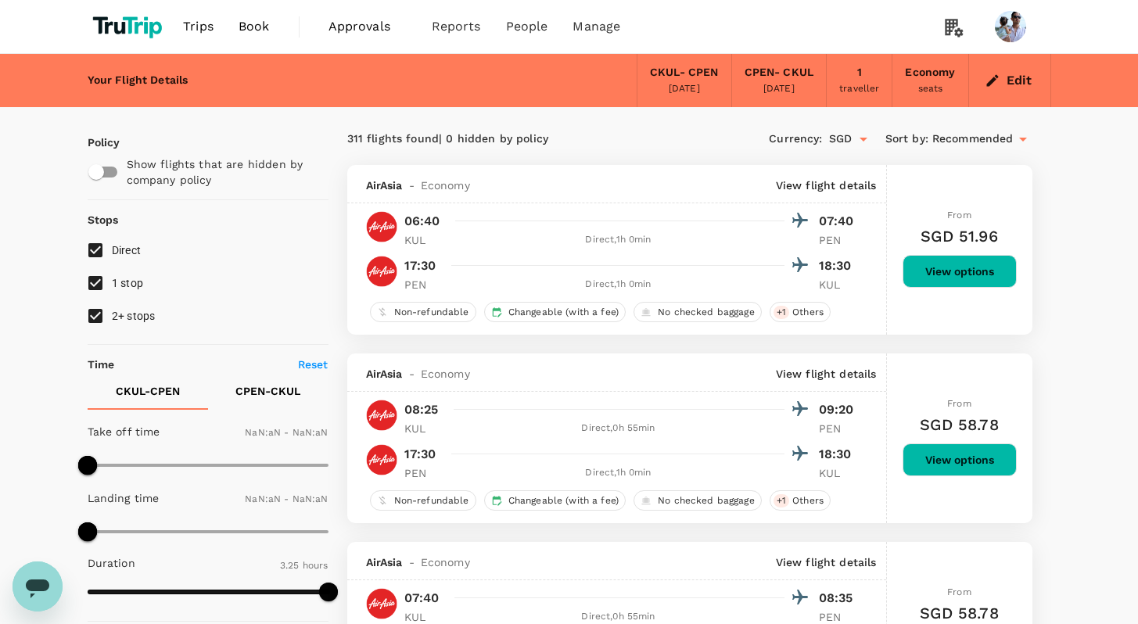
type input "1440"
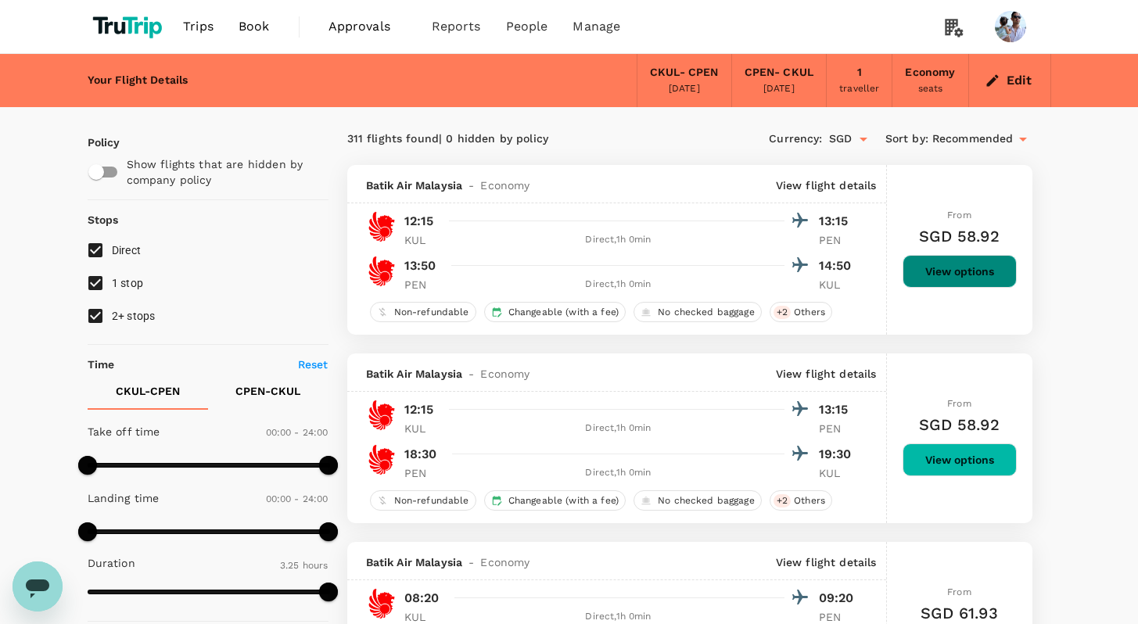
click at [1006, 263] on button "View options" at bounding box center [960, 271] width 114 height 33
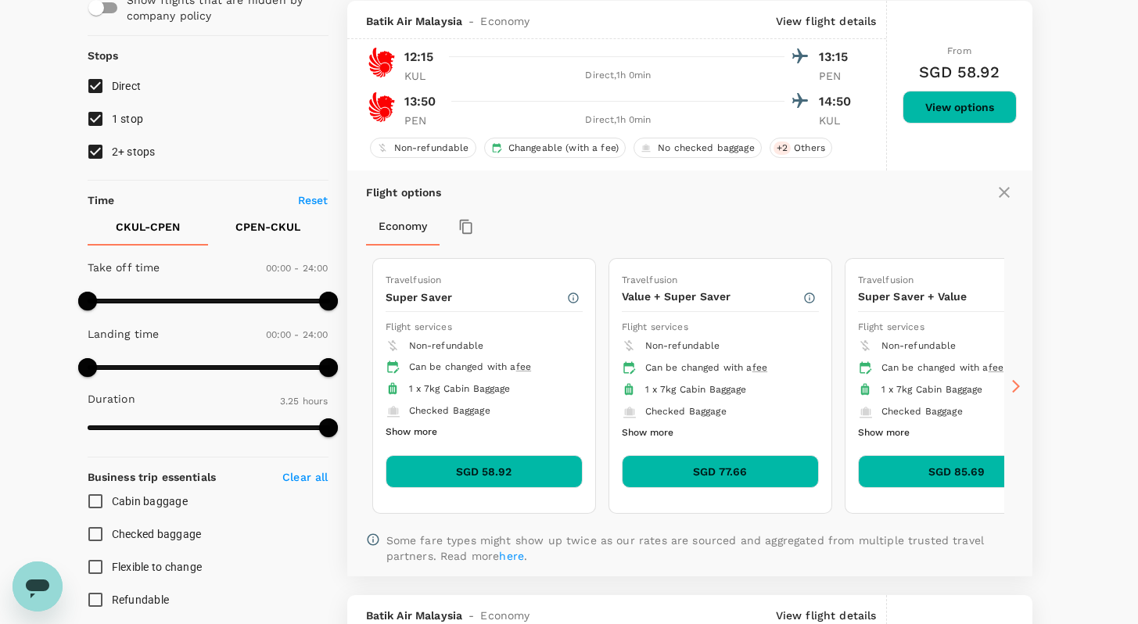
scroll to position [165, 0]
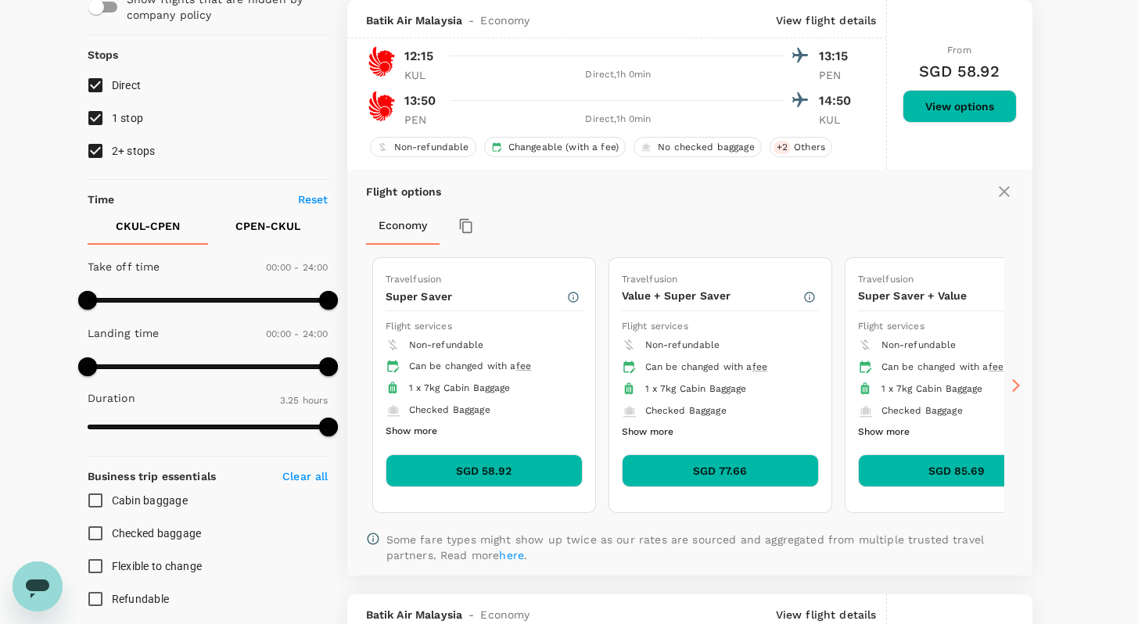
click at [516, 466] on button "SGD 58.92" at bounding box center [484, 470] width 197 height 33
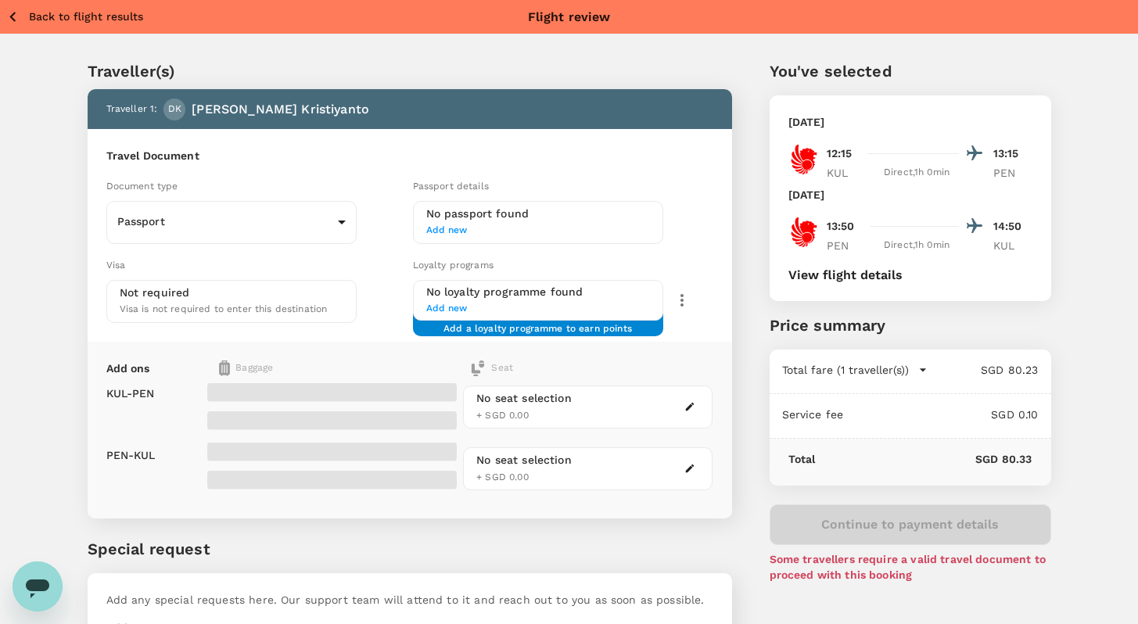
click at [456, 228] on span "Add new" at bounding box center [538, 231] width 224 height 16
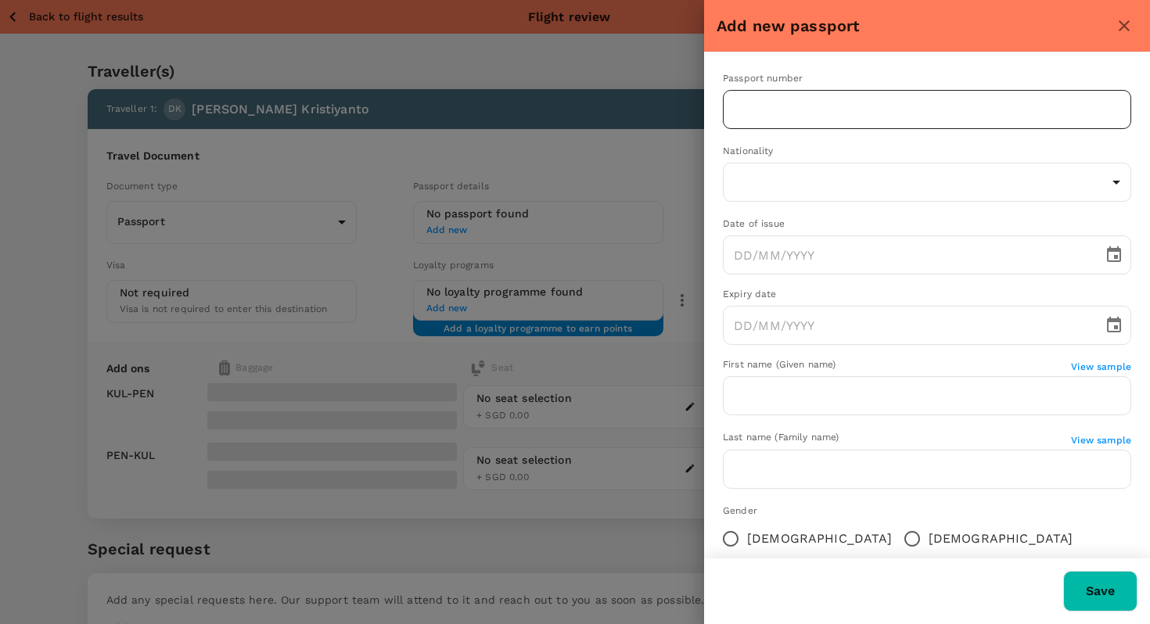
click at [806, 117] on input "text" at bounding box center [927, 109] width 408 height 39
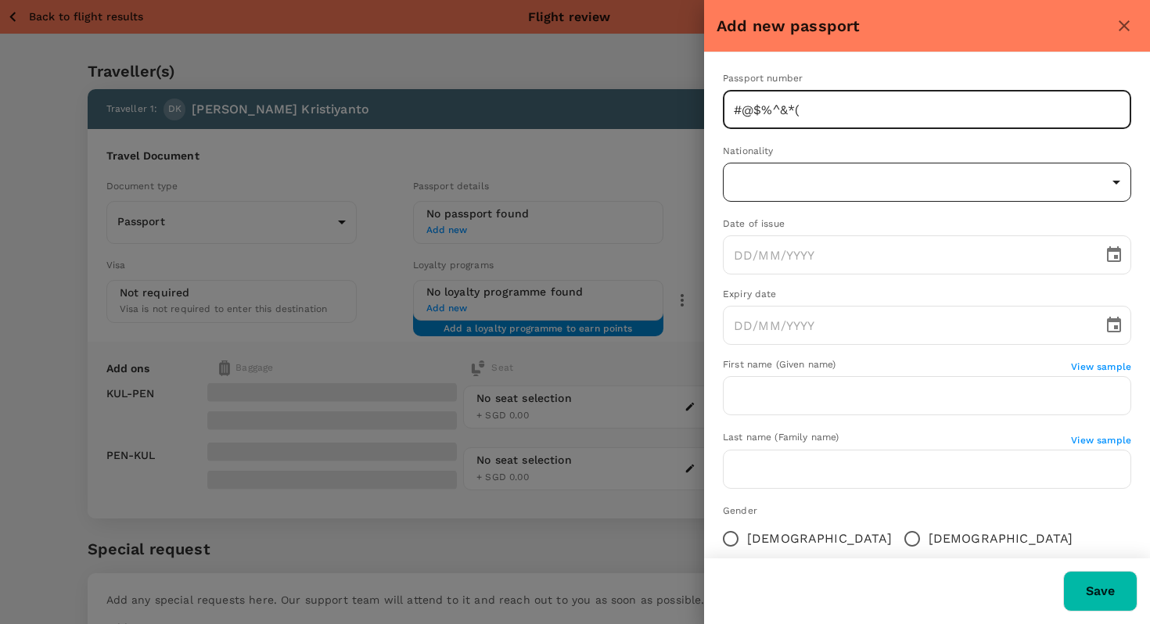
type input "#@$%^&*("
click at [842, 172] on body "Back to flight results Flight review Traveller(s) Traveller 1 : DK [PERSON_NAME…" at bounding box center [575, 359] width 1150 height 719
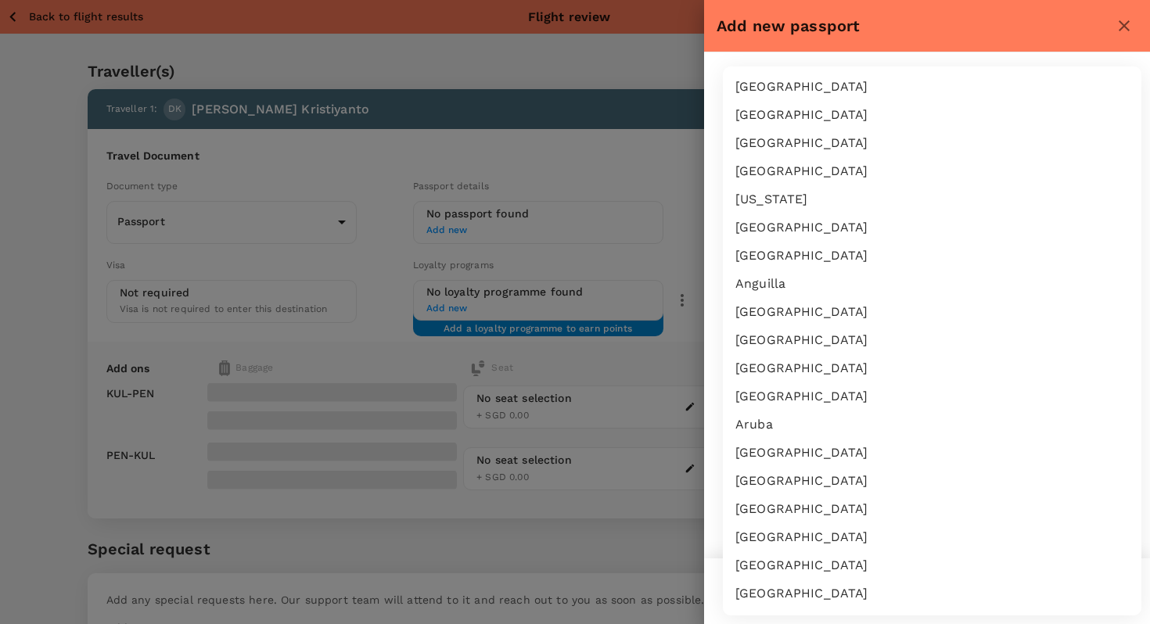
click at [1052, 51] on div at bounding box center [575, 312] width 1150 height 624
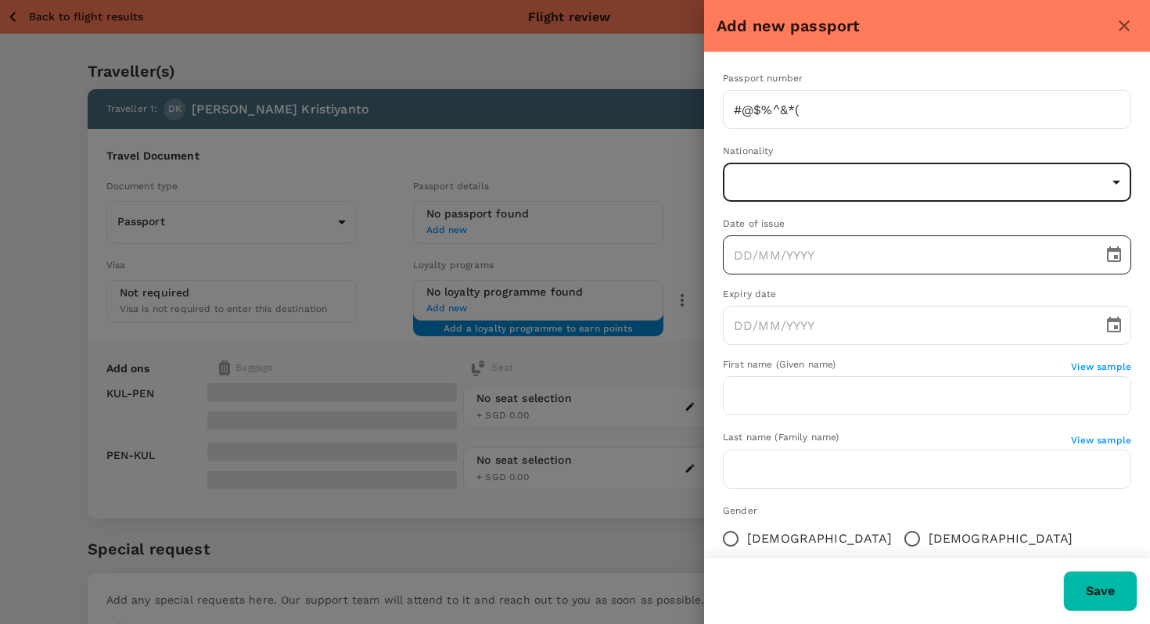
click at [1111, 249] on icon "Choose date" at bounding box center [1113, 255] width 19 height 19
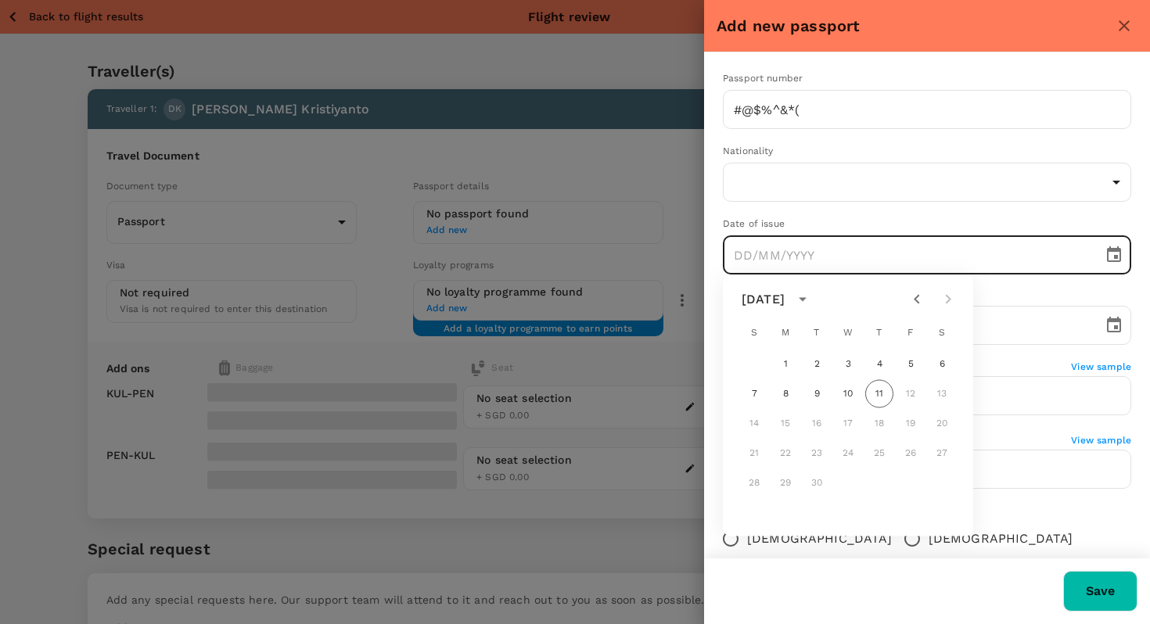
click at [910, 296] on icon "Previous month" at bounding box center [916, 299] width 19 height 19
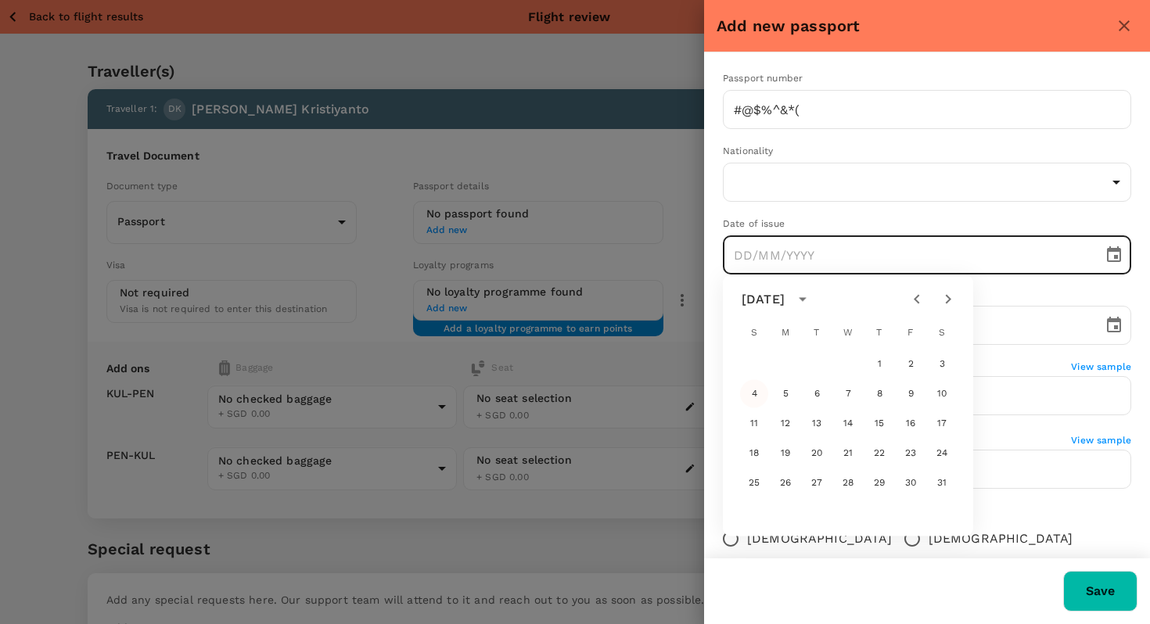
click at [748, 394] on button "4" at bounding box center [754, 394] width 28 height 28
type input "[DATE]"
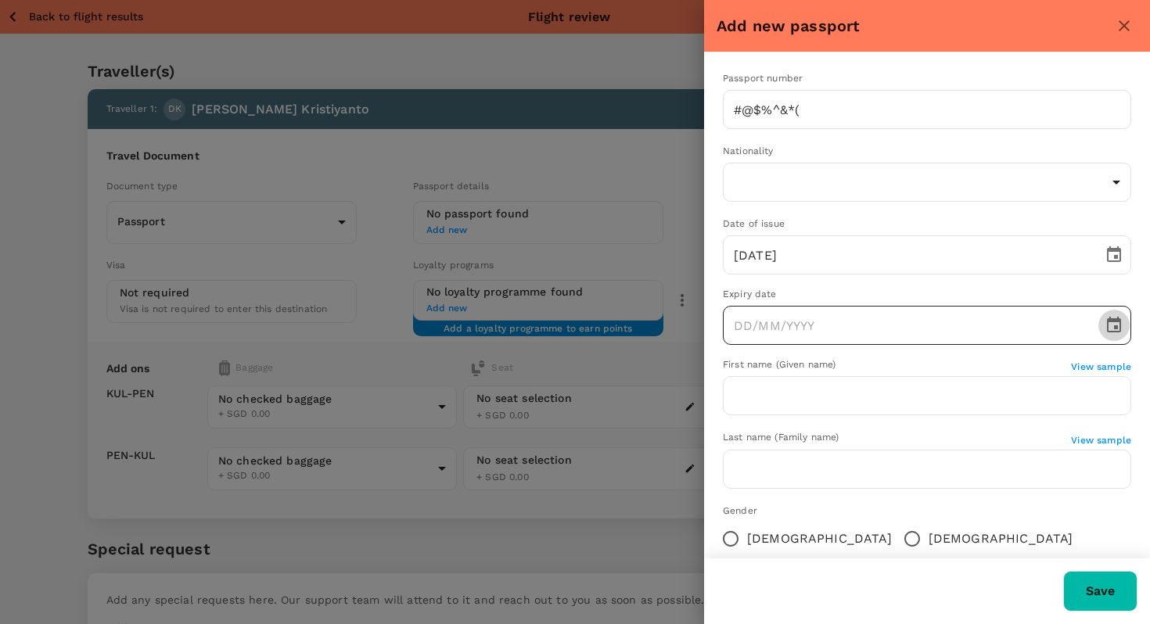
click at [1107, 332] on icon "Choose date" at bounding box center [1114, 325] width 14 height 16
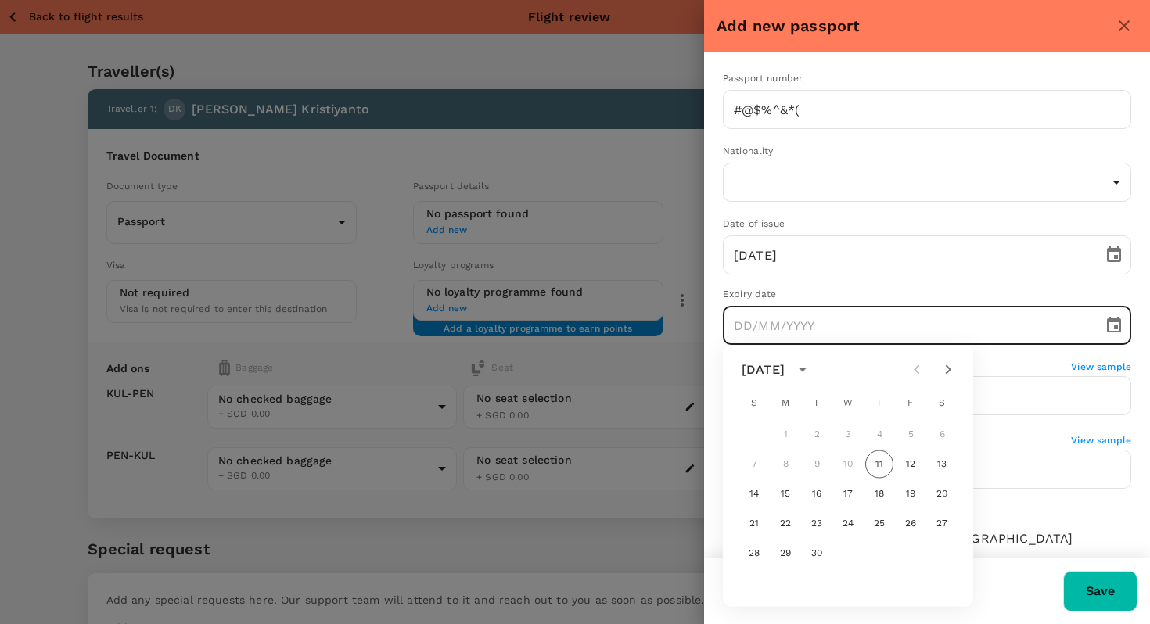
click at [912, 362] on div at bounding box center [932, 369] width 63 height 31
click at [911, 362] on div at bounding box center [932, 369] width 63 height 31
click at [878, 460] on button "11" at bounding box center [879, 464] width 28 height 28
type input "[DATE]"
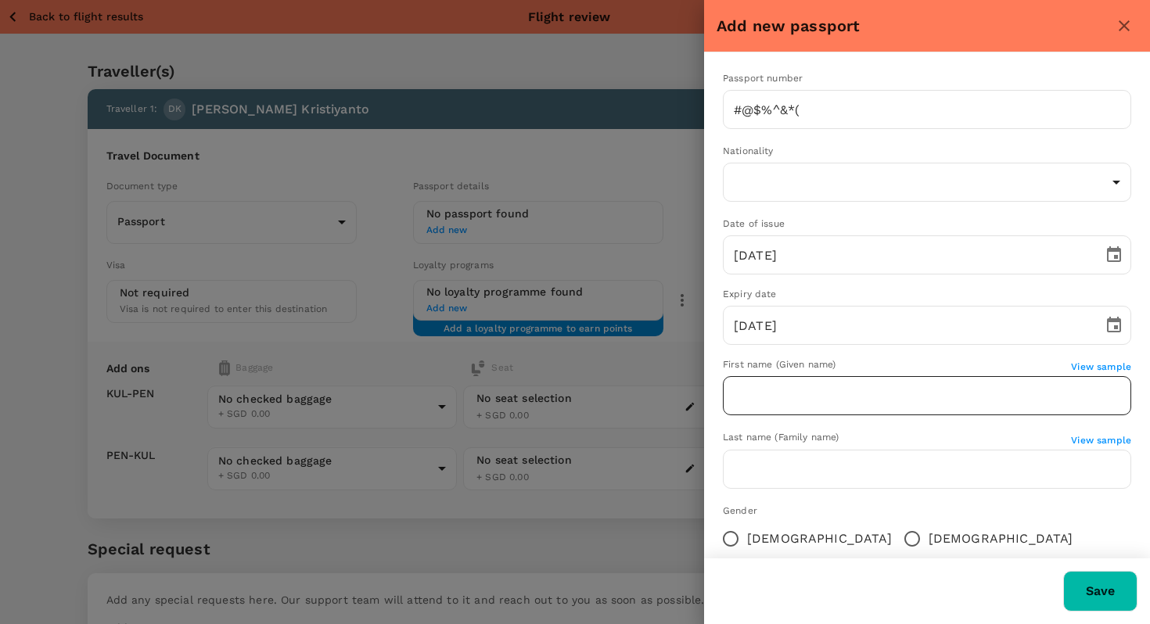
click at [849, 394] on input "text" at bounding box center [927, 395] width 408 height 39
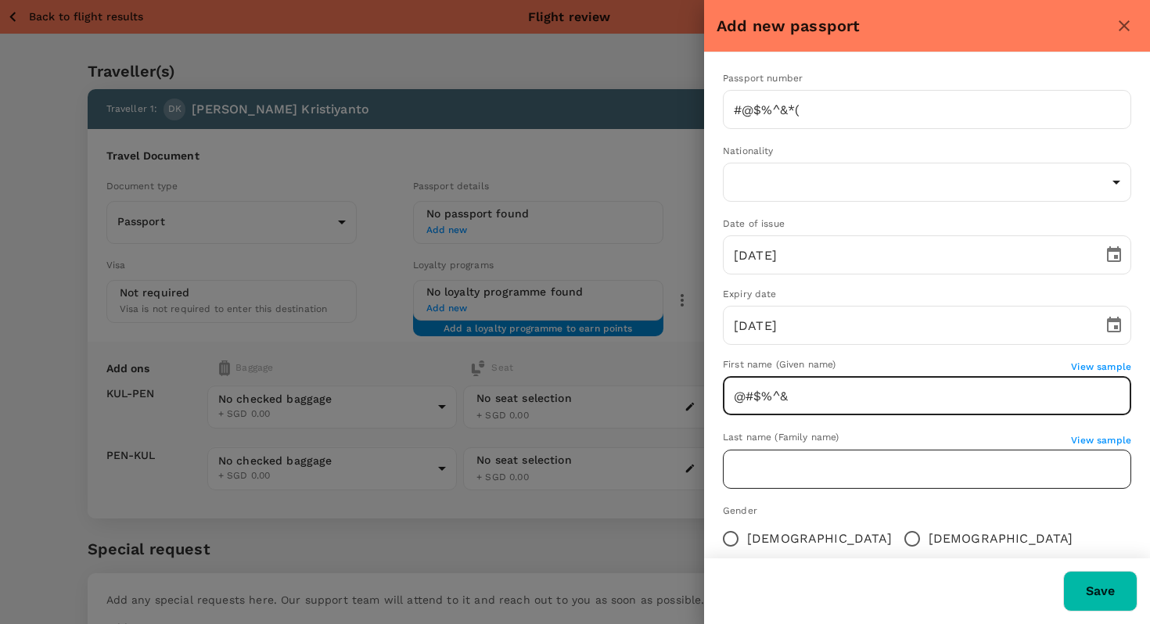
type input "@#$%^&"
click at [840, 474] on input "text" at bounding box center [927, 469] width 408 height 39
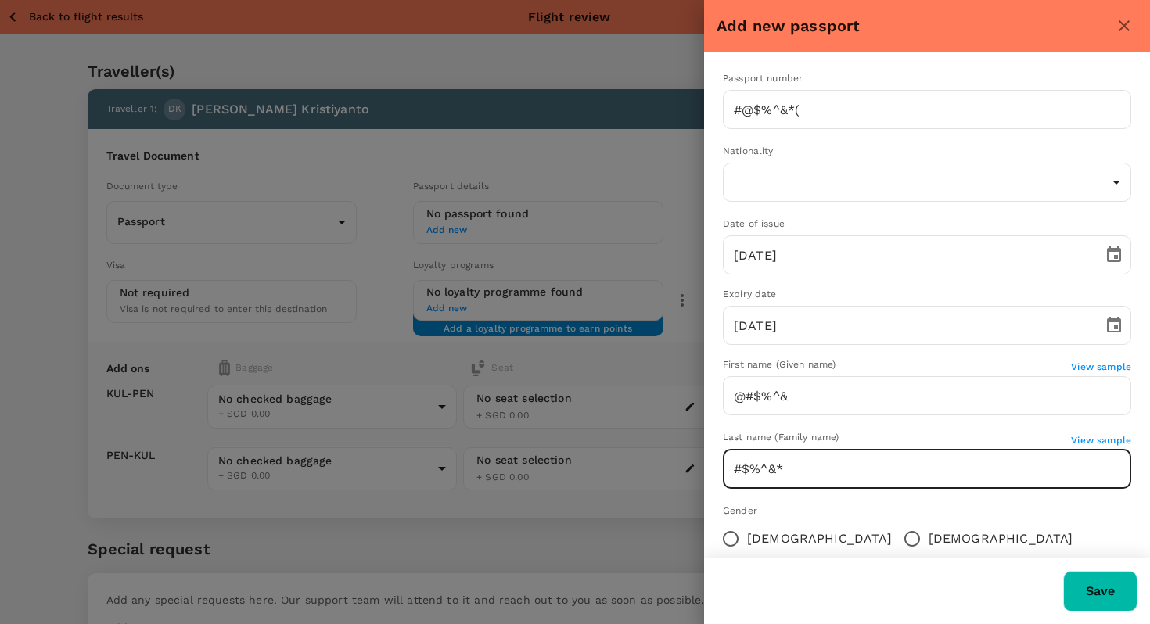
scroll to position [99, 0]
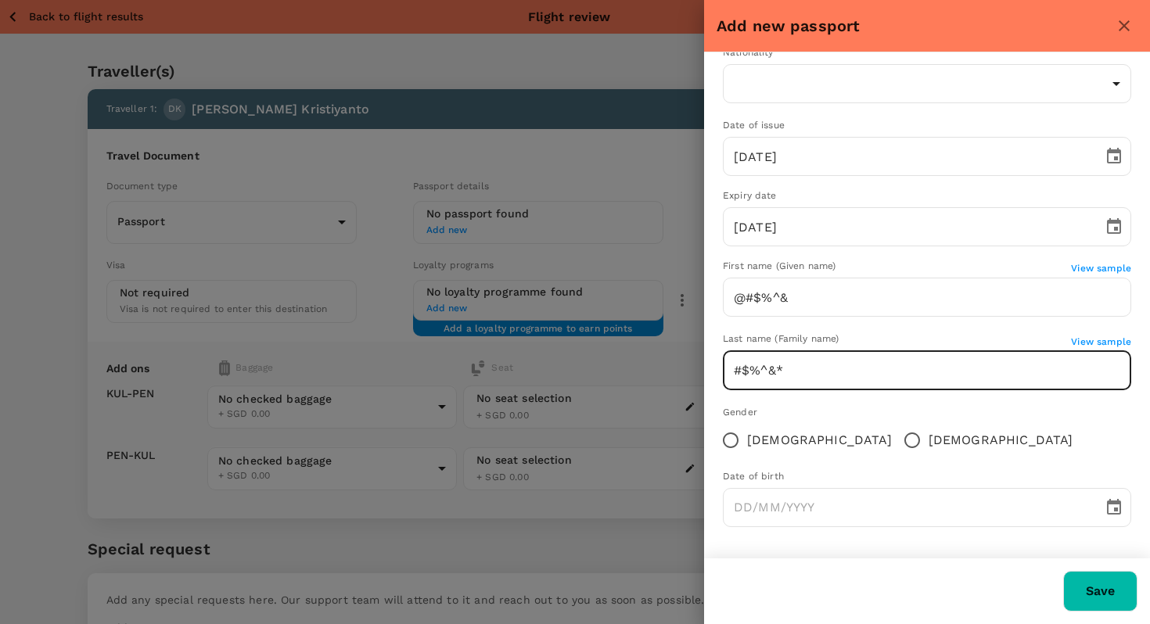
type input "#$%^&*"
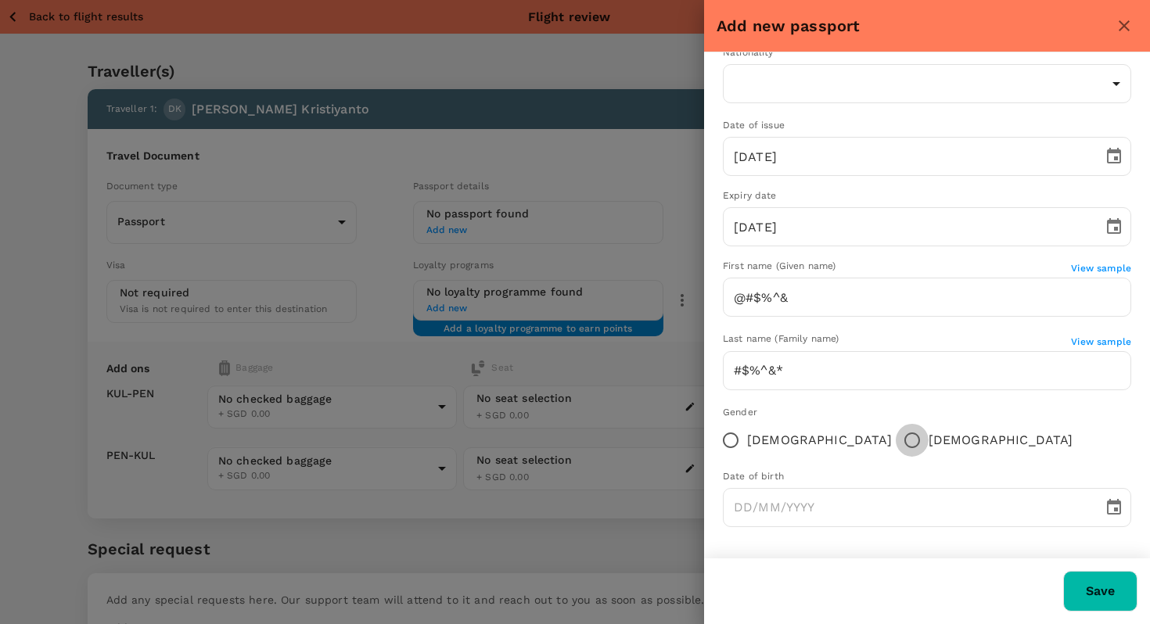
click at [895, 436] on input "[DEMOGRAPHIC_DATA]" at bounding box center [911, 440] width 33 height 33
radio input "true"
click at [1106, 578] on button "Save" at bounding box center [1100, 591] width 74 height 41
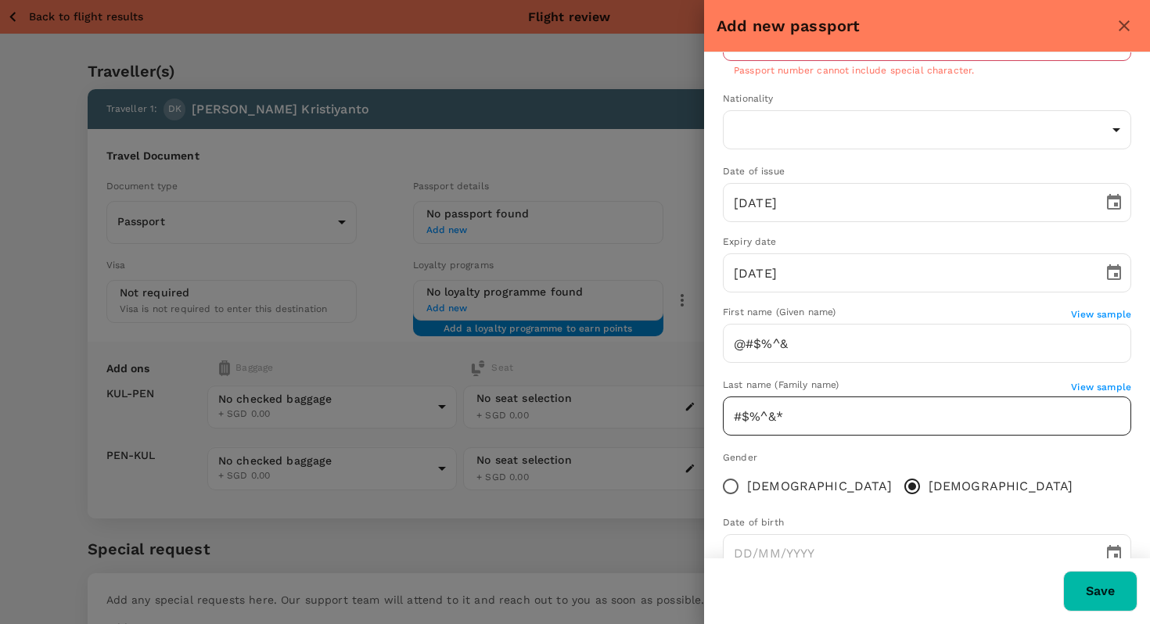
scroll to position [0, 0]
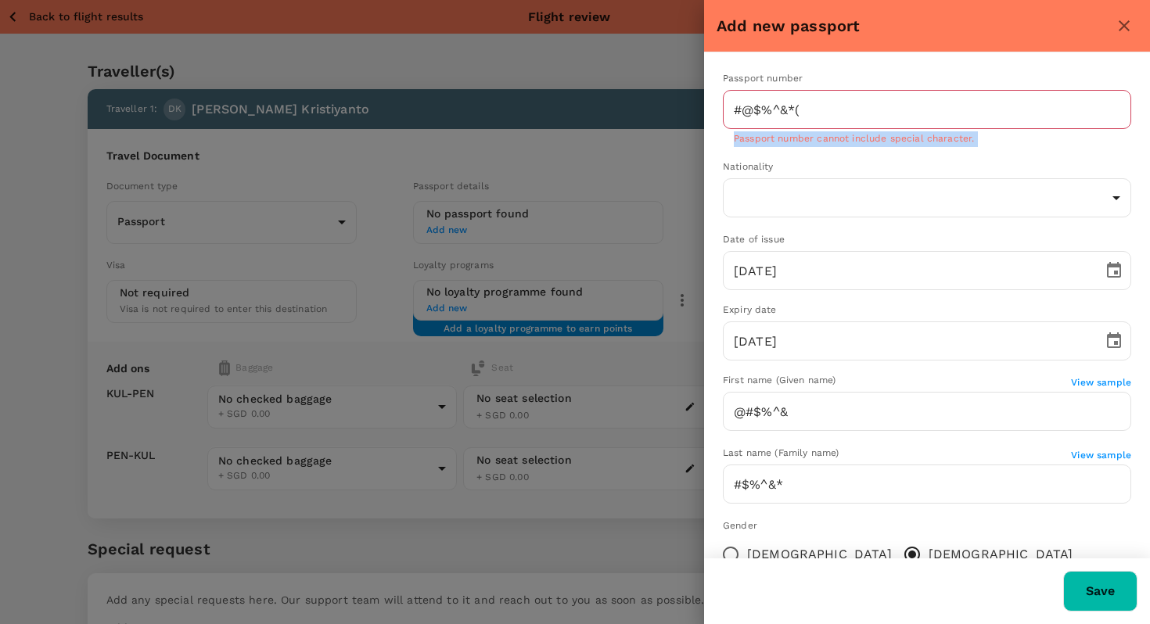
drag, startPoint x: 730, startPoint y: 138, endPoint x: 1021, endPoint y: 156, distance: 292.3
click at [1021, 156] on div "Passport number #@$%^&*( ​ Passport number cannot include special character. Na…" at bounding box center [927, 362] width 446 height 620
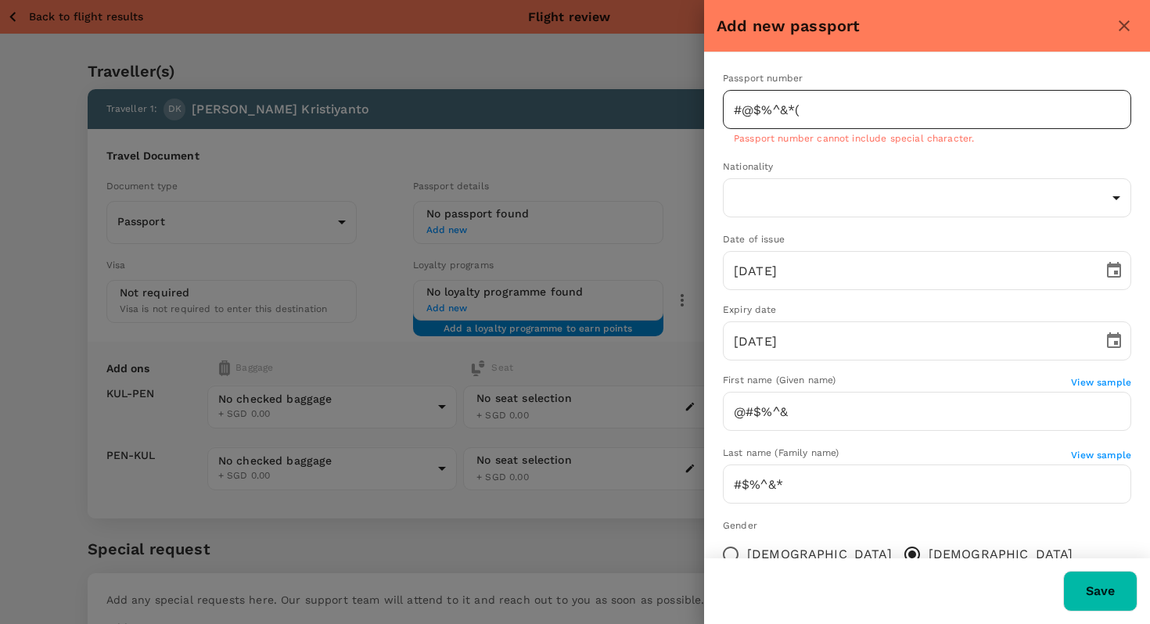
drag, startPoint x: 789, startPoint y: 111, endPoint x: 812, endPoint y: 111, distance: 22.7
click at [790, 111] on input "#@$%^&*(" at bounding box center [927, 109] width 408 height 39
drag, startPoint x: 817, startPoint y: 110, endPoint x: 676, endPoint y: 101, distance: 141.1
click at [676, 101] on div "Add new passport Passport number #@$%^&*( ​ Passport number cannot include spec…" at bounding box center [575, 312] width 1150 height 624
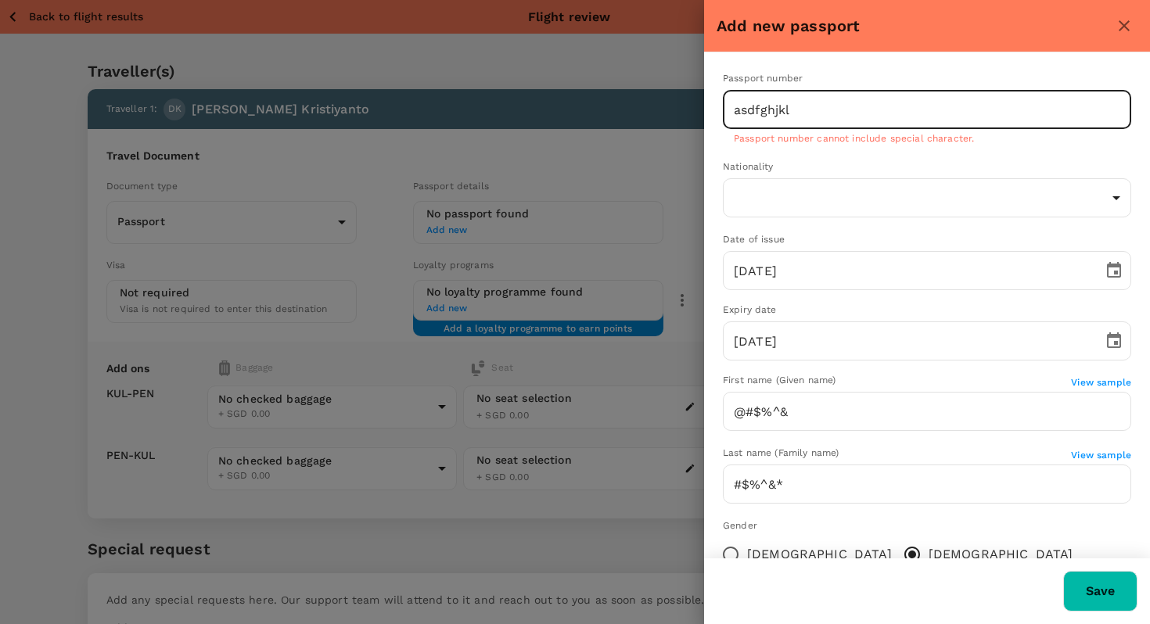
click at [1082, 576] on button "Save" at bounding box center [1100, 591] width 74 height 41
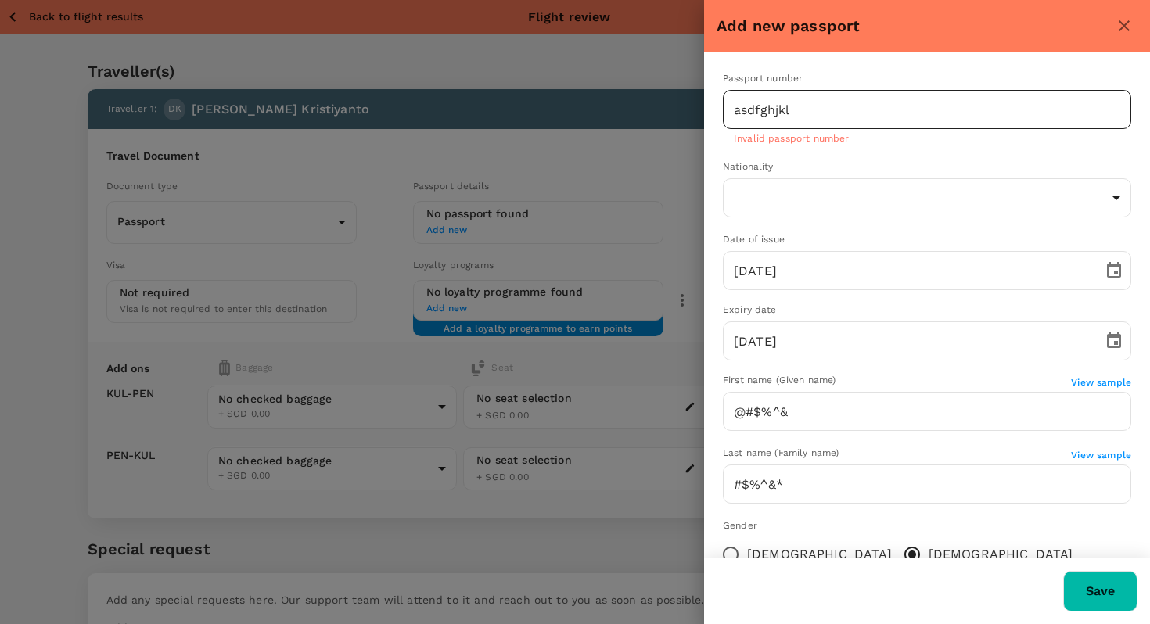
click at [824, 112] on input "asdfghjkl" at bounding box center [927, 109] width 408 height 39
click at [914, 163] on div "Nationality" at bounding box center [927, 168] width 408 height 16
click at [1114, 583] on button "Save" at bounding box center [1100, 591] width 74 height 41
click at [809, 107] on input "$%^&*" at bounding box center [927, 109] width 408 height 39
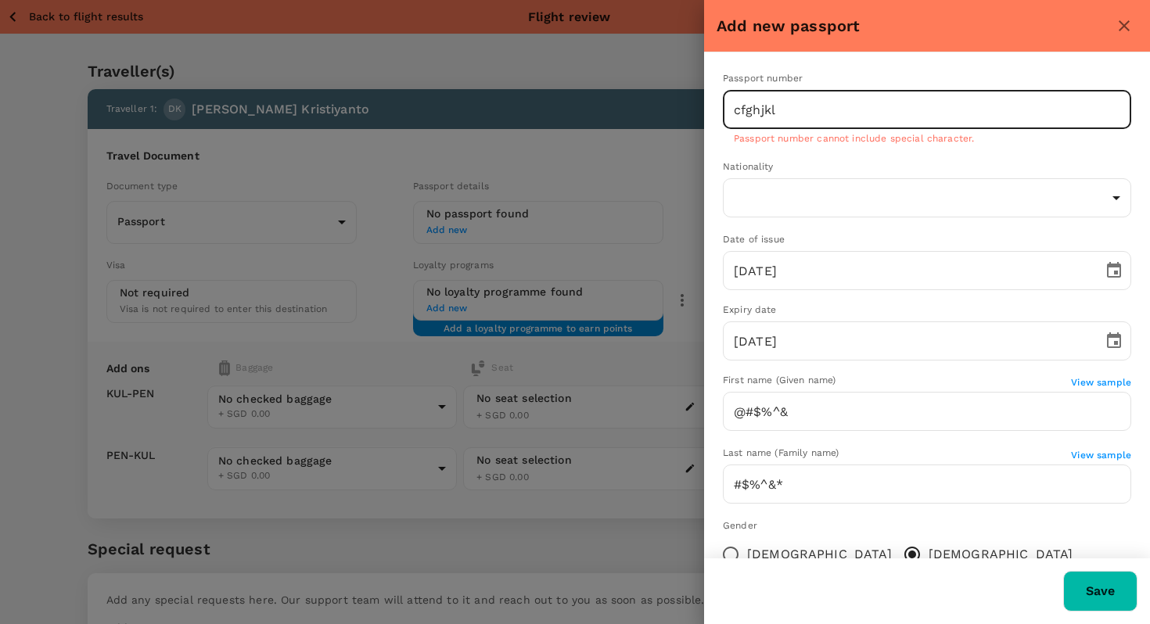
click at [1082, 581] on button "Save" at bounding box center [1100, 591] width 74 height 41
click at [787, 105] on input "cfghjkl" at bounding box center [927, 109] width 408 height 39
click at [1094, 590] on button "Save" at bounding box center [1100, 591] width 74 height 41
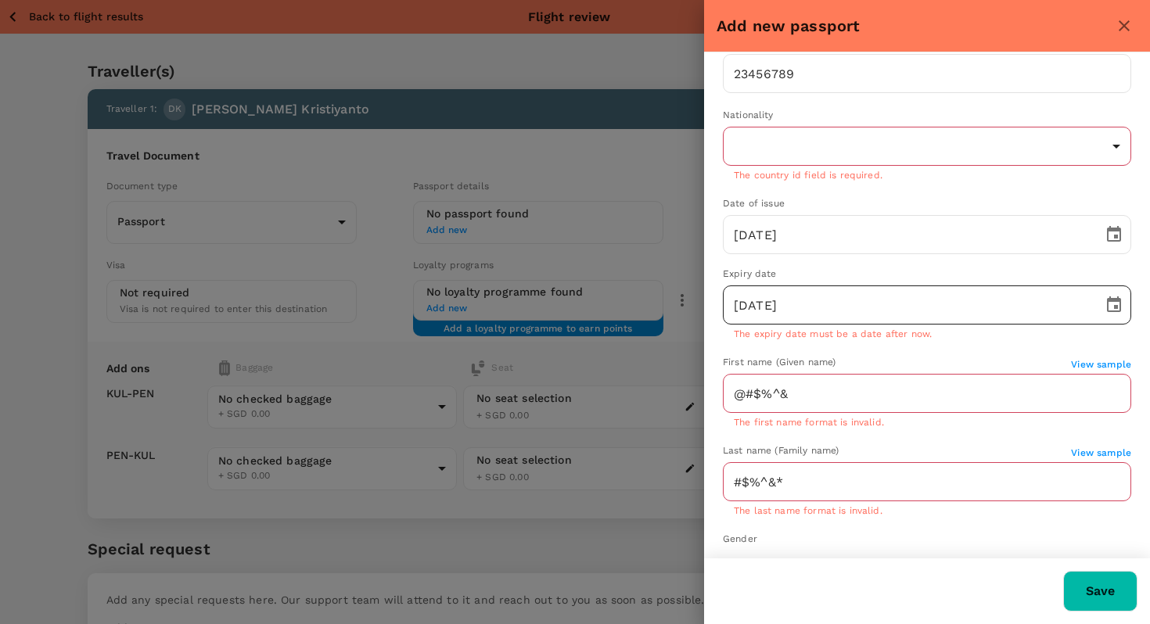
scroll to position [56, 0]
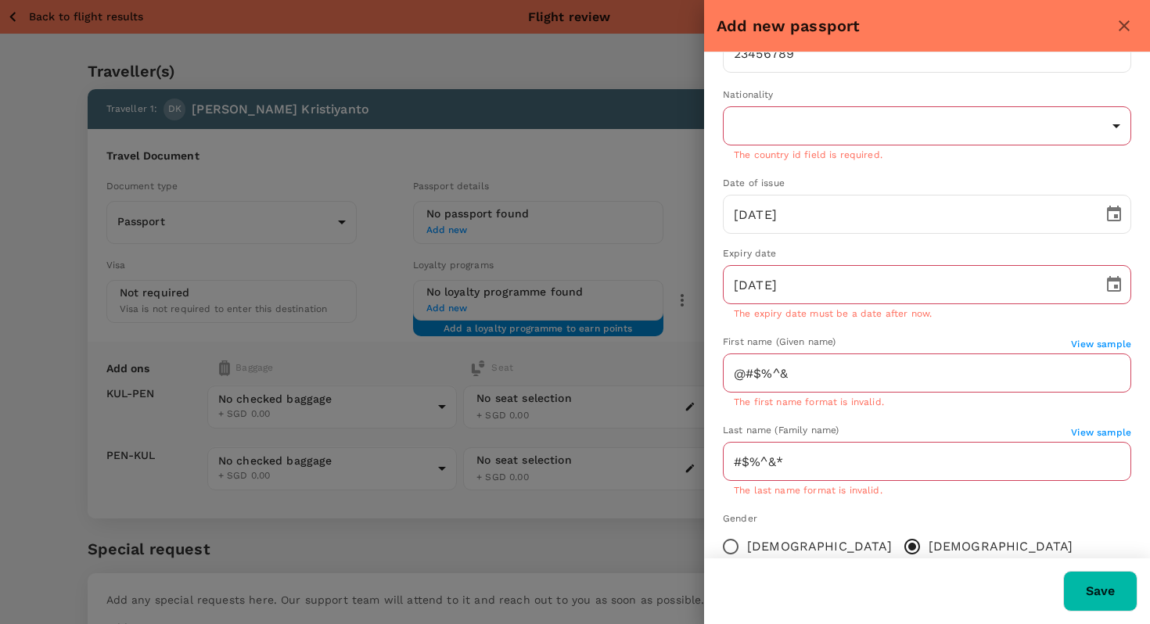
drag, startPoint x: 783, startPoint y: 318, endPoint x: 949, endPoint y: 321, distance: 165.8
click at [964, 319] on p "The expiry date must be a date after now." at bounding box center [927, 315] width 386 height 16
click at [898, 318] on p "The expiry date must be a date after now." at bounding box center [927, 315] width 386 height 16
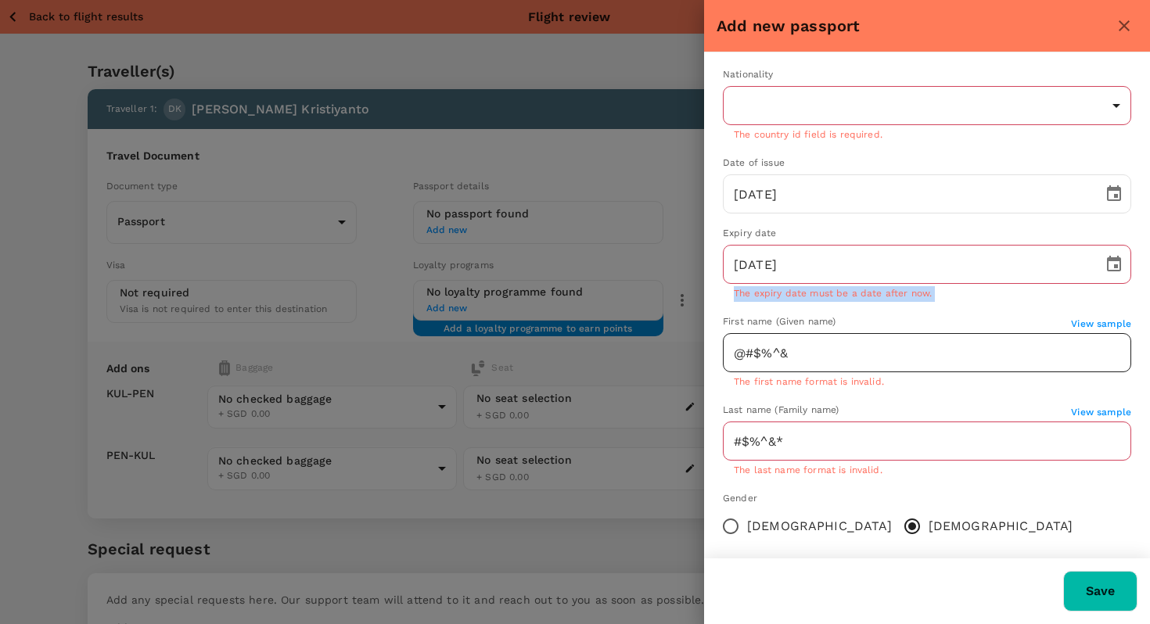
scroll to position [87, 0]
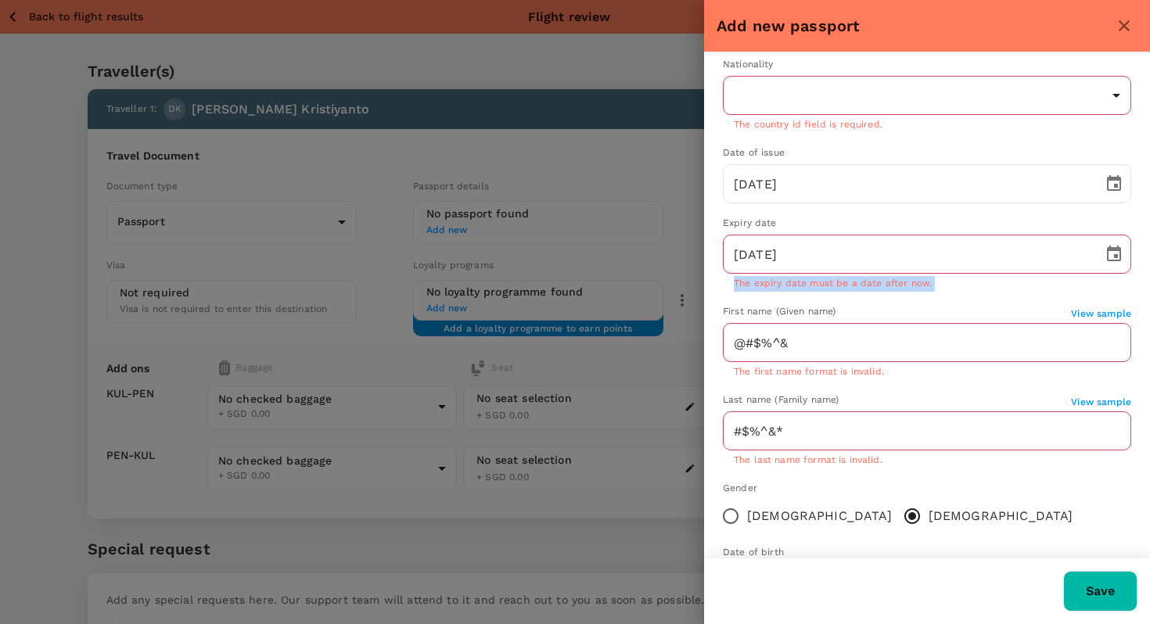
click at [829, 373] on span "The first name format is invalid." at bounding box center [809, 371] width 150 height 11
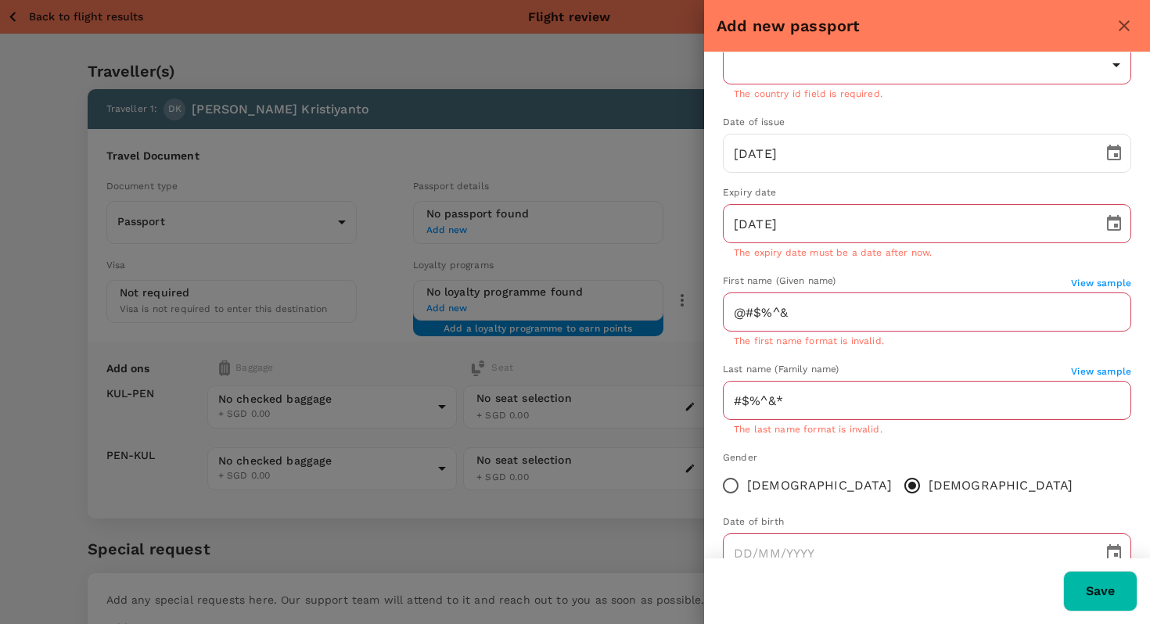
click at [829, 425] on span "The last name format is invalid." at bounding box center [808, 429] width 149 height 11
click at [829, 424] on span "The last name format is invalid." at bounding box center [808, 429] width 149 height 11
click at [829, 423] on p "The last name format is invalid." at bounding box center [927, 430] width 386 height 16
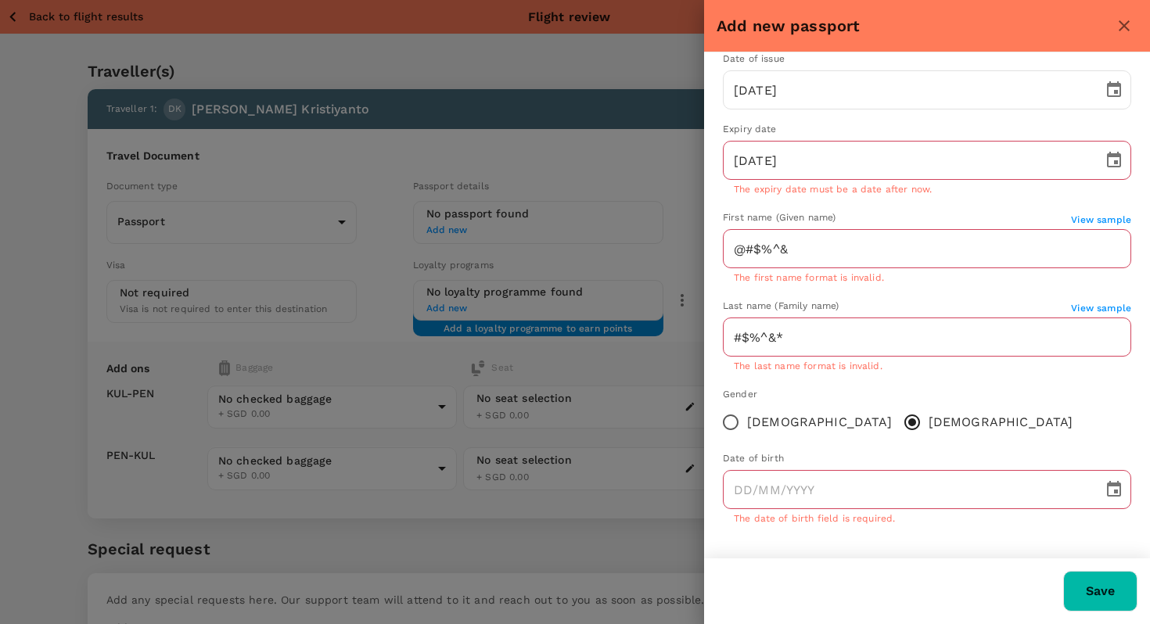
click at [822, 522] on p "The date of birth field is required." at bounding box center [927, 519] width 386 height 16
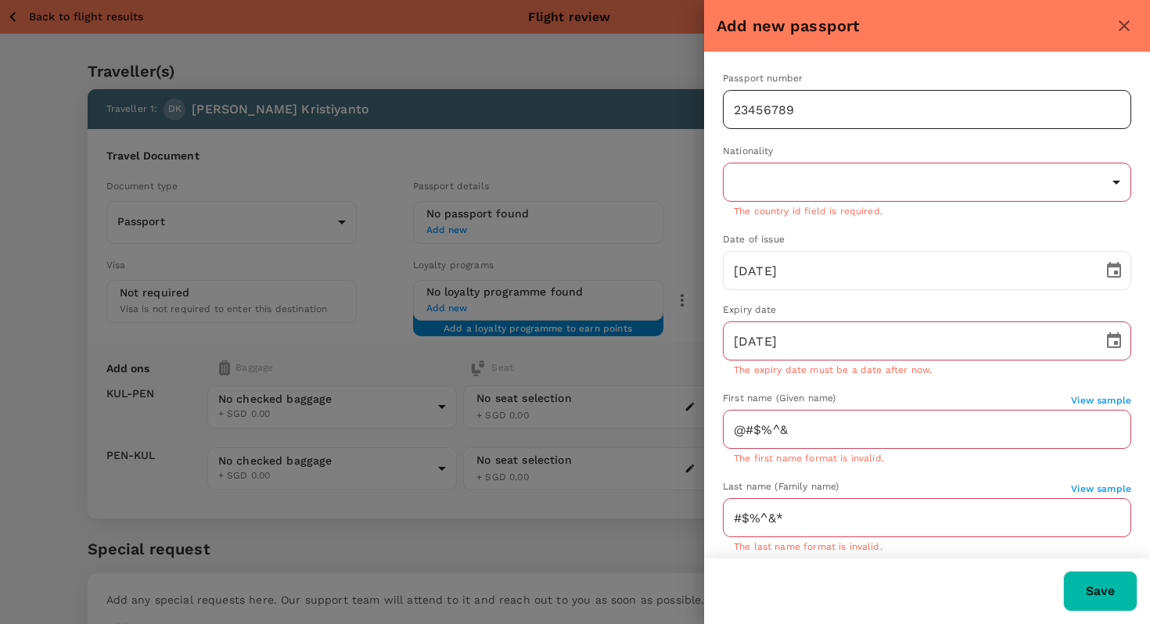
drag, startPoint x: 839, startPoint y: 102, endPoint x: 832, endPoint y: 95, distance: 9.4
click at [838, 101] on input "23456789" at bounding box center [927, 109] width 408 height 39
click at [810, 136] on div "Passport number [PASSPORT] ​ Nationality ​ ​ The country id field is required. …" at bounding box center [927, 395] width 446 height 687
click at [829, 97] on input "23456789" at bounding box center [927, 109] width 408 height 39
type input "fghjksdfa"
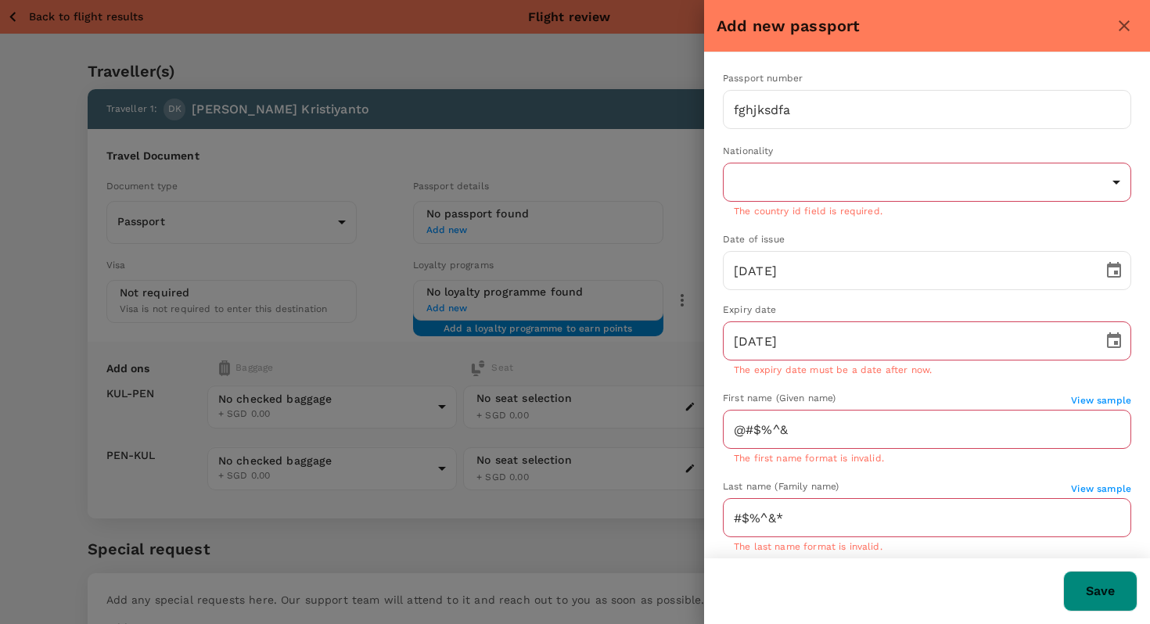
click at [1096, 583] on button "Save" at bounding box center [1100, 591] width 74 height 41
